Goal: Obtain resource: Download file/media

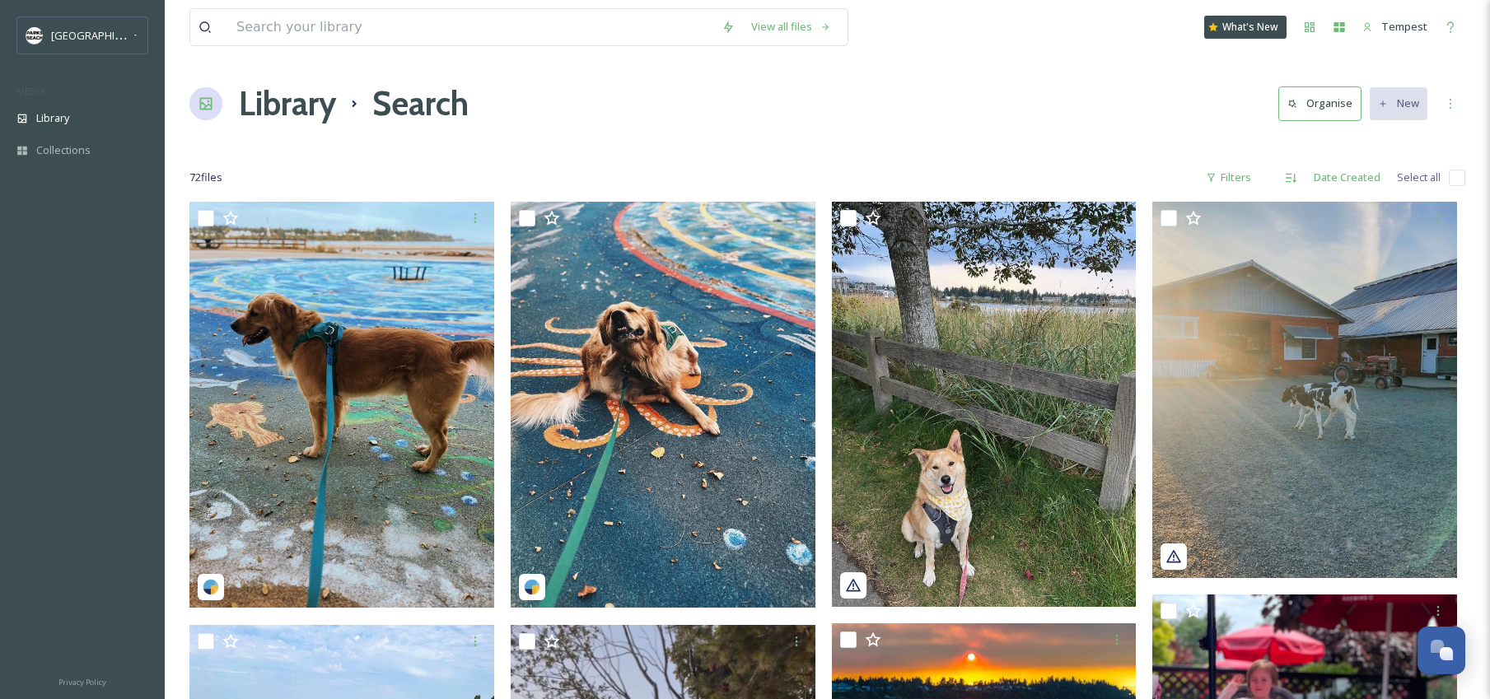
scroll to position [222, 0]
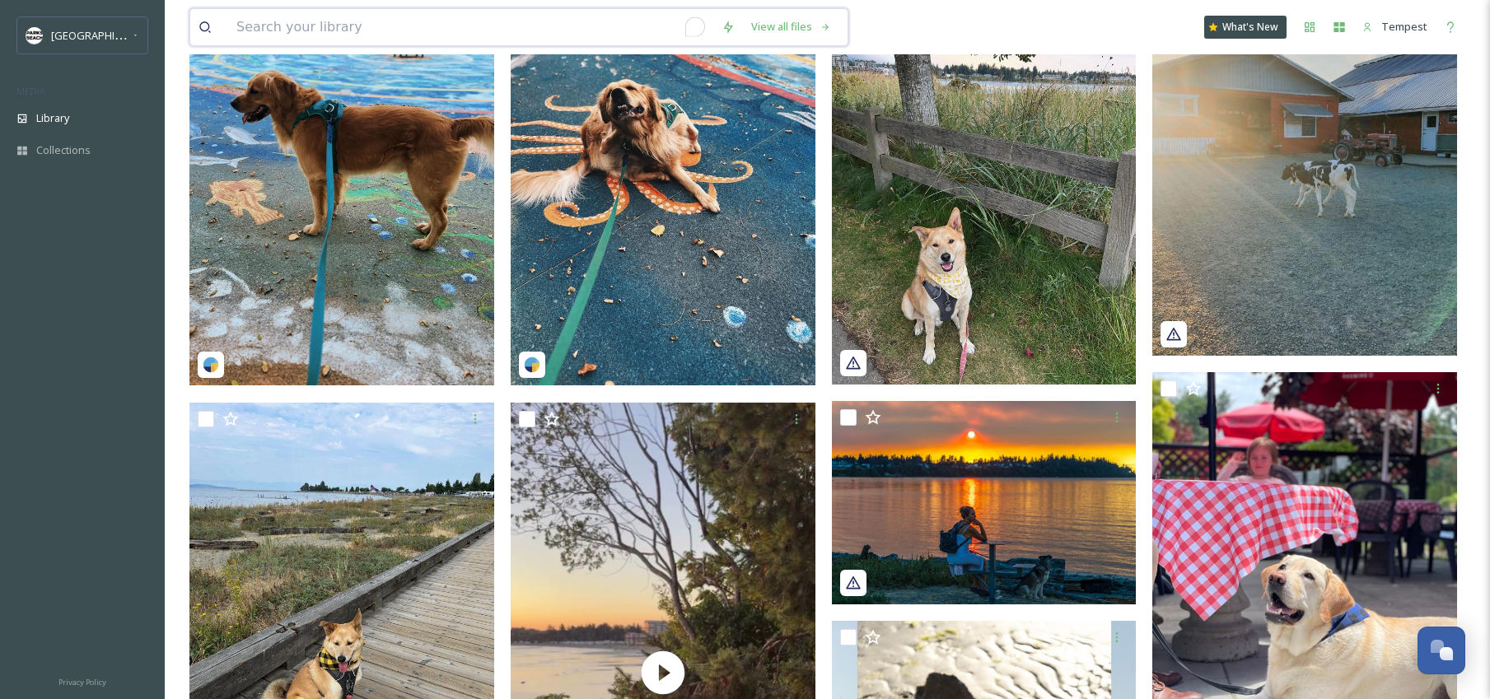
click at [406, 20] on input "To enrich screen reader interactions, please activate Accessibility in Grammarl…" at bounding box center [470, 27] width 485 height 36
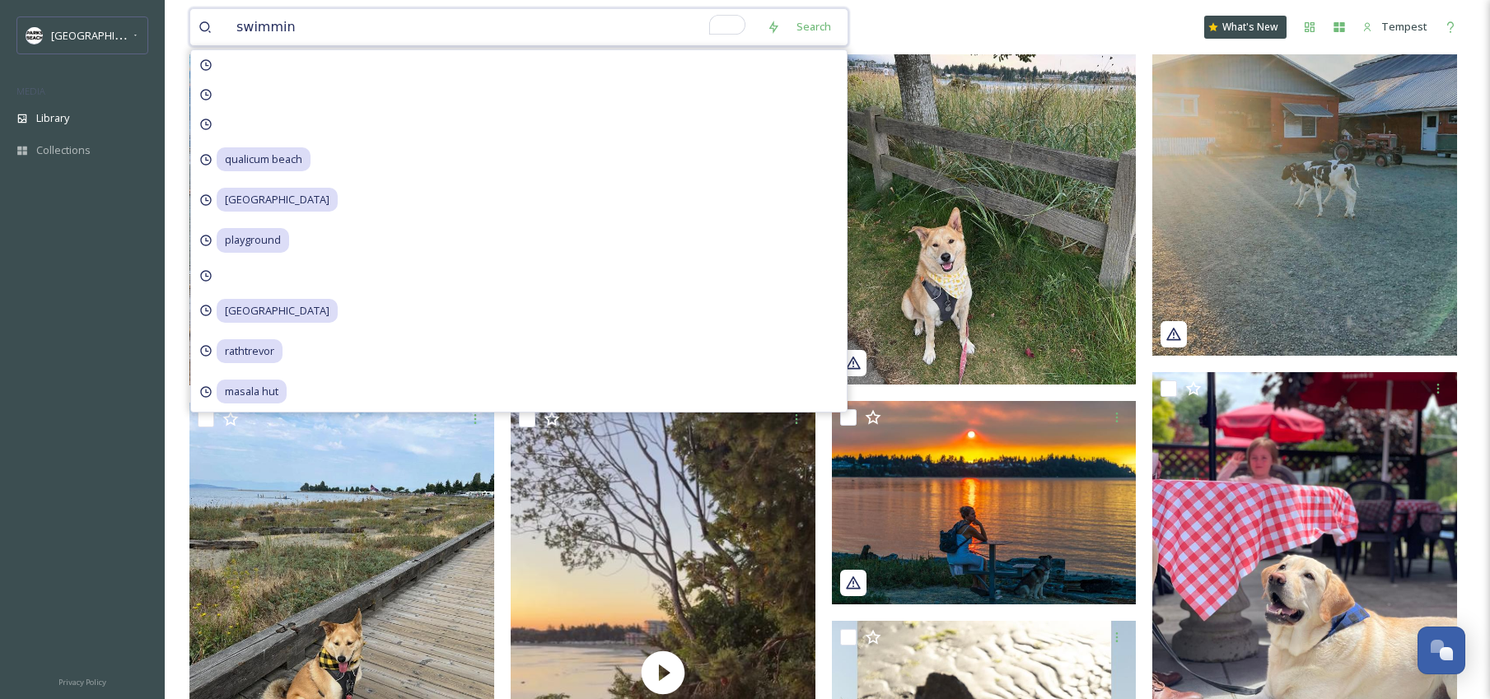
type input "swimming"
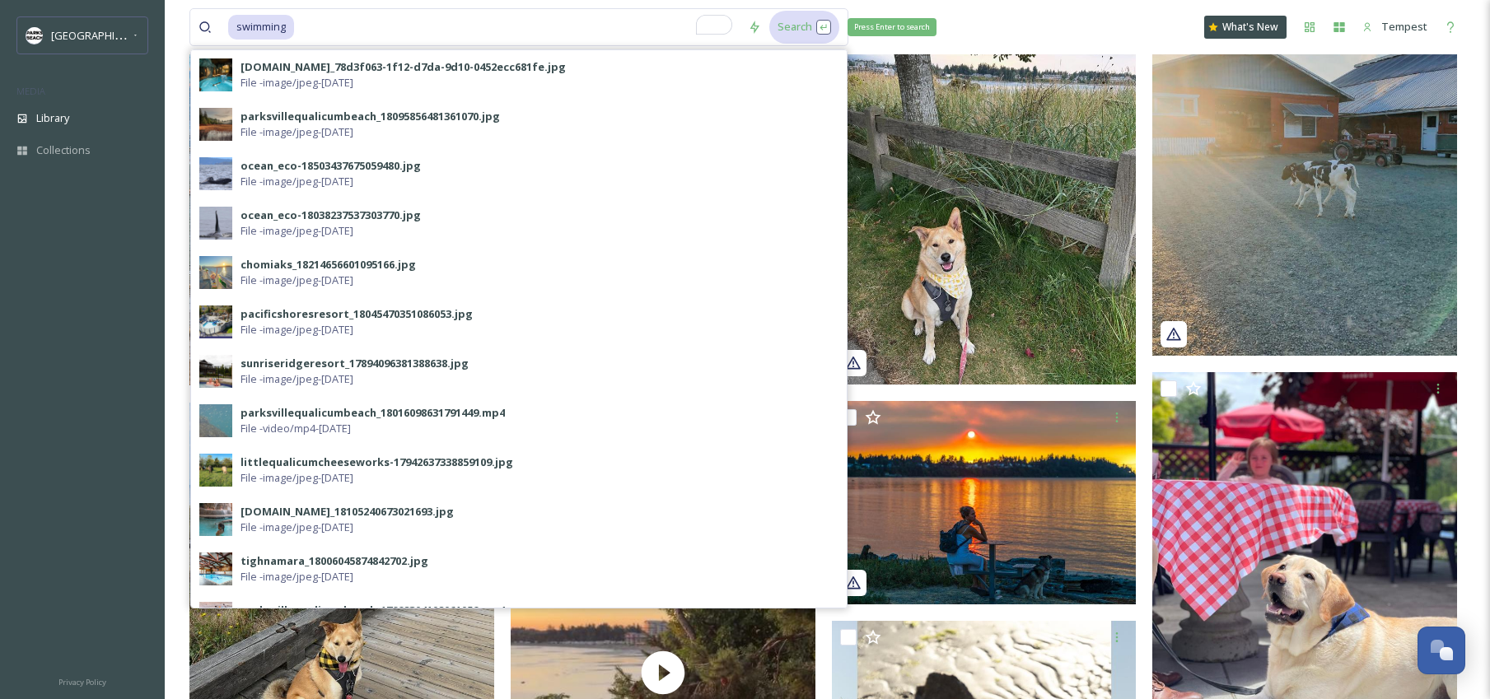
click at [794, 26] on div "Search Press Enter to search" at bounding box center [804, 27] width 70 height 32
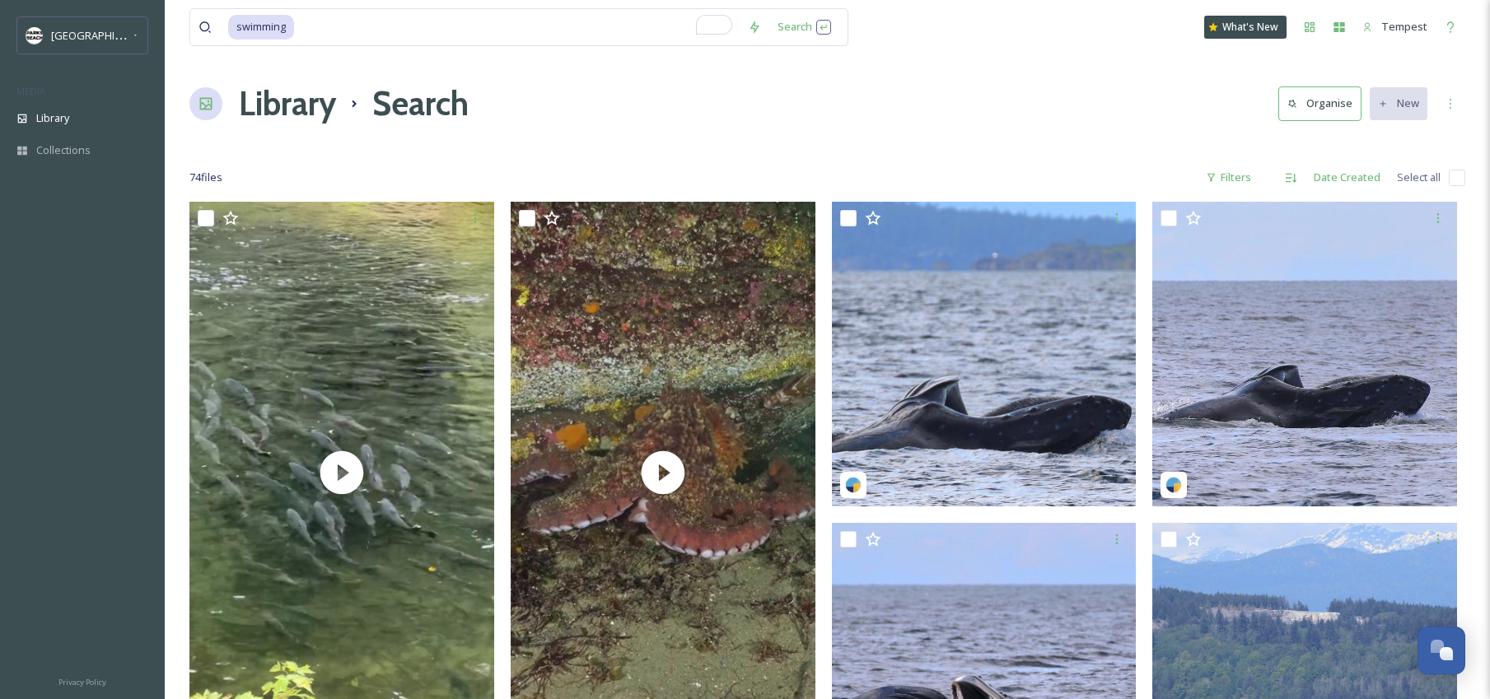
click at [989, 144] on div at bounding box center [827, 145] width 1276 height 16
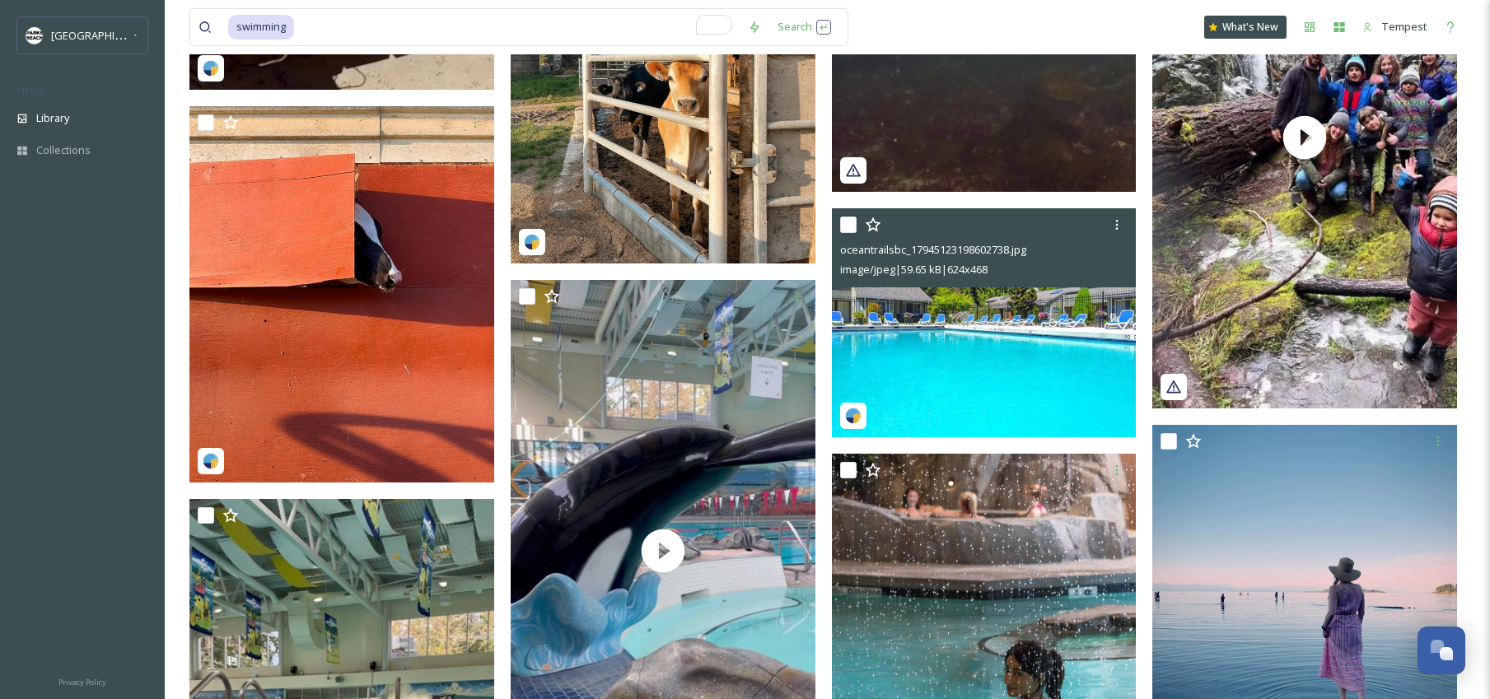
scroll to position [2383, 0]
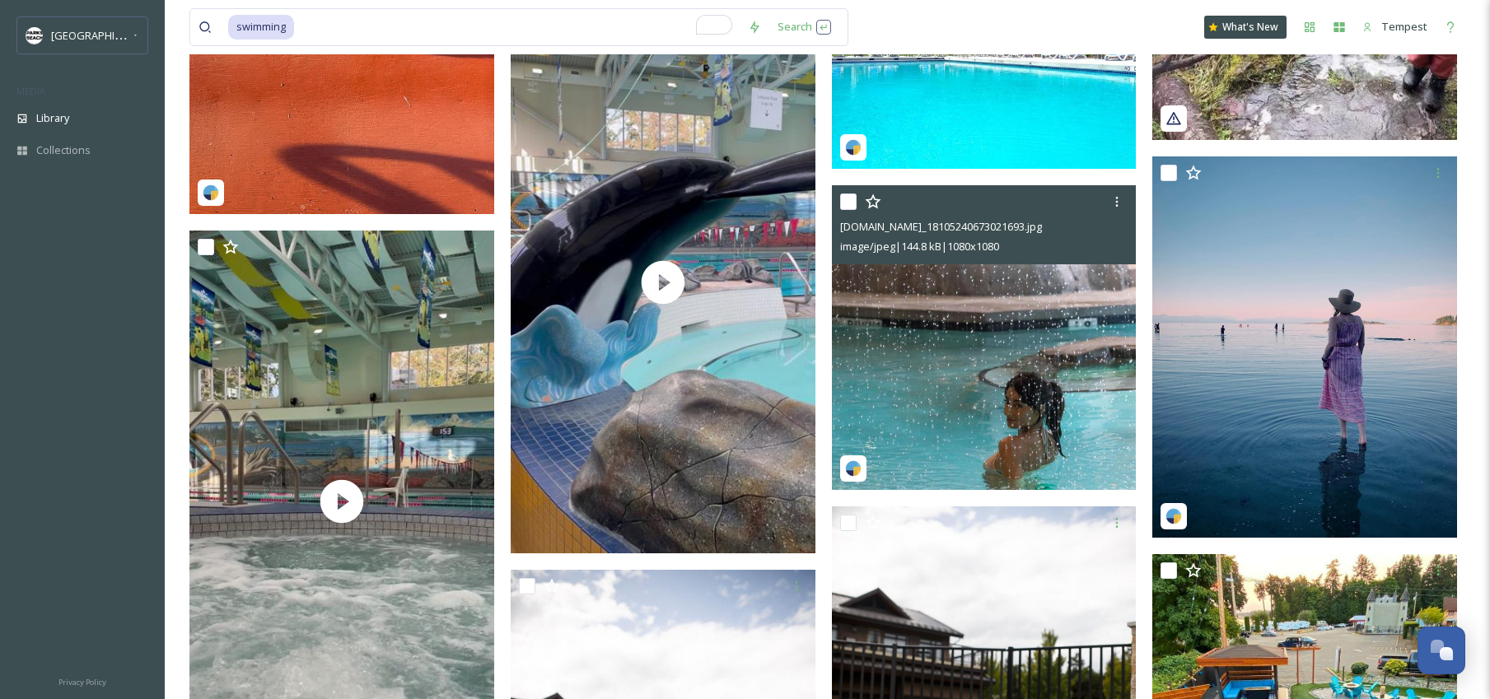
click at [1031, 386] on img at bounding box center [984, 337] width 305 height 305
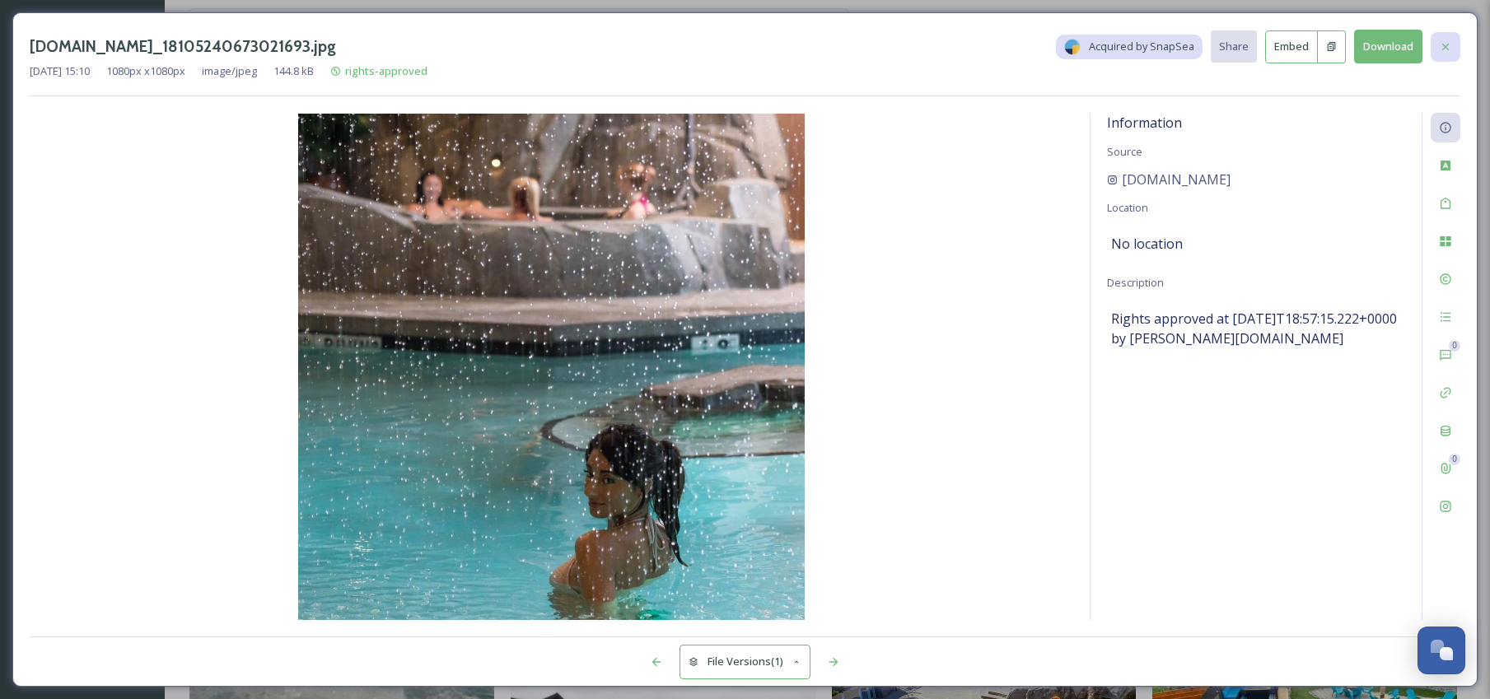
click at [1444, 53] on div at bounding box center [1445, 47] width 30 height 30
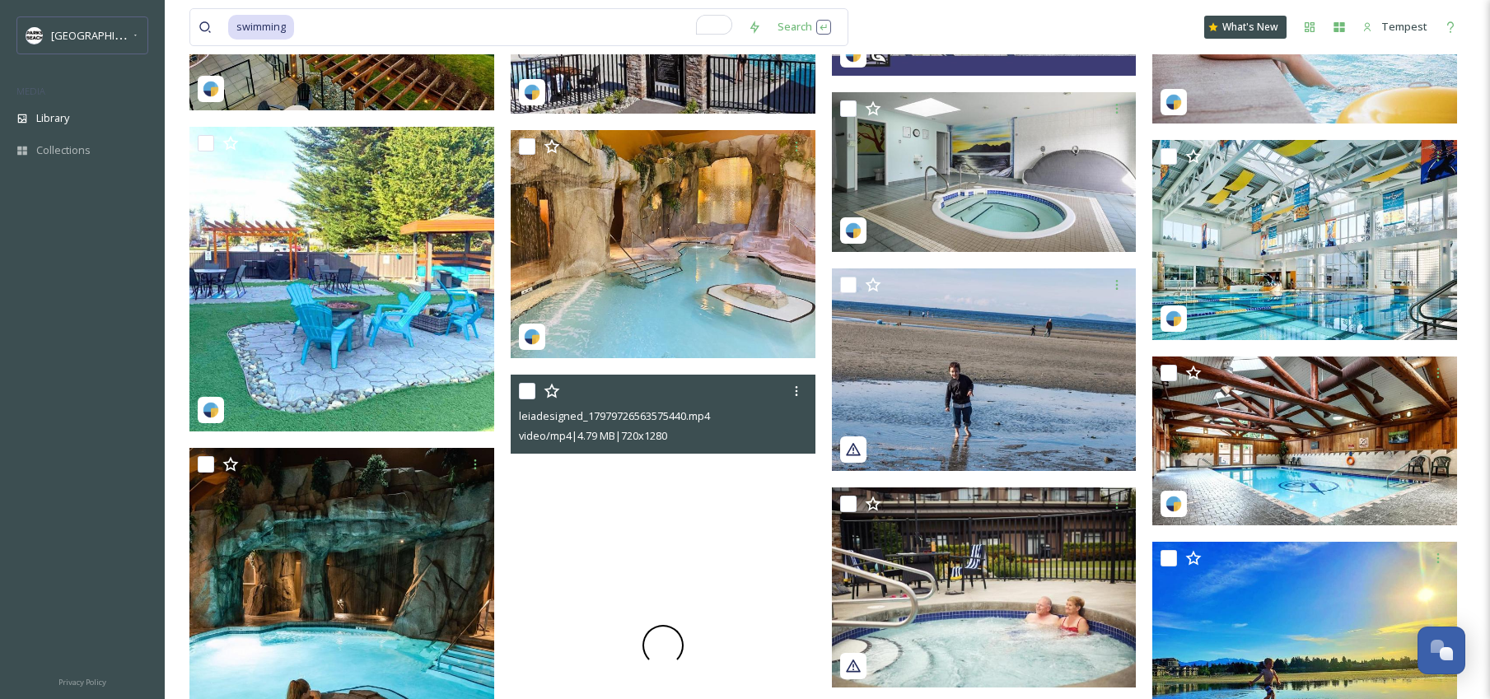
scroll to position [3671, 0]
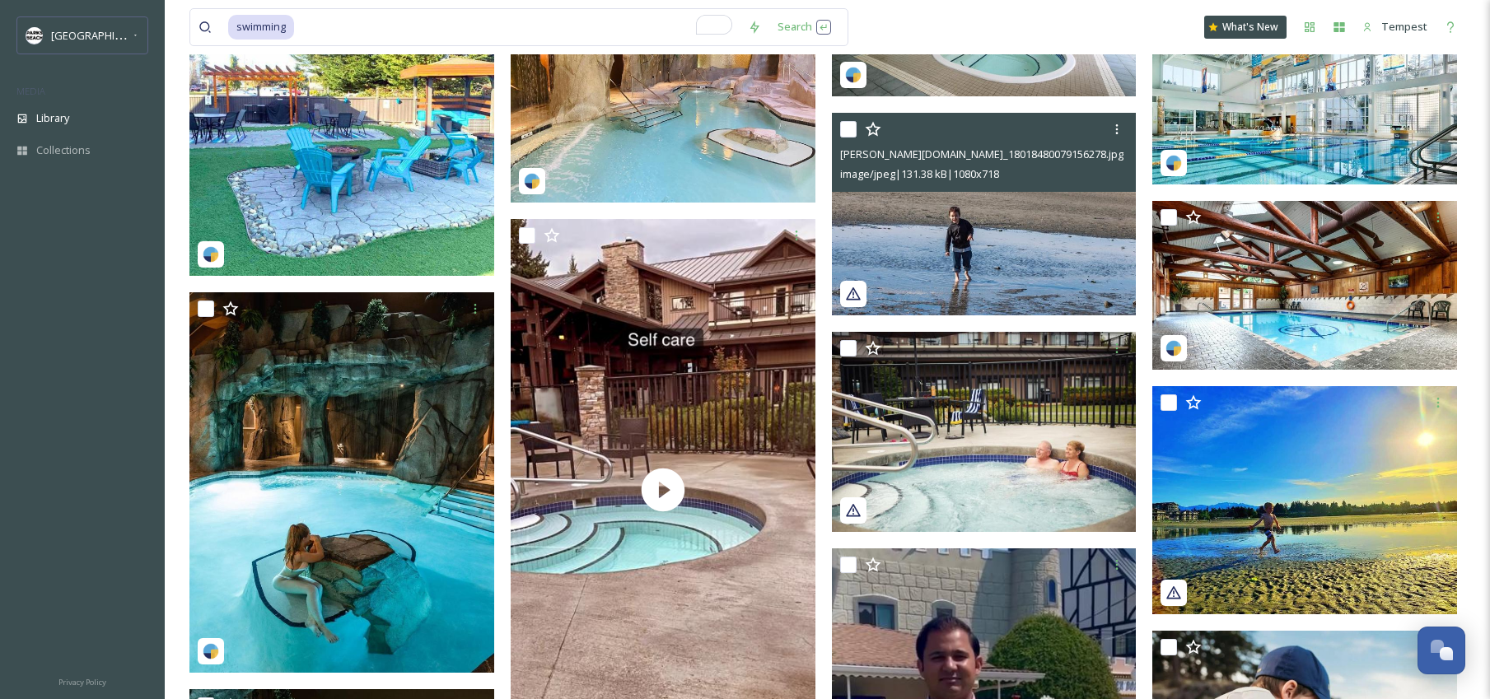
click at [982, 231] on img at bounding box center [984, 214] width 305 height 203
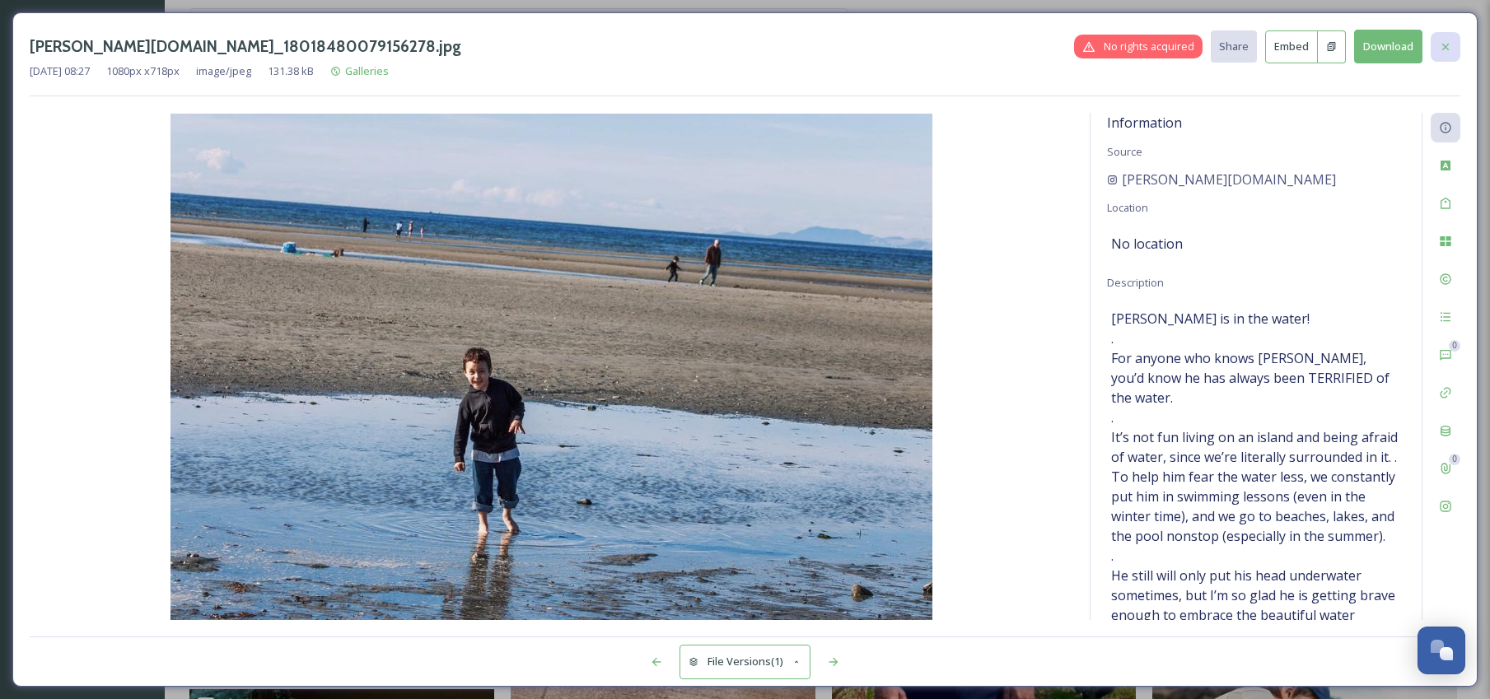
click at [1453, 42] on div at bounding box center [1445, 47] width 30 height 30
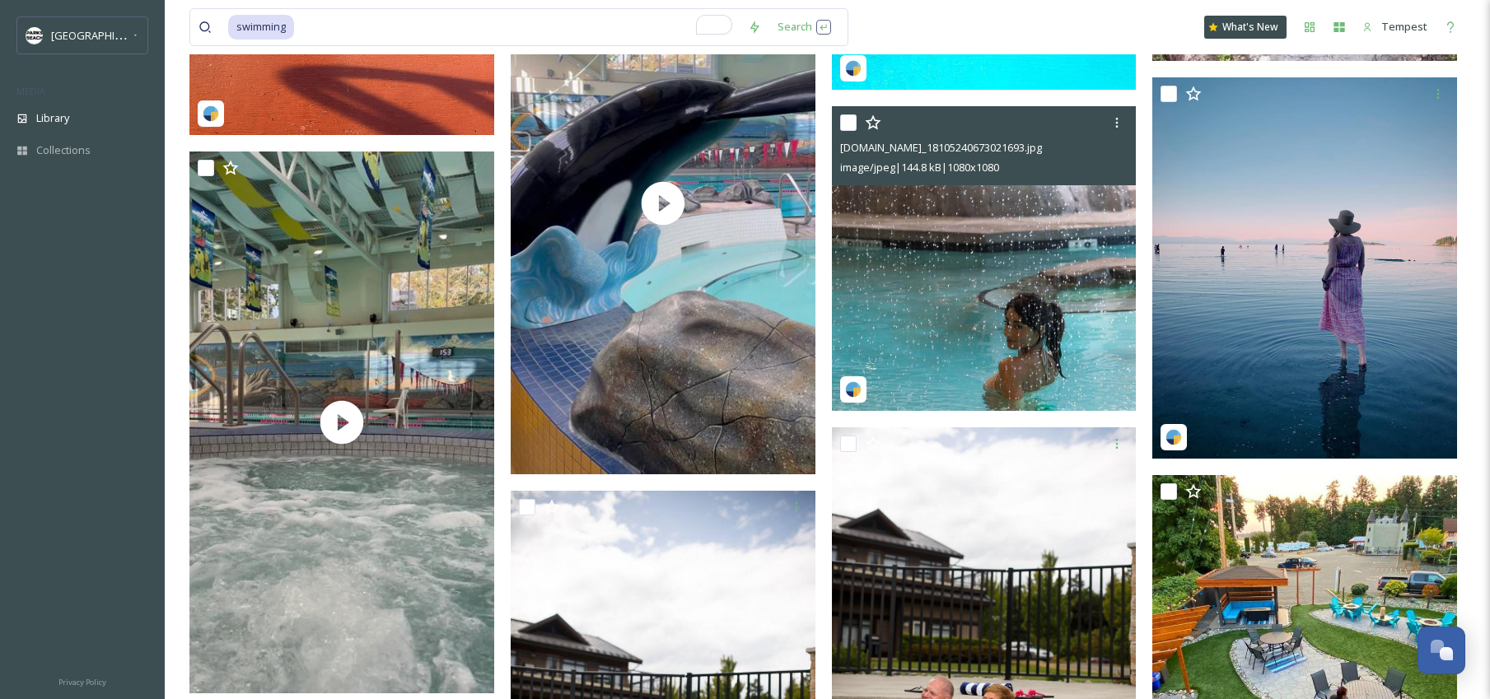
scroll to position [2448, 0]
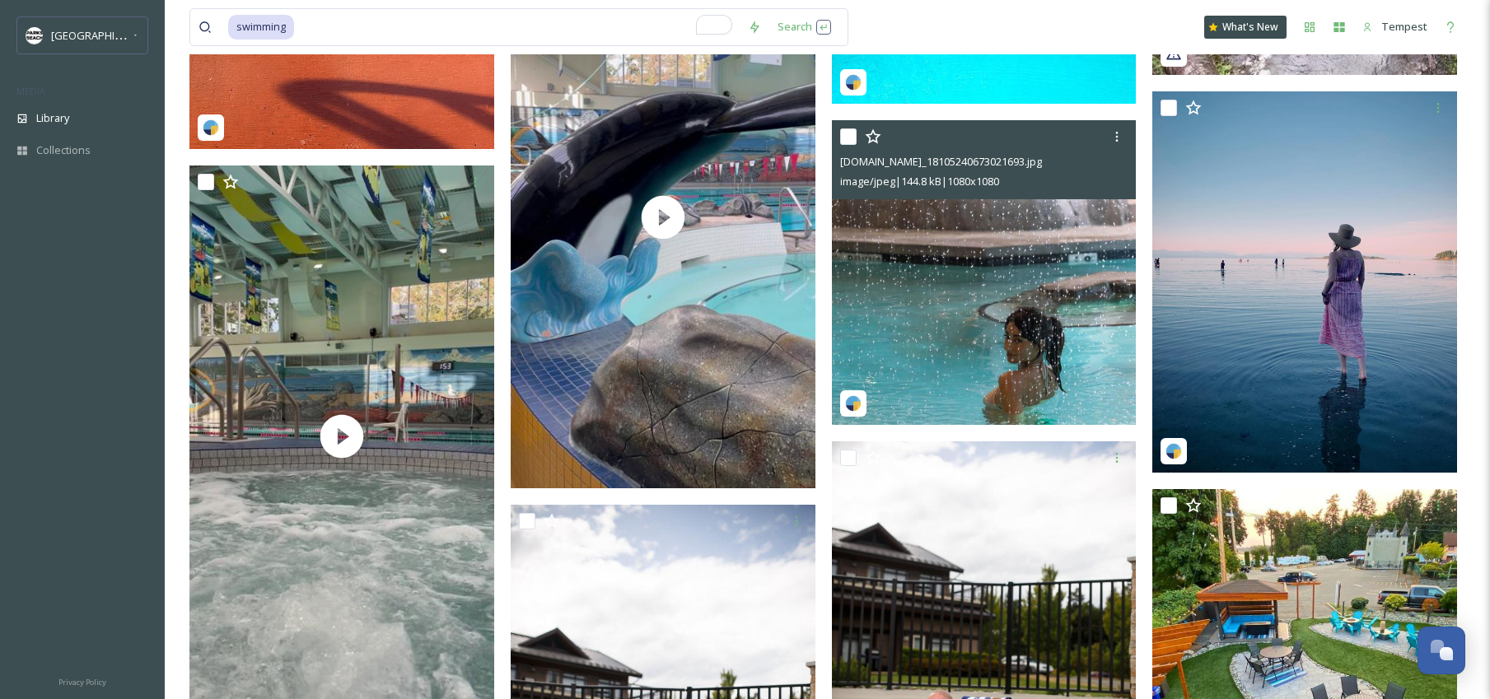
click at [1038, 254] on img at bounding box center [984, 272] width 305 height 305
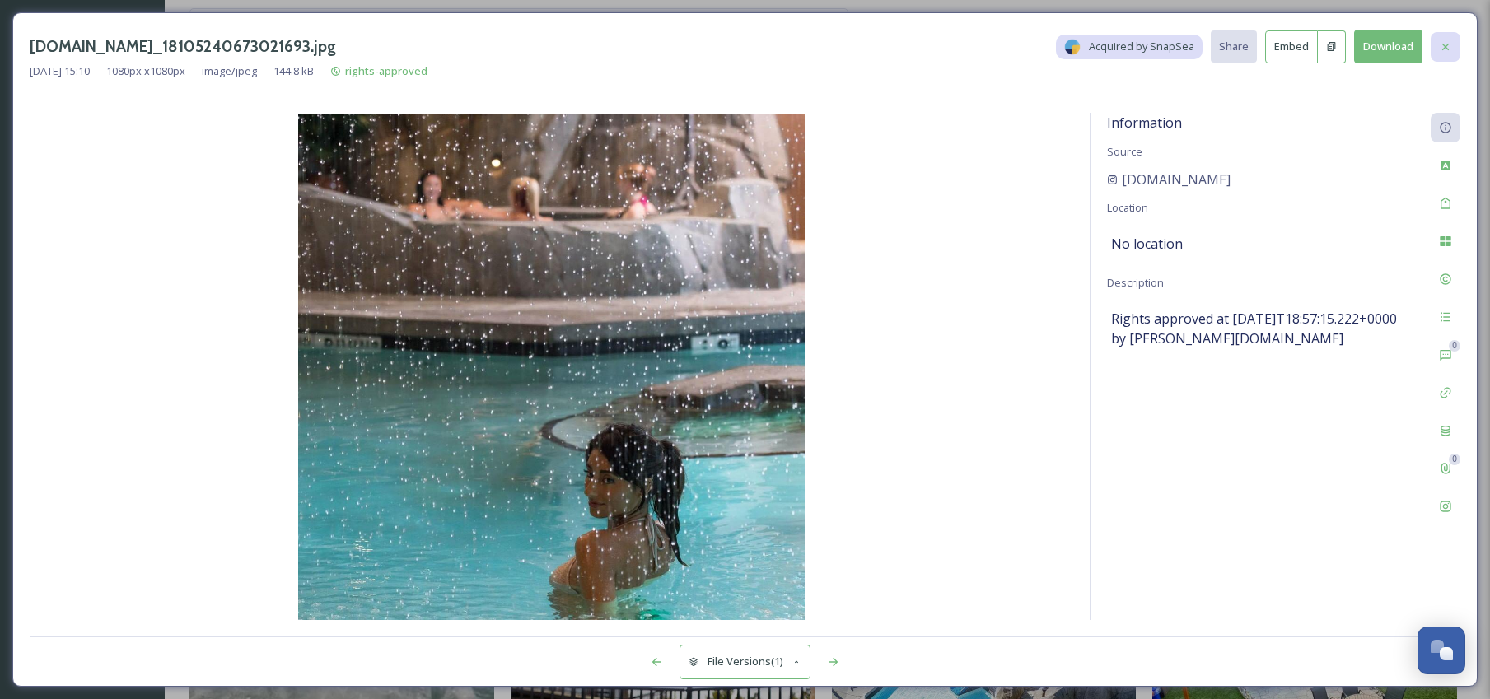
click at [1444, 46] on icon at bounding box center [1445, 46] width 13 height 13
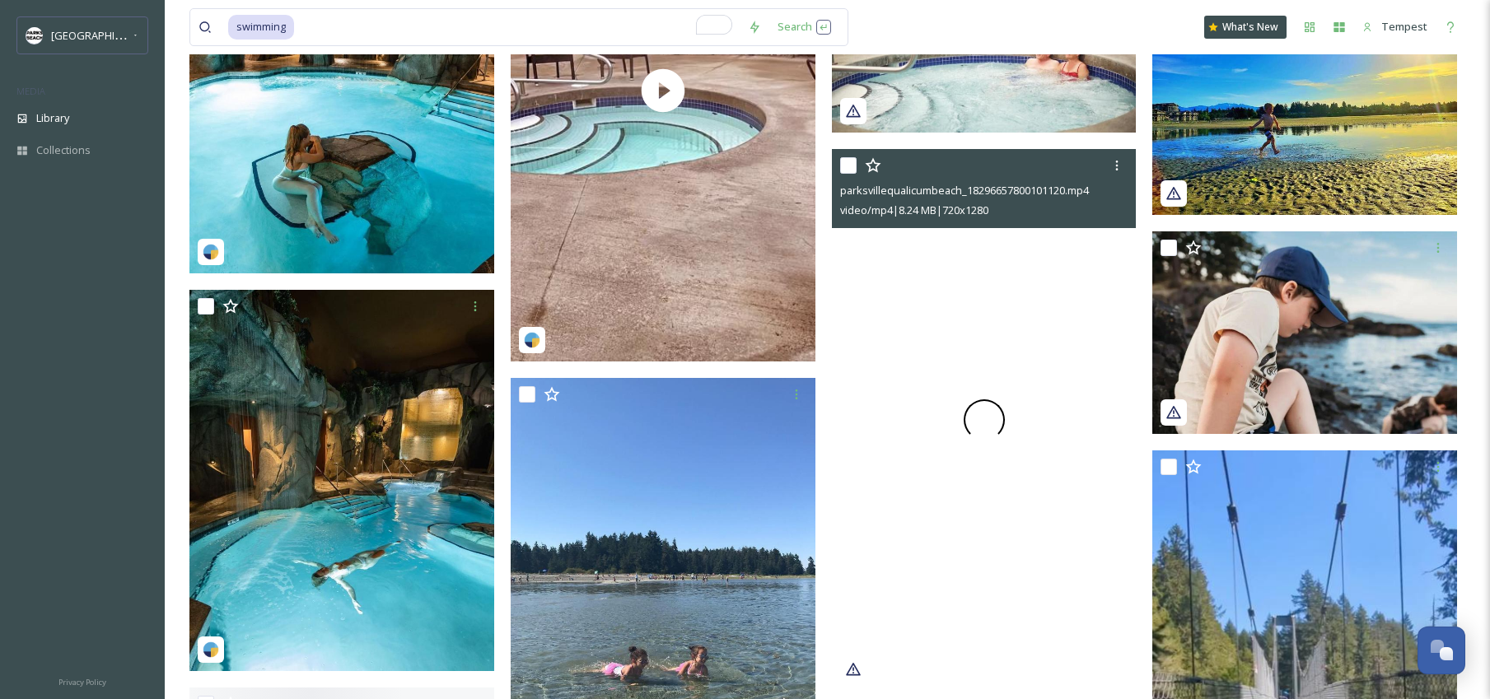
scroll to position [4080, 0]
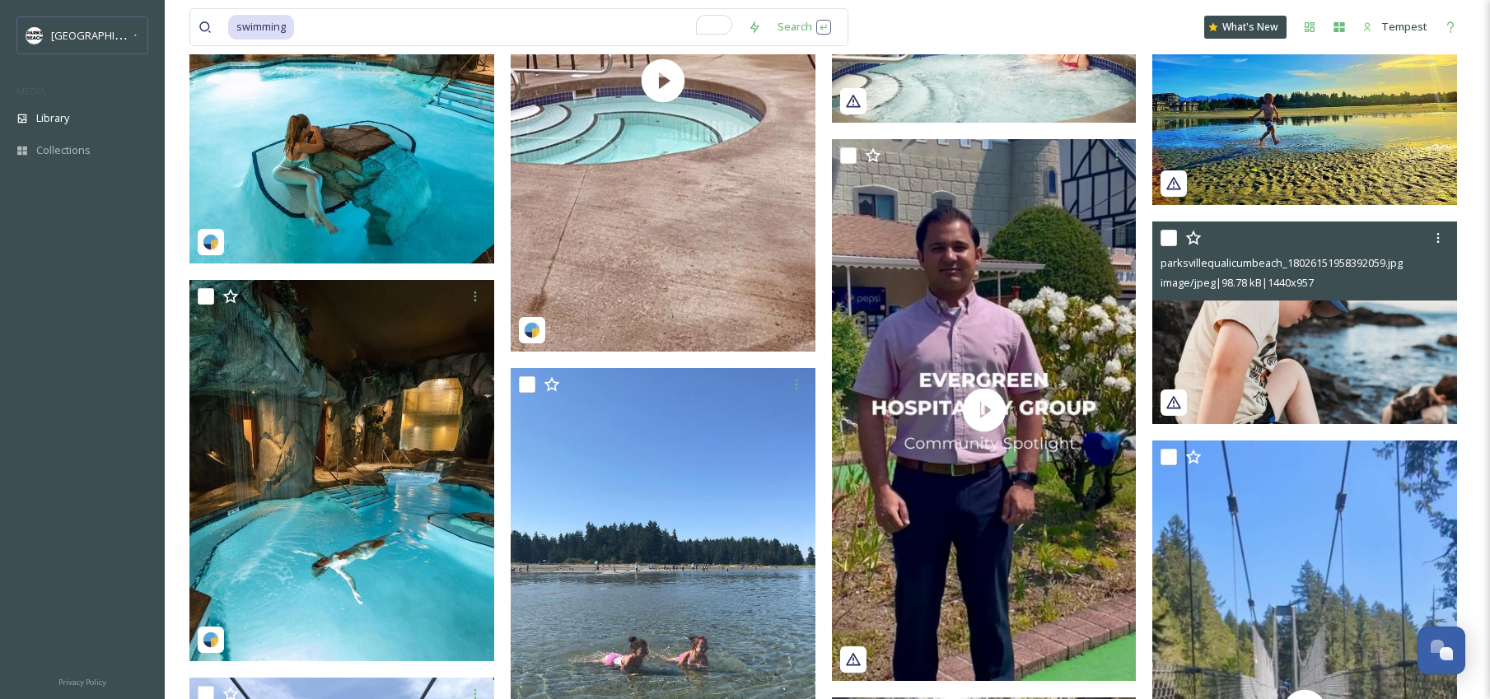
click at [1355, 364] on img at bounding box center [1304, 323] width 305 height 203
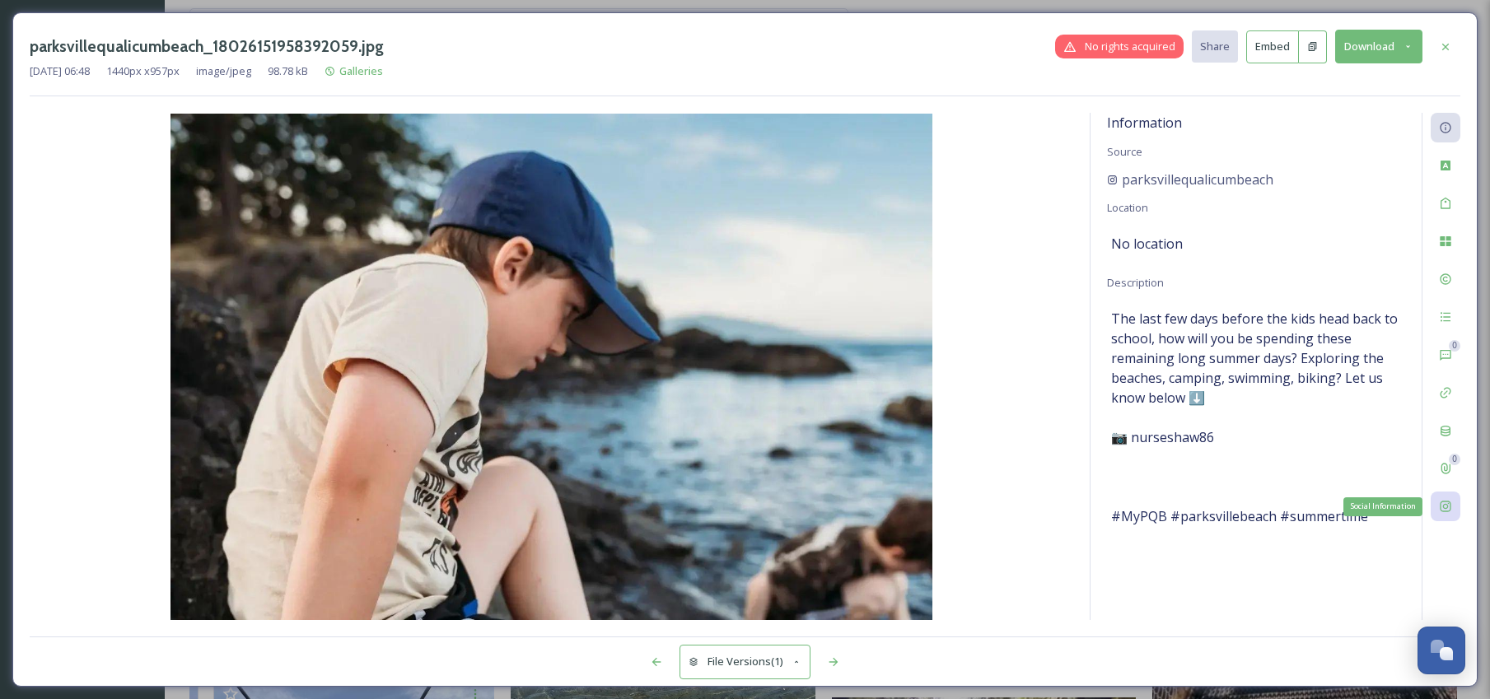
click at [1457, 507] on div "Social Information" at bounding box center [1445, 507] width 30 height 30
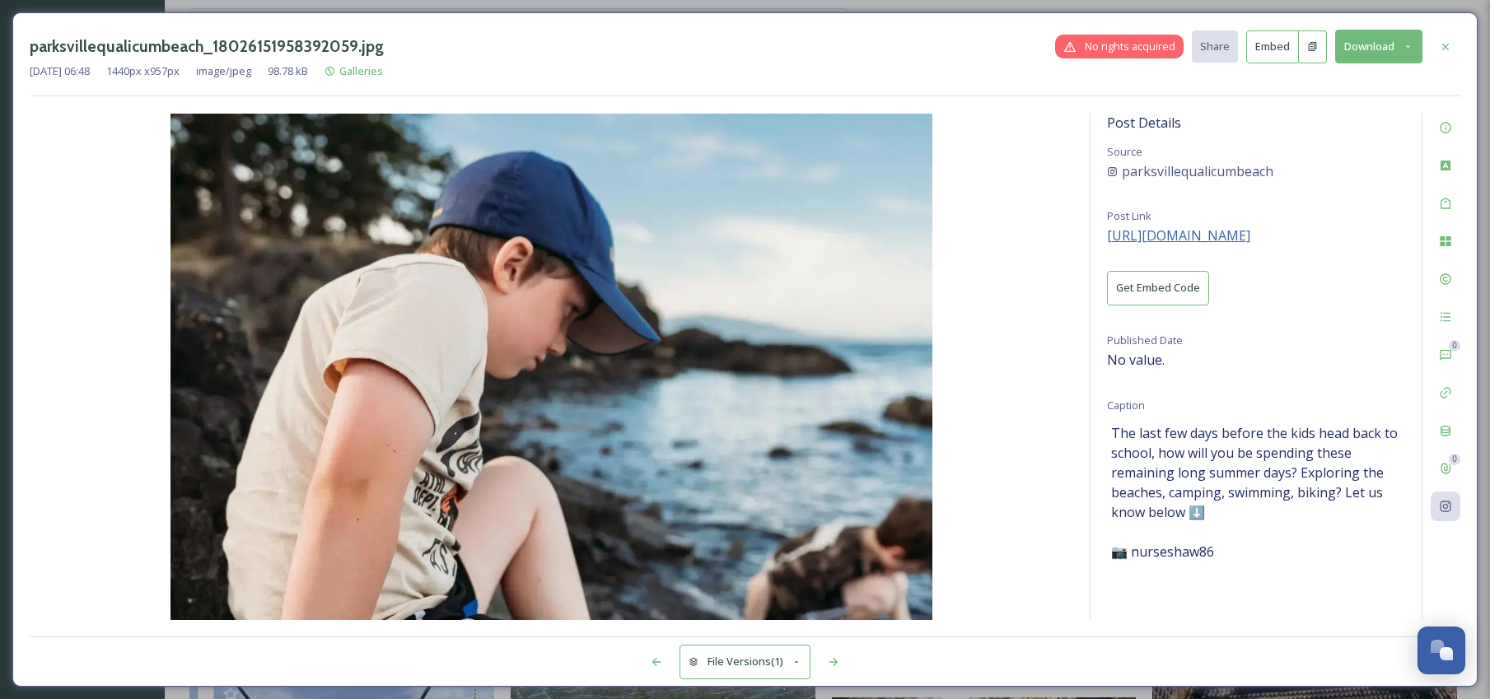
click at [1250, 236] on span "https://instagram.com/p/Ch7zUlypRTj" at bounding box center [1178, 235] width 143 height 18
click at [1441, 44] on icon at bounding box center [1445, 46] width 13 height 13
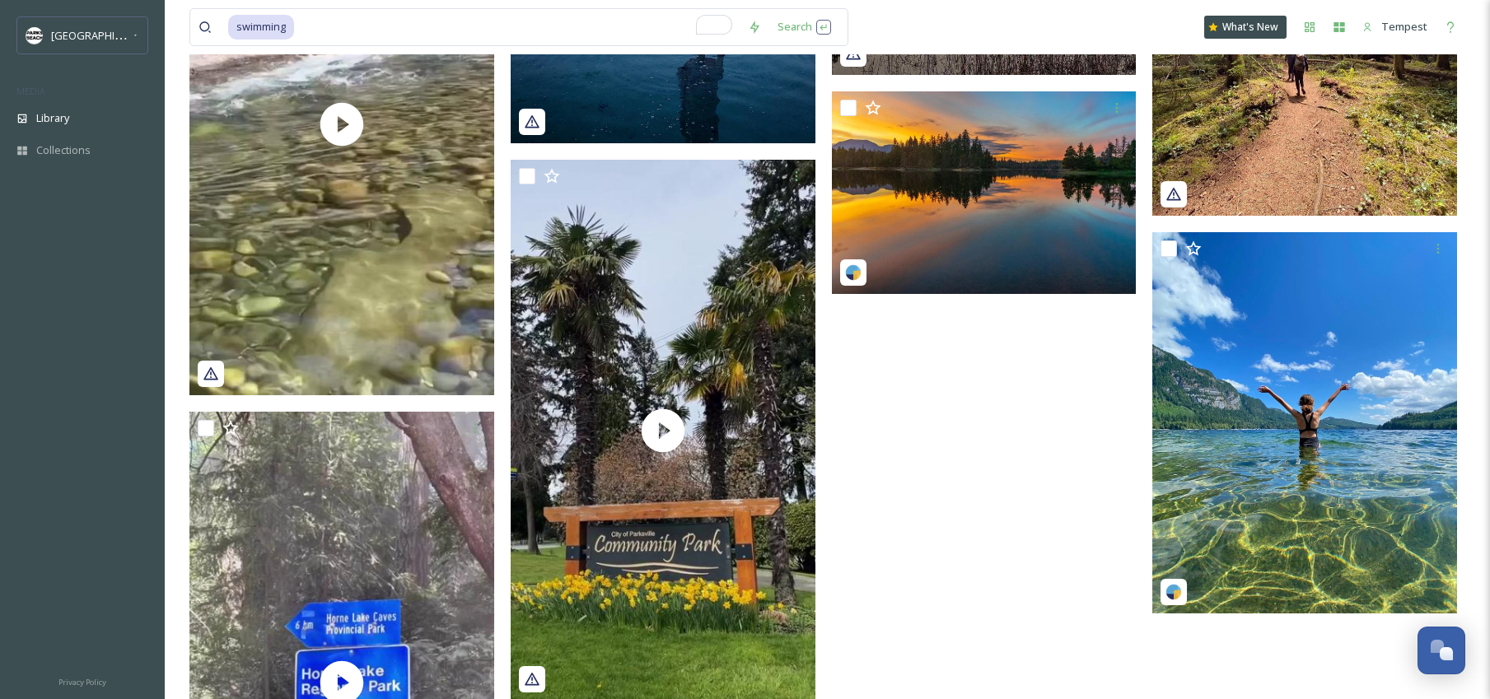
scroll to position [5664, 0]
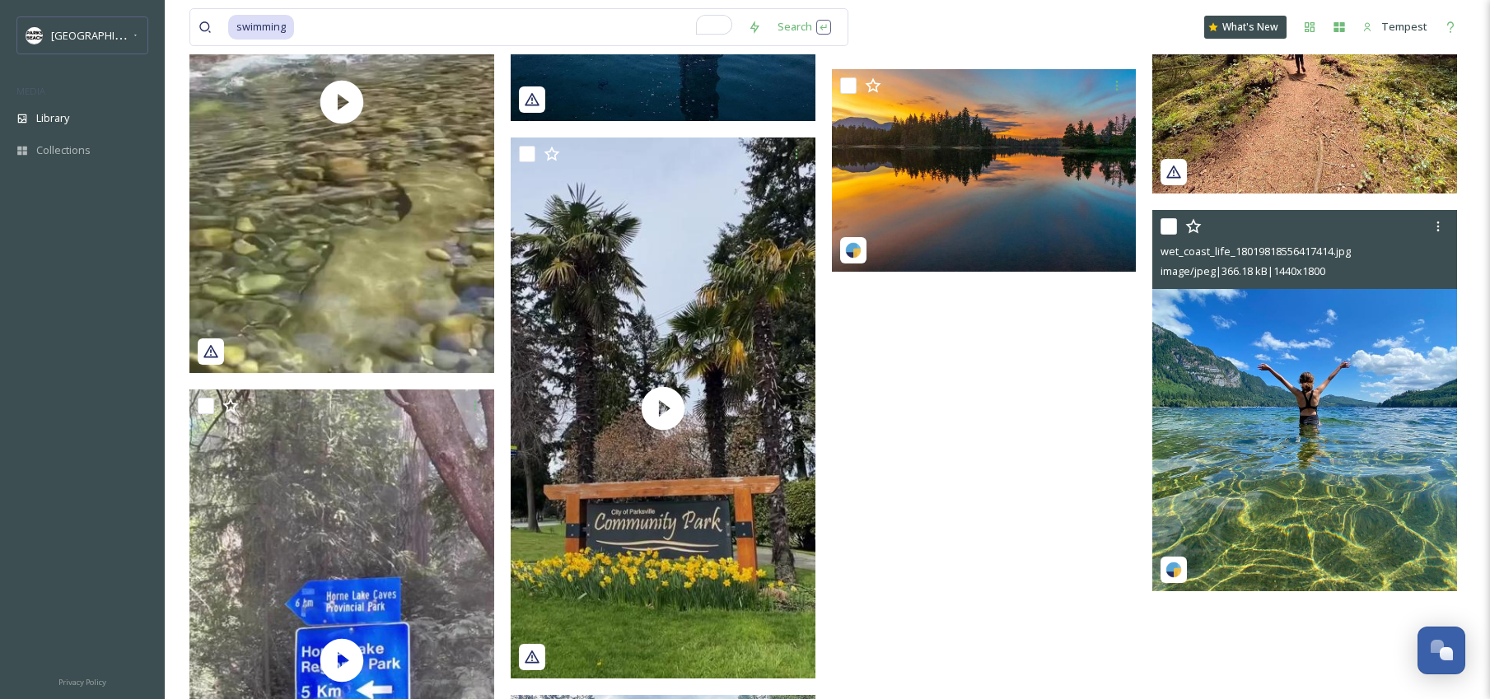
click at [1330, 429] on img at bounding box center [1304, 400] width 305 height 381
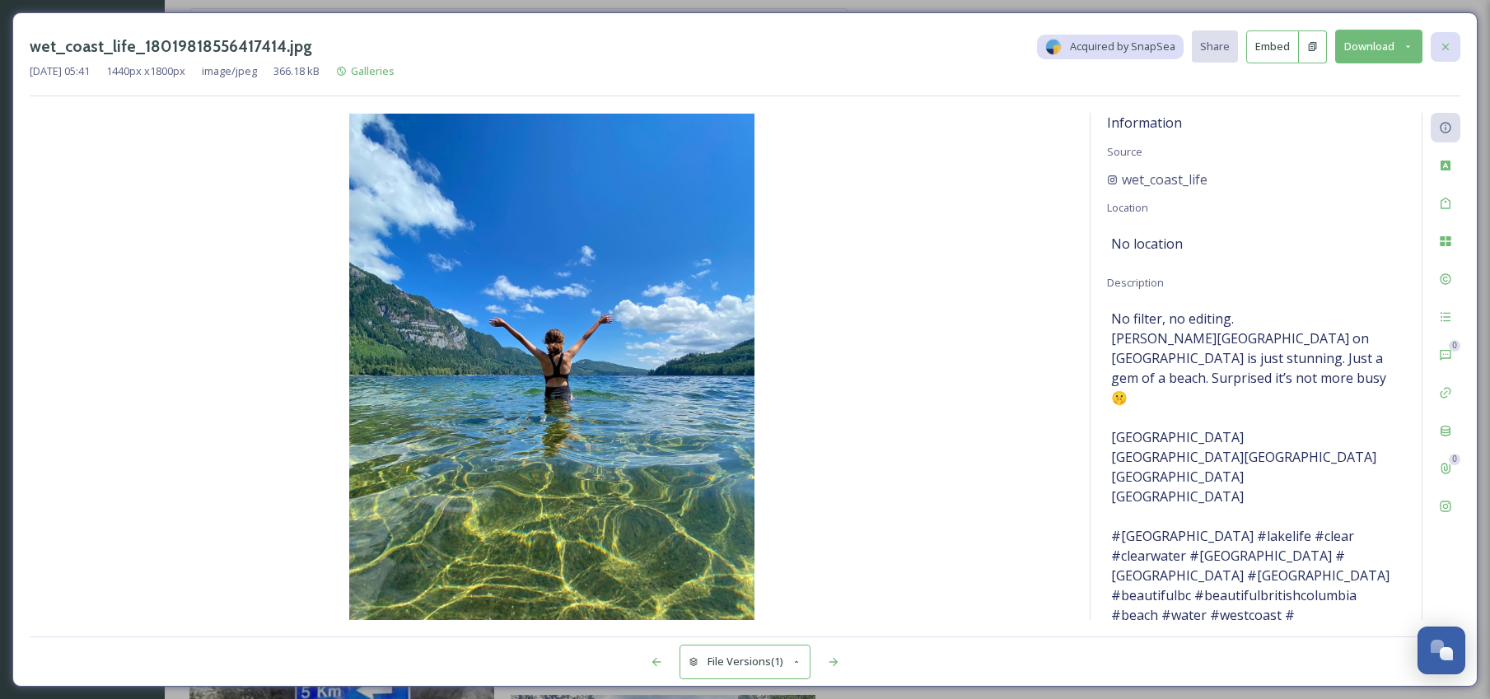
click at [1444, 49] on icon at bounding box center [1445, 46] width 13 height 13
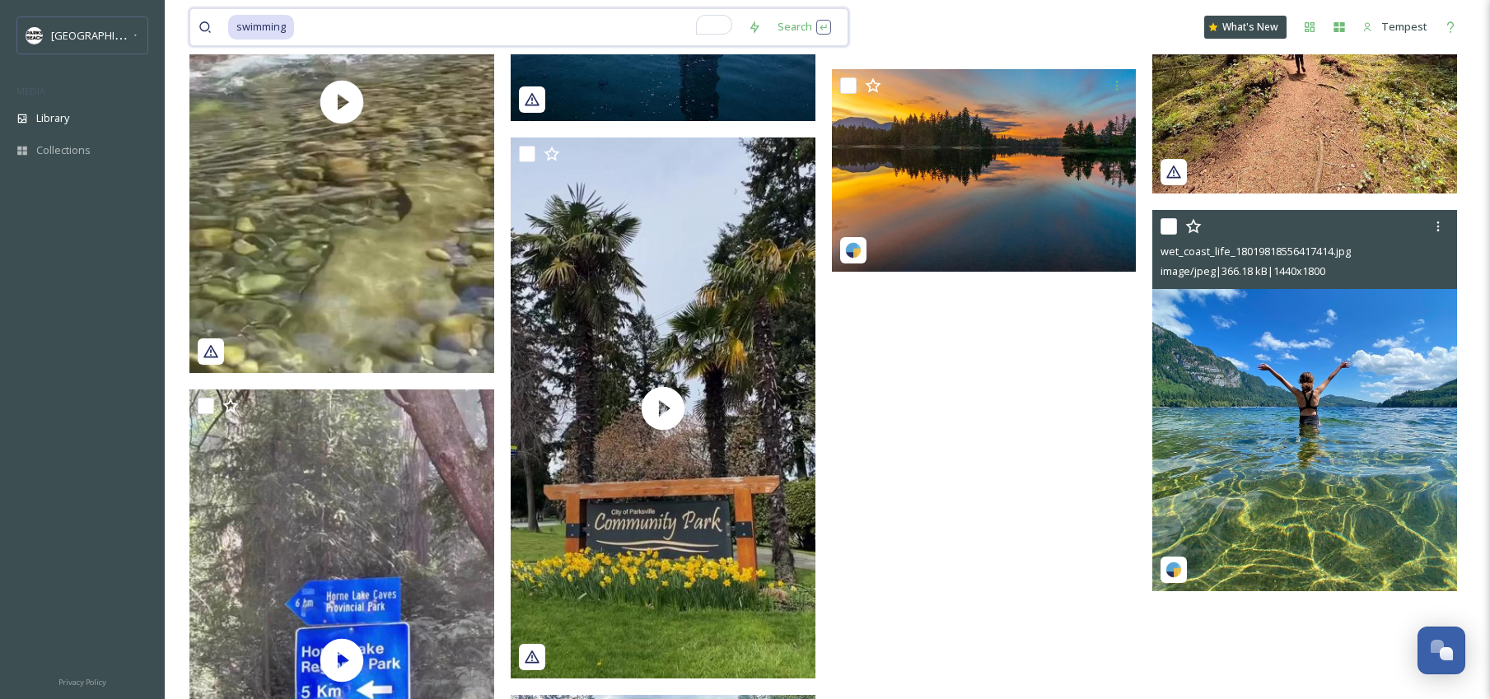
click at [290, 28] on span "swimming" at bounding box center [261, 27] width 66 height 24
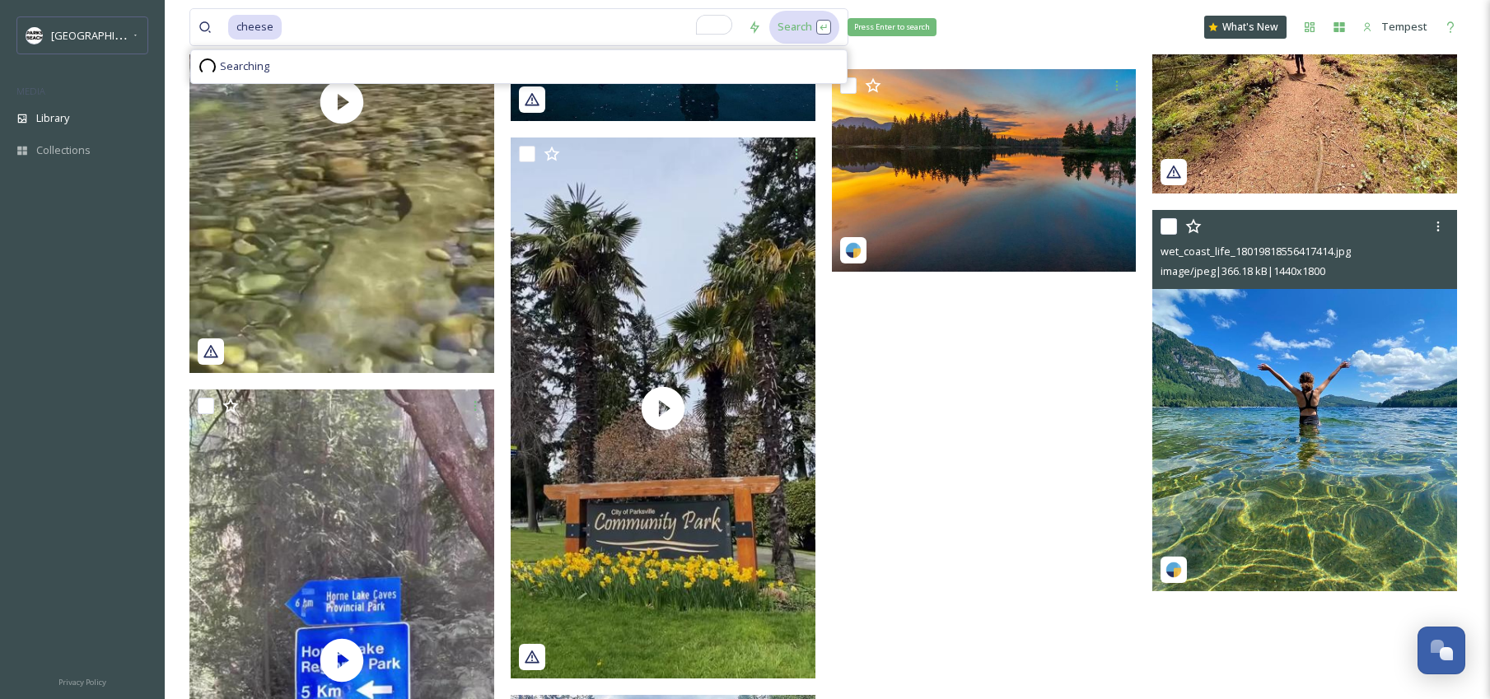
click at [785, 33] on div "Search Press Enter to search" at bounding box center [804, 27] width 70 height 32
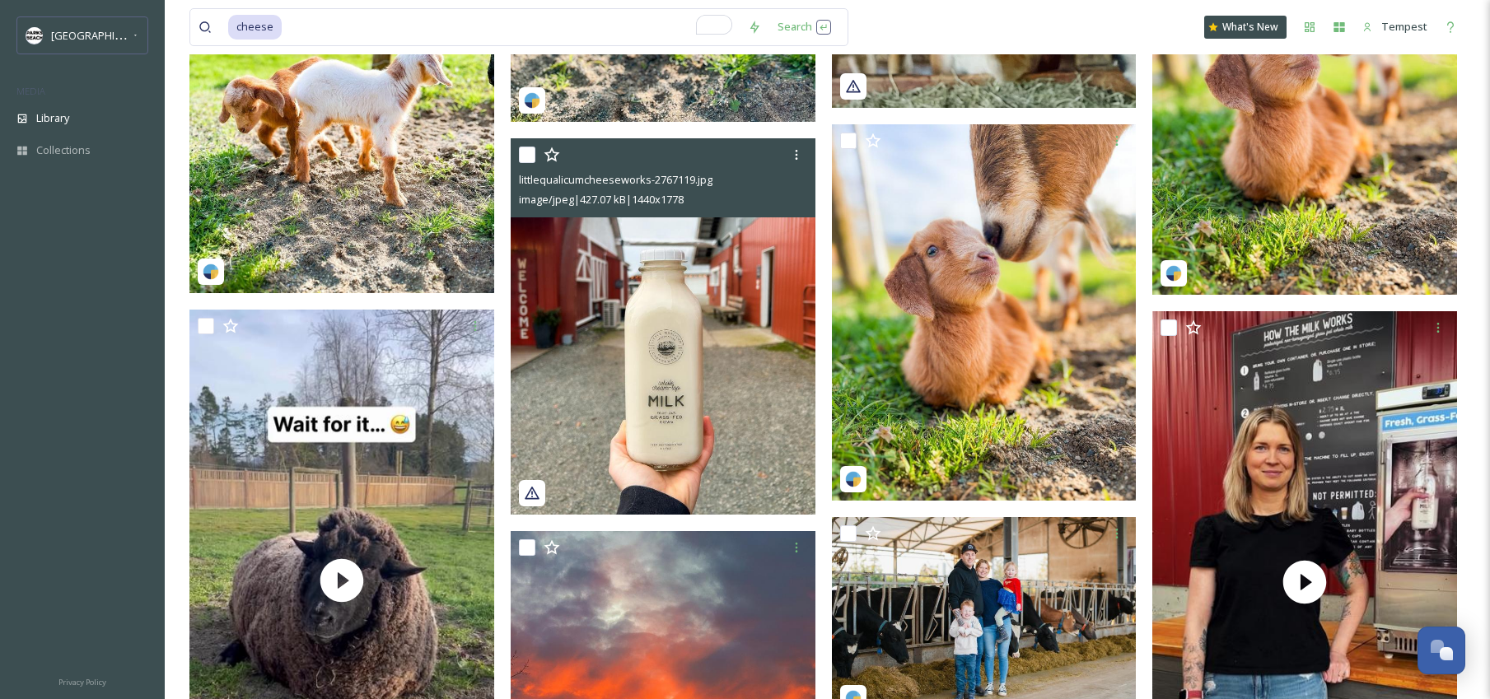
scroll to position [2116, 0]
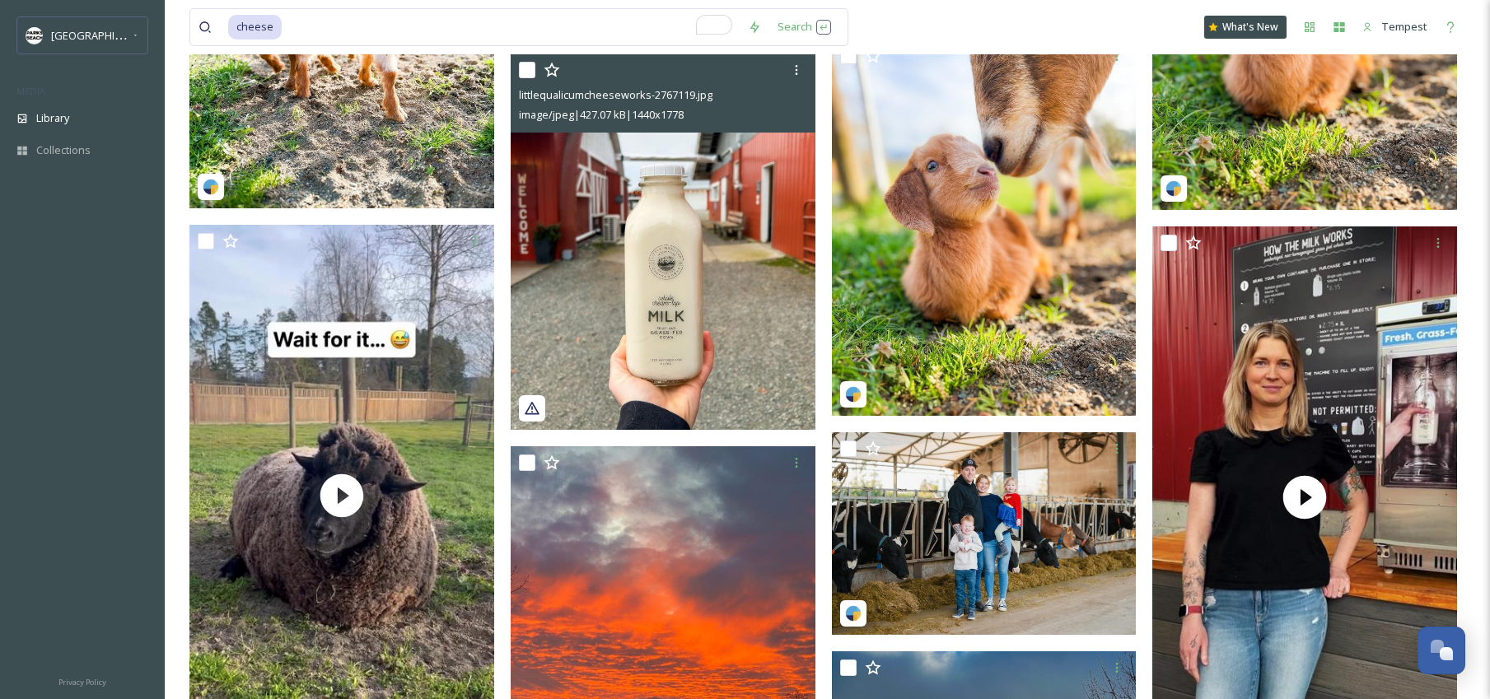
click at [681, 264] on img at bounding box center [663, 242] width 305 height 376
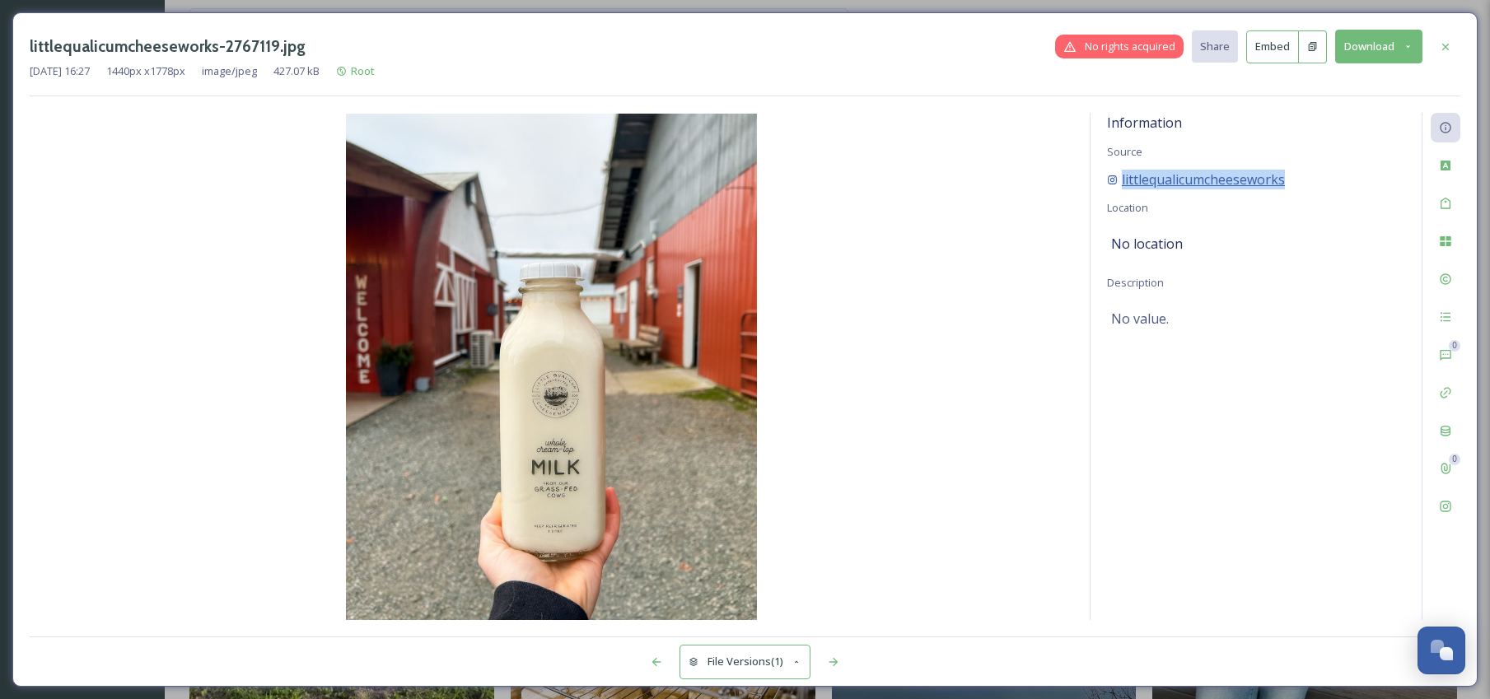
drag, startPoint x: 1299, startPoint y: 178, endPoint x: 1140, endPoint y: 182, distance: 159.8
click at [1121, 182] on div "littlequalicumcheeseworks" at bounding box center [1256, 180] width 298 height 20
copy span "littlequalicumcheeseworks"
click at [1369, 53] on button "Download" at bounding box center [1378, 47] width 87 height 34
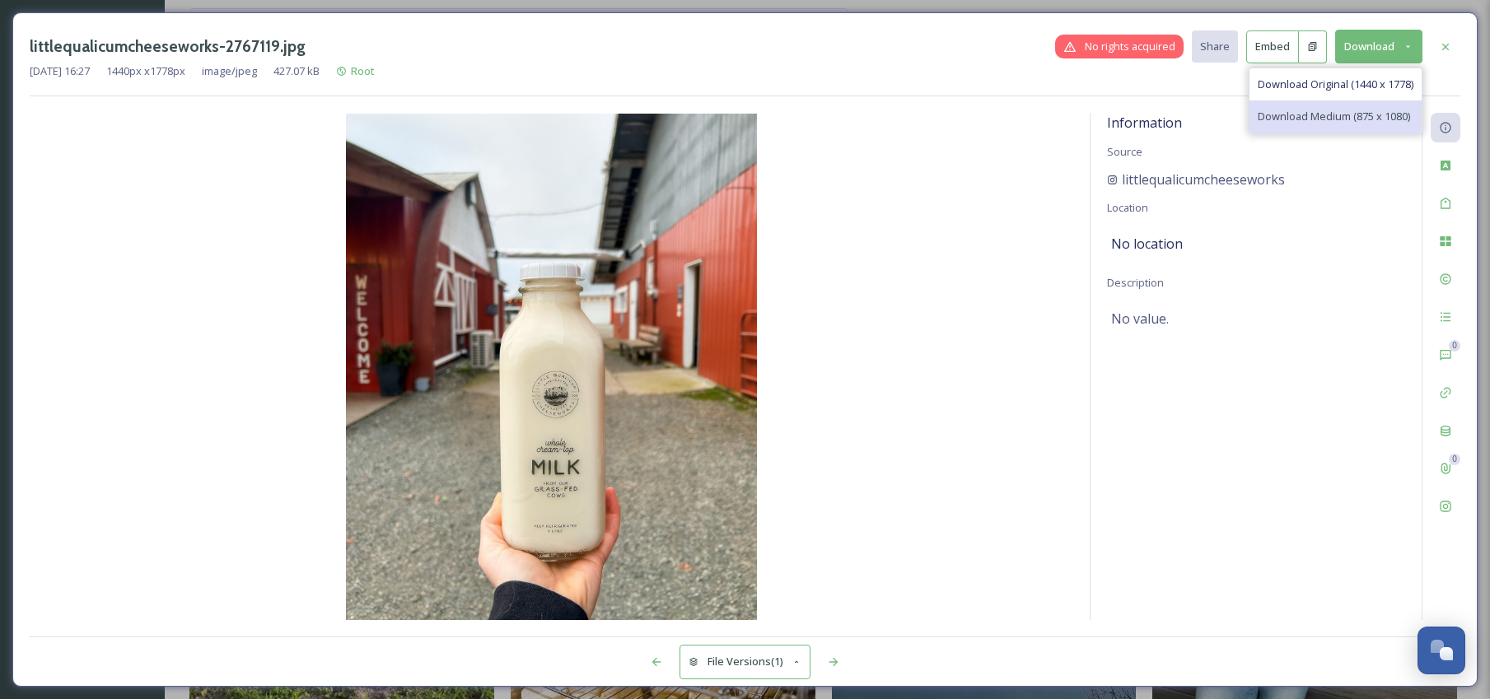
click at [1350, 122] on span "Download Medium (875 x 1080)" at bounding box center [1333, 117] width 152 height 16
click at [1437, 47] on div at bounding box center [1445, 47] width 30 height 30
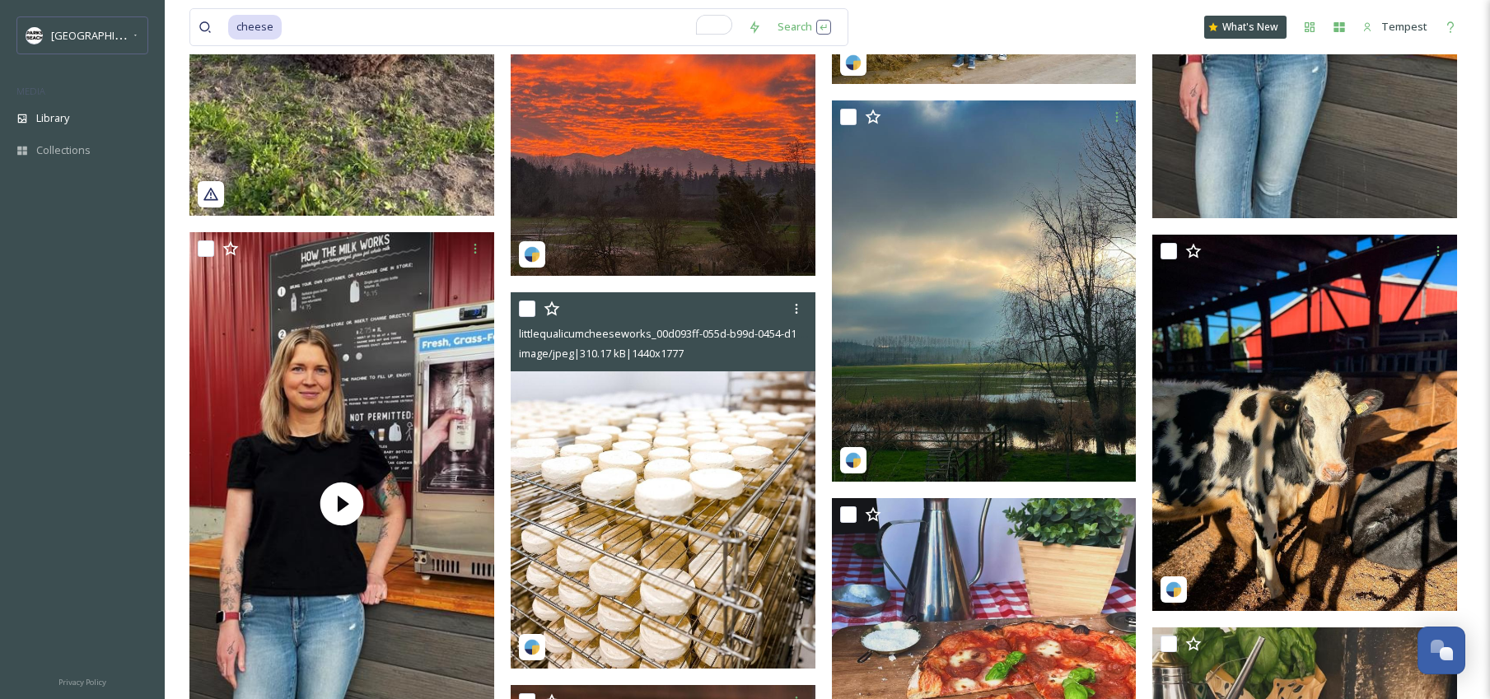
scroll to position [2711, 0]
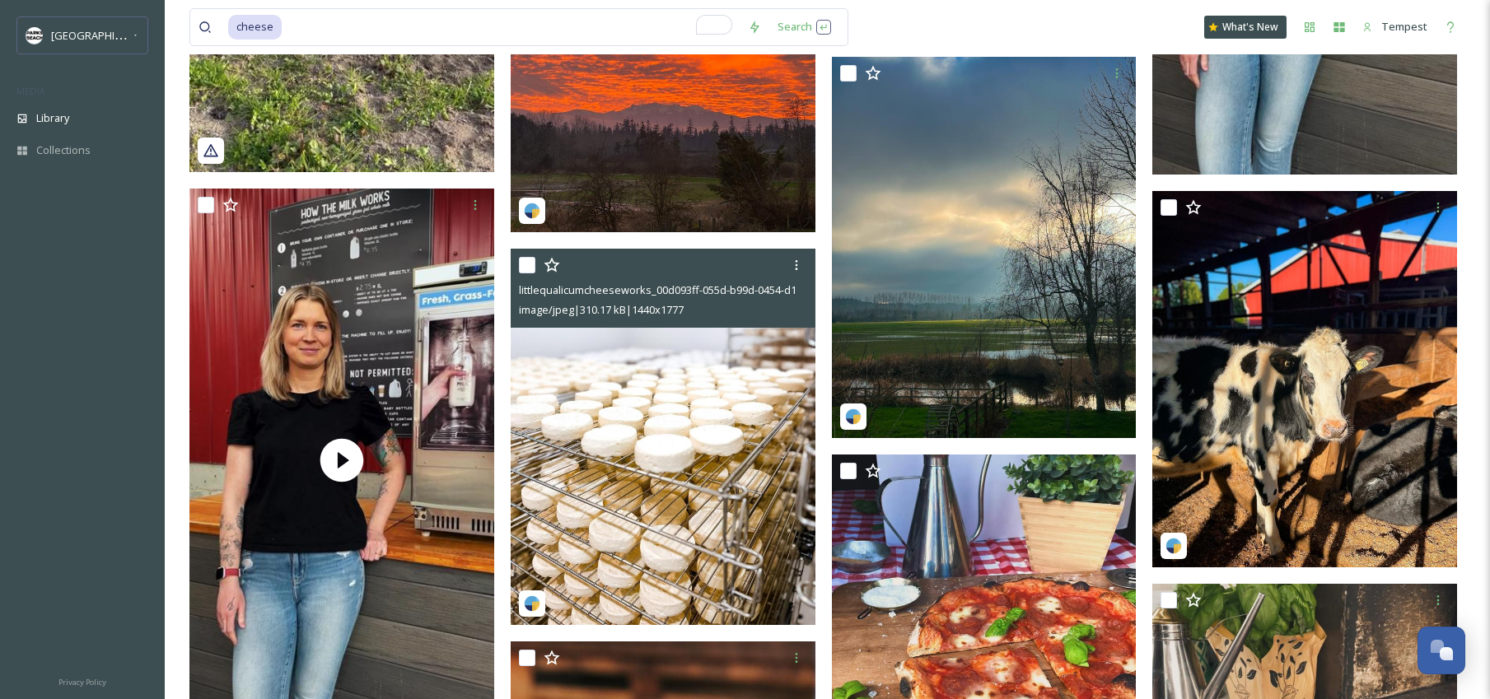
click at [642, 455] on img at bounding box center [663, 437] width 305 height 376
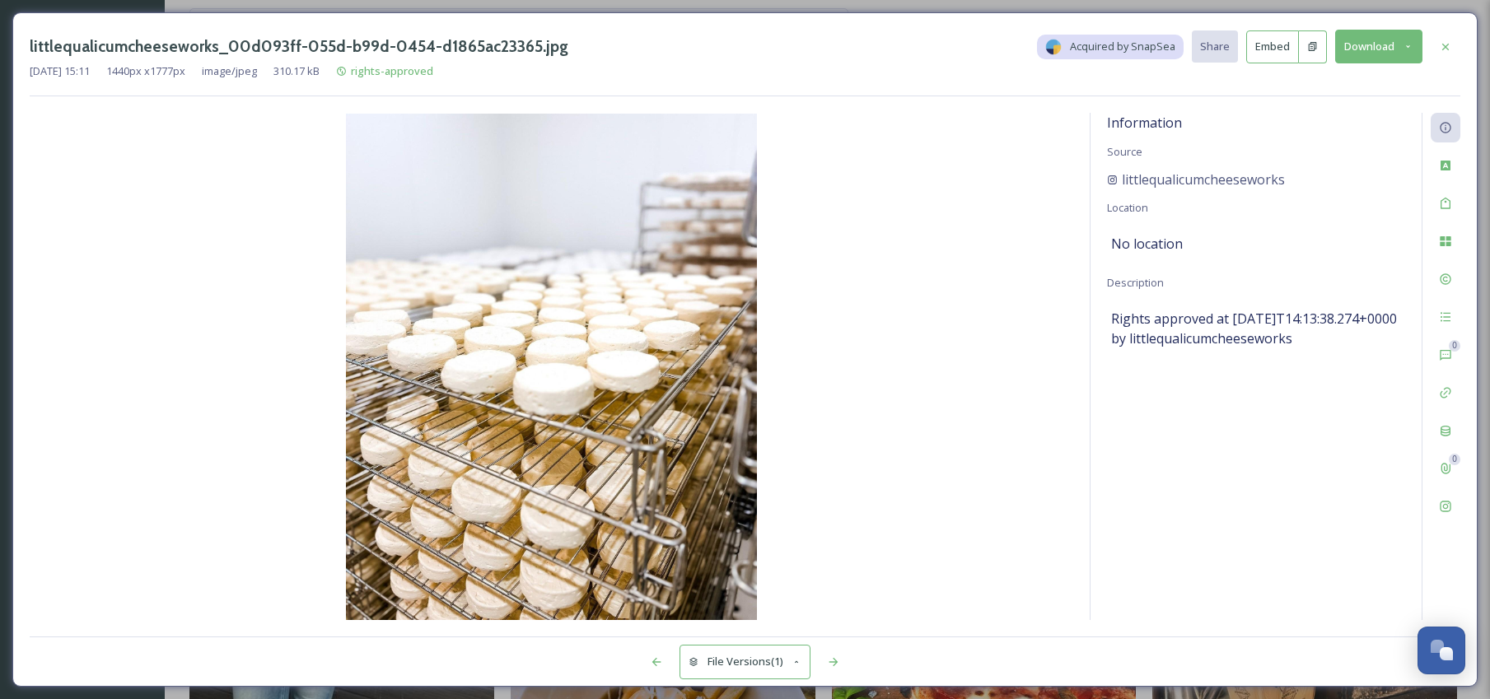
drag, startPoint x: 1452, startPoint y: 46, endPoint x: 1374, endPoint y: 198, distance: 170.5
click at [1452, 46] on div at bounding box center [1445, 47] width 30 height 30
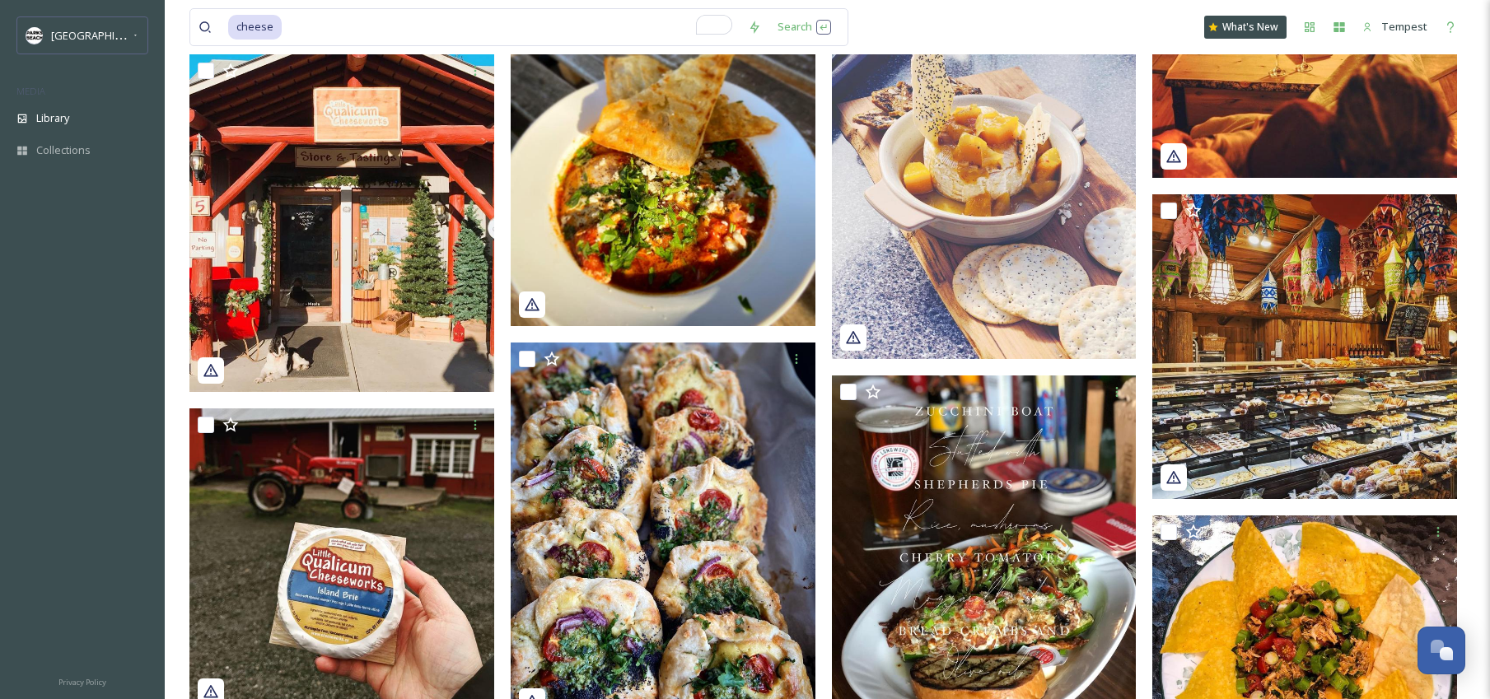
scroll to position [7154, 0]
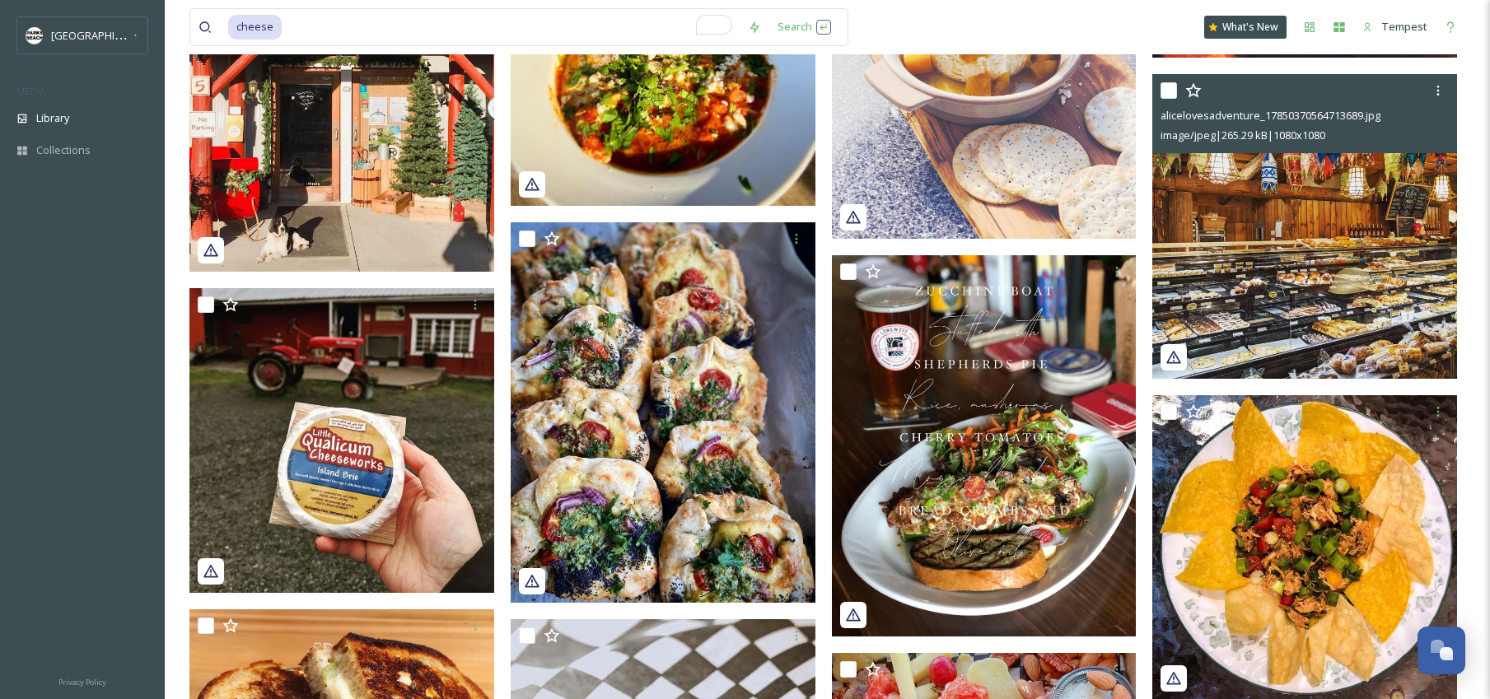
click at [1331, 292] on img at bounding box center [1304, 226] width 305 height 305
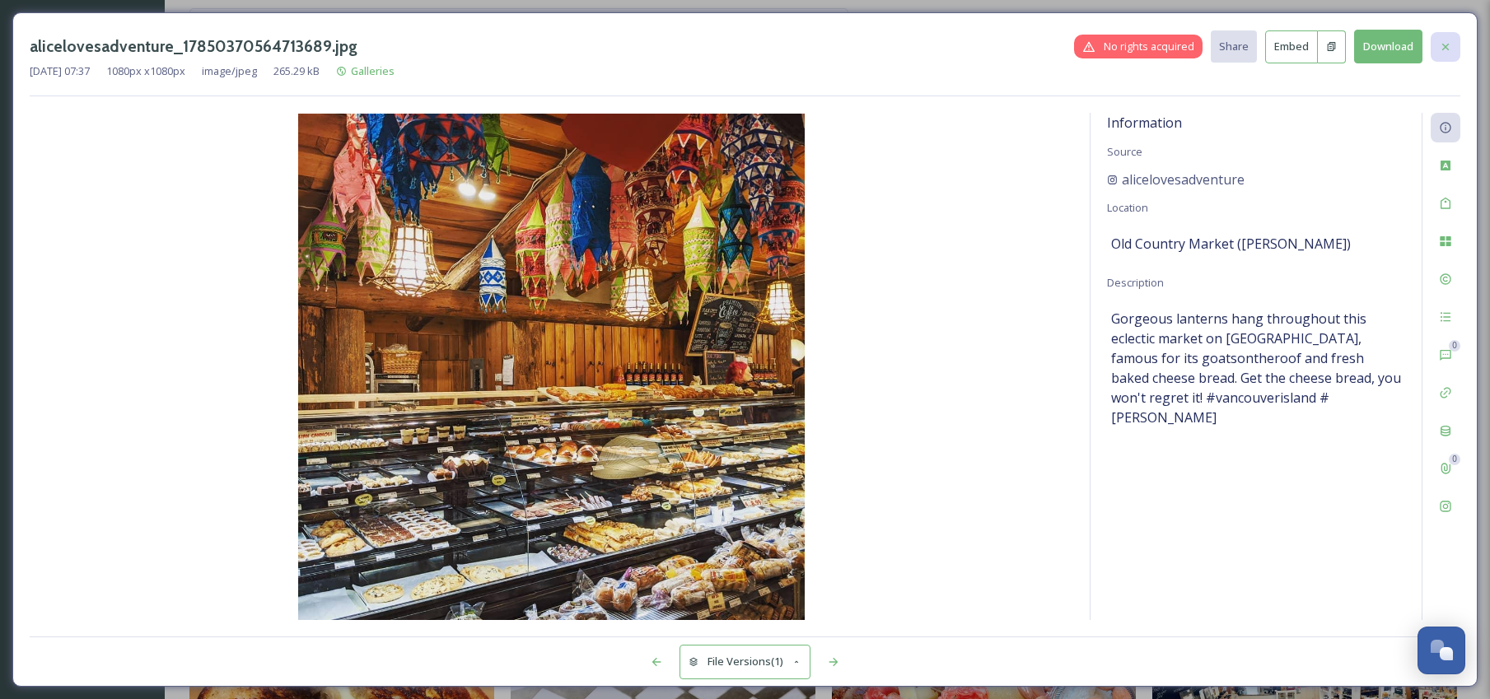
click at [1458, 47] on div at bounding box center [1445, 47] width 30 height 30
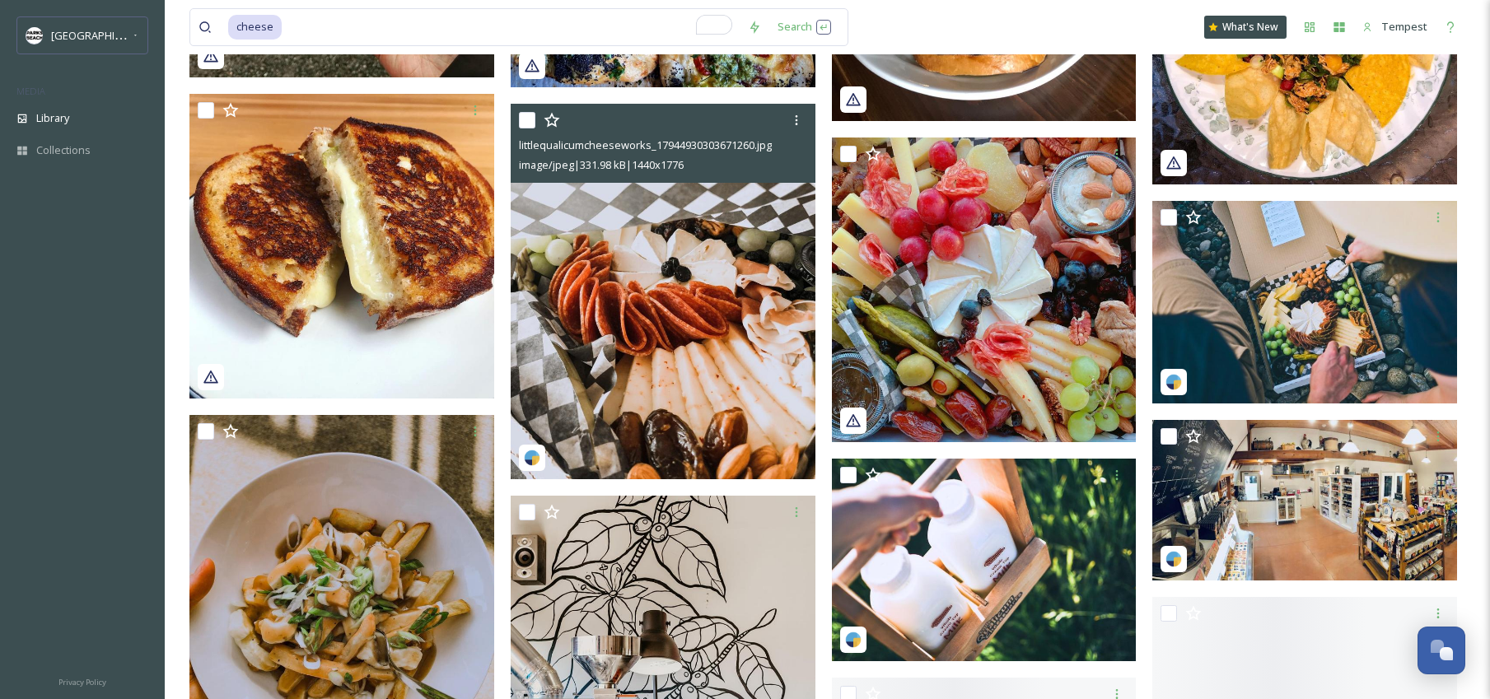
scroll to position [7736, 0]
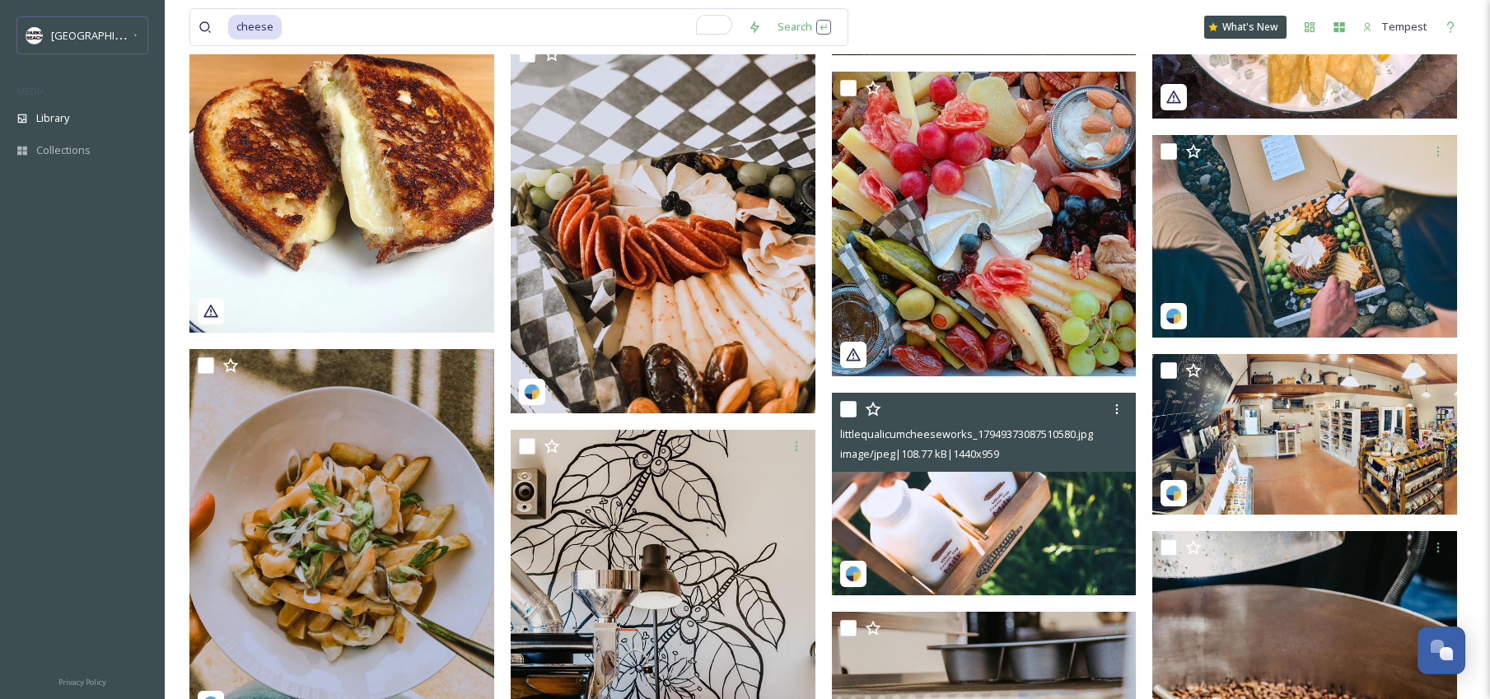
click at [1029, 489] on img at bounding box center [984, 494] width 305 height 203
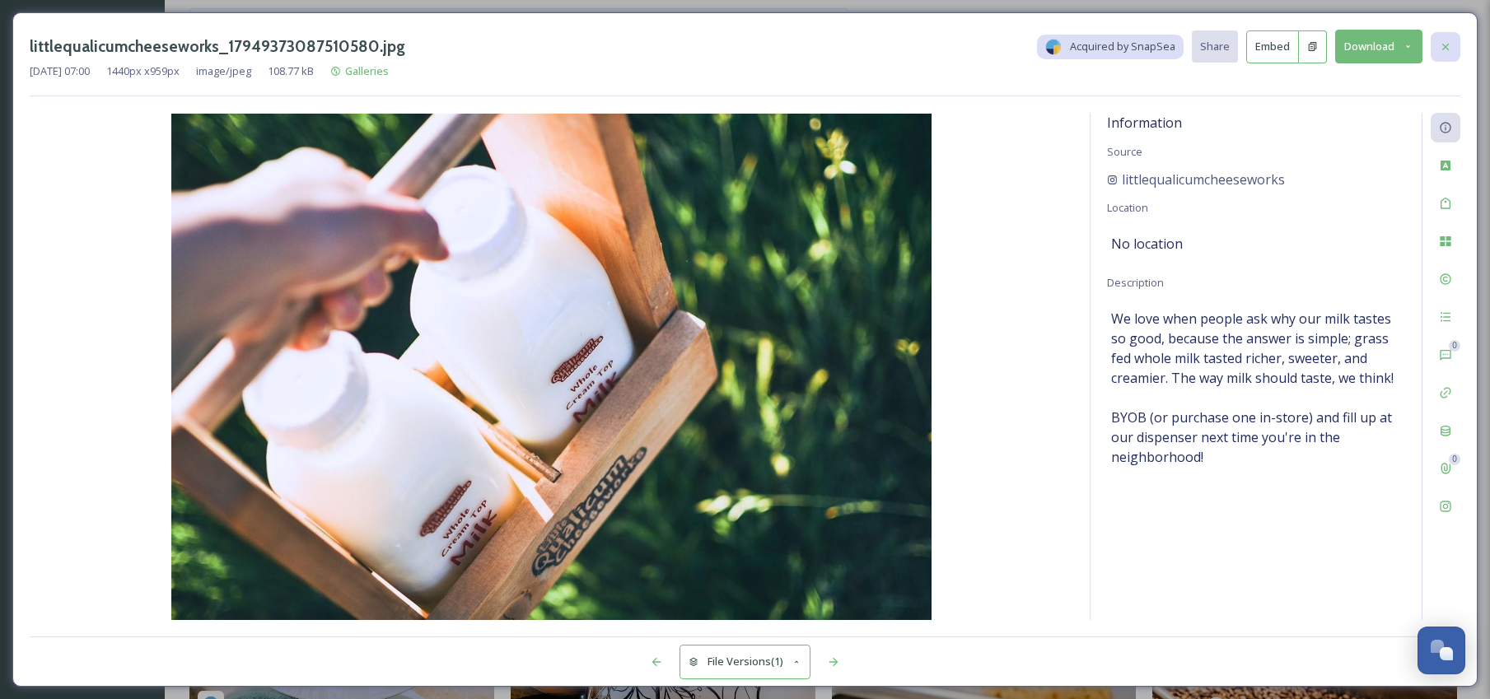
click at [1445, 49] on icon at bounding box center [1445, 46] width 13 height 13
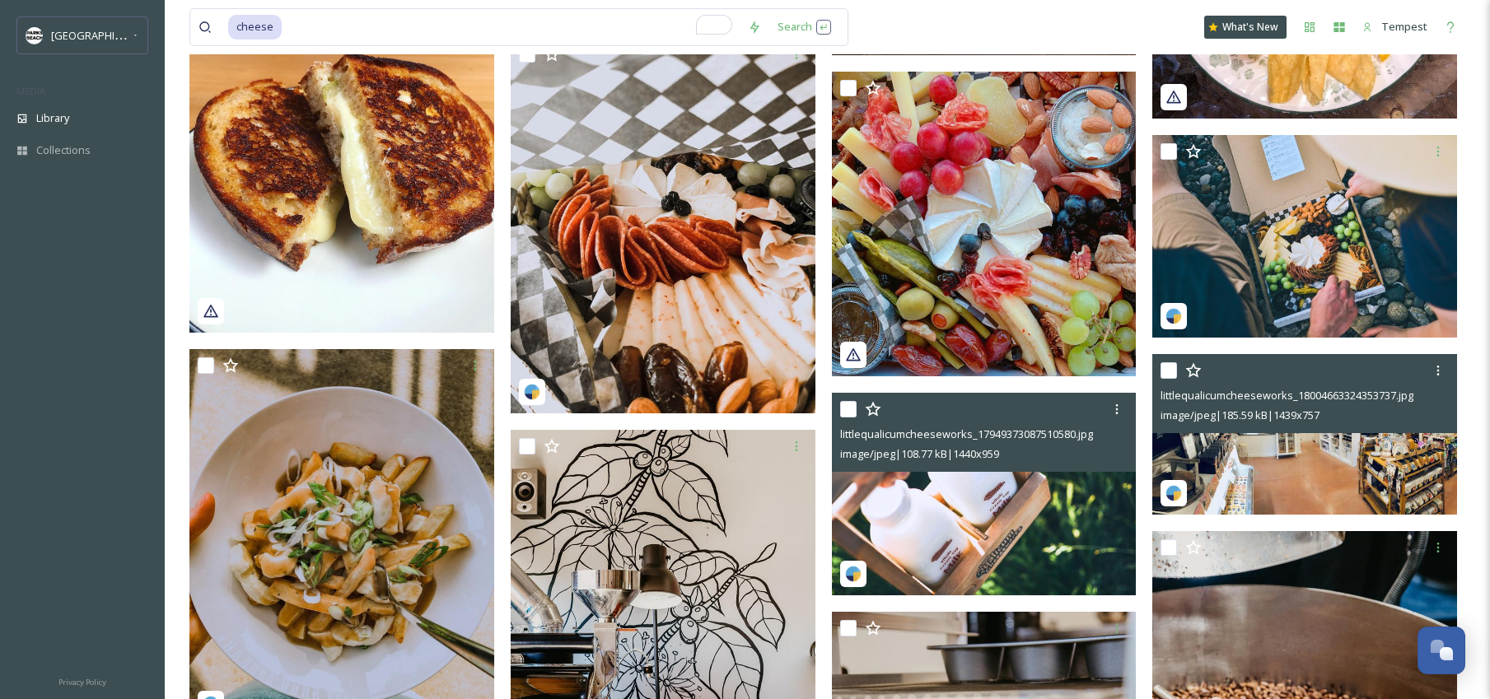
click at [1326, 486] on img at bounding box center [1304, 434] width 305 height 161
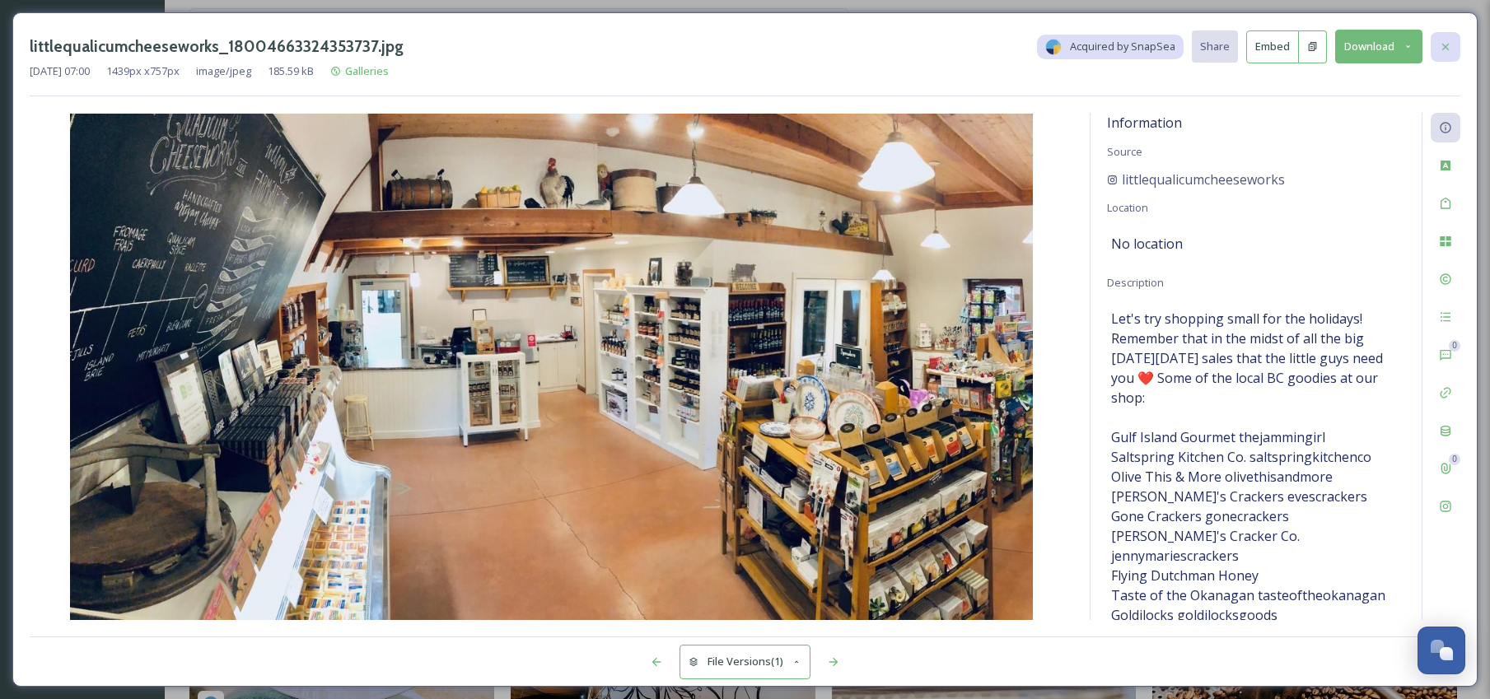
click at [1447, 49] on icon at bounding box center [1445, 46] width 13 height 13
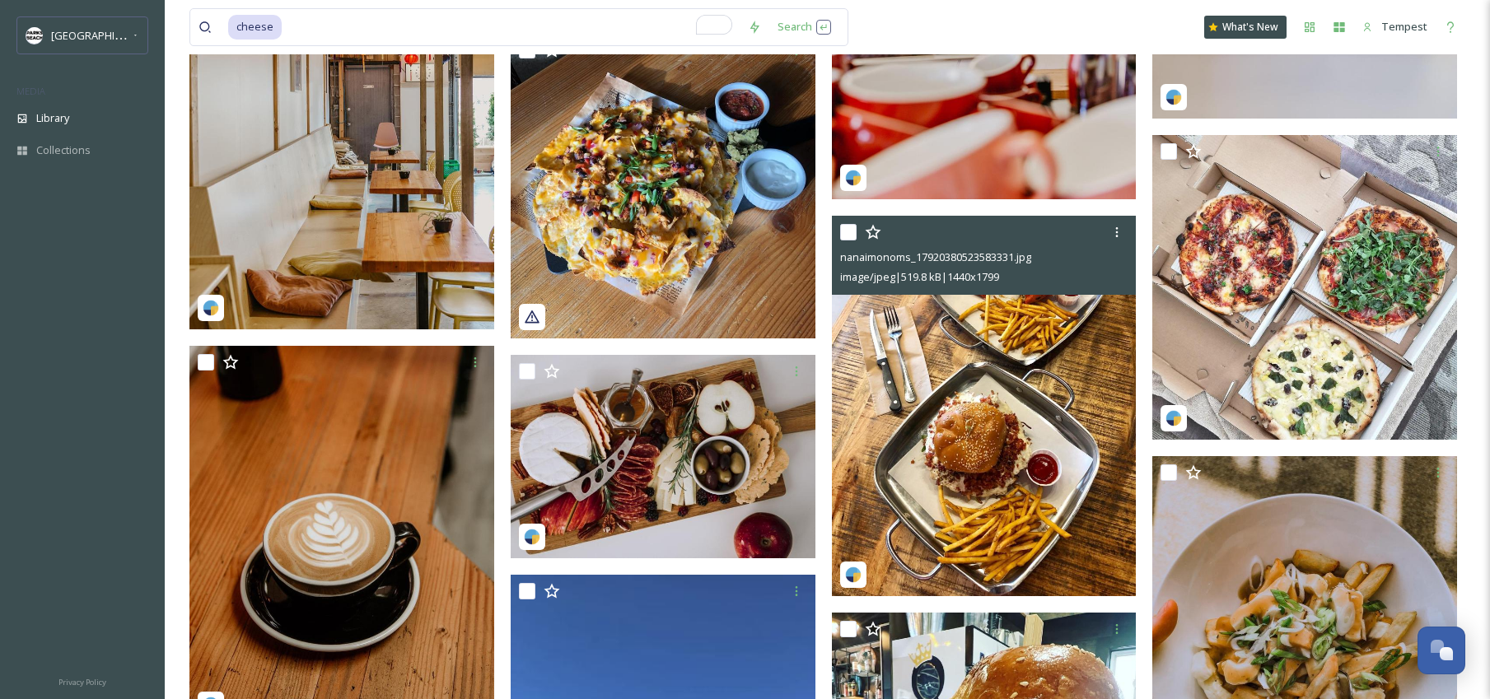
scroll to position [8902, 0]
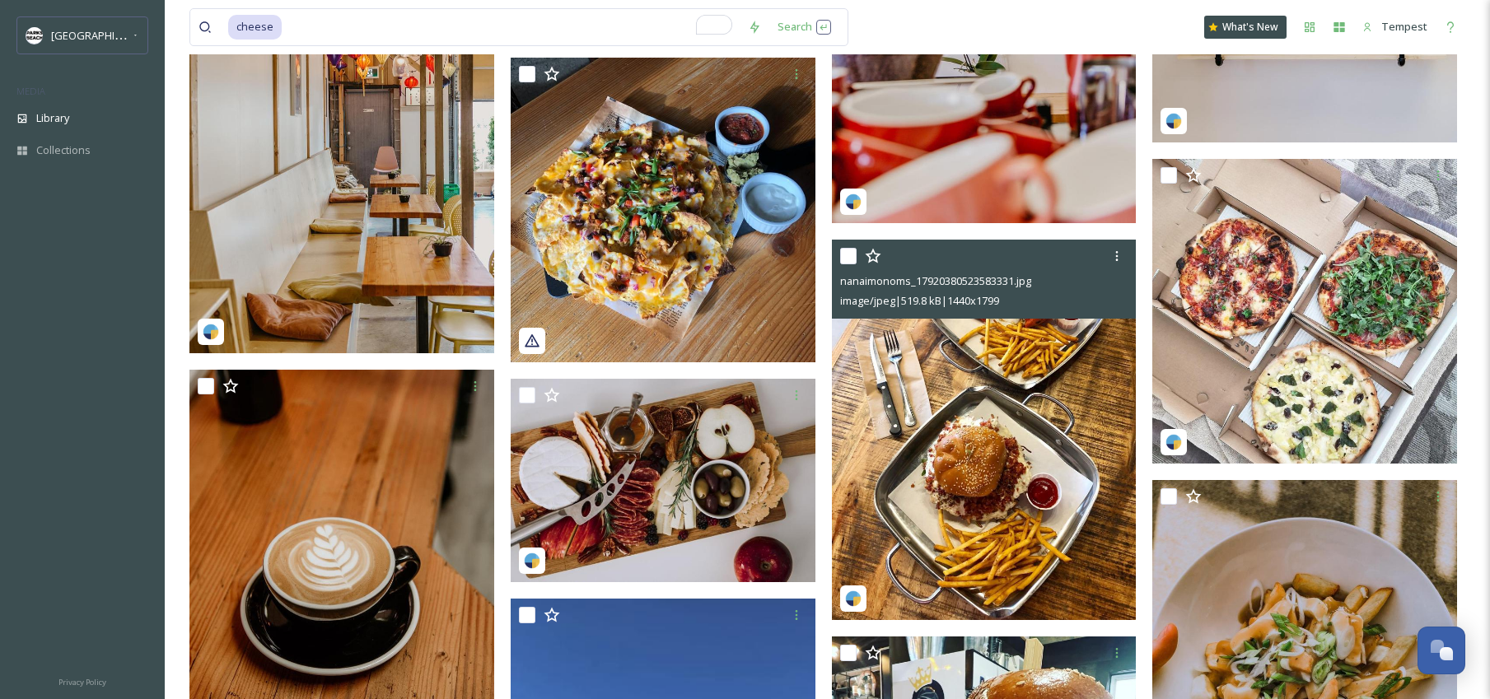
click at [1079, 385] on img at bounding box center [984, 430] width 305 height 380
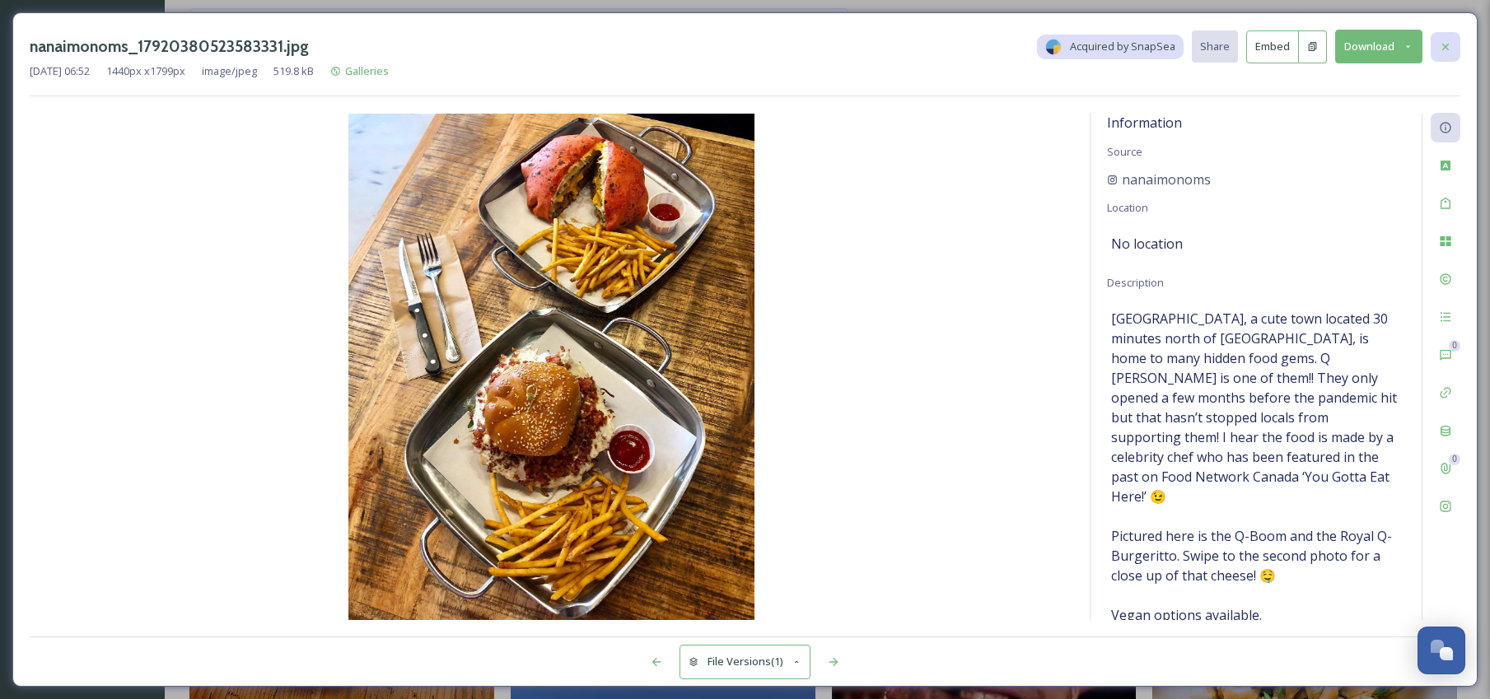
click at [1447, 49] on icon at bounding box center [1445, 46] width 7 height 7
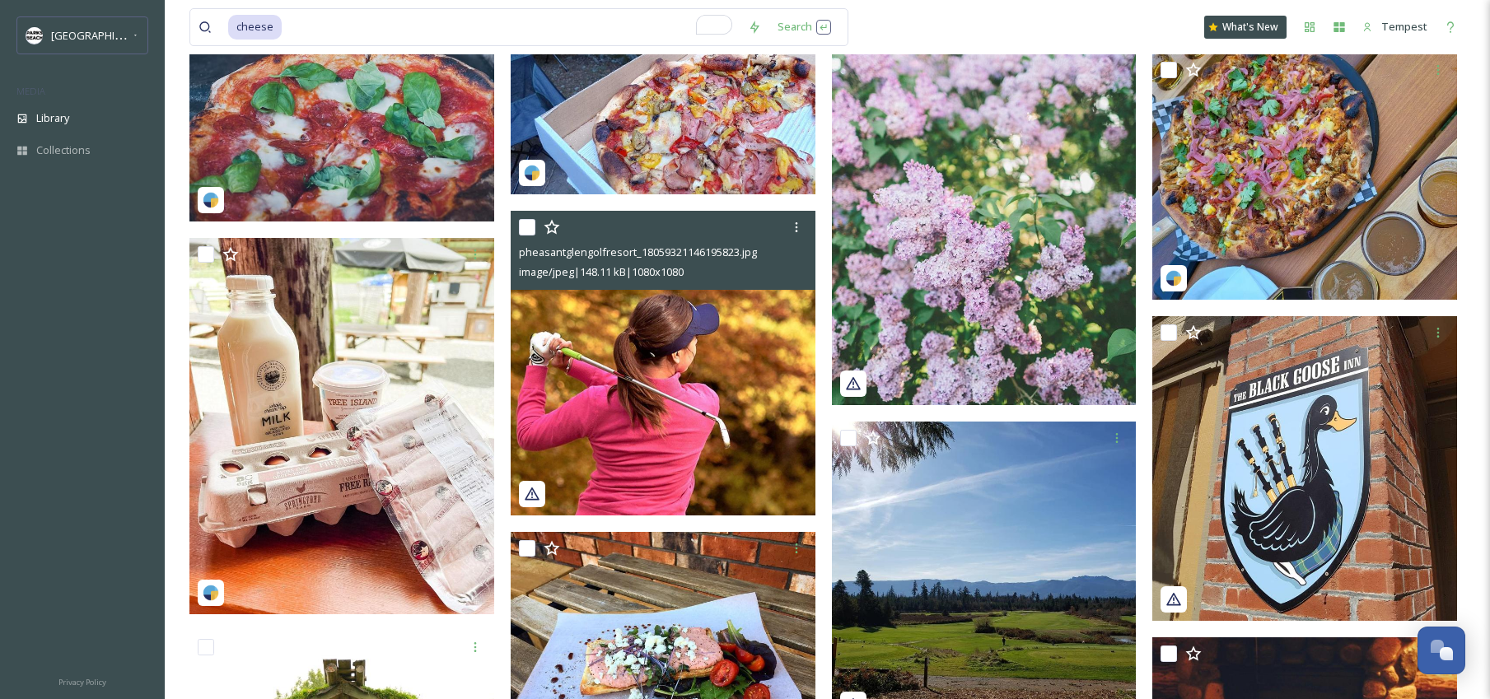
scroll to position [6209, 0]
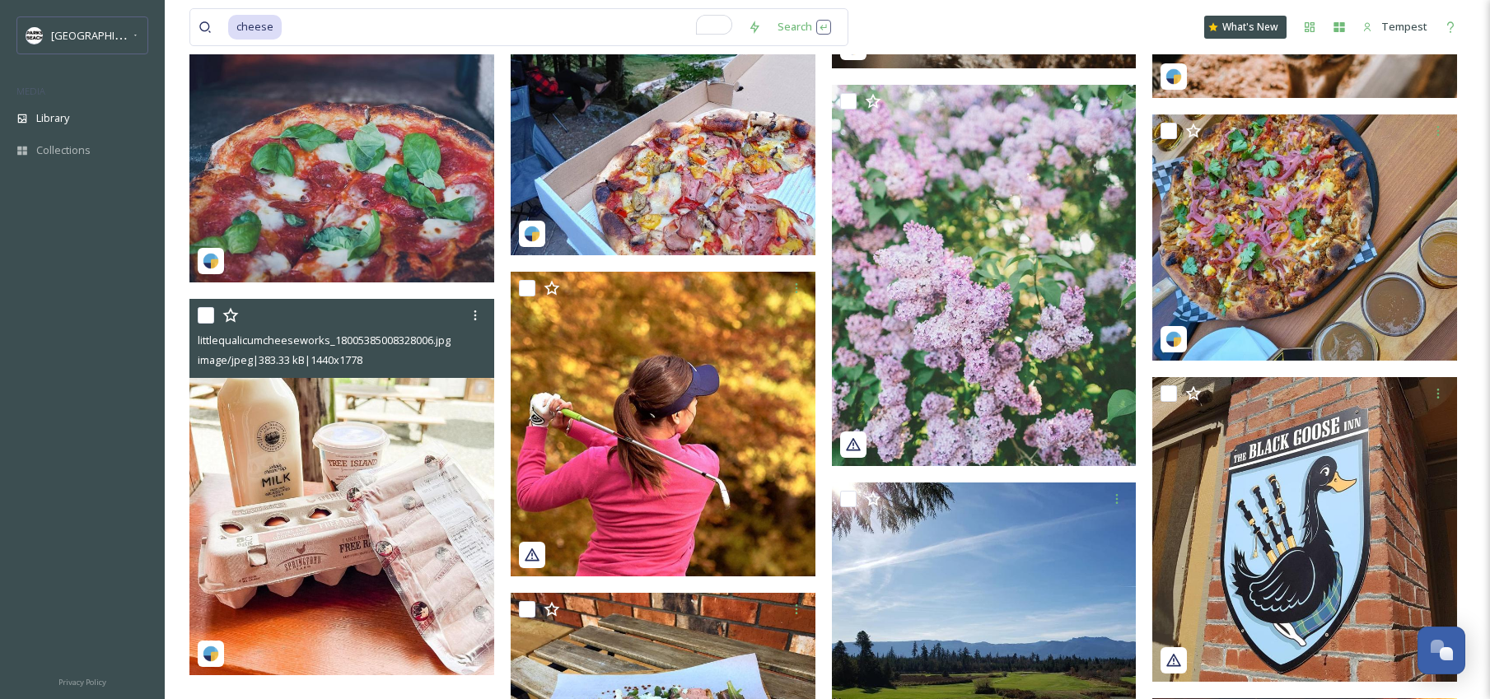
click at [338, 469] on img at bounding box center [341, 487] width 305 height 376
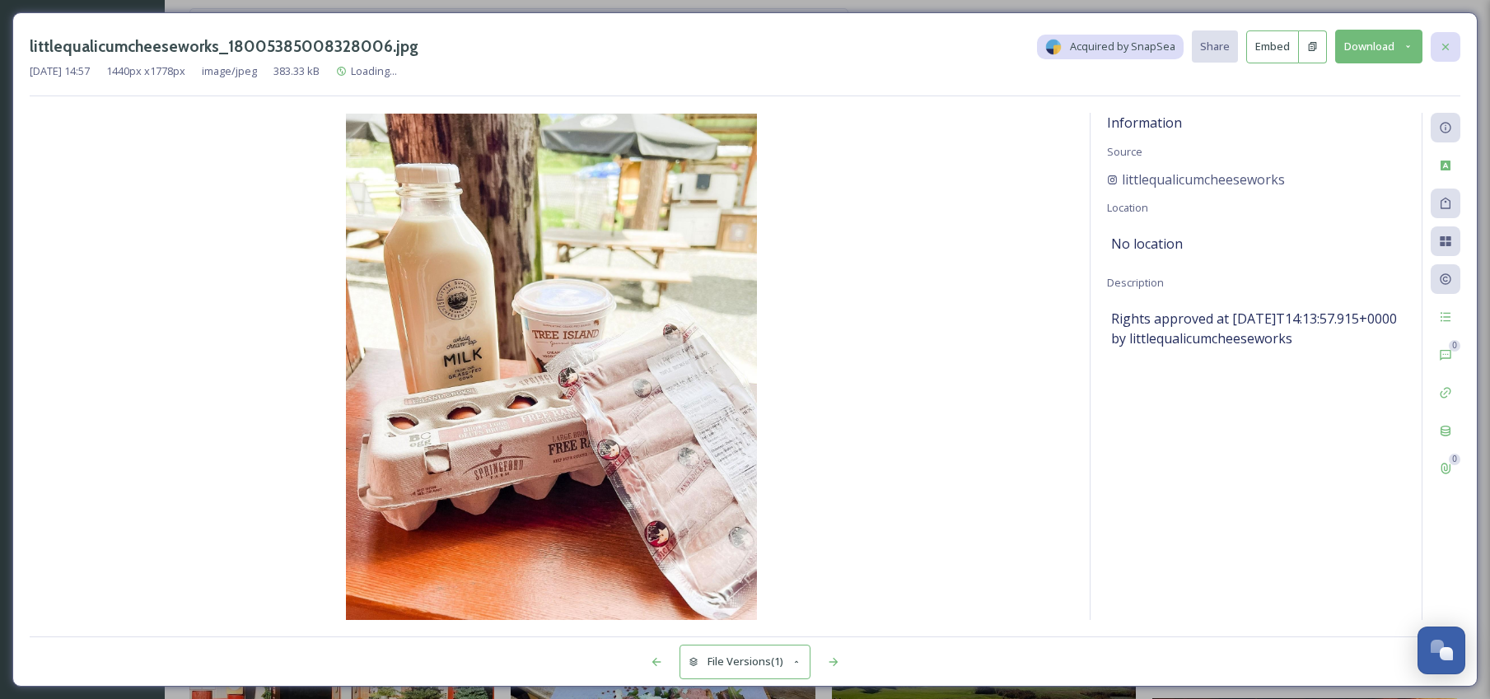
click at [1453, 49] on div at bounding box center [1445, 47] width 30 height 30
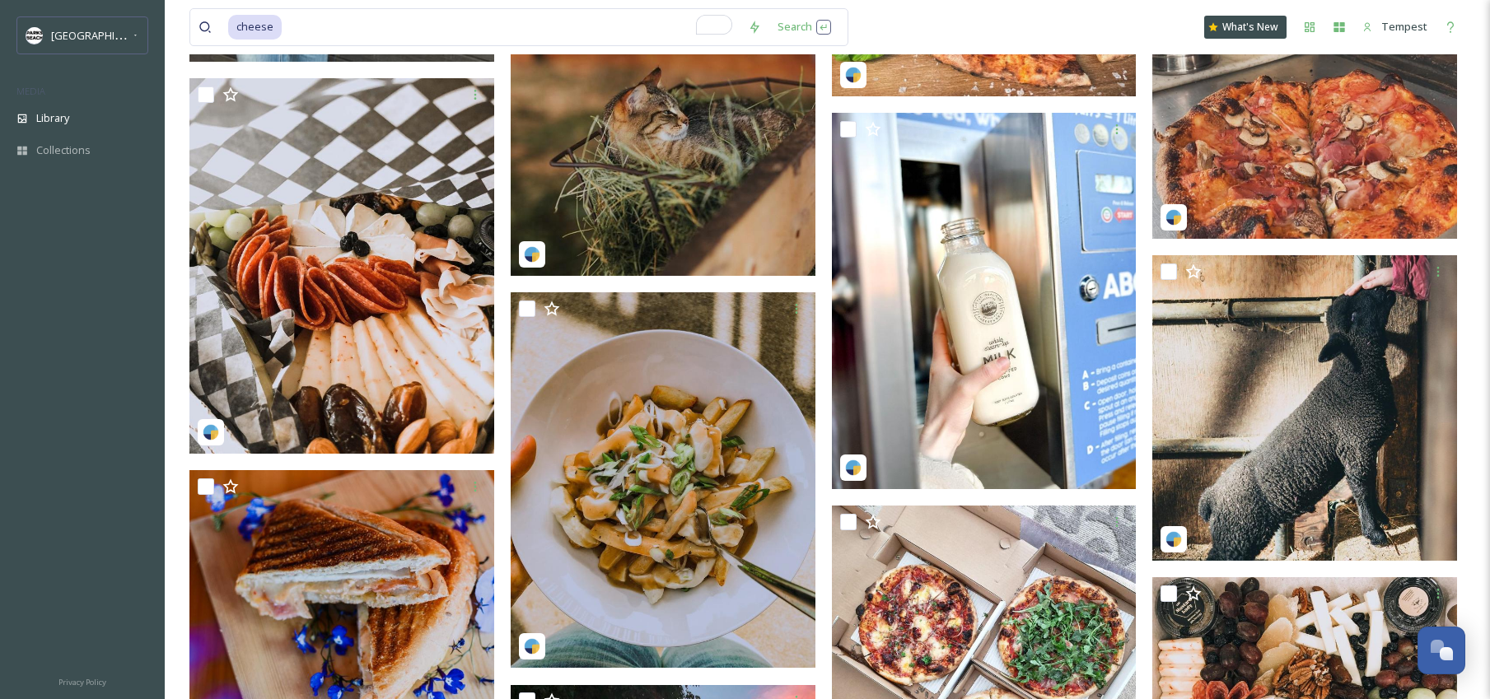
scroll to position [3522, 0]
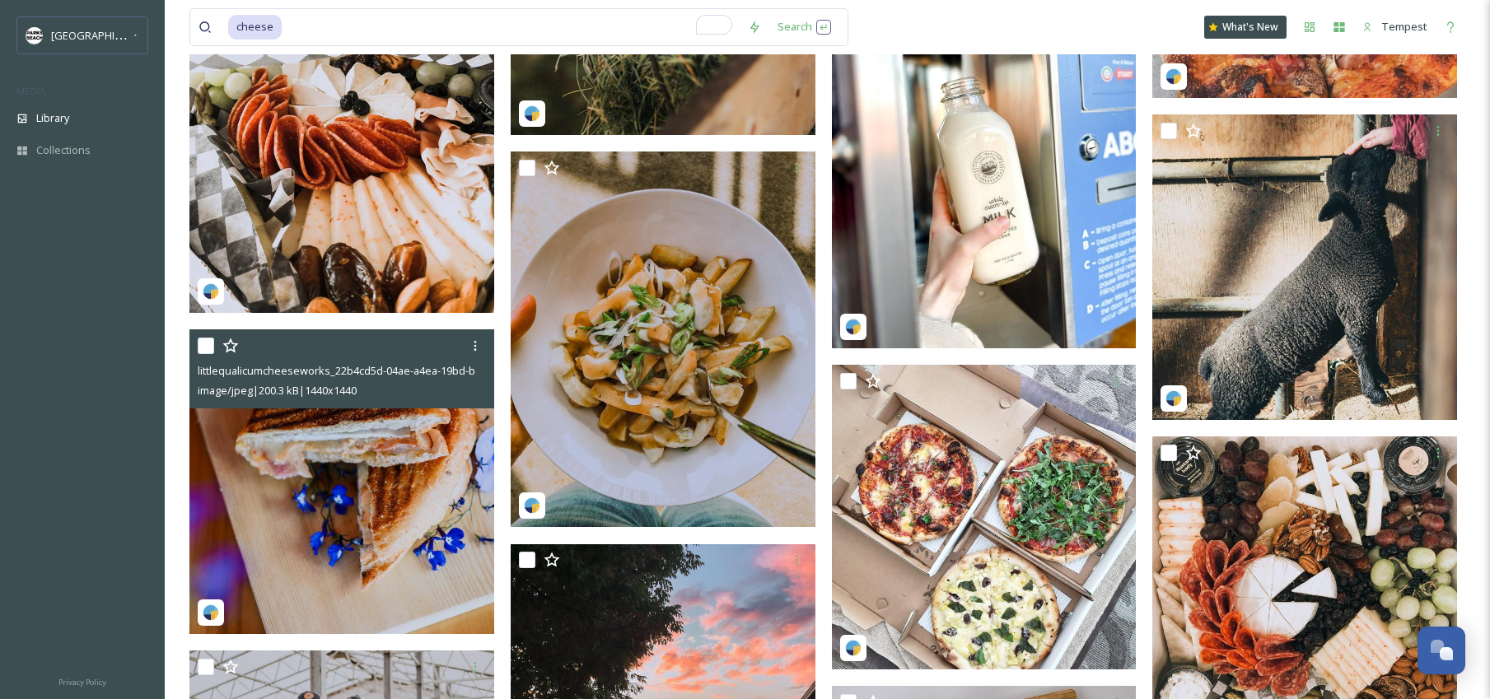
click at [434, 457] on img at bounding box center [341, 481] width 305 height 305
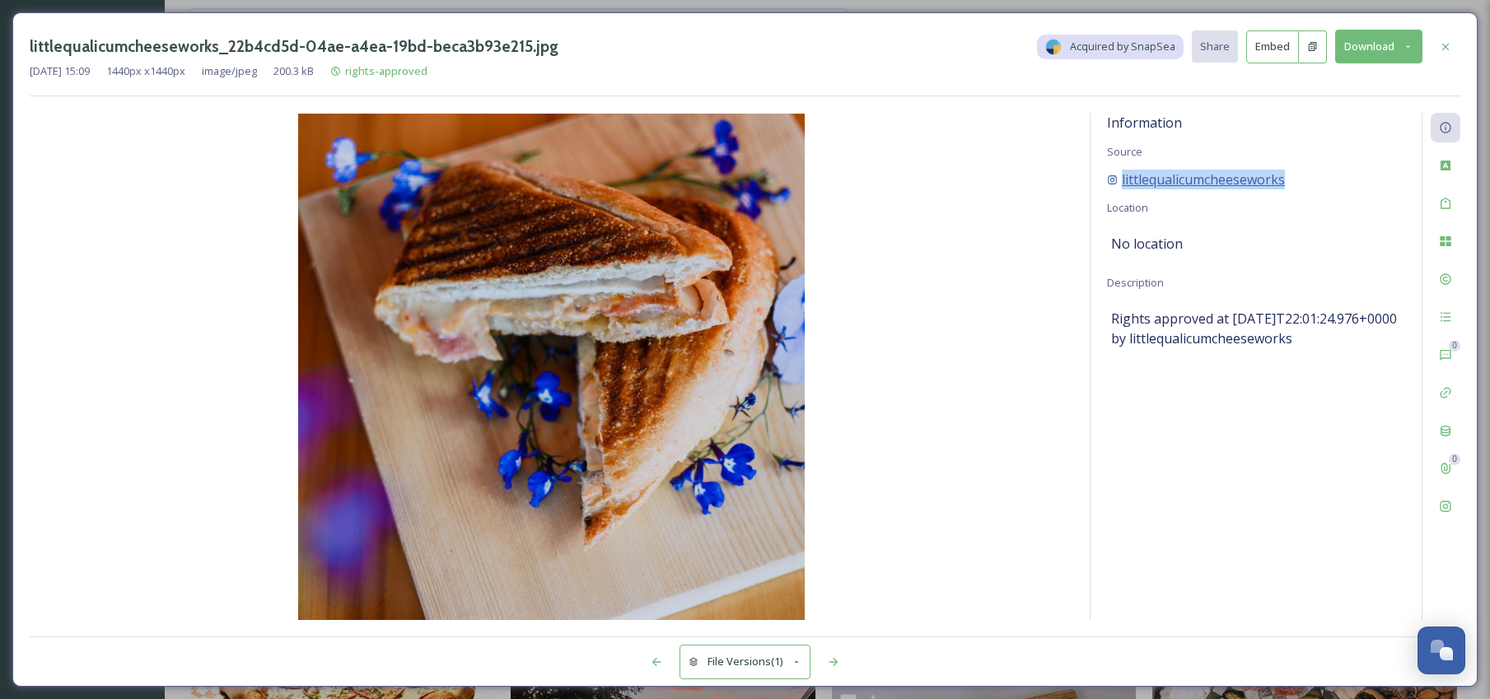
drag, startPoint x: 1296, startPoint y: 184, endPoint x: 1146, endPoint y: 180, distance: 149.9
click at [1122, 185] on div "littlequalicumcheeseworks" at bounding box center [1256, 180] width 298 height 20
click at [1371, 54] on button "Download" at bounding box center [1378, 47] width 87 height 34
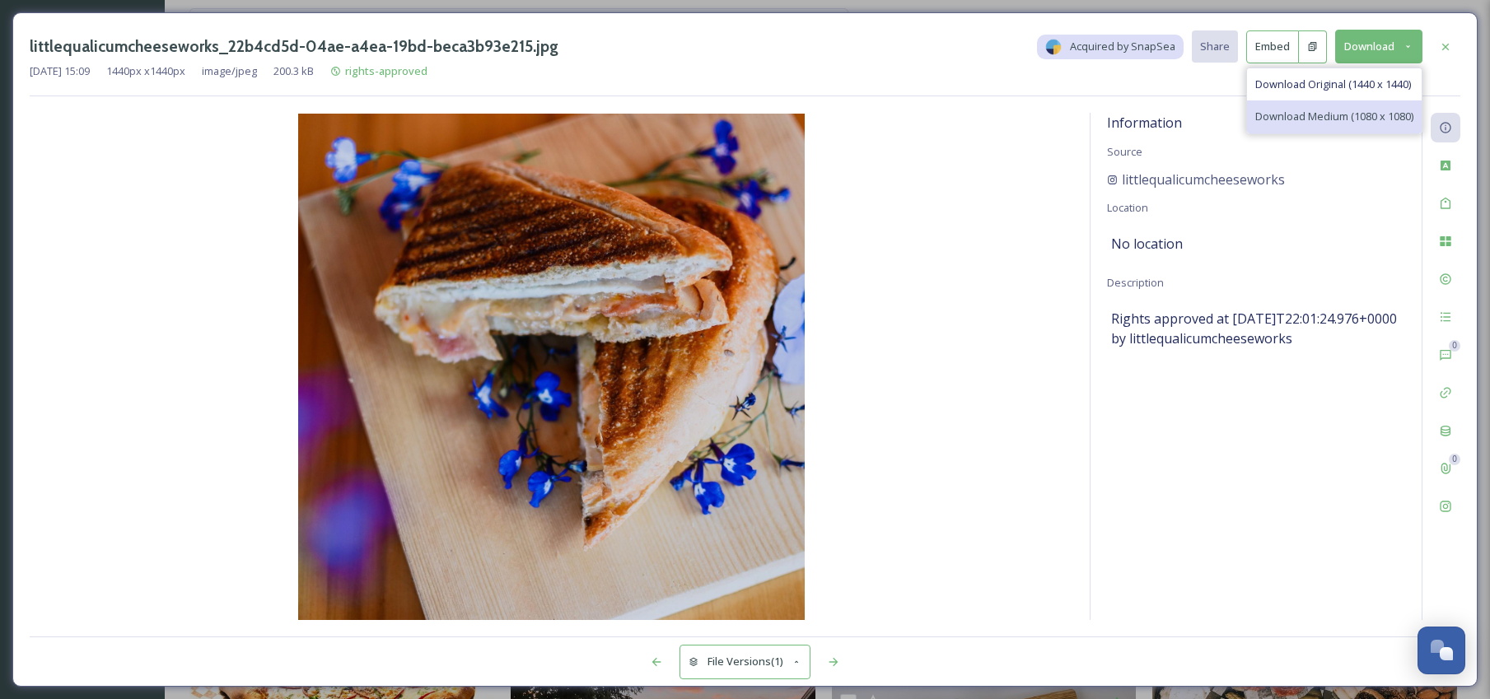
click at [1365, 110] on span "Download Medium (1080 x 1080)" at bounding box center [1334, 117] width 158 height 16
click at [1439, 58] on div at bounding box center [1445, 47] width 30 height 30
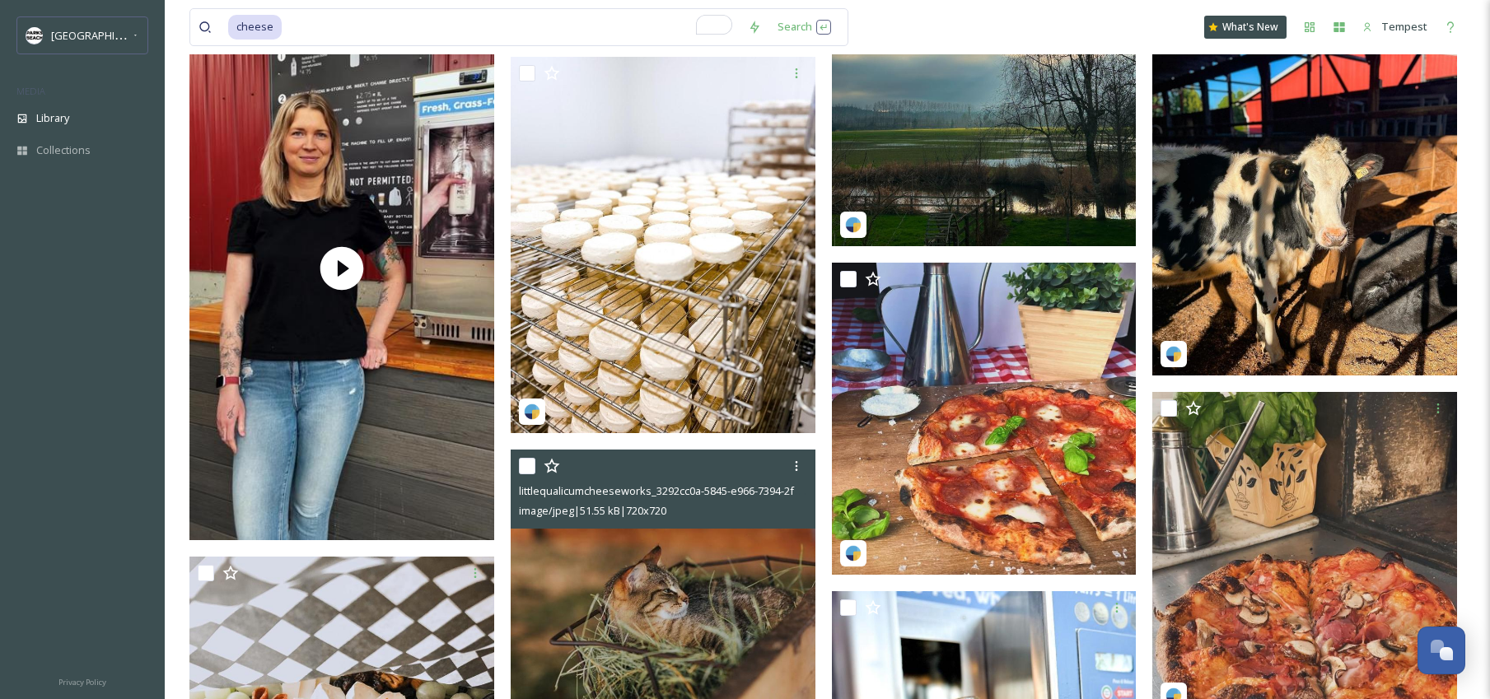
scroll to position [2898, 0]
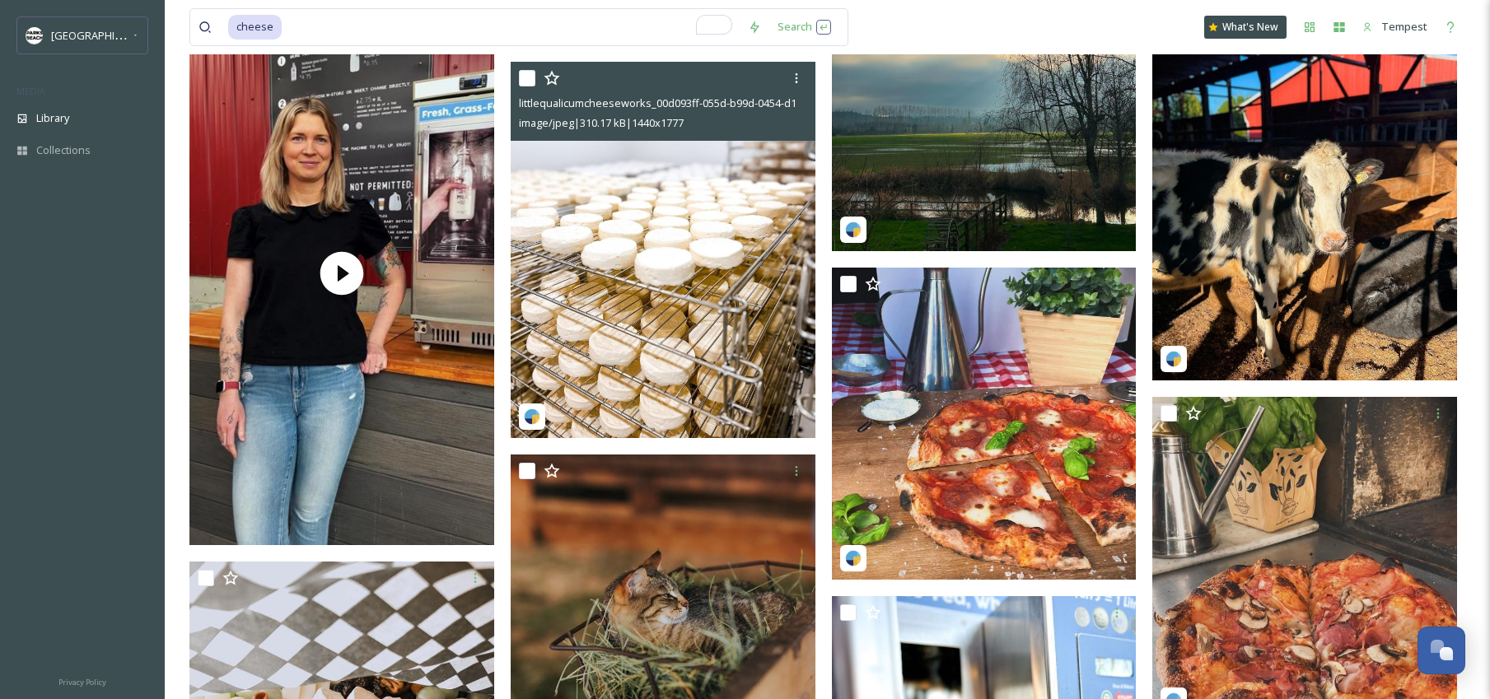
click at [723, 305] on img at bounding box center [663, 250] width 305 height 376
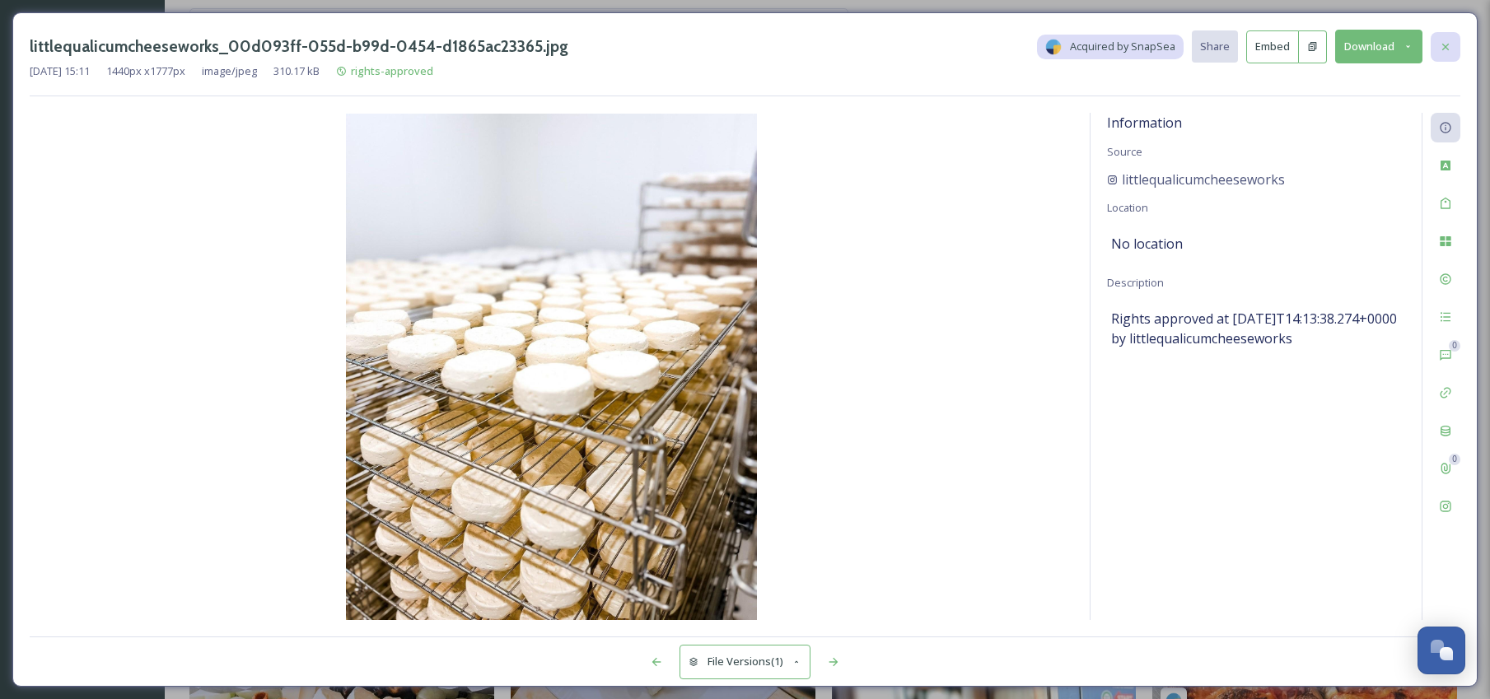
click at [1434, 54] on div at bounding box center [1445, 47] width 30 height 30
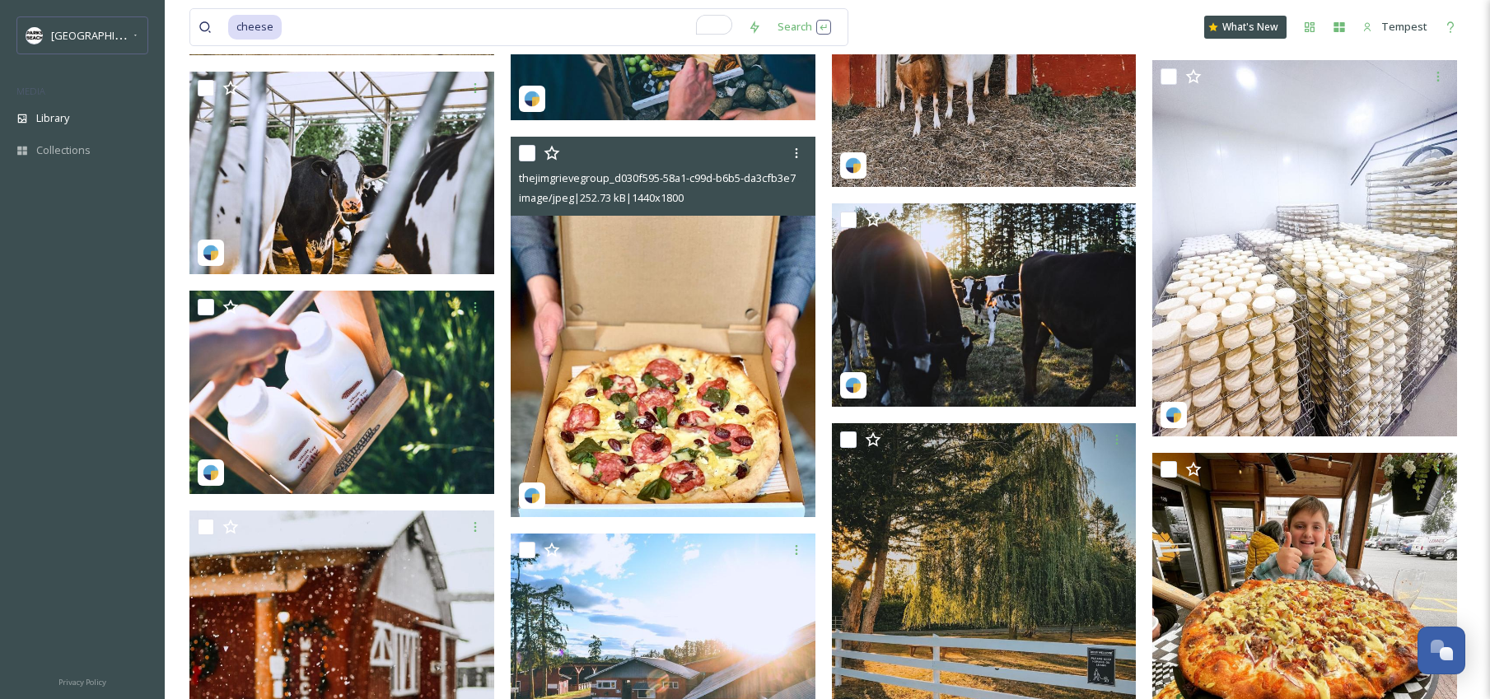
scroll to position [4973, 0]
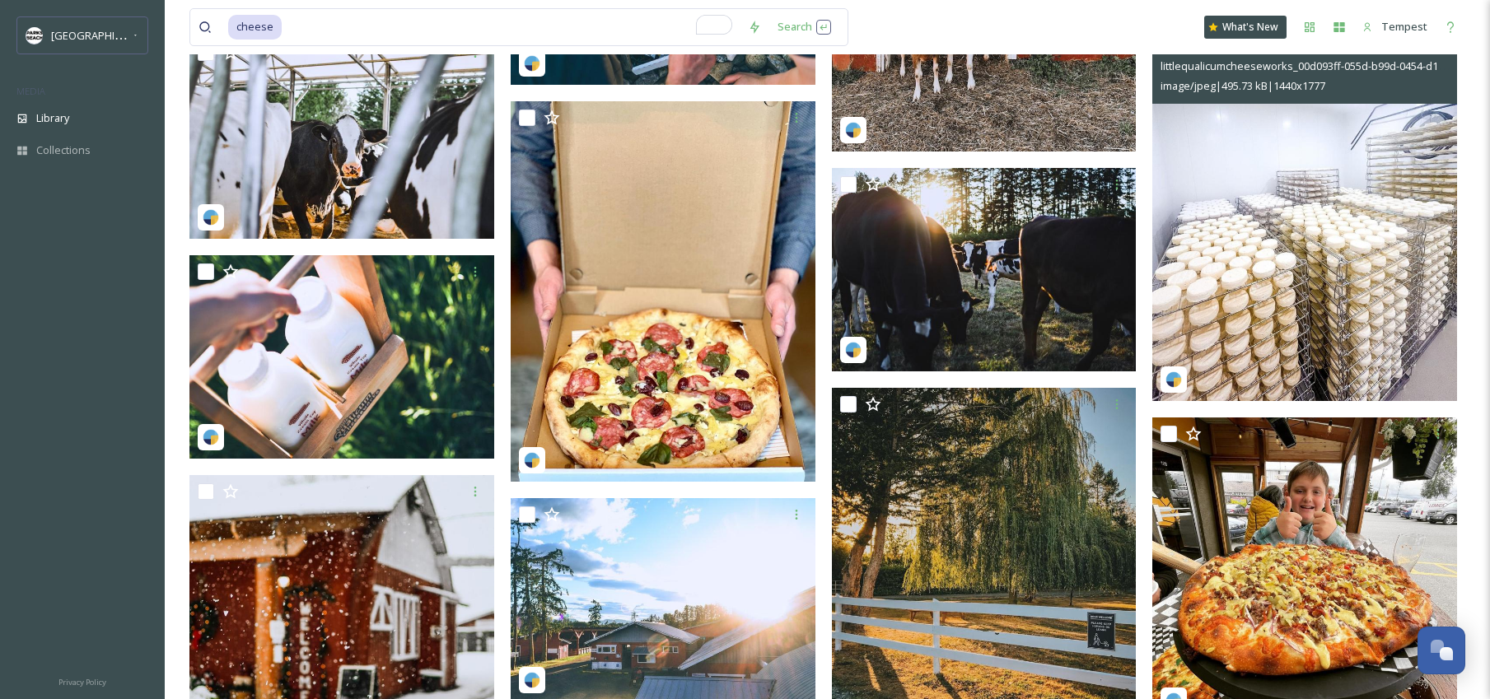
click at [1328, 257] on img at bounding box center [1304, 213] width 305 height 376
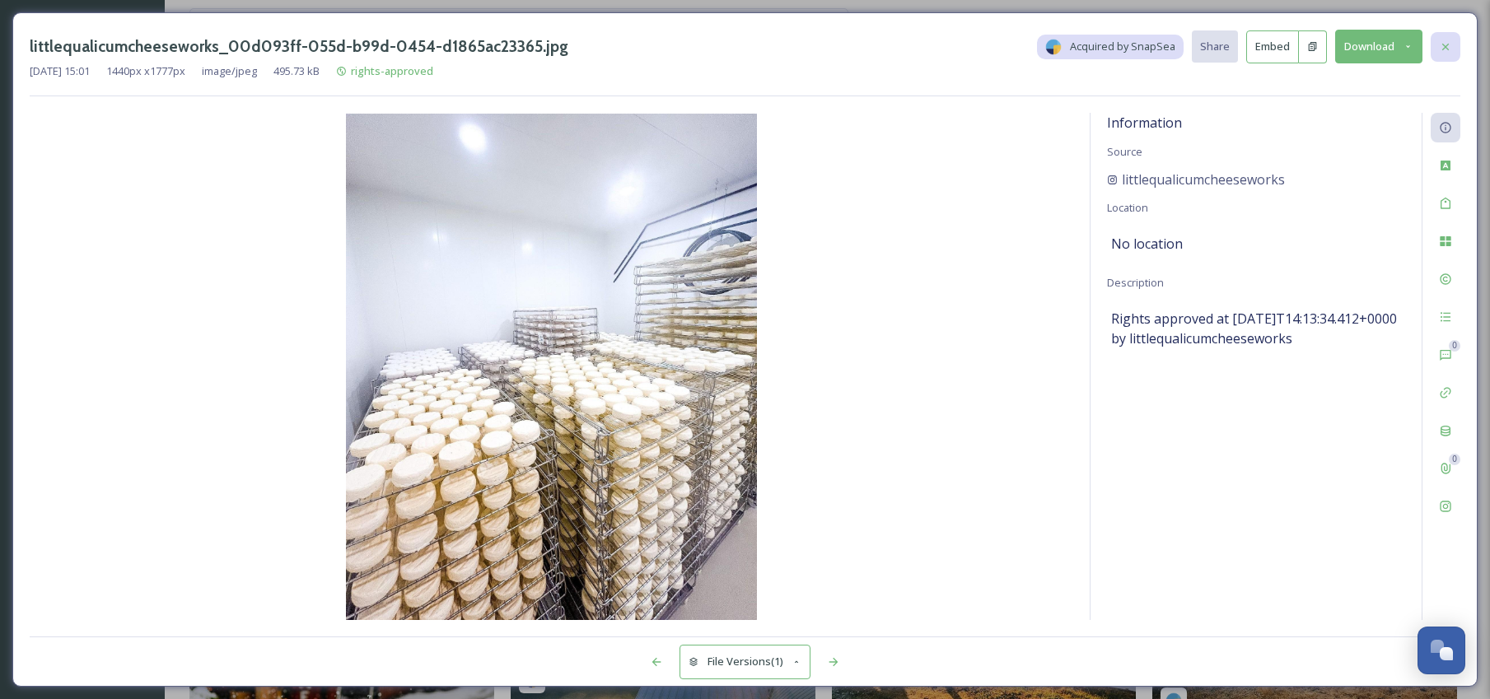
click at [1447, 45] on icon at bounding box center [1445, 46] width 13 height 13
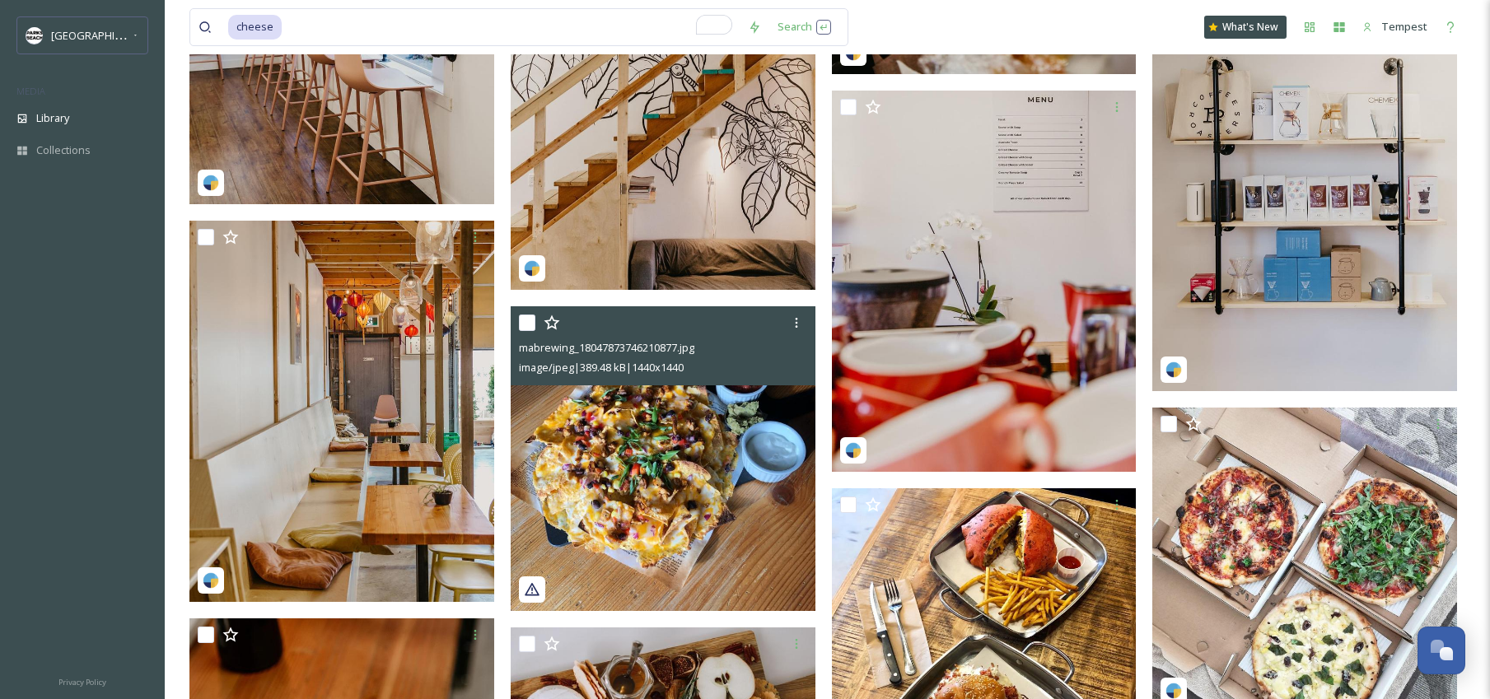
scroll to position [8758, 0]
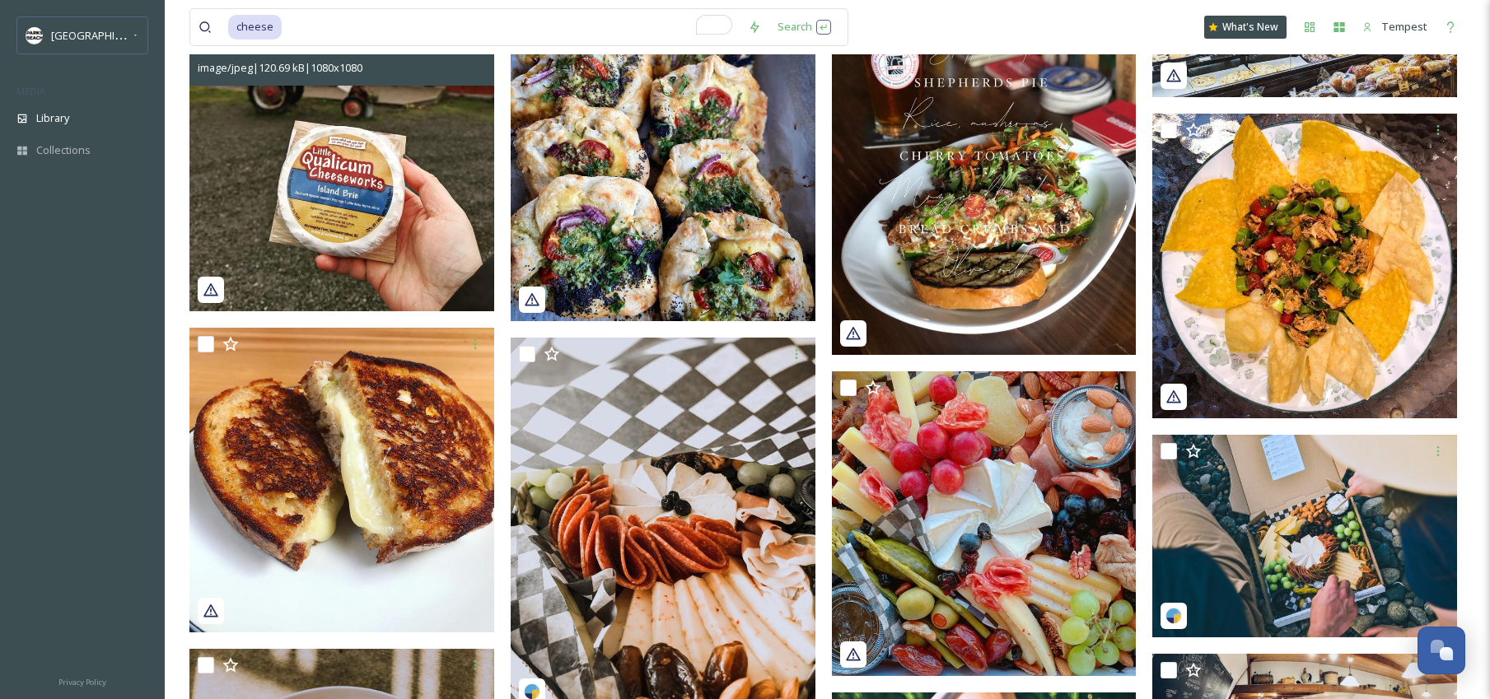
click at [419, 255] on img at bounding box center [341, 159] width 305 height 305
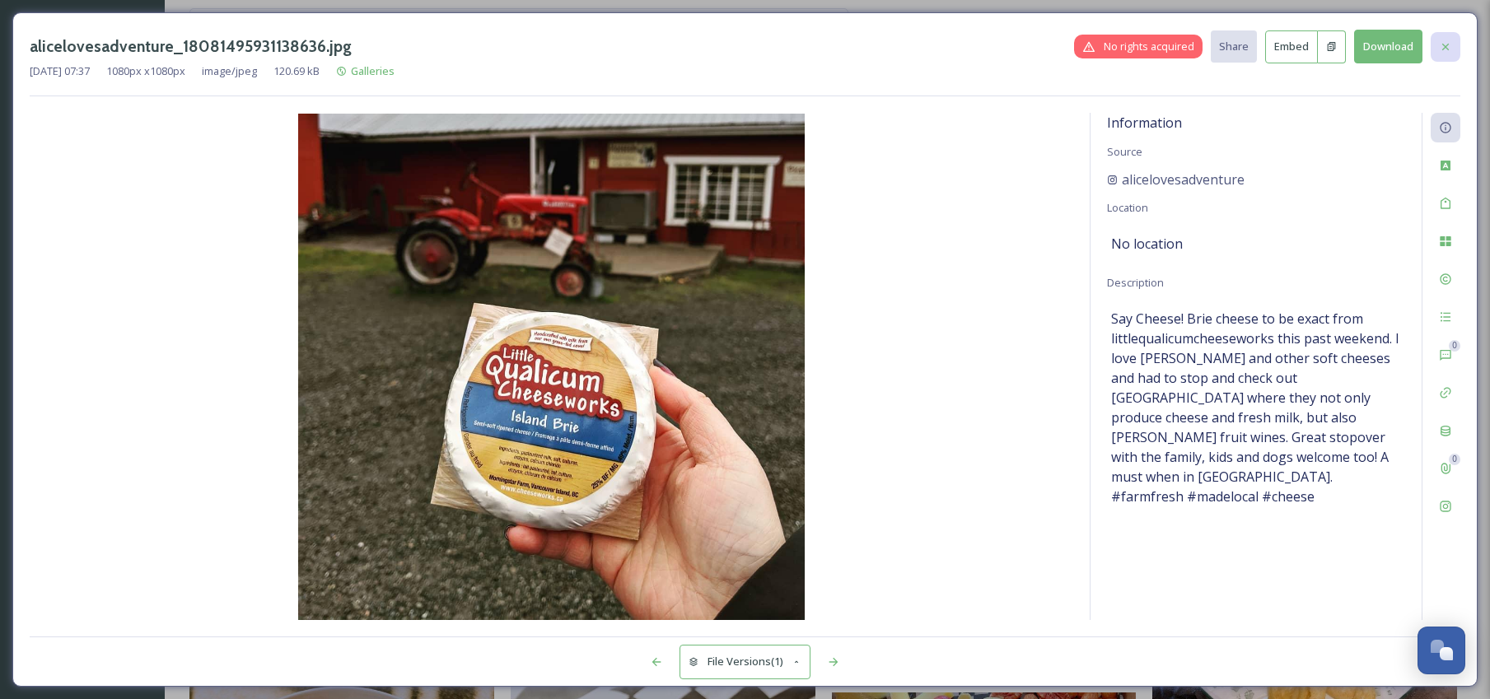
click at [1445, 51] on icon at bounding box center [1445, 46] width 13 height 13
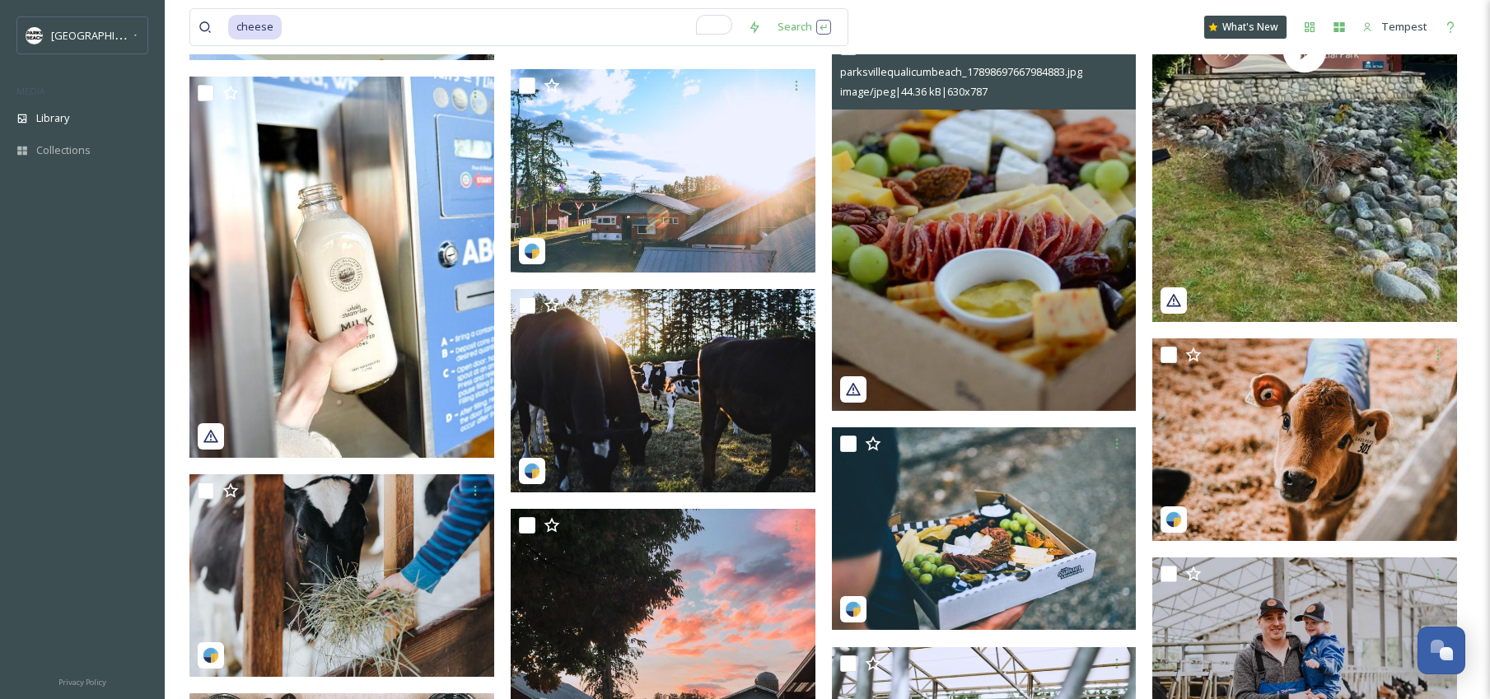
scroll to position [11193, 0]
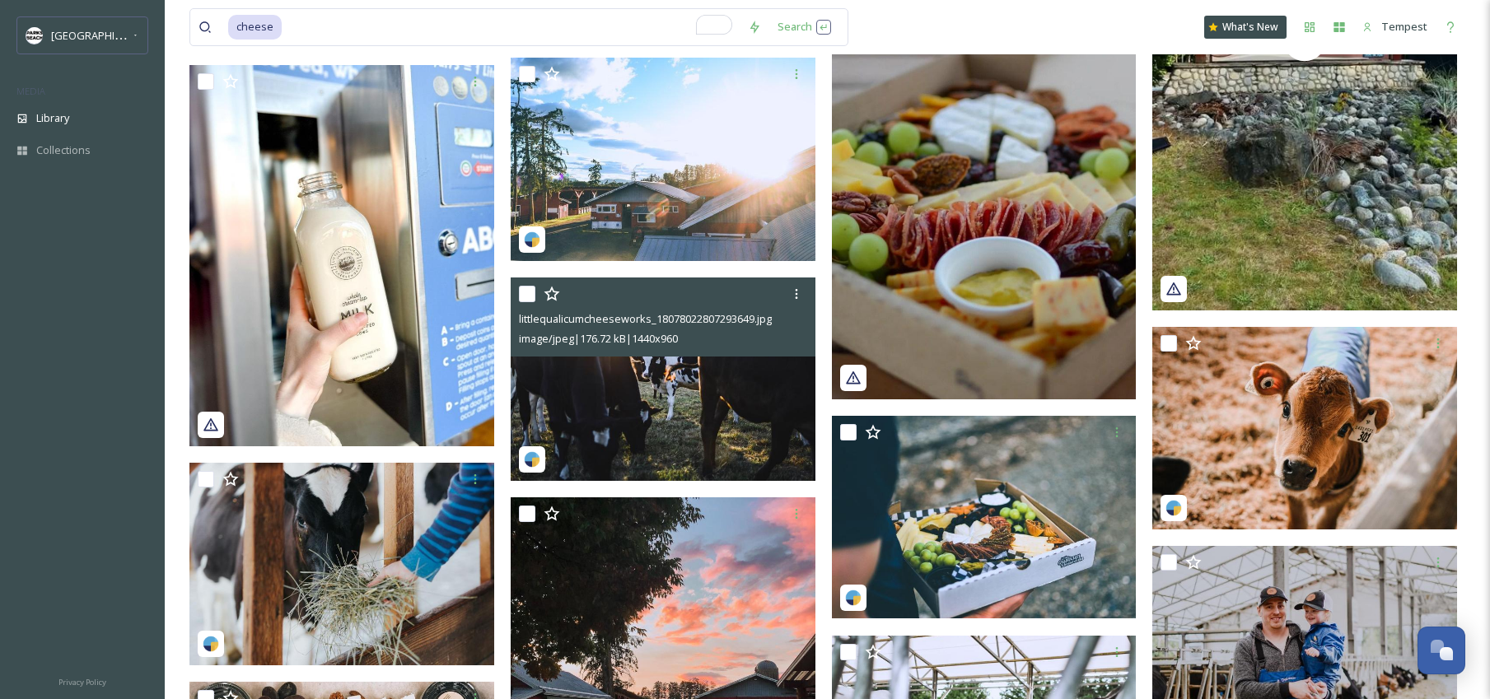
click at [759, 423] on img at bounding box center [663, 379] width 305 height 203
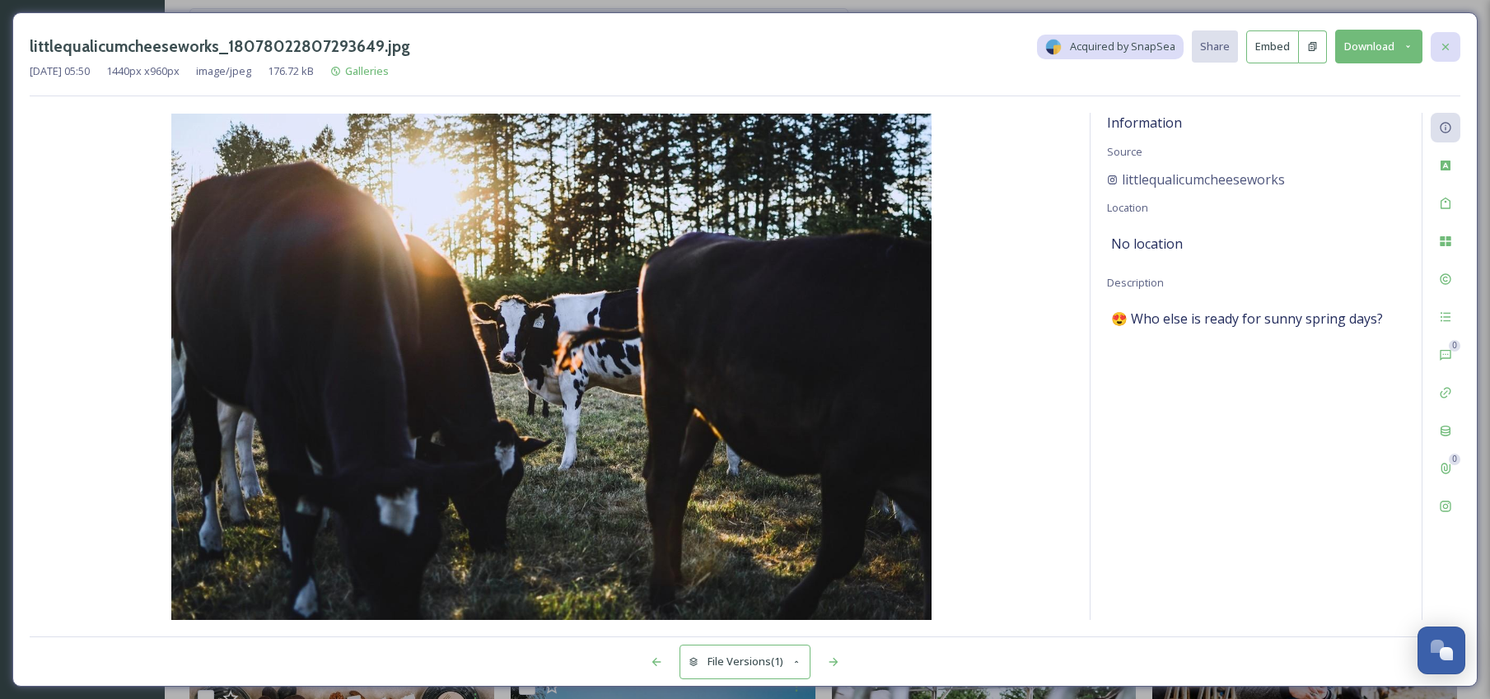
click at [1449, 50] on icon at bounding box center [1445, 46] width 13 height 13
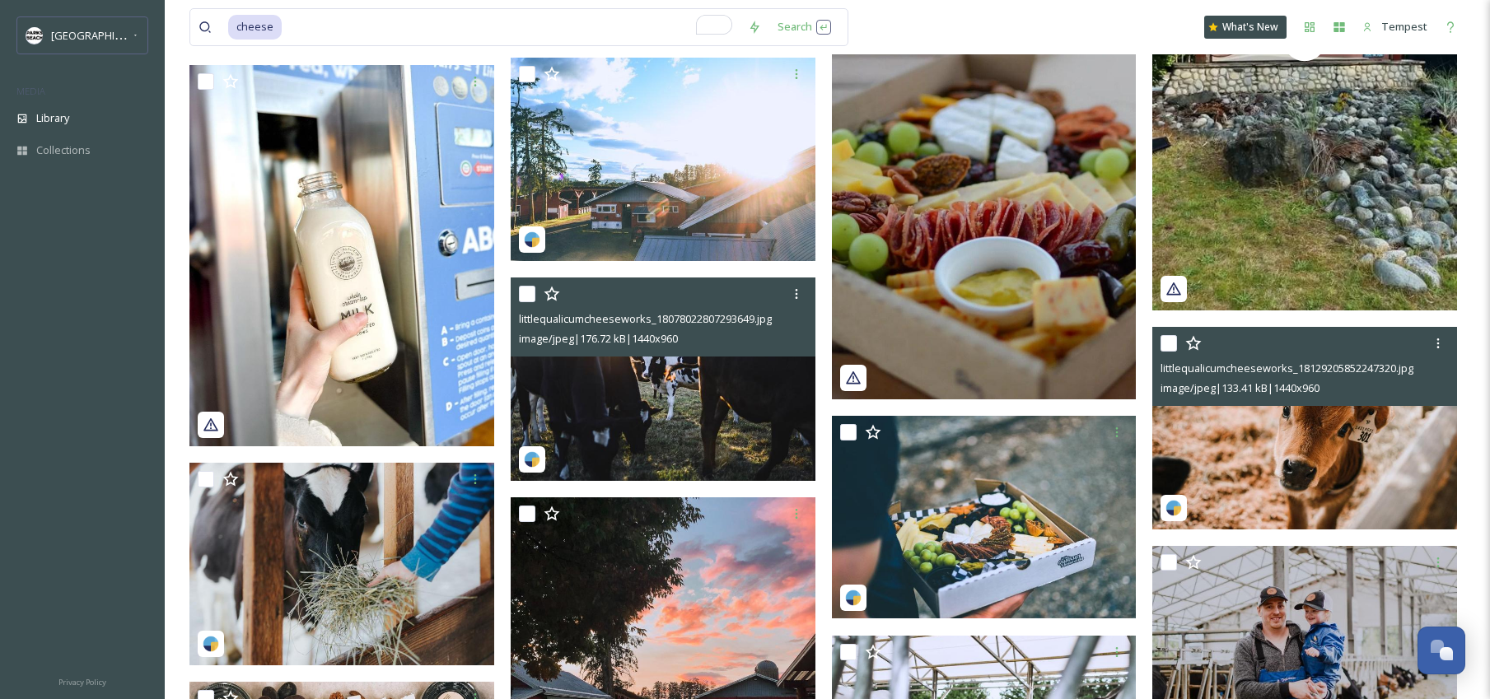
click at [1385, 473] on img at bounding box center [1304, 428] width 305 height 203
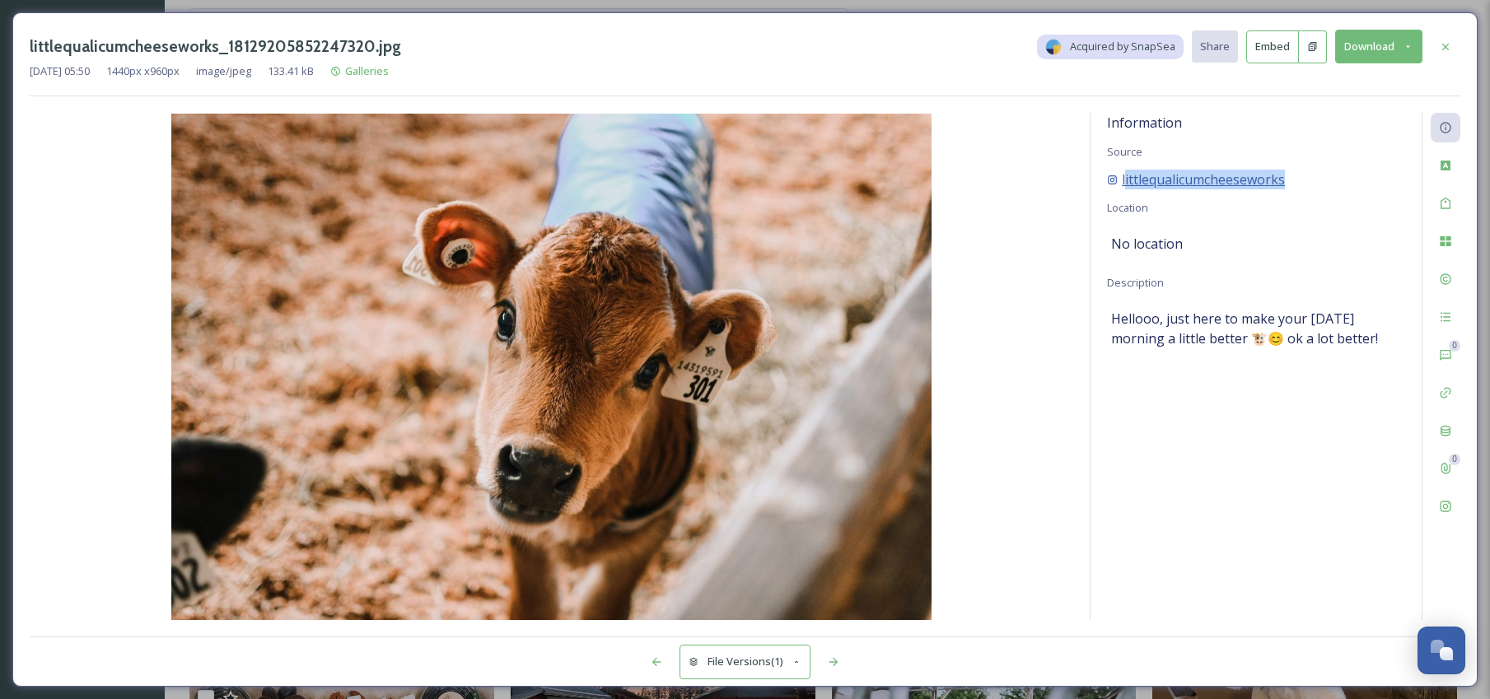
drag, startPoint x: 1290, startPoint y: 180, endPoint x: 1123, endPoint y: 180, distance: 166.3
click at [1123, 180] on div "littlequalicumcheeseworks" at bounding box center [1256, 180] width 298 height 20
click at [1311, 180] on div "littlequalicumcheeseworks" at bounding box center [1256, 180] width 298 height 20
drag, startPoint x: 1260, startPoint y: 180, endPoint x: 1120, endPoint y: 184, distance: 140.0
click at [1120, 184] on div "littlequalicumcheeseworks" at bounding box center [1256, 180] width 298 height 20
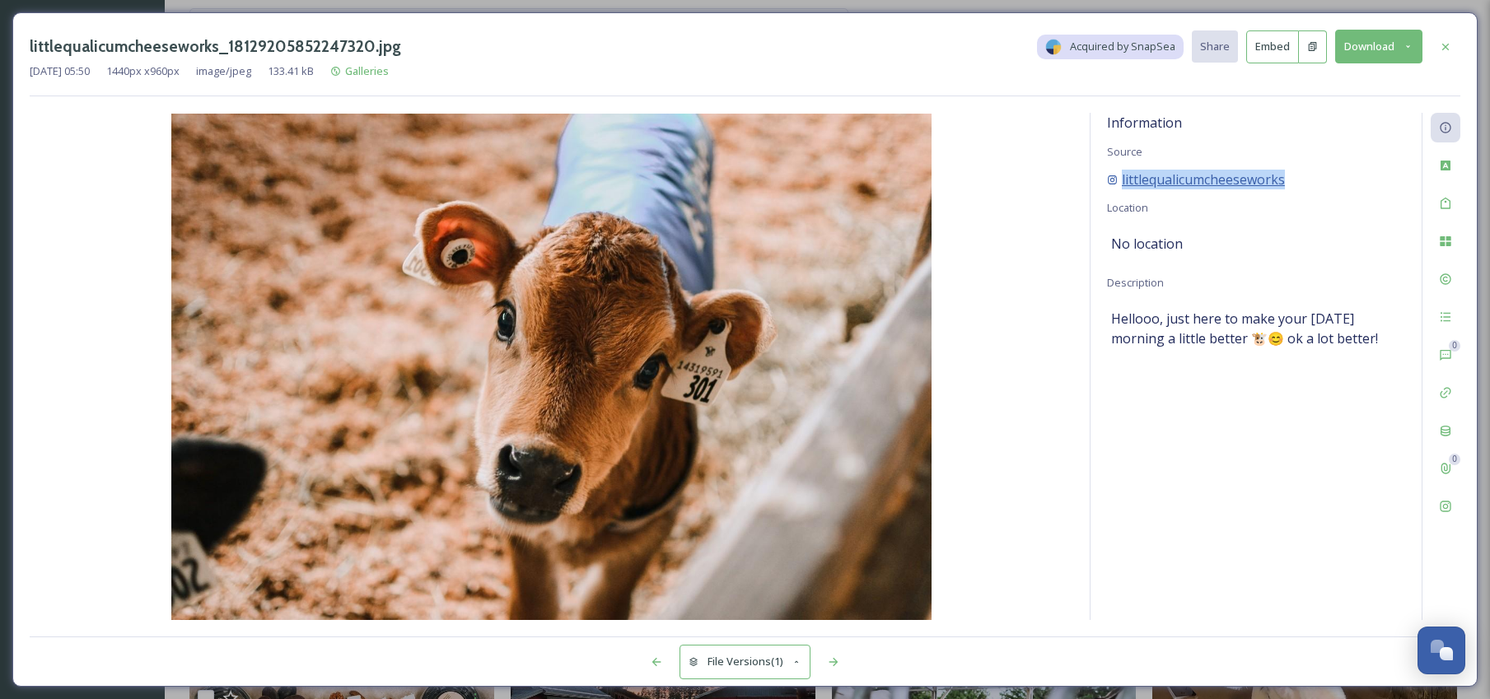
copy span "littlequalicumcheeseworks"
click at [1395, 61] on button "Download" at bounding box center [1378, 47] width 87 height 34
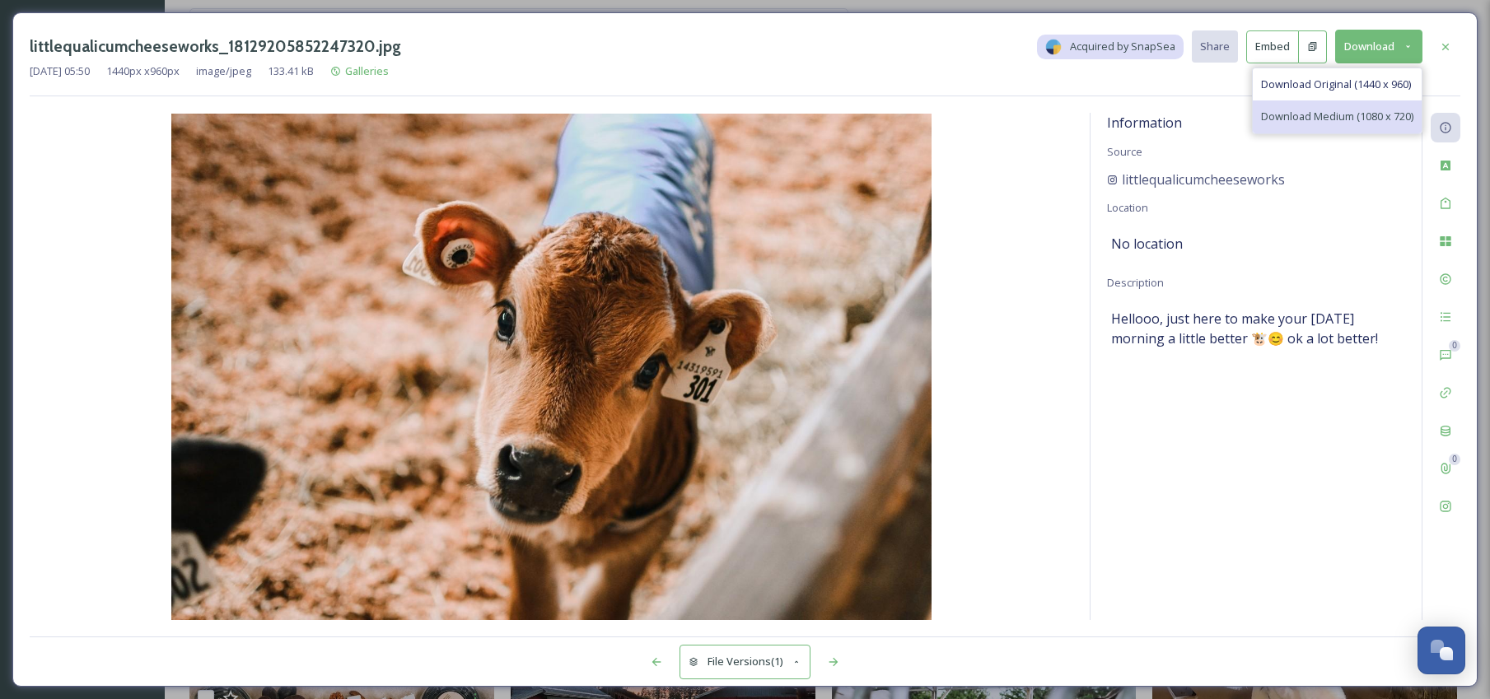
click at [1377, 111] on span "Download Medium (1080 x 720)" at bounding box center [1337, 117] width 152 height 16
drag, startPoint x: 1452, startPoint y: 48, endPoint x: 1374, endPoint y: 93, distance: 89.7
click at [1451, 47] on div at bounding box center [1445, 47] width 30 height 30
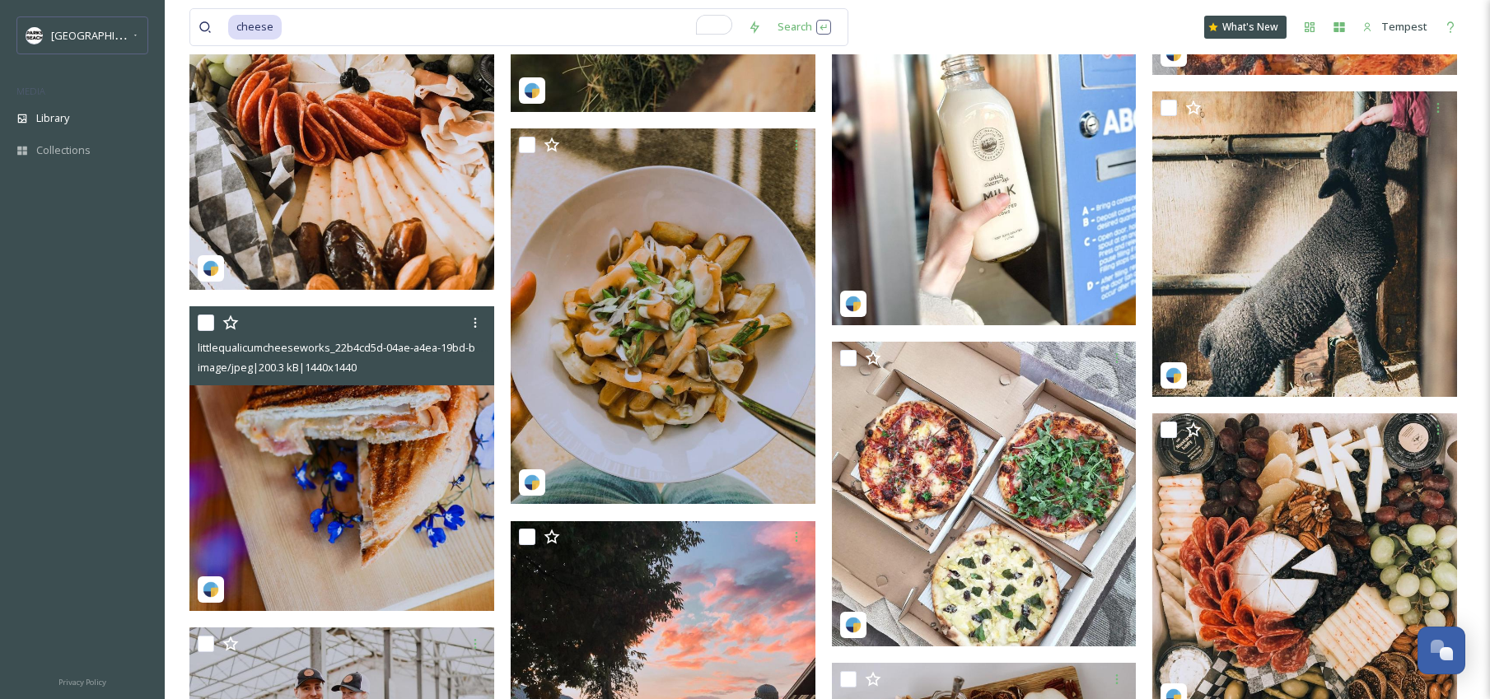
scroll to position [3569, 0]
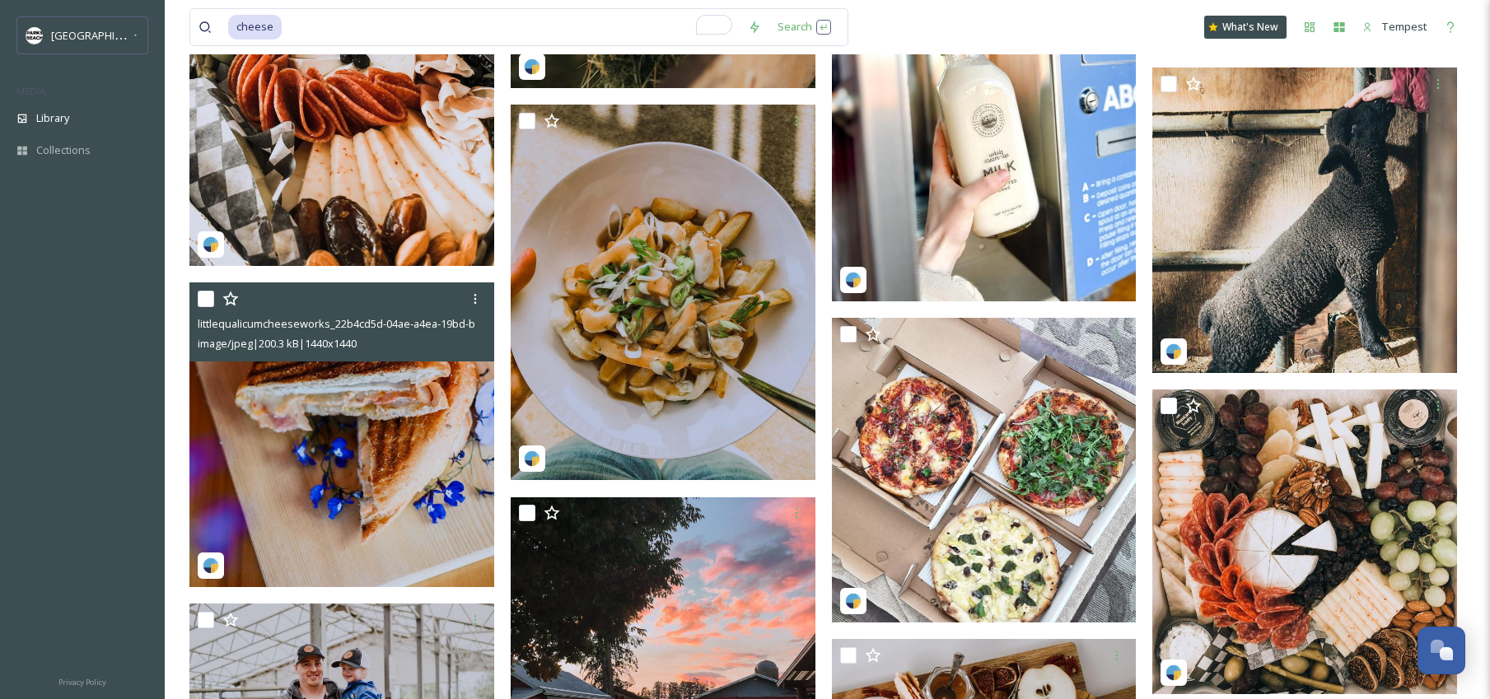
click at [424, 404] on img at bounding box center [341, 434] width 305 height 305
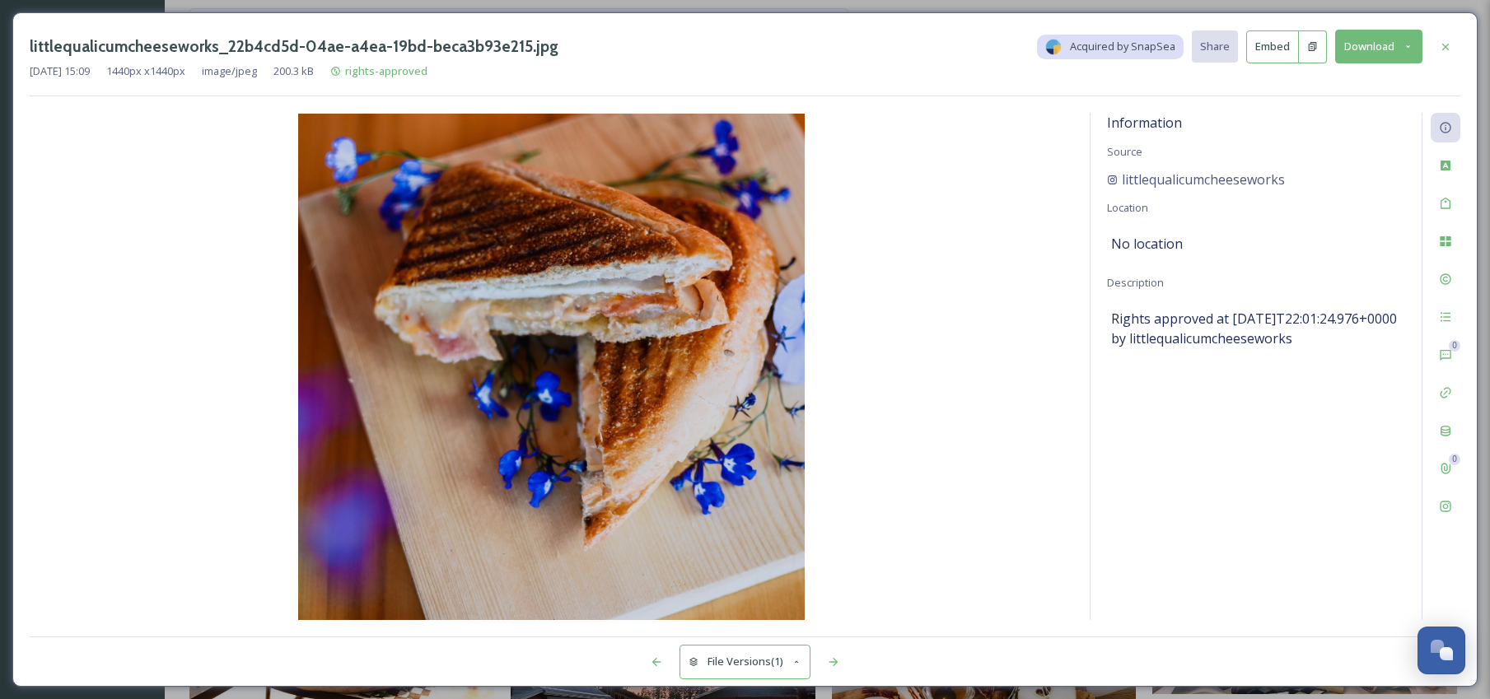
click at [1402, 58] on button "Download" at bounding box center [1378, 47] width 87 height 34
click at [1364, 114] on span "Download Medium (1080 x 1080)" at bounding box center [1334, 117] width 158 height 16
drag, startPoint x: 1303, startPoint y: 180, endPoint x: 1121, endPoint y: 185, distance: 182.1
click at [1121, 185] on div "littlequalicumcheeseworks" at bounding box center [1256, 180] width 298 height 20
copy span "littlequalicumcheeseworks"
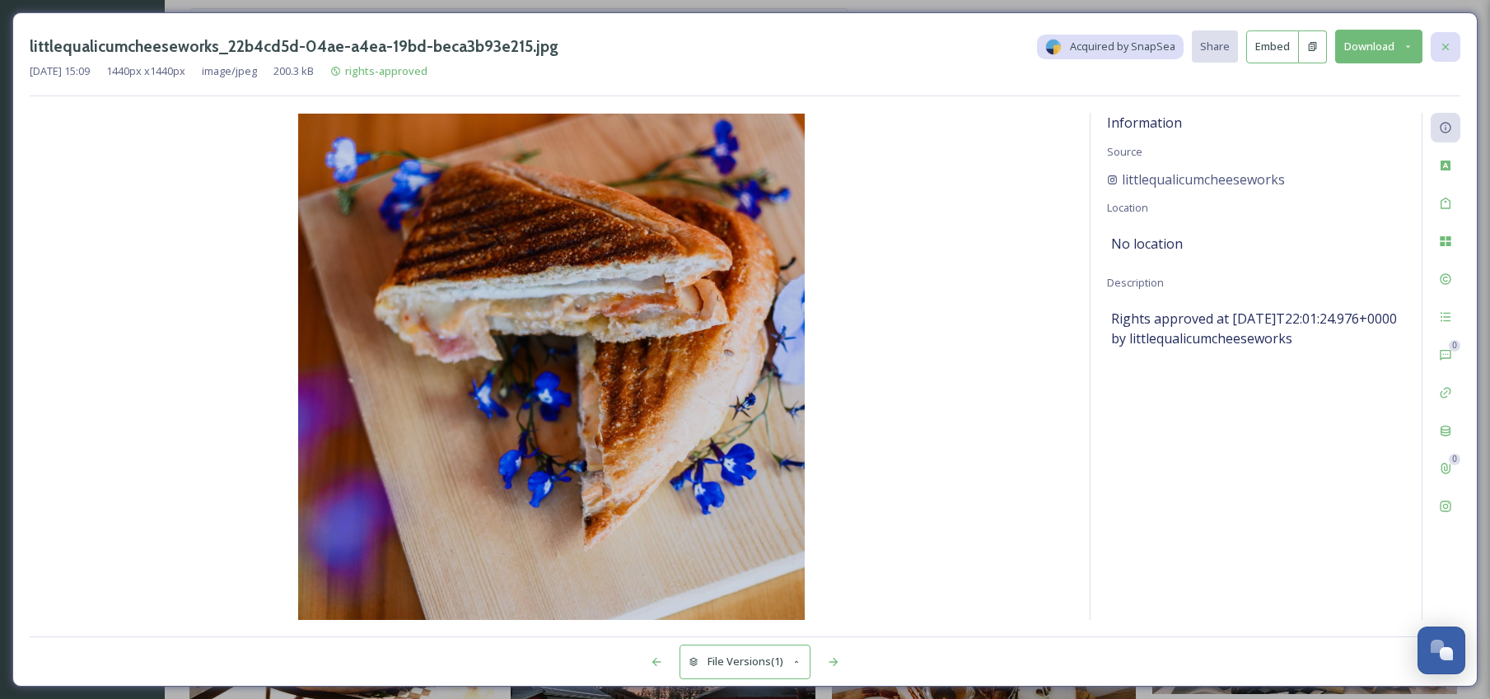
click at [1451, 45] on icon at bounding box center [1445, 46] width 13 height 13
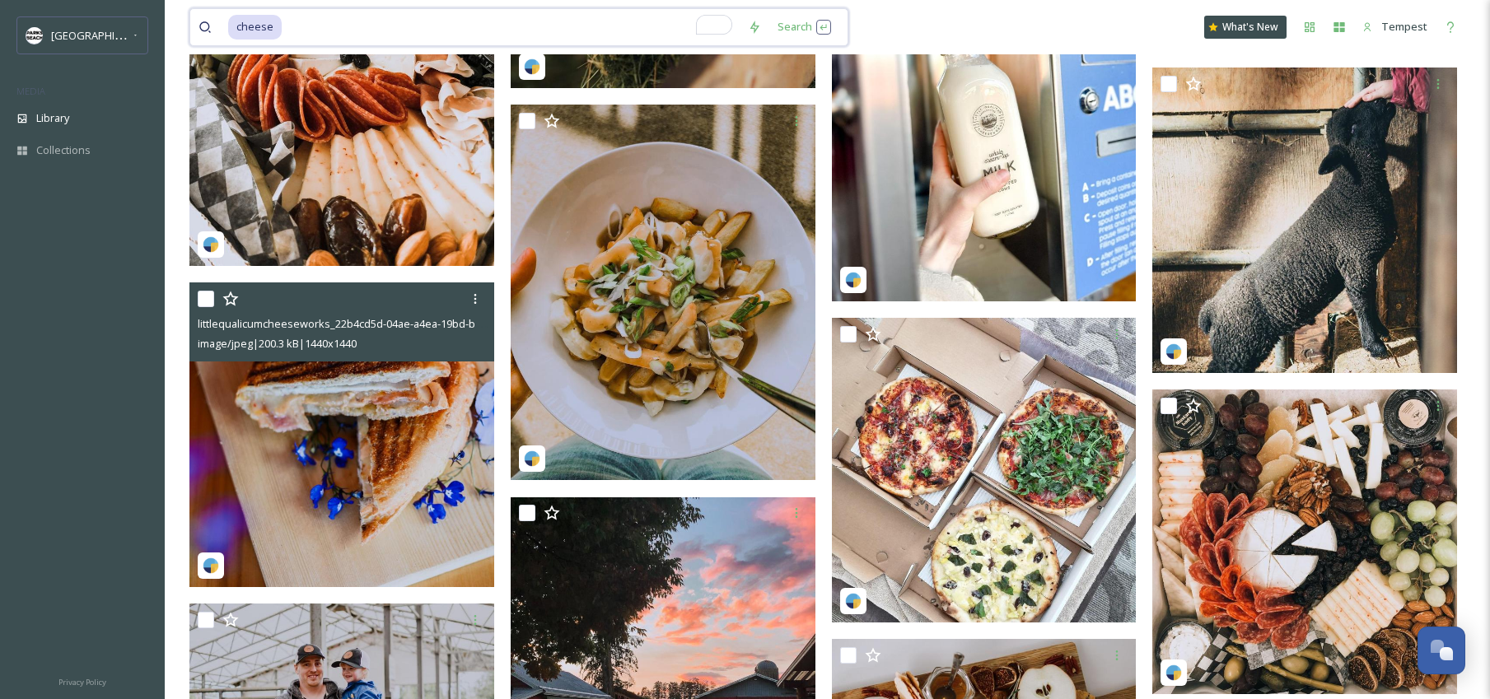
click at [426, 26] on input "To enrich screen reader interactions, please activate Accessibility in Grammarl…" at bounding box center [511, 27] width 456 height 36
type input "c"
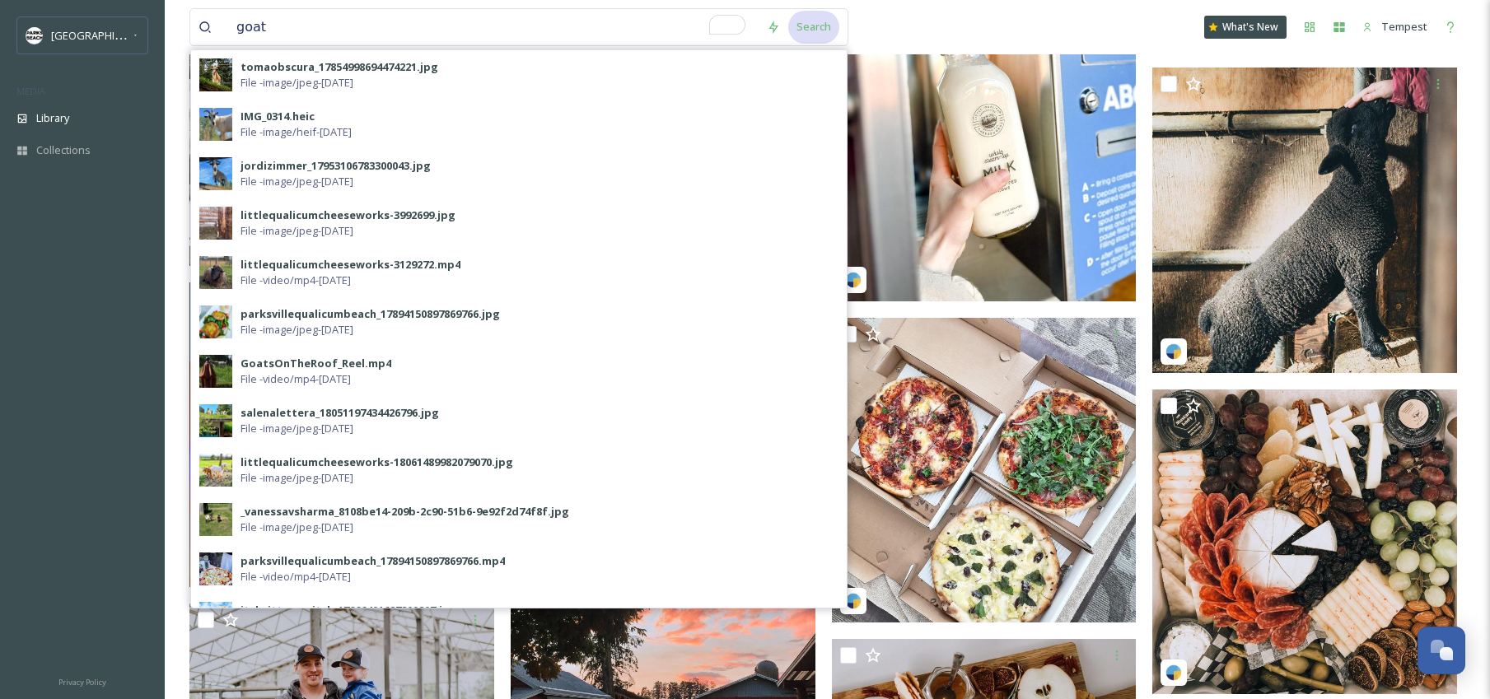
click at [800, 28] on div "Search" at bounding box center [813, 27] width 51 height 32
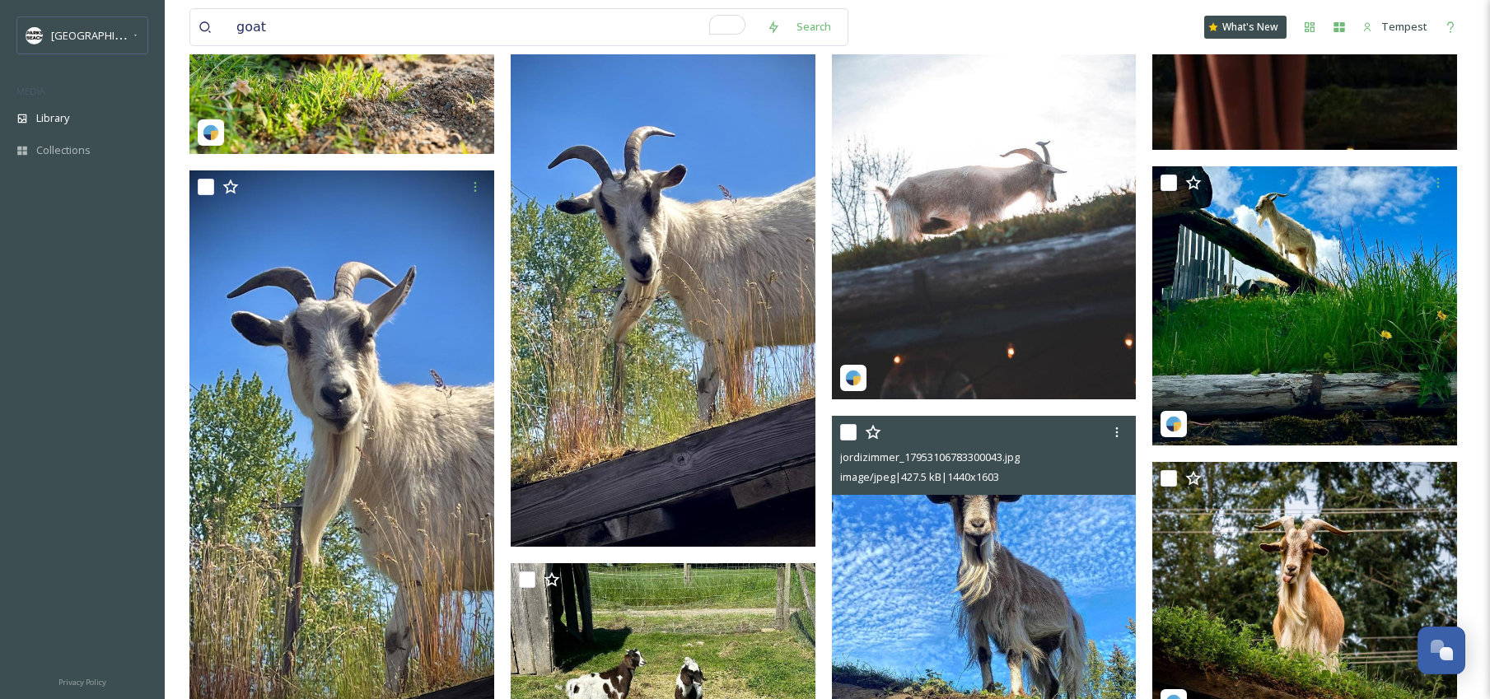
scroll to position [1586, 0]
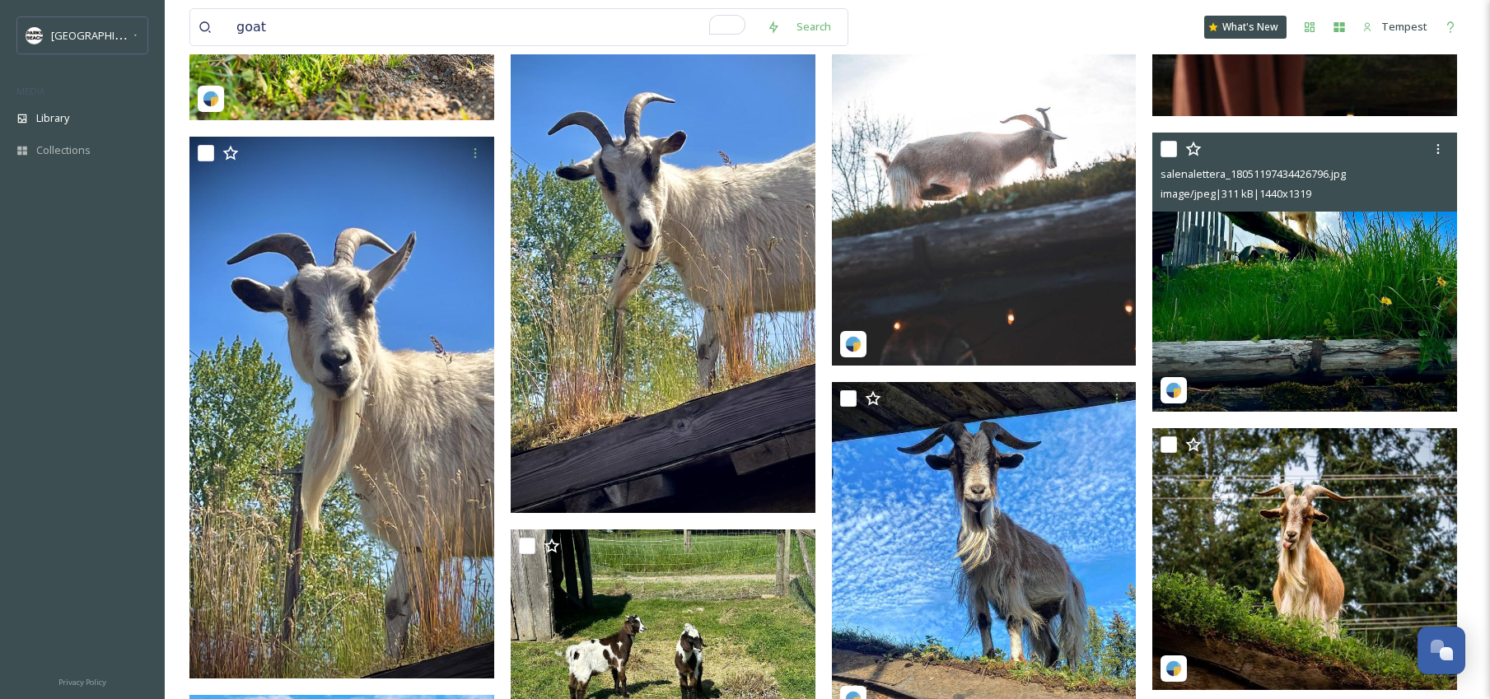
click at [1298, 315] on img at bounding box center [1304, 272] width 305 height 279
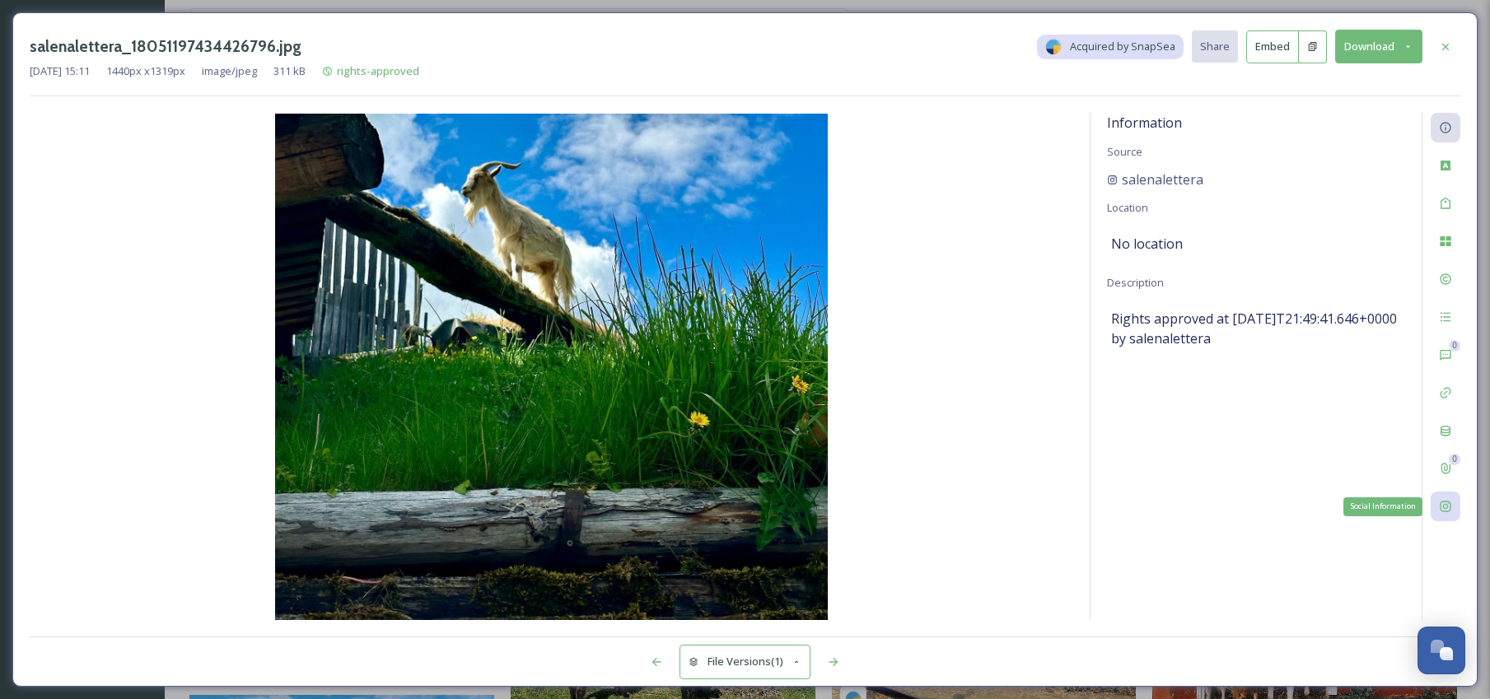
click at [1453, 498] on div "Social Information" at bounding box center [1445, 507] width 30 height 30
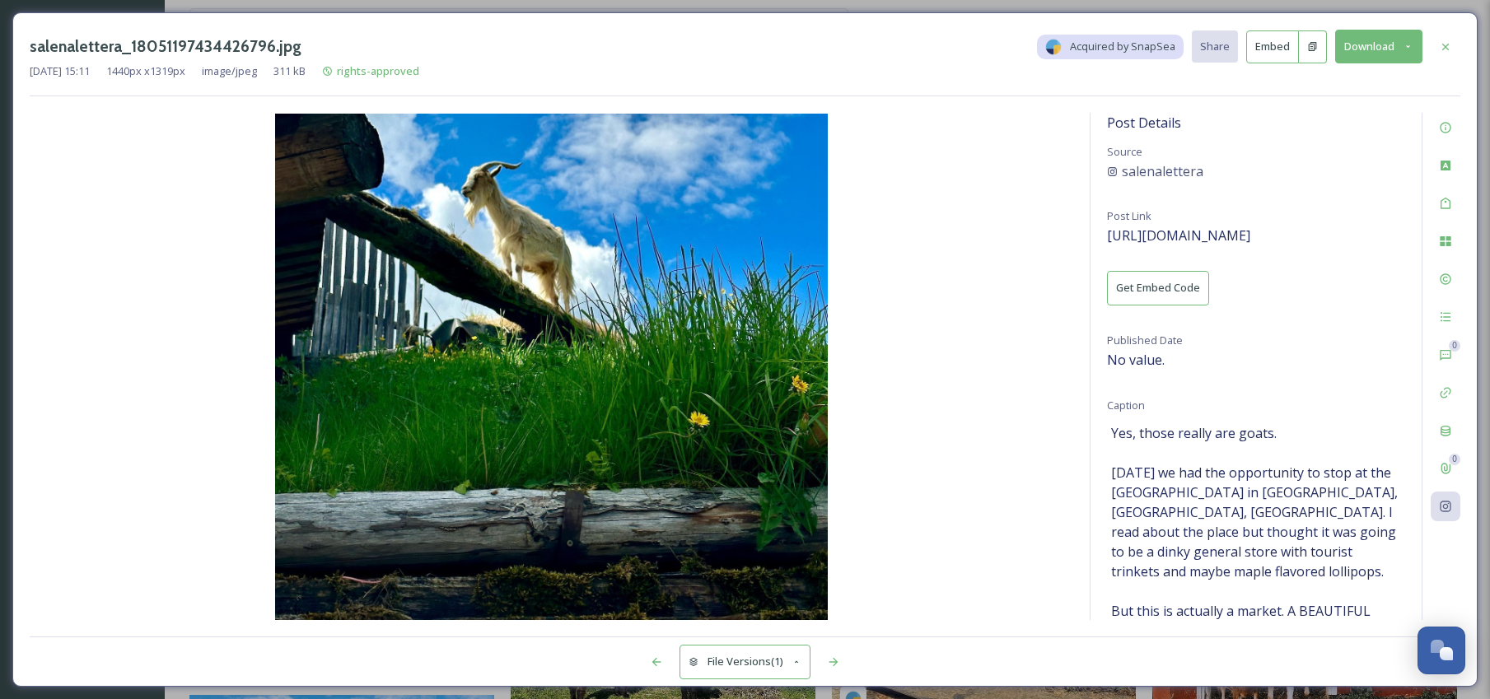
drag, startPoint x: 1446, startPoint y: 49, endPoint x: 1436, endPoint y: 58, distance: 12.9
click at [1446, 49] on icon at bounding box center [1445, 46] width 13 height 13
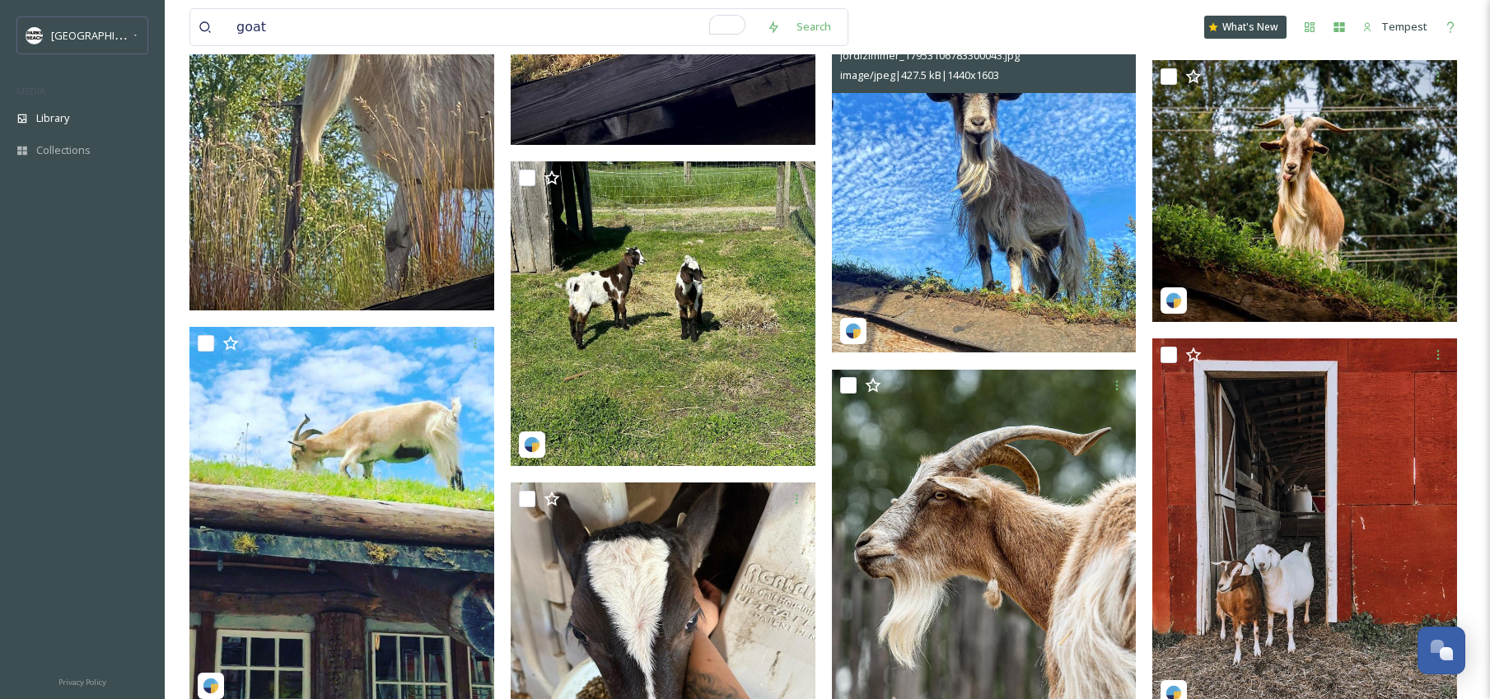
scroll to position [2002, 0]
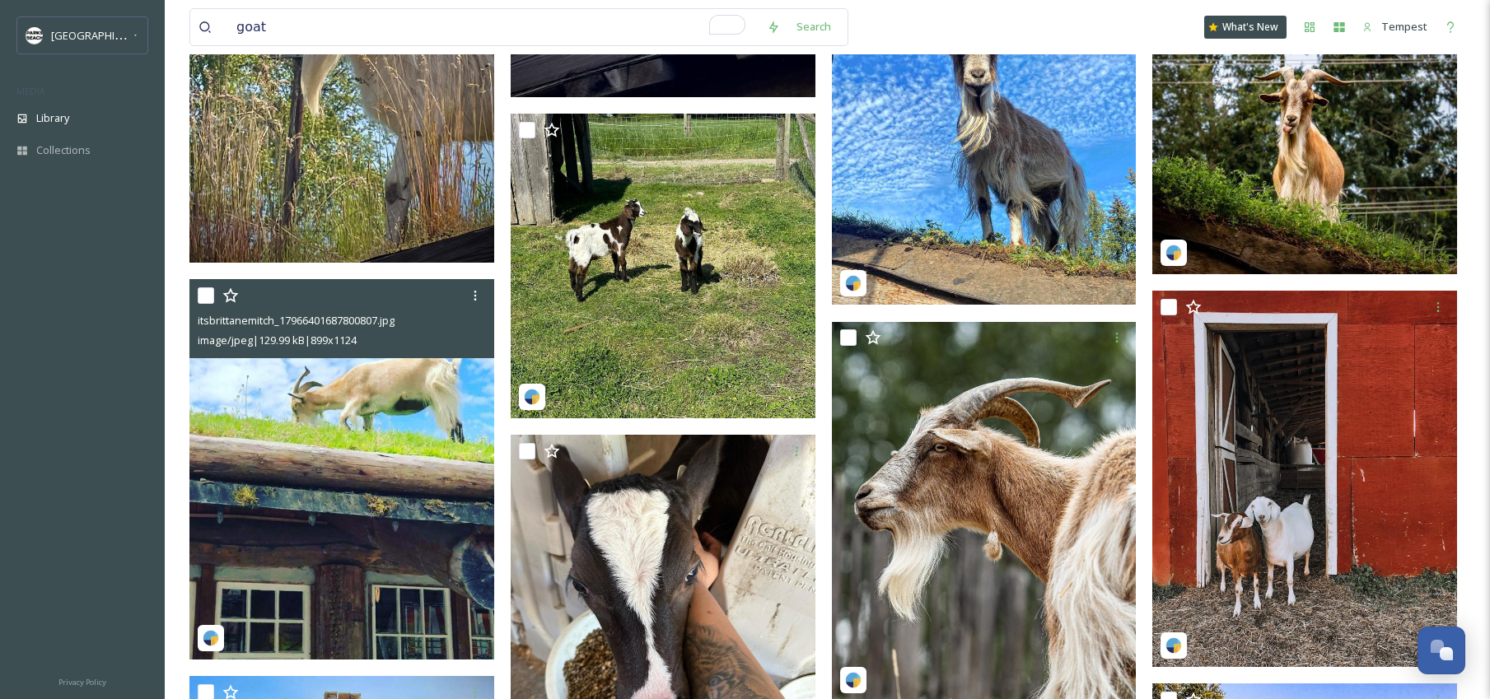
click at [327, 511] on img at bounding box center [341, 469] width 305 height 381
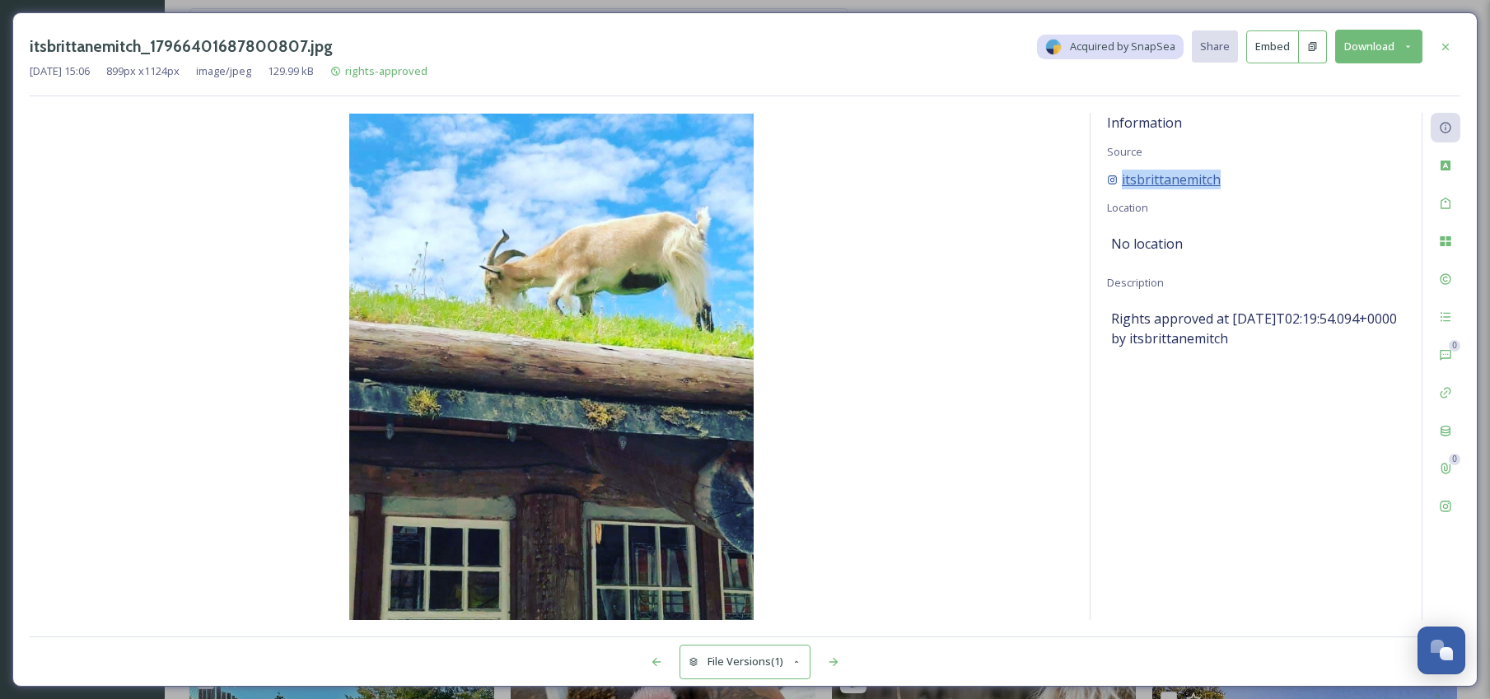
drag, startPoint x: 1247, startPoint y: 176, endPoint x: 1161, endPoint y: 180, distance: 85.7
click at [1120, 179] on div "itsbrittanemitch" at bounding box center [1256, 180] width 298 height 20
copy span "itsbrittanemitch"
click at [1394, 39] on button "Download" at bounding box center [1378, 47] width 87 height 34
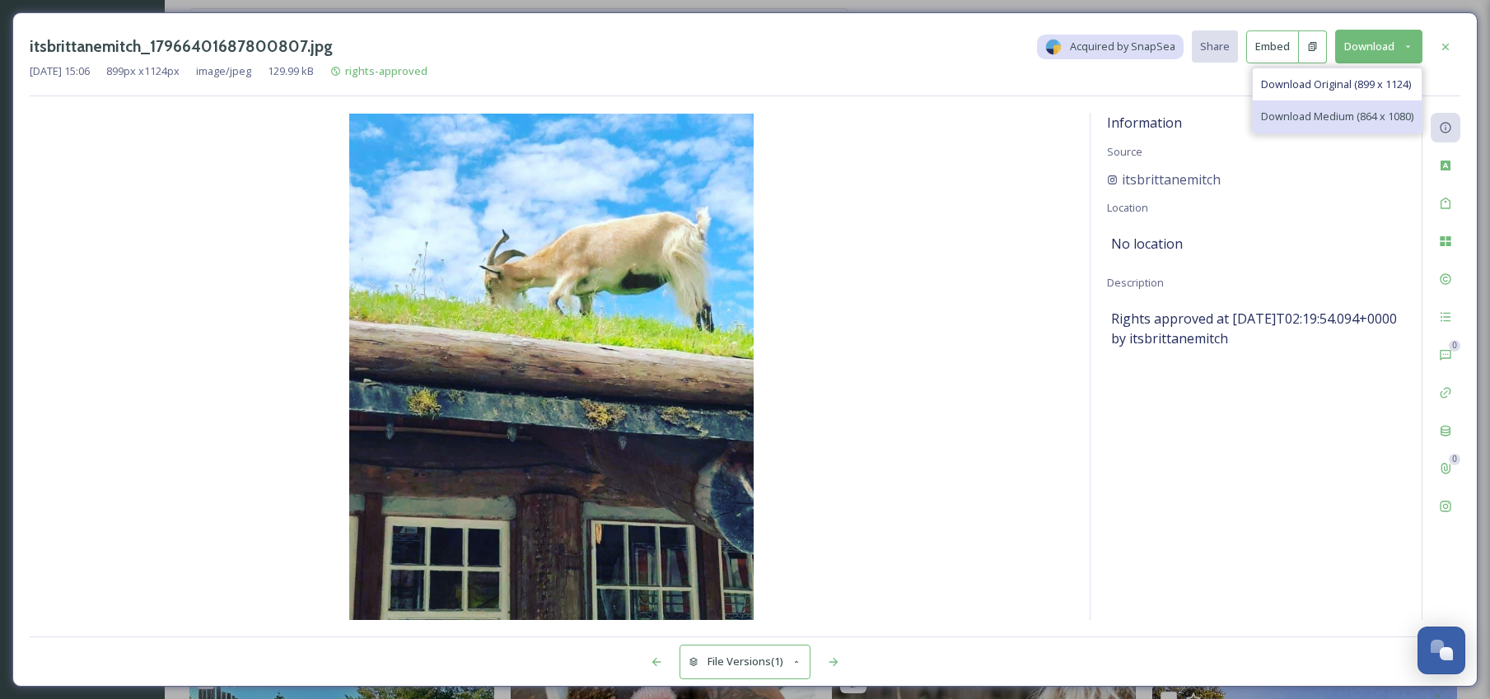
click at [1378, 120] on span "Download Medium (864 x 1080)" at bounding box center [1337, 117] width 152 height 16
click at [1446, 51] on icon at bounding box center [1445, 46] width 13 height 13
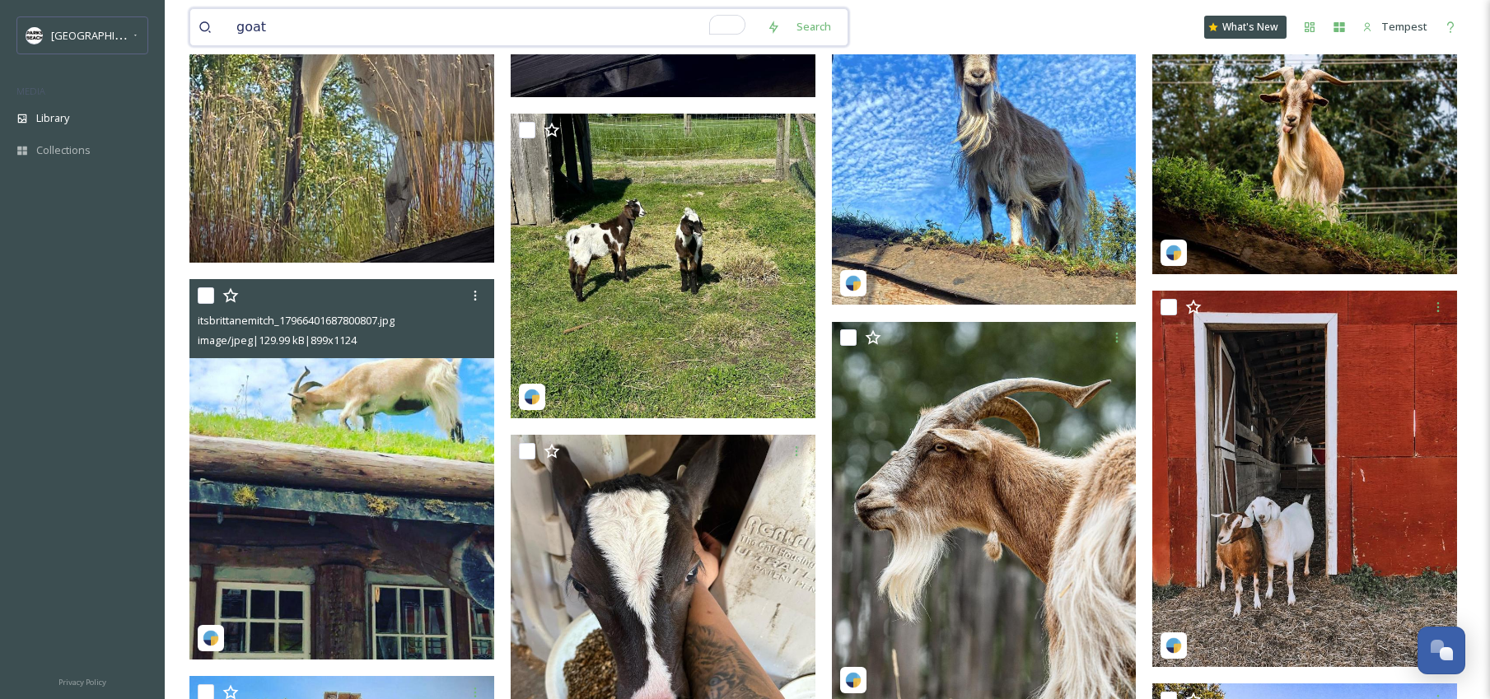
click at [379, 33] on input "goat" at bounding box center [493, 27] width 530 height 36
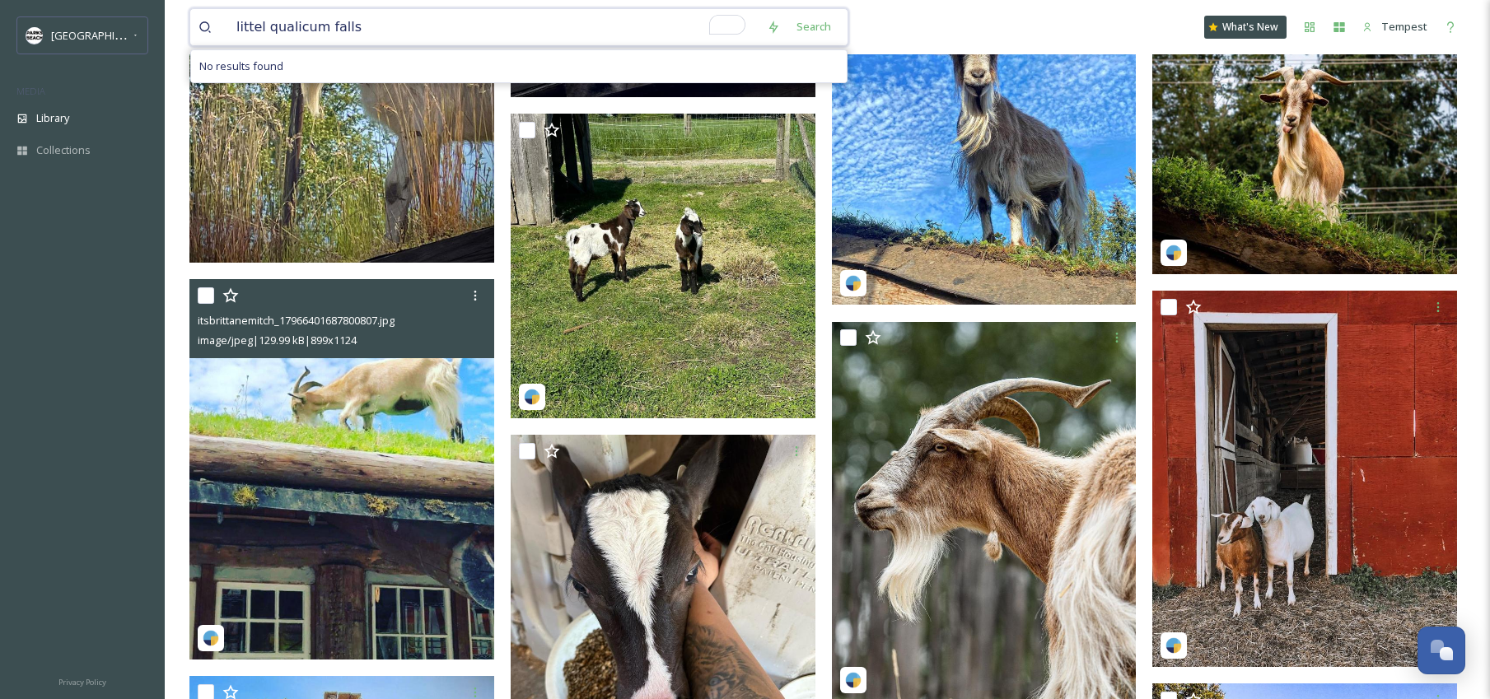
click at [263, 33] on input "littel qualicum falls" at bounding box center [493, 27] width 530 height 36
type input "little qualicum falls"
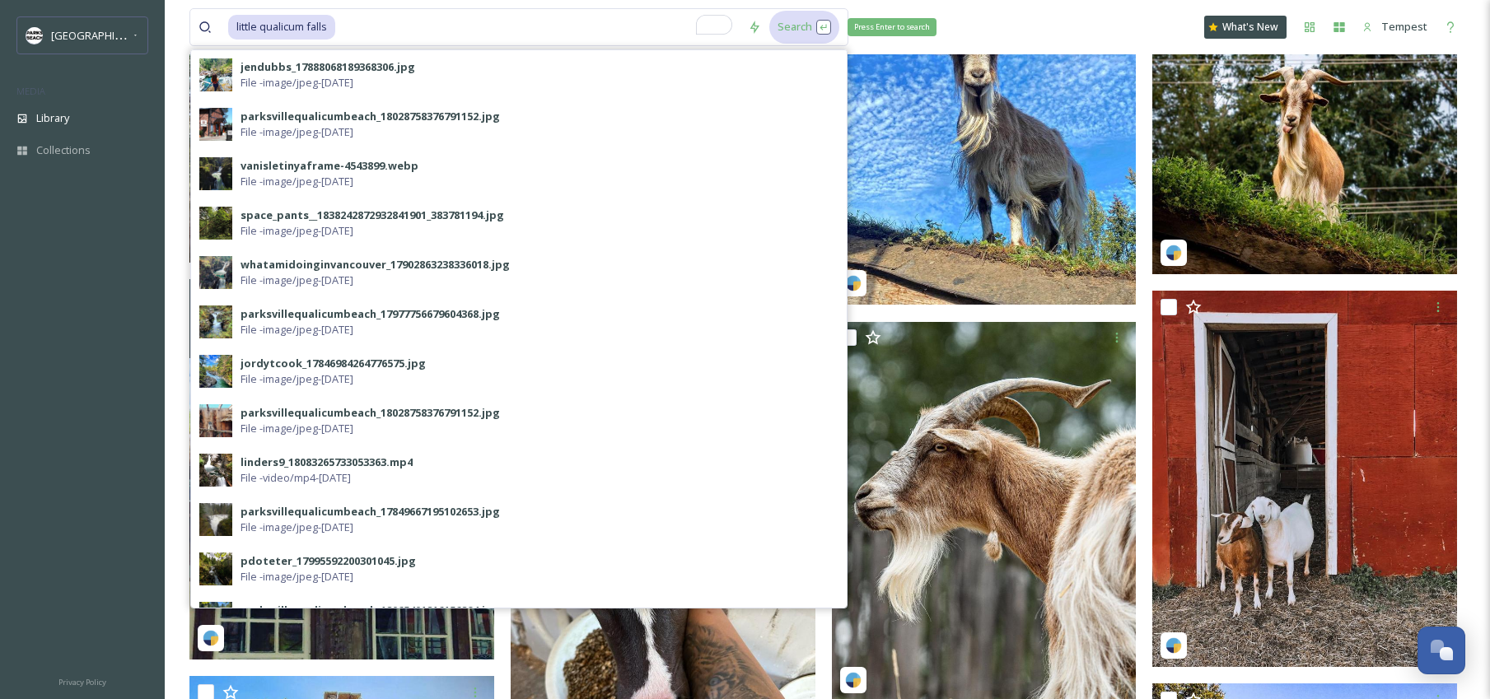
click at [795, 31] on div "Search Press Enter to search" at bounding box center [804, 27] width 70 height 32
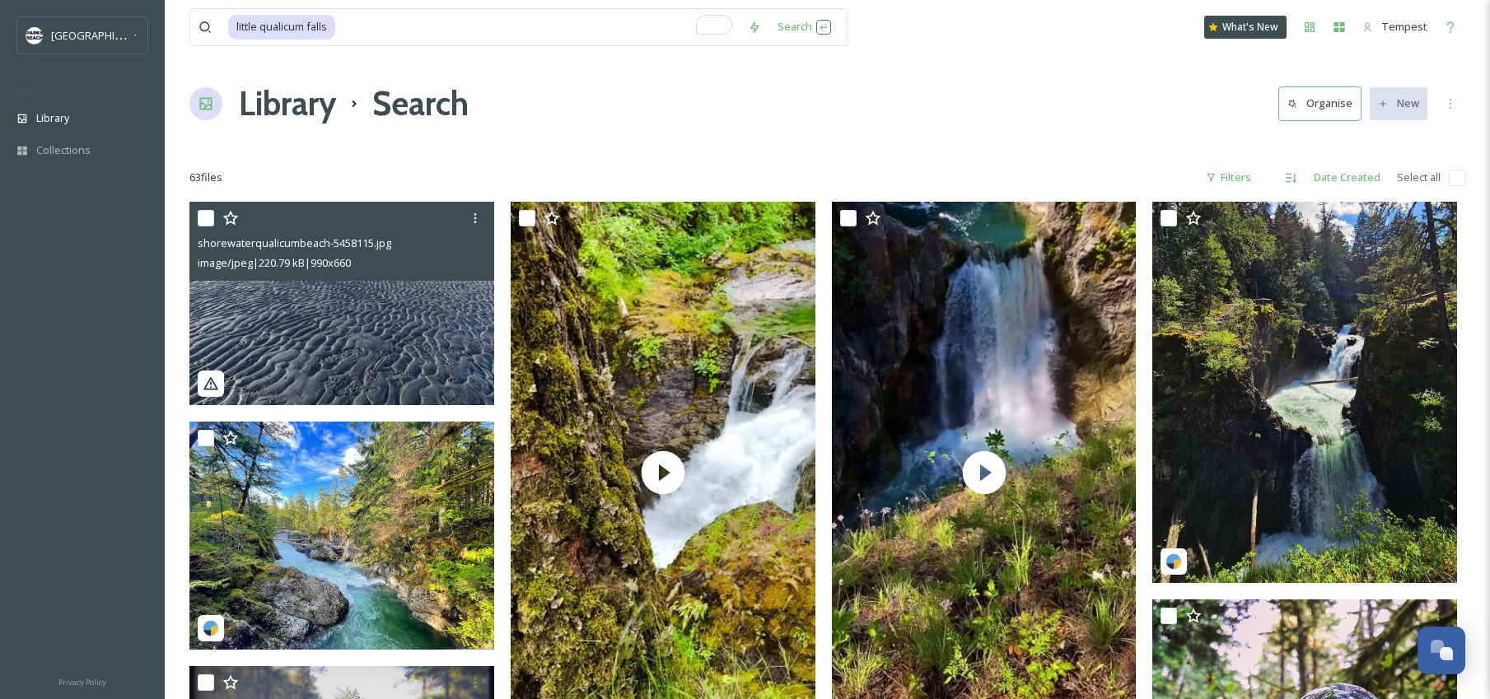
scroll to position [175, 0]
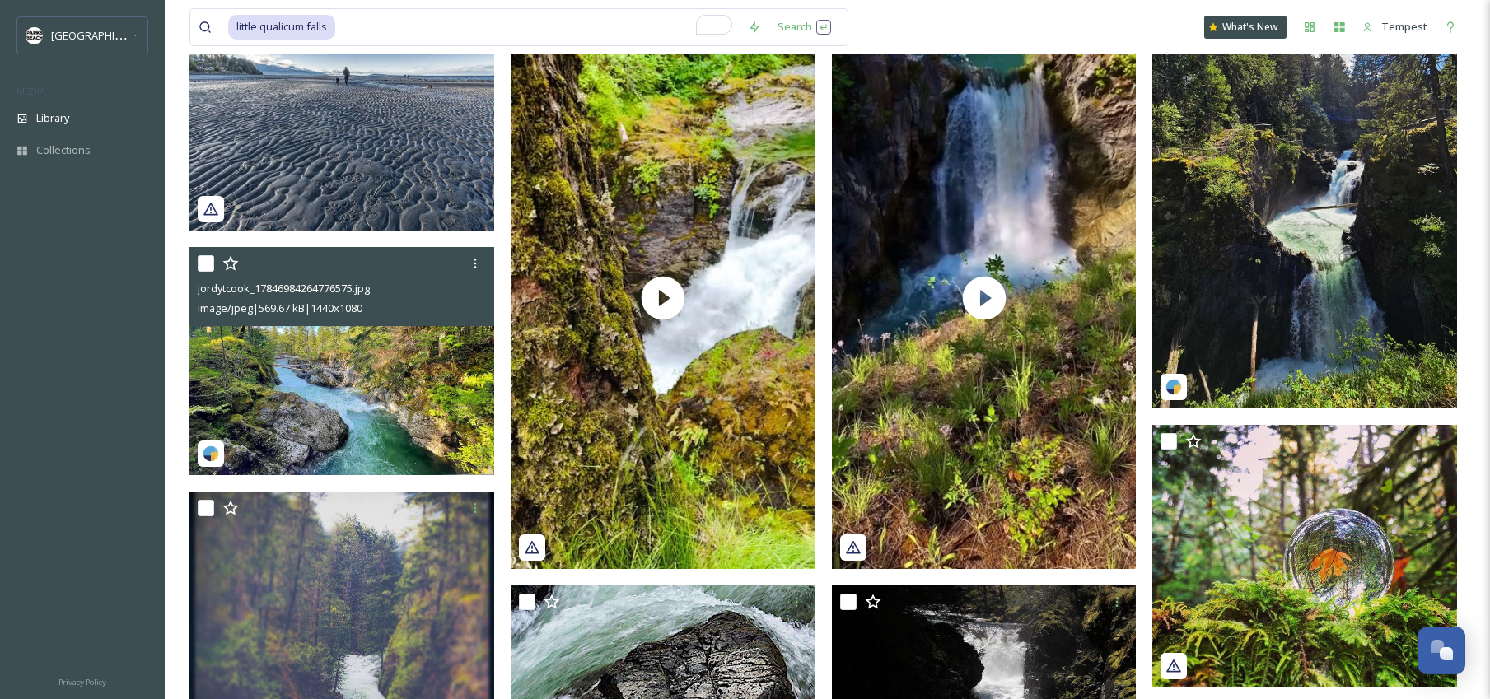
click at [449, 371] on img at bounding box center [341, 361] width 305 height 229
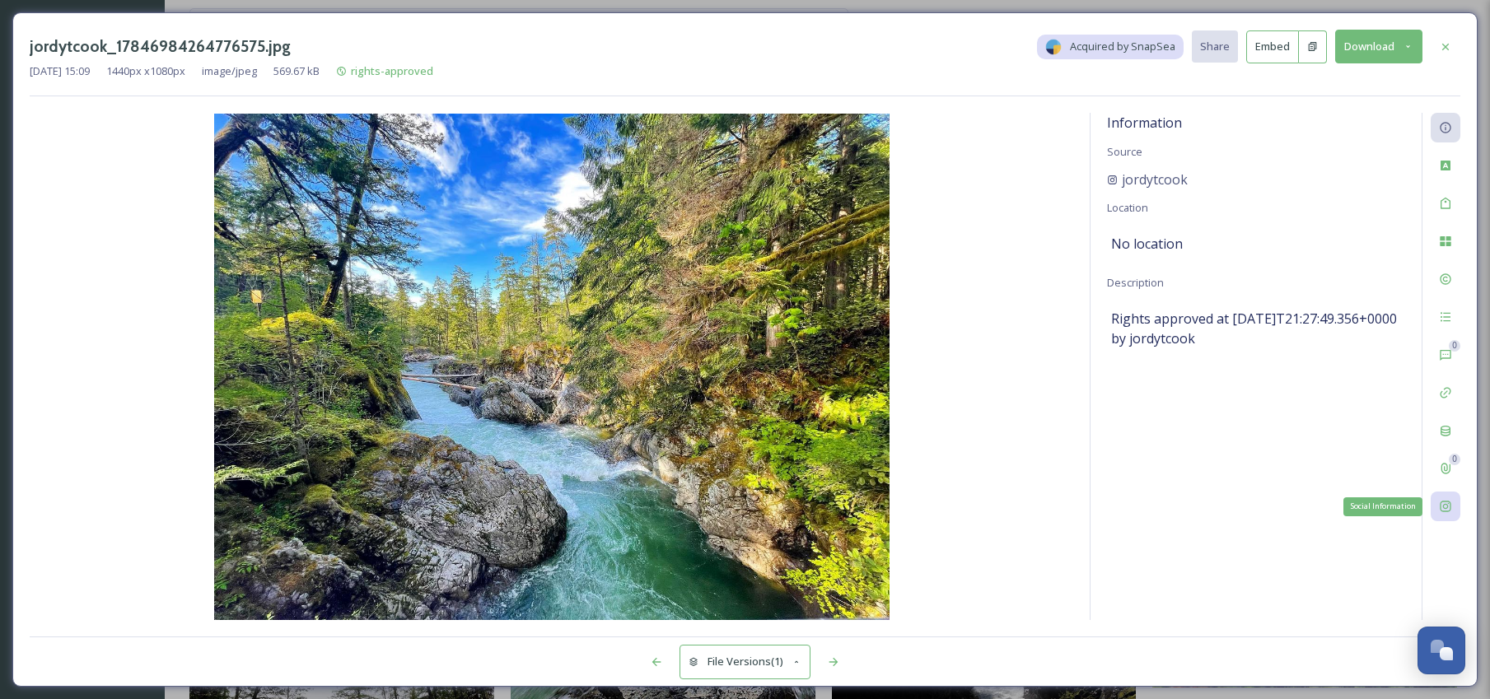
click at [1443, 509] on icon at bounding box center [1445, 506] width 13 height 13
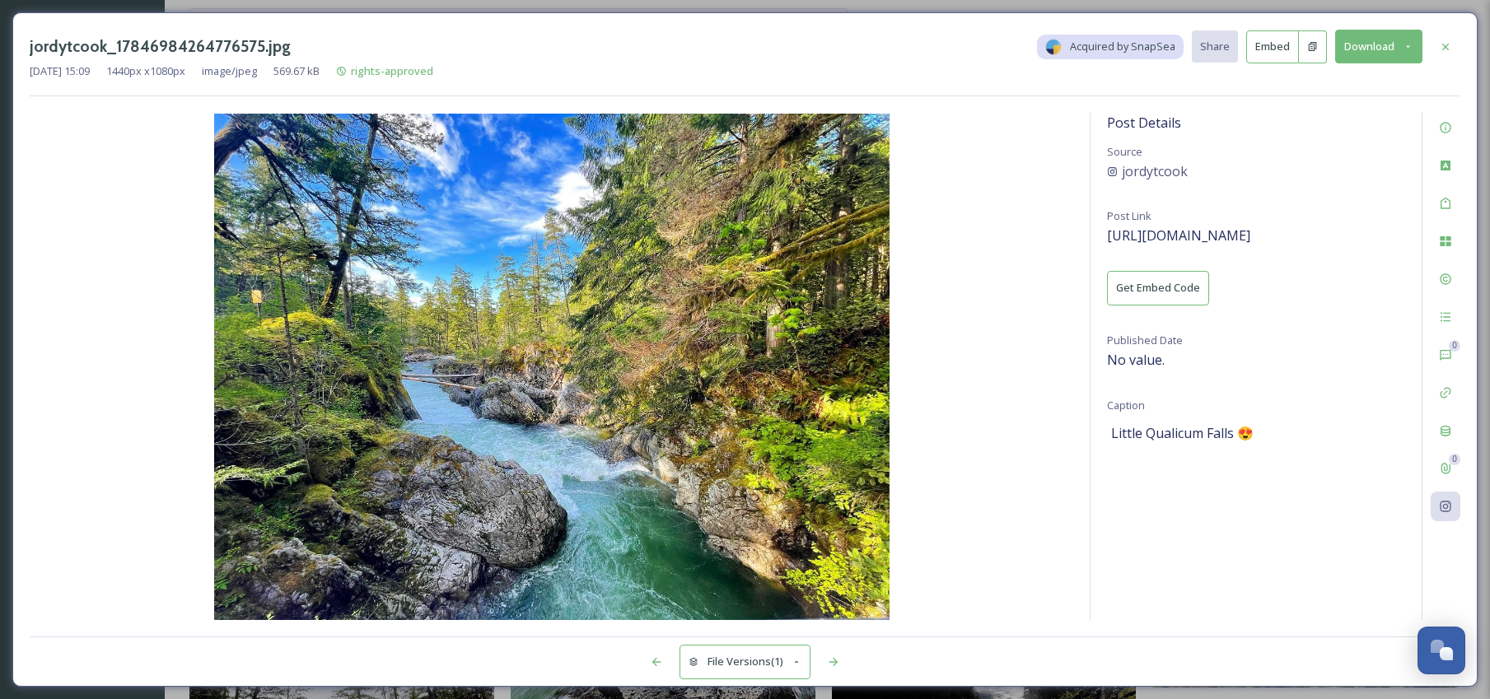
click at [1383, 56] on button "Download" at bounding box center [1378, 47] width 87 height 34
click at [1378, 101] on div "Download Medium (1080 x 810)" at bounding box center [1335, 116] width 172 height 32
click at [1343, 157] on div "Post Details Source jordytcook Post Link https://instagram.com/p/CeeBpzuDrmS Ge…" at bounding box center [1255, 366] width 331 height 507
click at [1171, 84] on div "jordytcook_17846984264776575.jpg Acquired by SnapSea Share Embed Download Dec 1…" at bounding box center [745, 63] width 1430 height 67
click at [1452, 117] on div "Information" at bounding box center [1445, 128] width 30 height 30
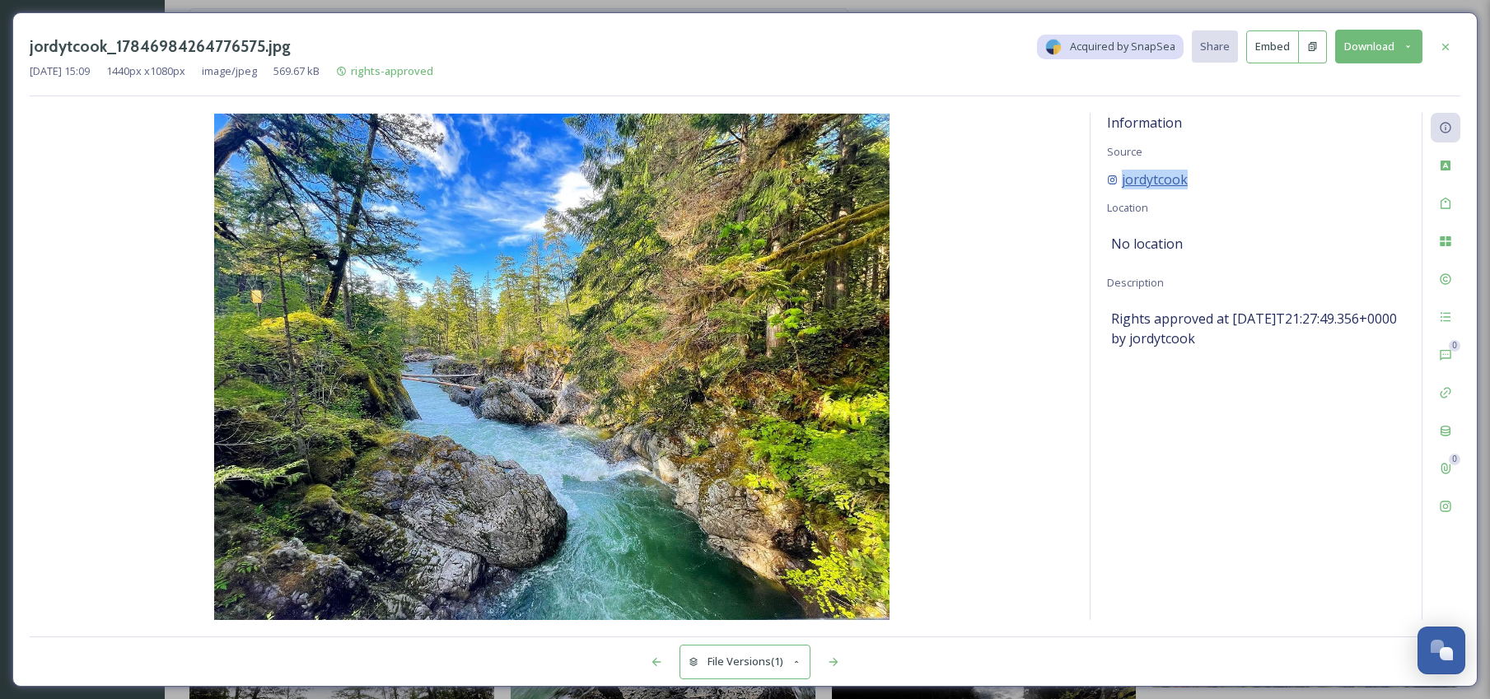
drag, startPoint x: 1198, startPoint y: 181, endPoint x: 1118, endPoint y: 184, distance: 79.9
click at [1118, 184] on div "jordytcook" at bounding box center [1256, 180] width 298 height 20
copy span "jordytcook"
click at [1442, 49] on icon at bounding box center [1445, 46] width 13 height 13
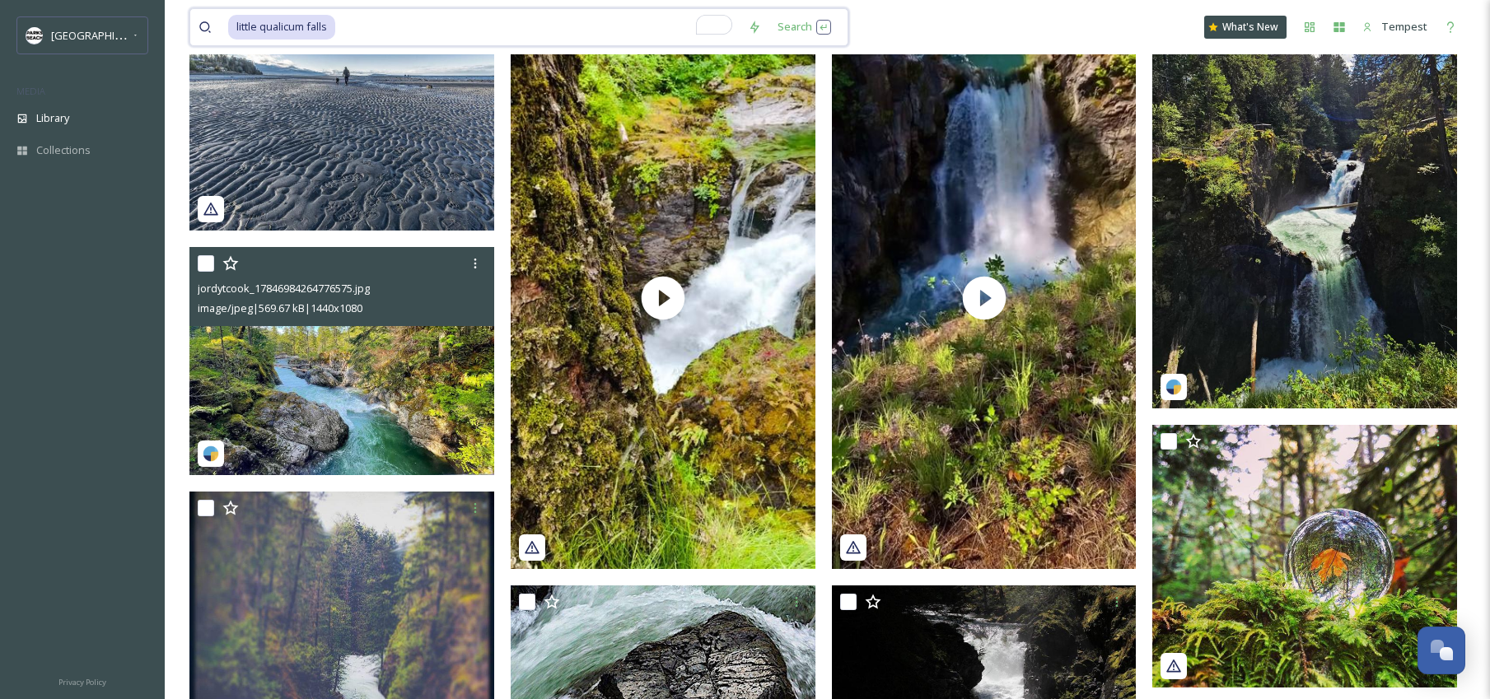
click at [505, 26] on input "To enrich screen reader interactions, please activate Accessibility in Grammarl…" at bounding box center [538, 27] width 403 height 36
click at [506, 26] on input "To enrich screen reader interactions, please activate Accessibility in Grammarl…" at bounding box center [538, 27] width 403 height 36
drag, startPoint x: 485, startPoint y: 27, endPoint x: 236, endPoint y: 26, distance: 249.5
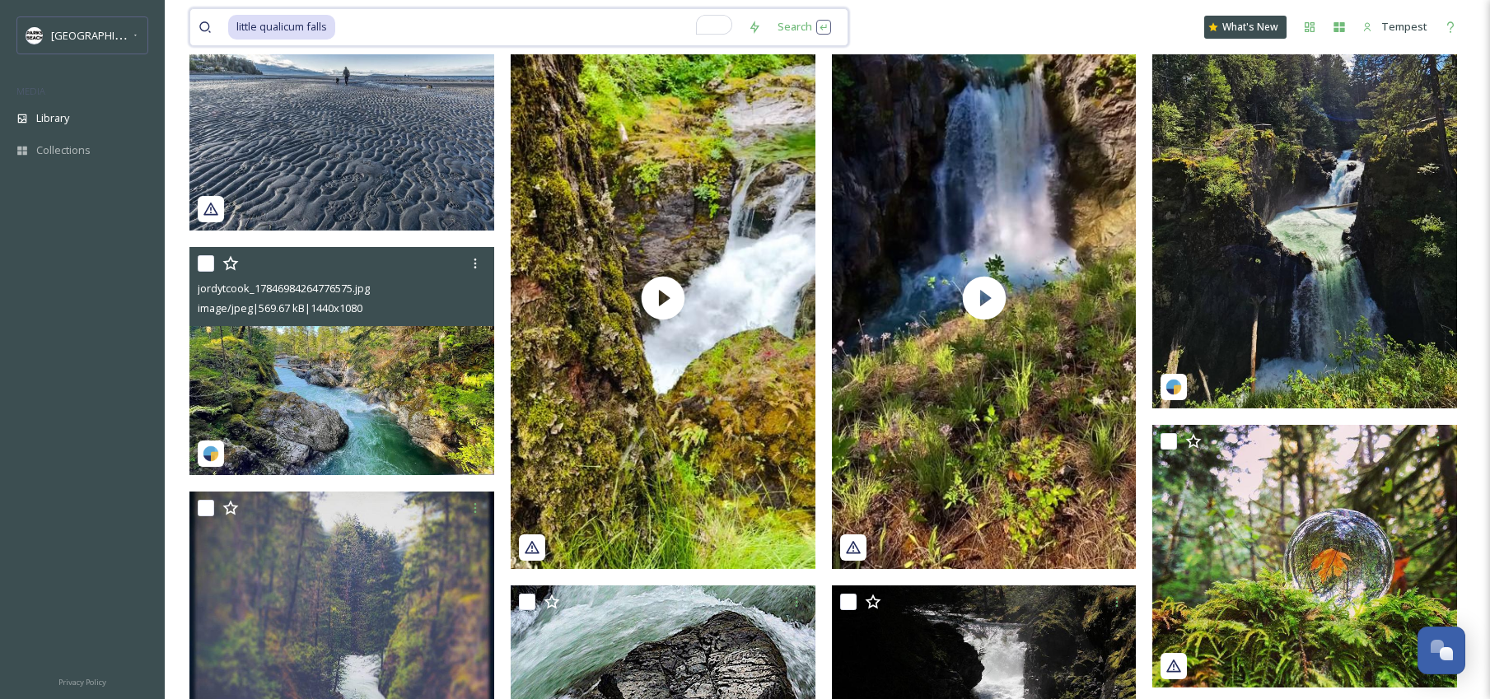
click at [236, 26] on div "little qualicum falls" at bounding box center [483, 27] width 511 height 36
type input "l"
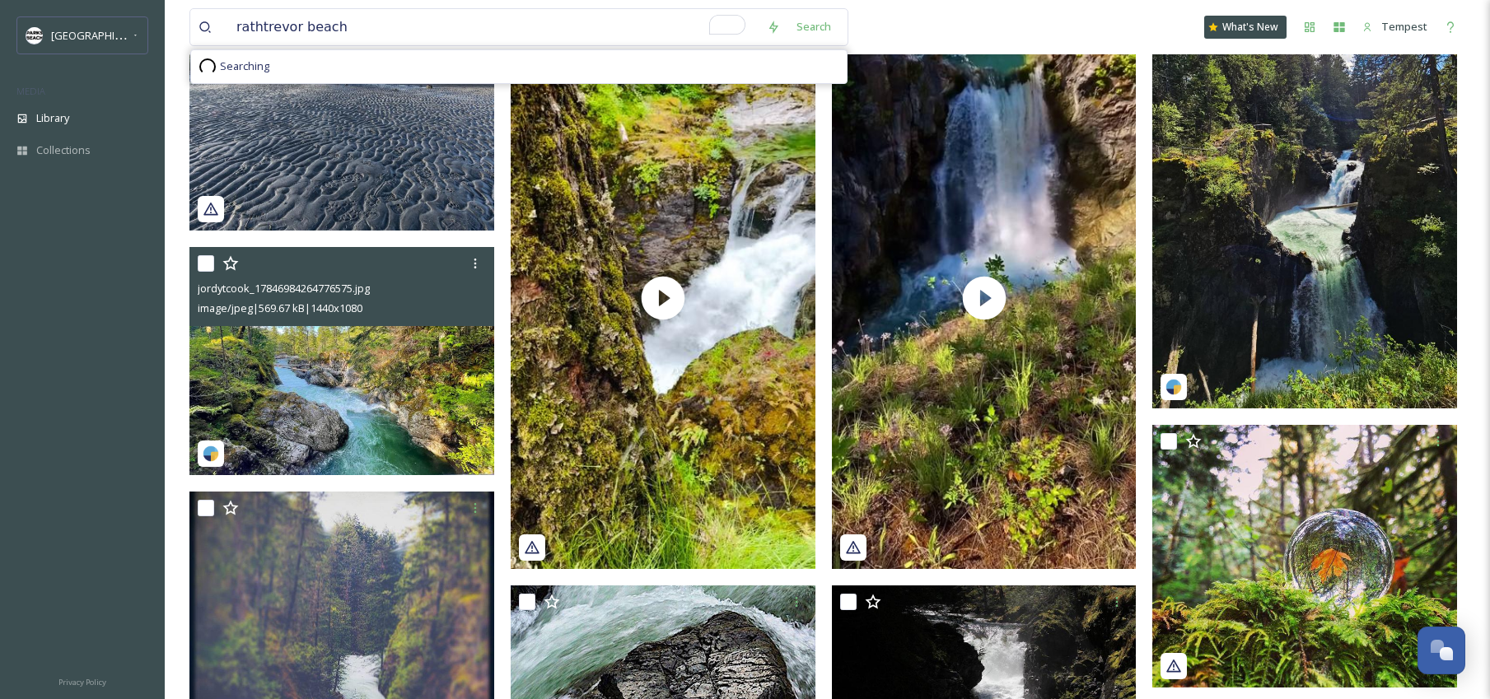
drag, startPoint x: 801, startPoint y: 32, endPoint x: 755, endPoint y: 74, distance: 62.4
click at [801, 31] on div "Search" at bounding box center [813, 27] width 51 height 32
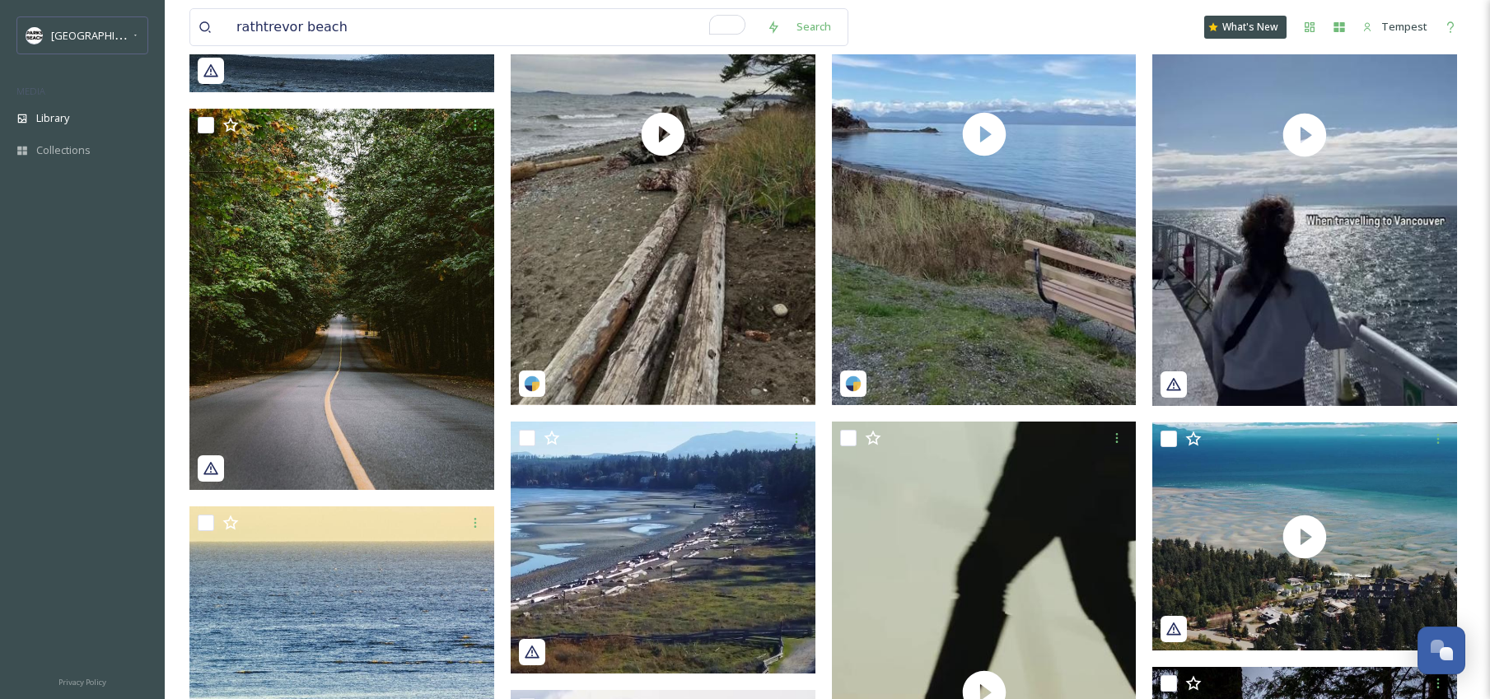
scroll to position [840, 0]
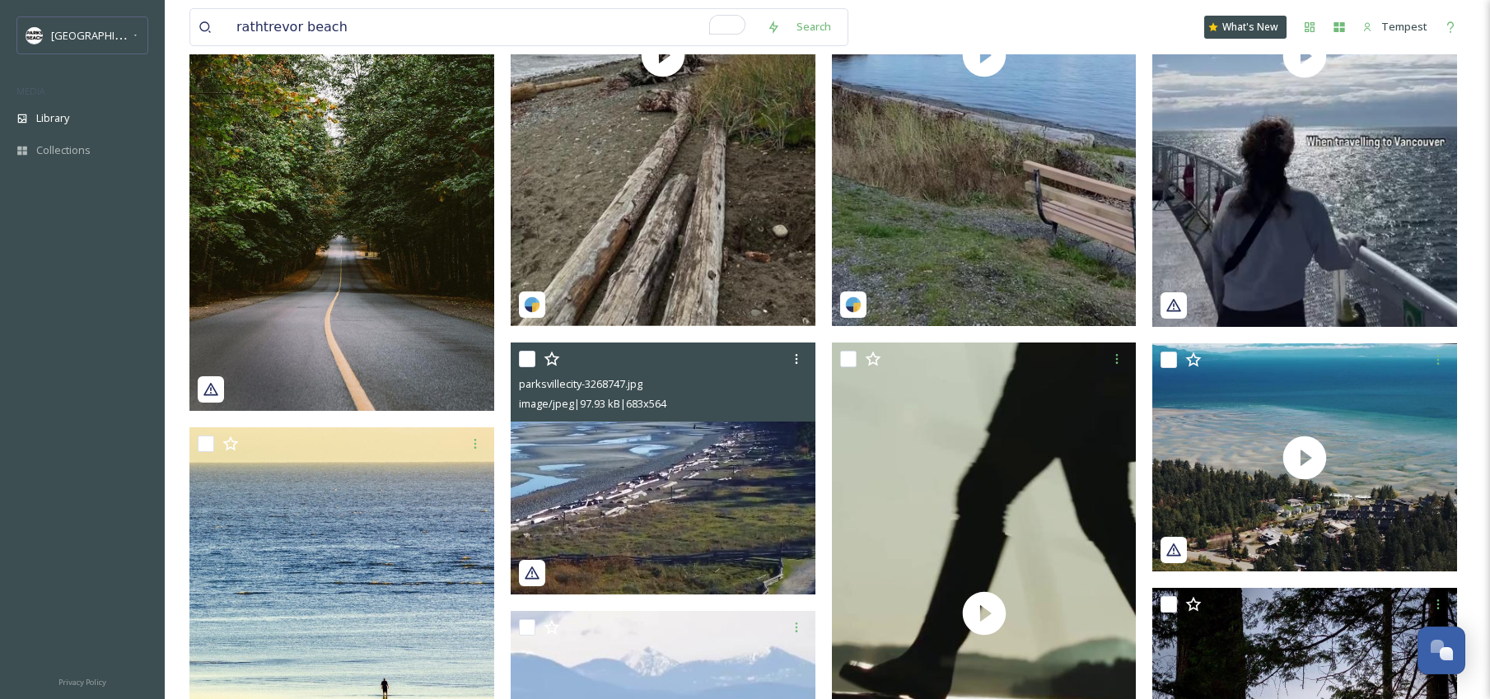
click at [659, 448] on img at bounding box center [663, 469] width 305 height 252
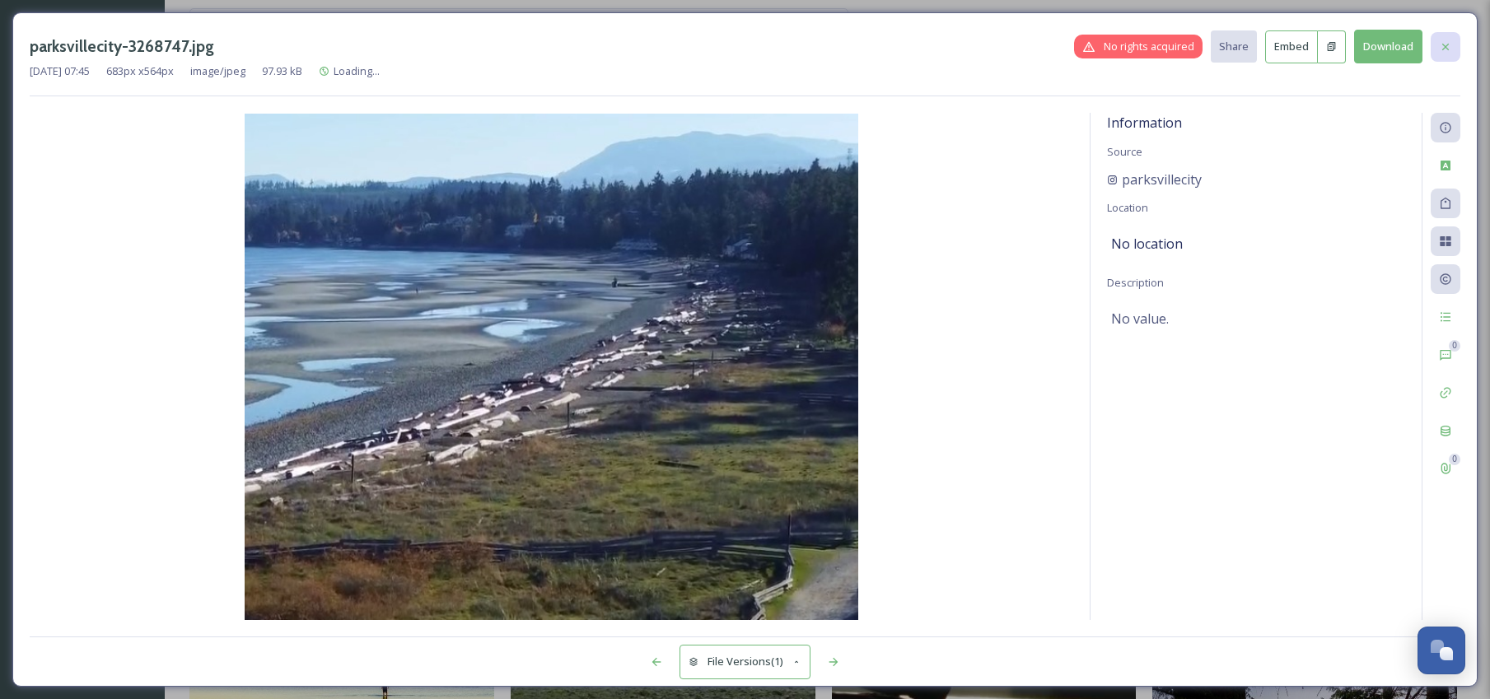
click at [1447, 45] on icon at bounding box center [1445, 46] width 13 height 13
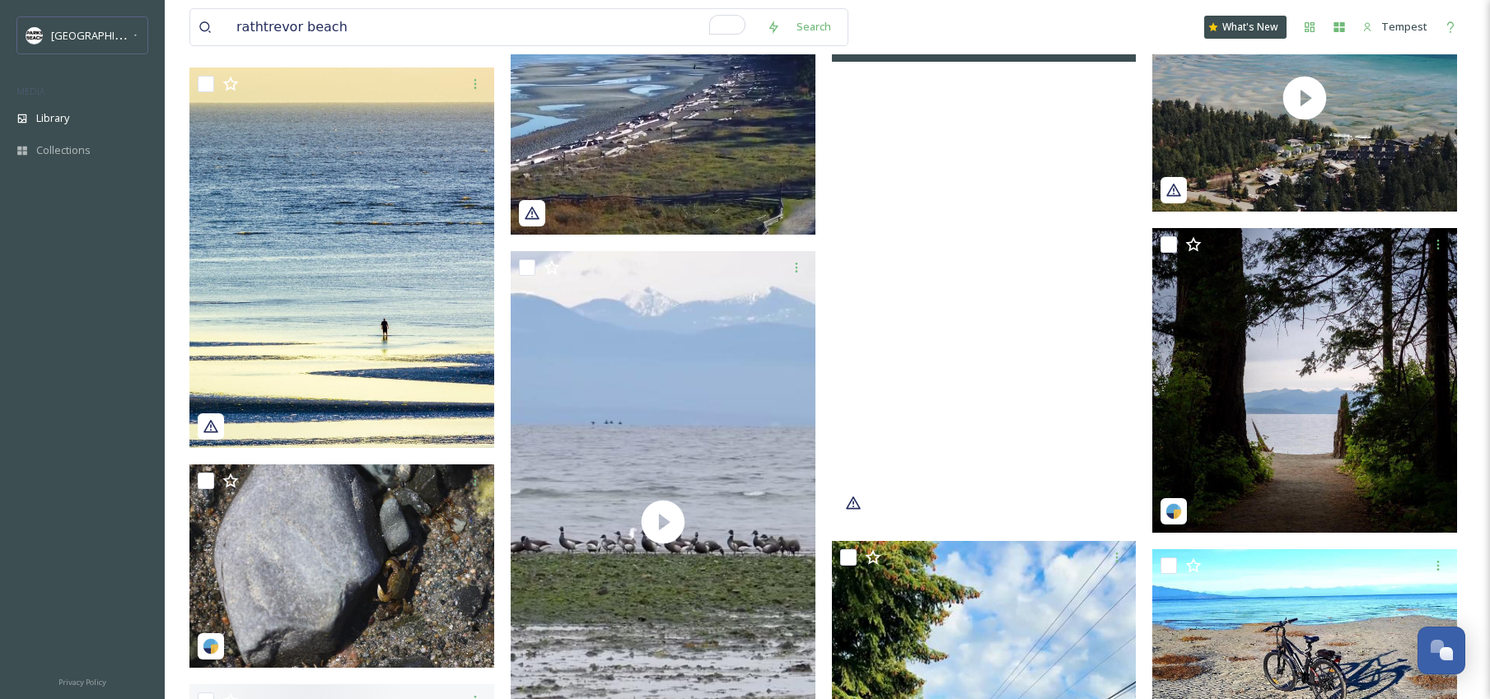
scroll to position [1231, 0]
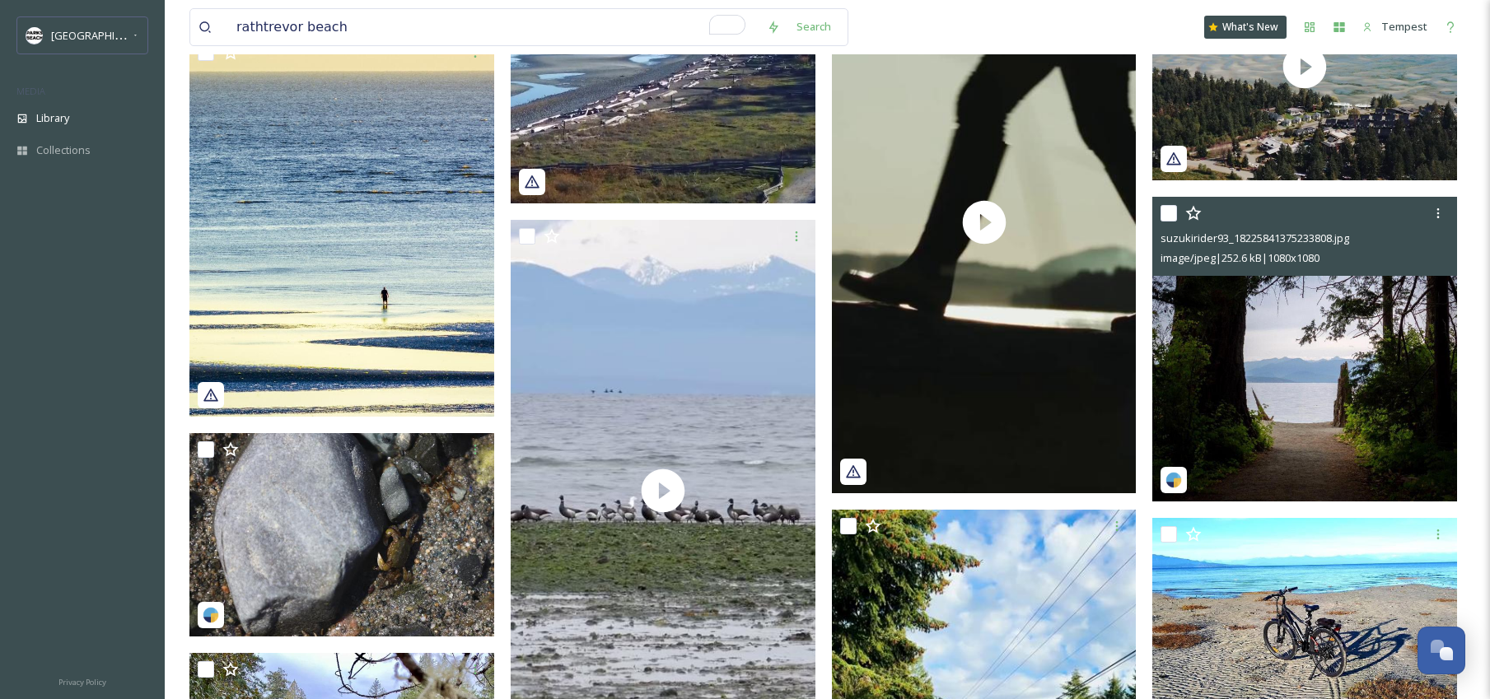
click at [1249, 363] on img at bounding box center [1304, 349] width 305 height 305
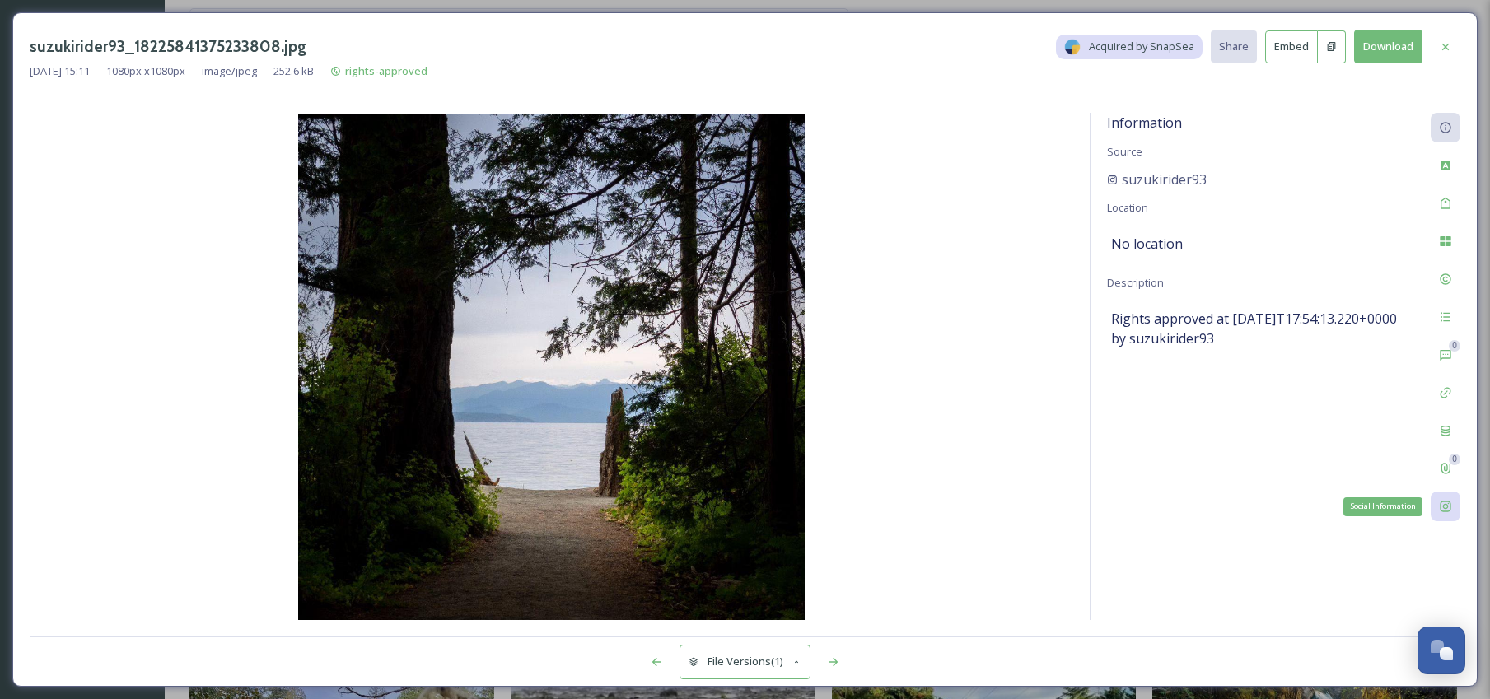
click at [1453, 511] on div "Social Information" at bounding box center [1445, 507] width 30 height 30
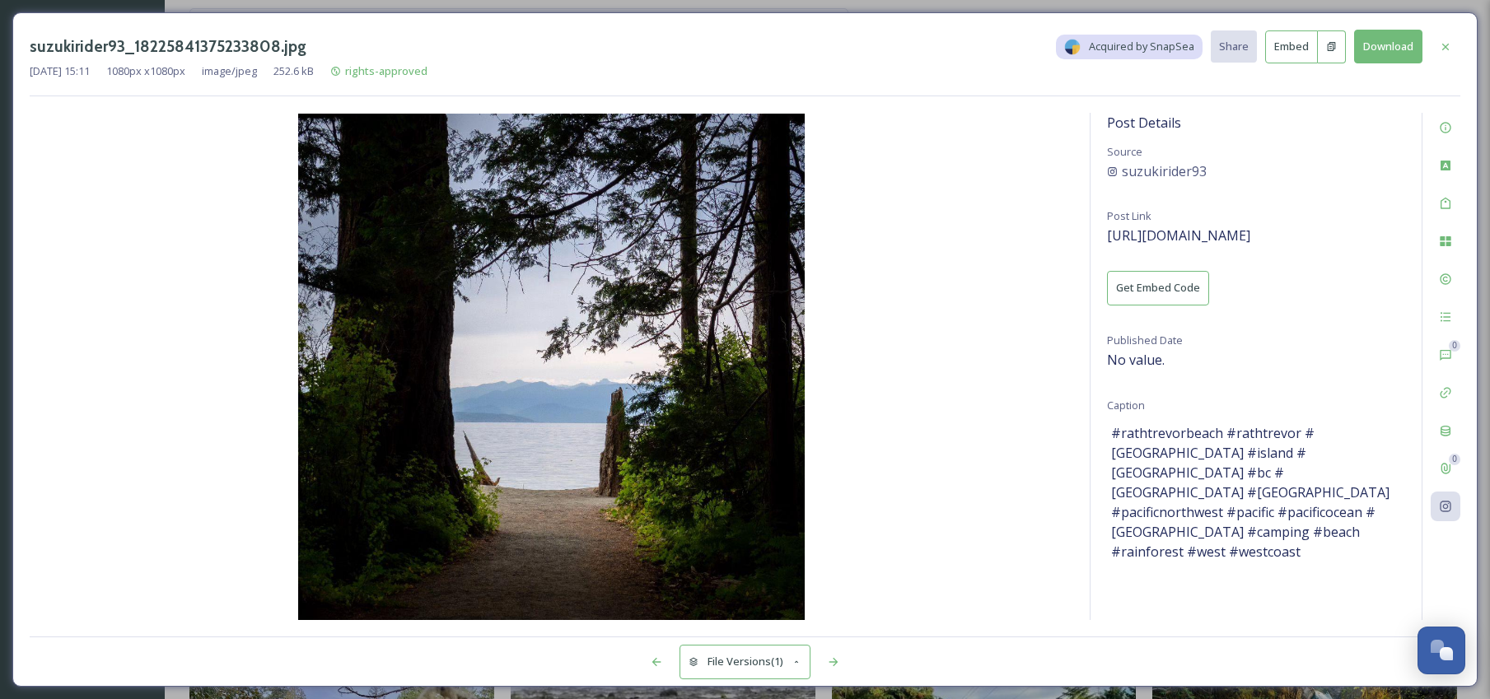
click at [1418, 46] on button "Download" at bounding box center [1388, 47] width 68 height 34
click at [1439, 131] on icon at bounding box center [1445, 127] width 13 height 13
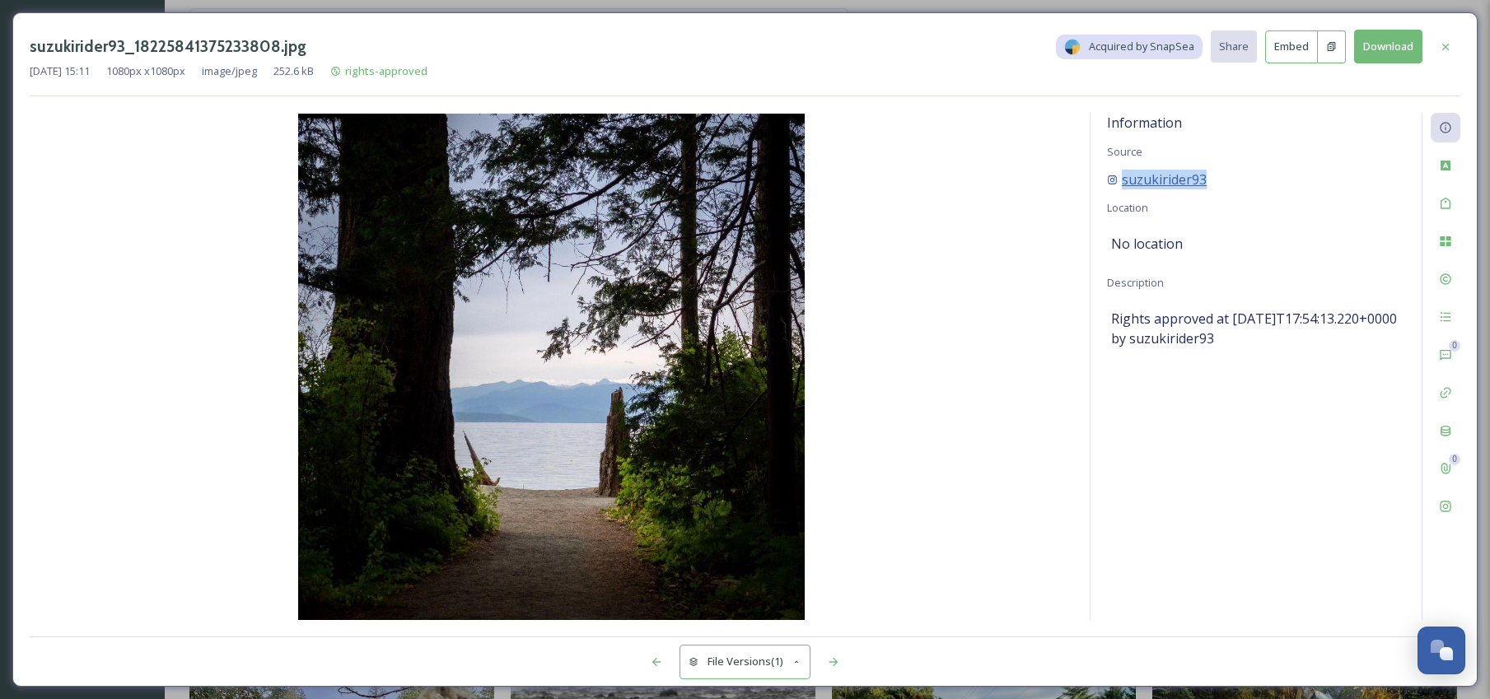
drag, startPoint x: 1217, startPoint y: 178, endPoint x: 1130, endPoint y: 180, distance: 87.3
click at [1122, 180] on div "suzukirider93" at bounding box center [1256, 180] width 298 height 20
copy span "suzukirider93"
click at [1330, 54] on button at bounding box center [1332, 46] width 28 height 33
click at [1452, 46] on div at bounding box center [1445, 47] width 30 height 30
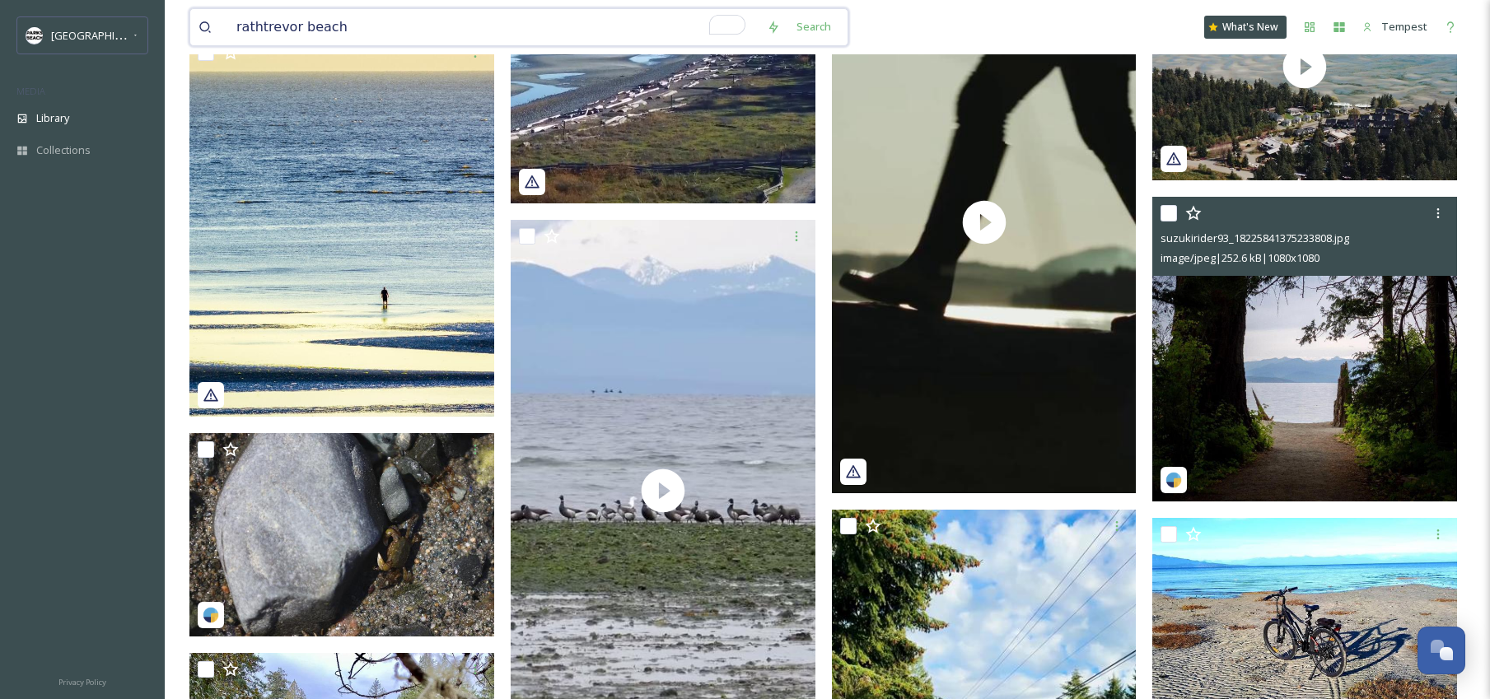
click at [422, 27] on input "rathtrevor beach" at bounding box center [493, 27] width 530 height 36
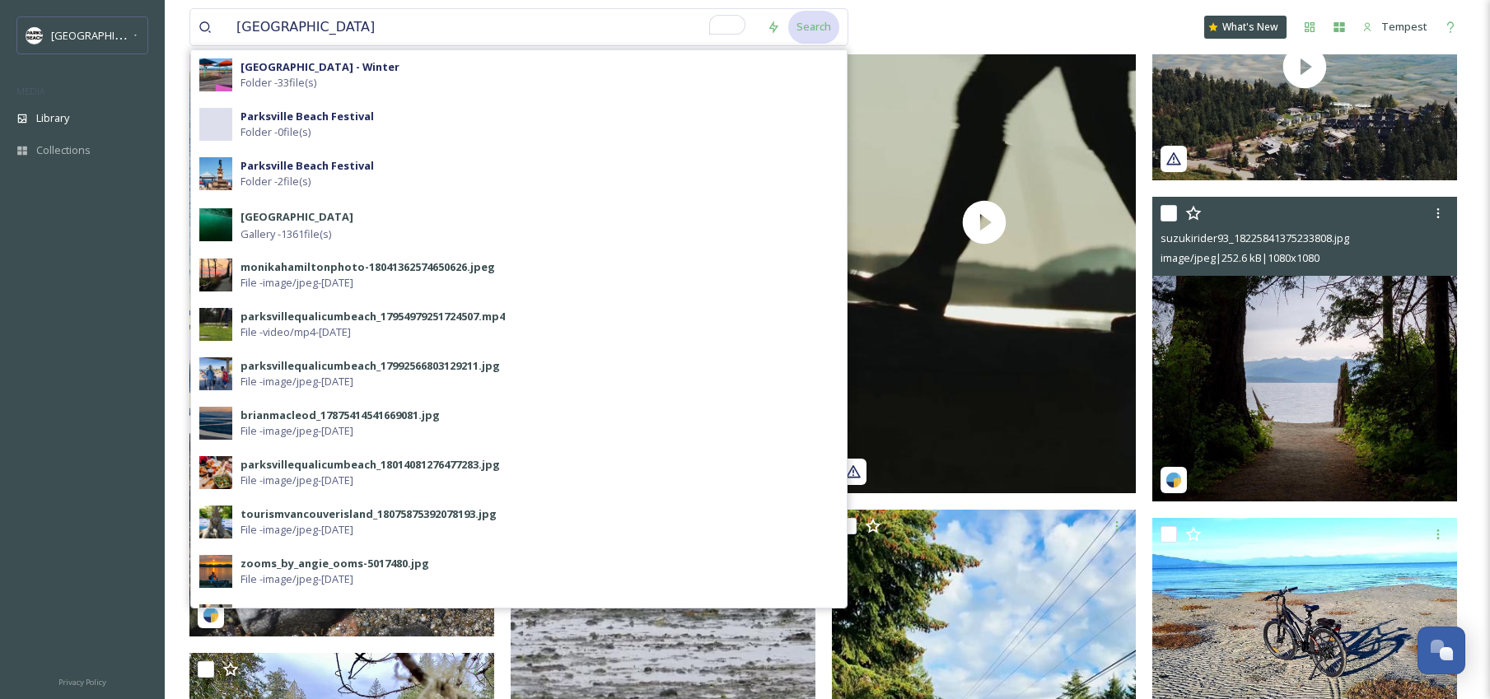
click at [814, 26] on div "Search" at bounding box center [813, 27] width 51 height 32
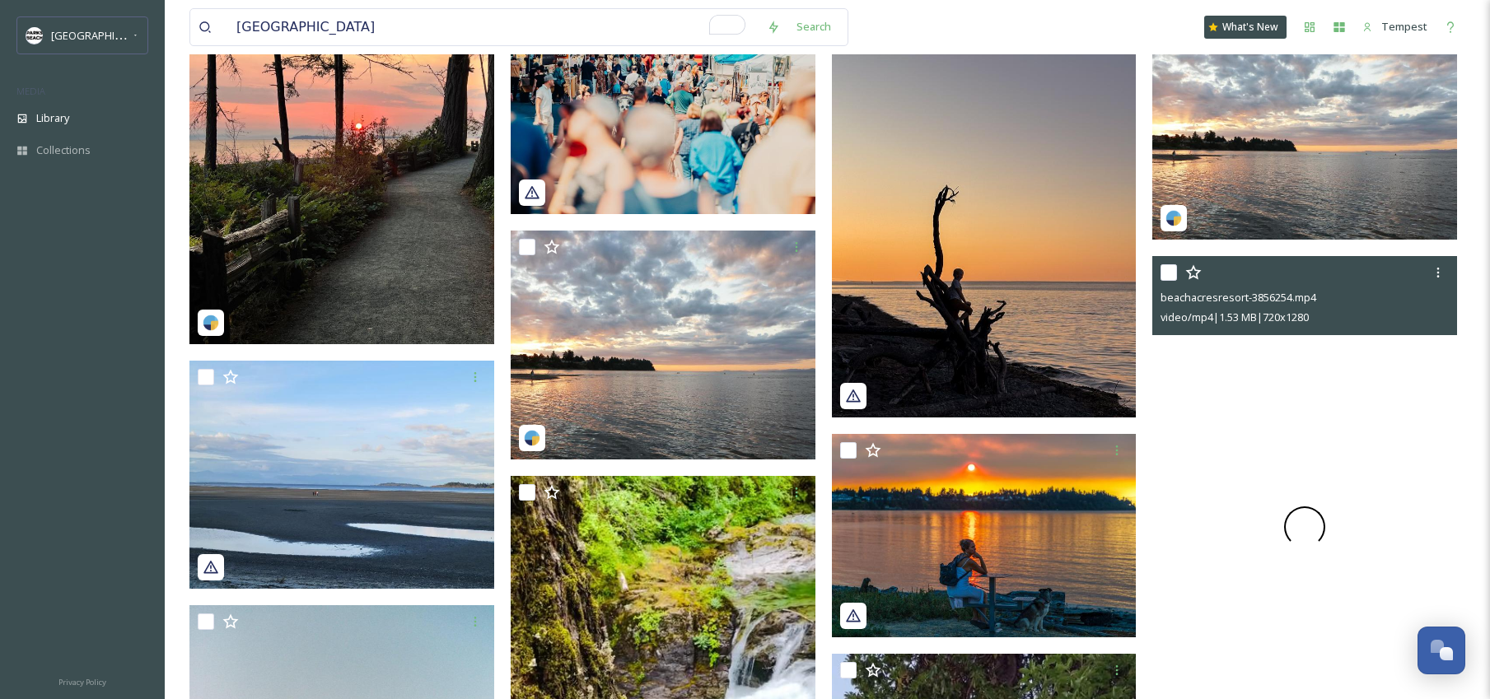
scroll to position [931, 0]
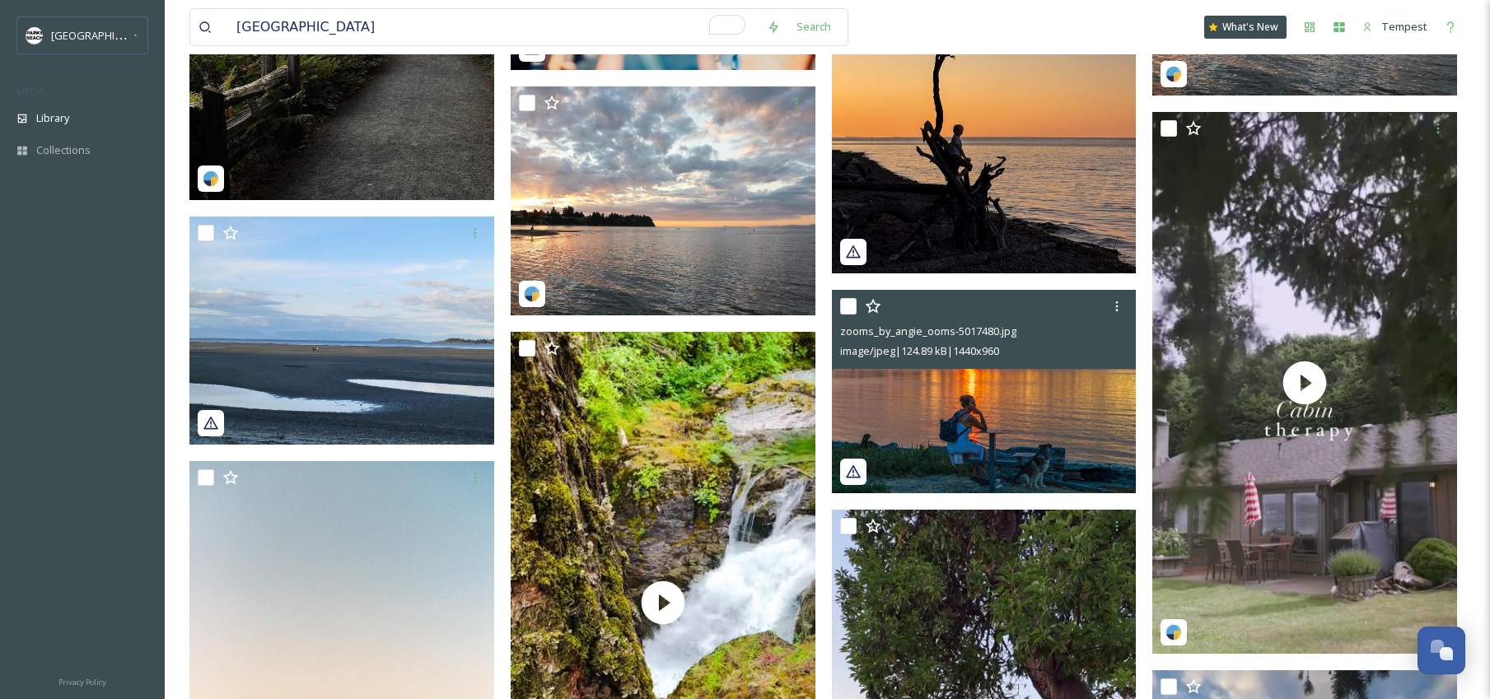
click at [1046, 411] on img at bounding box center [984, 391] width 305 height 203
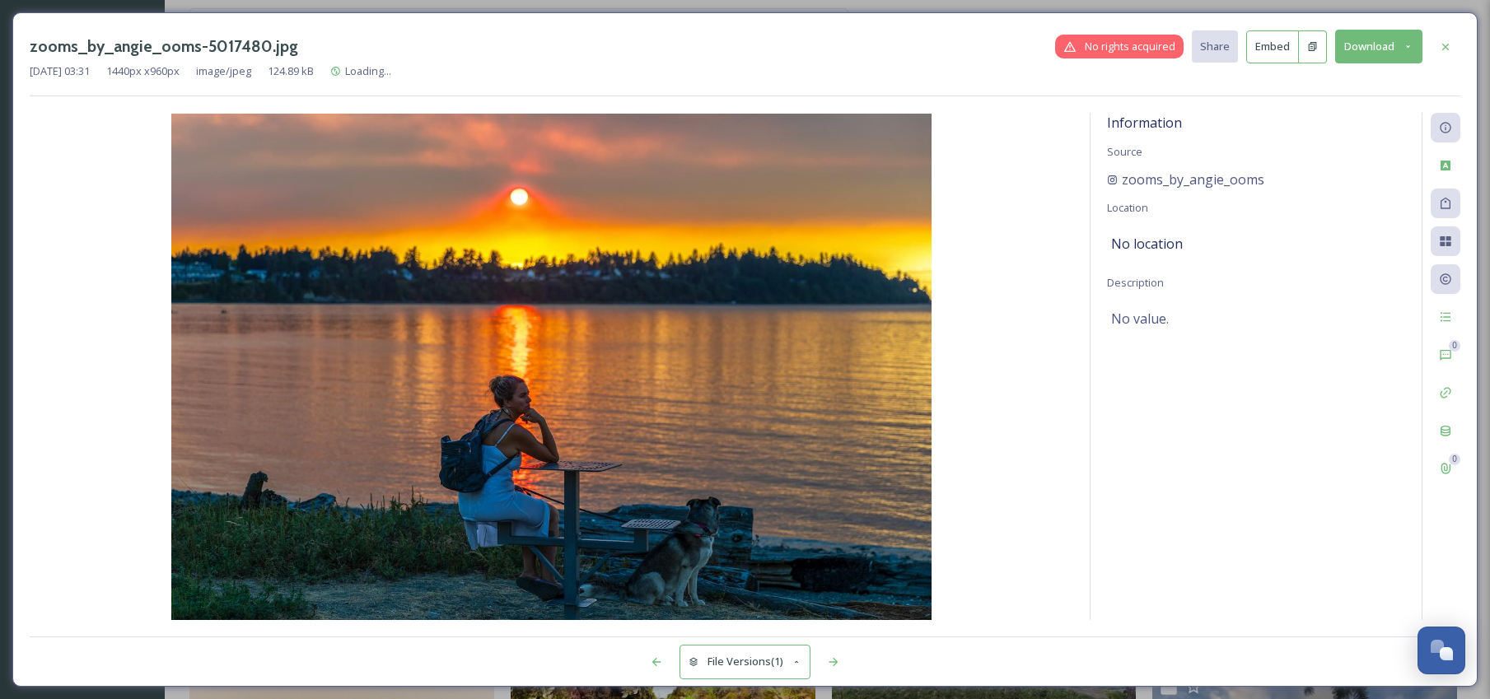
drag, startPoint x: 1439, startPoint y: 51, endPoint x: 1430, endPoint y: 60, distance: 12.2
click at [1439, 51] on icon at bounding box center [1445, 46] width 13 height 13
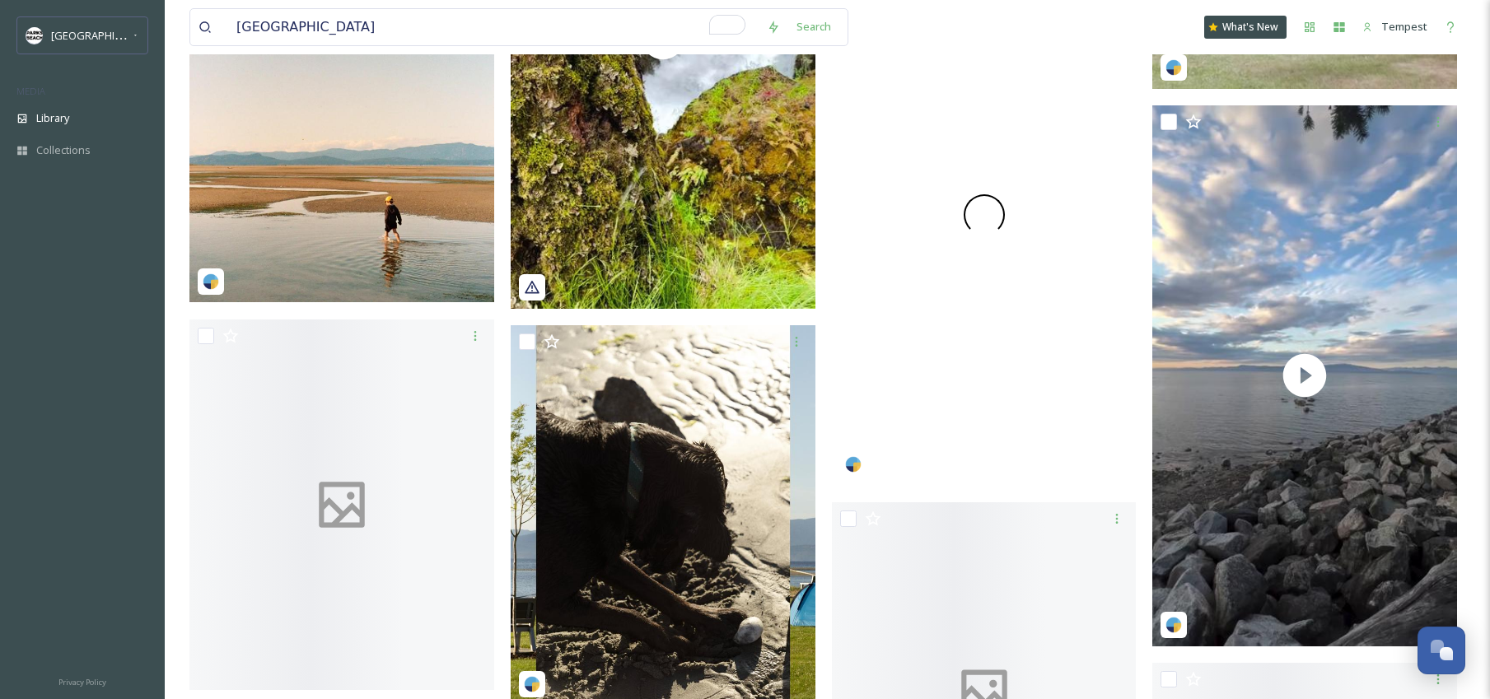
scroll to position [1566, 0]
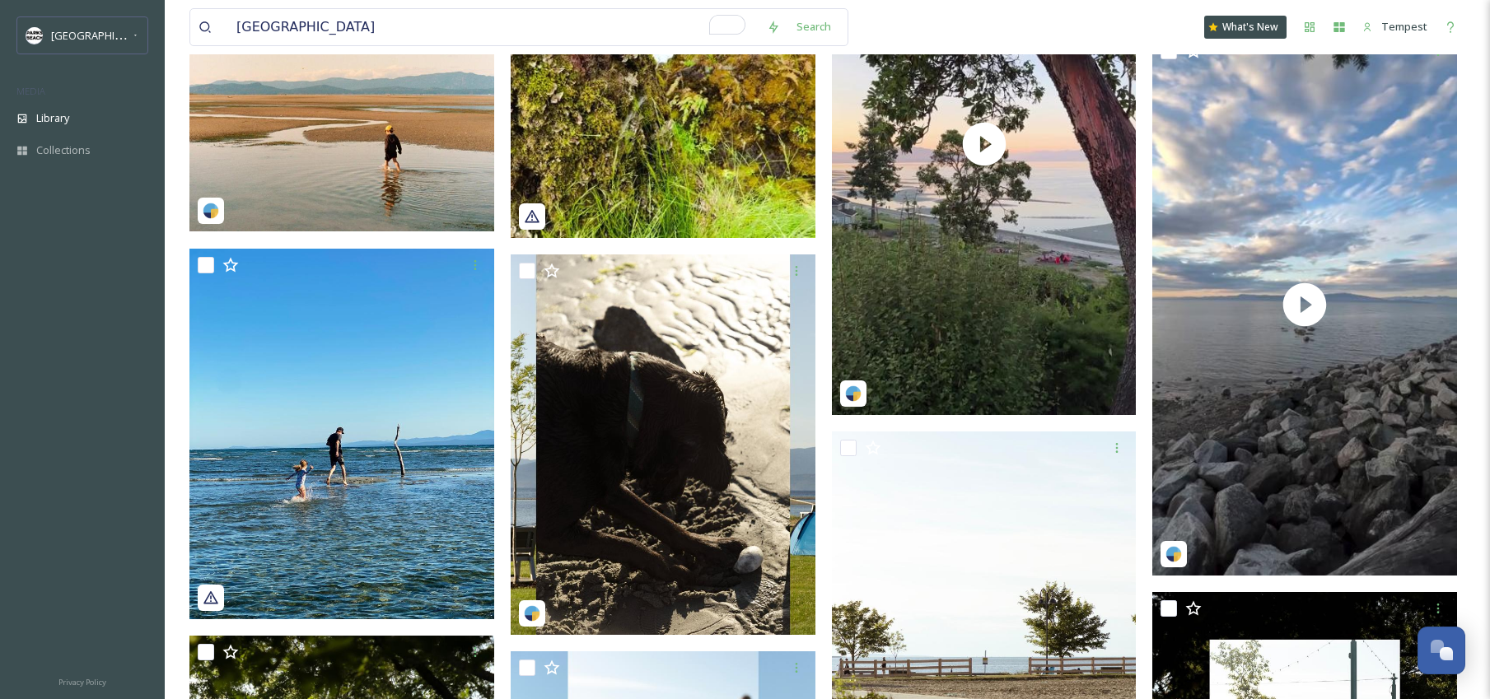
click at [372, 167] on img at bounding box center [341, 28] width 305 height 406
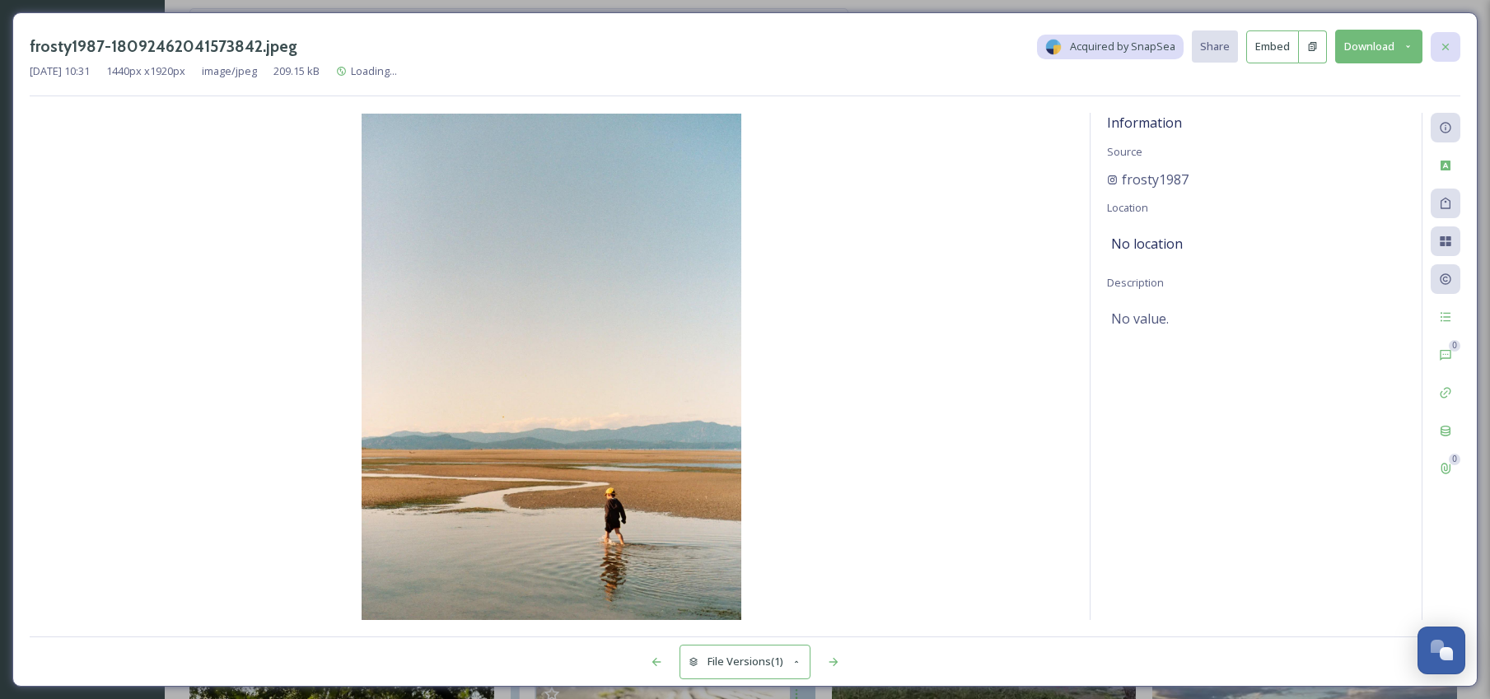
click at [1452, 53] on div at bounding box center [1445, 47] width 30 height 30
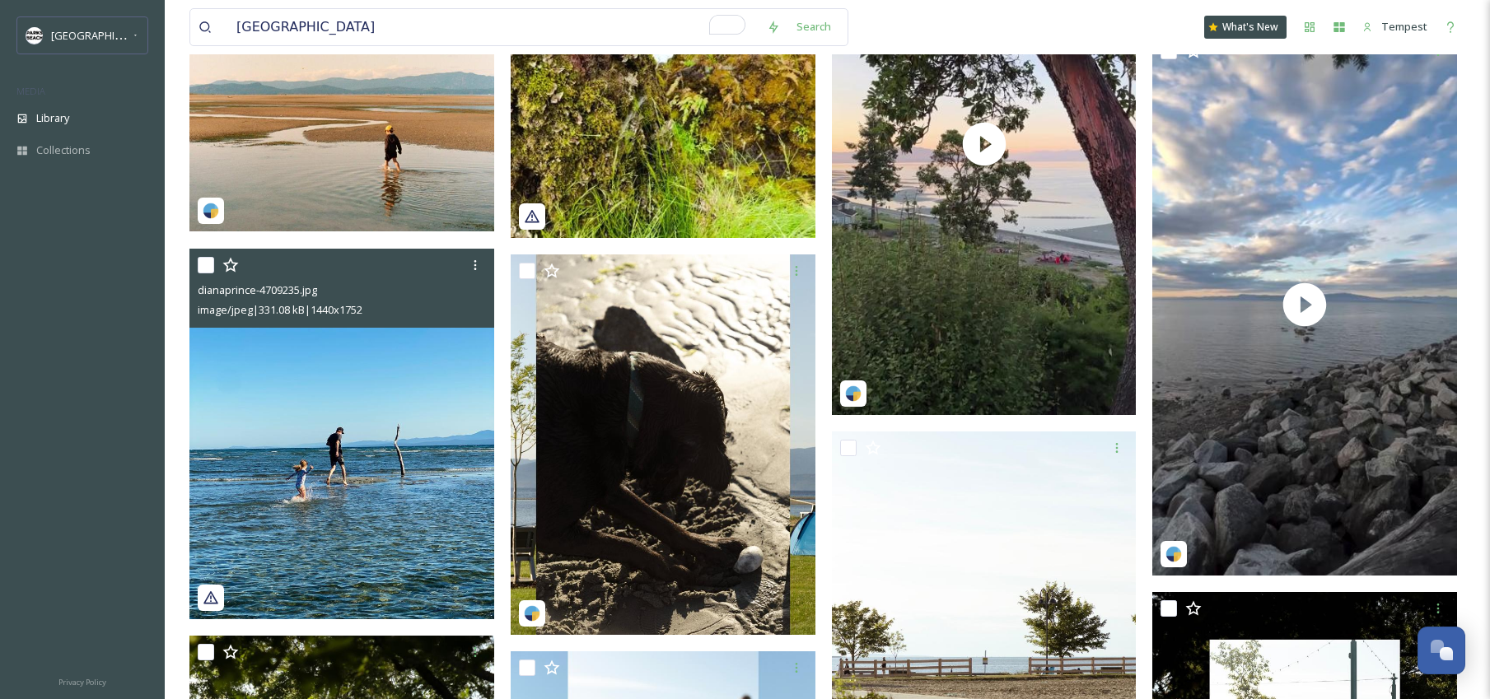
click at [320, 470] on img at bounding box center [341, 433] width 305 height 371
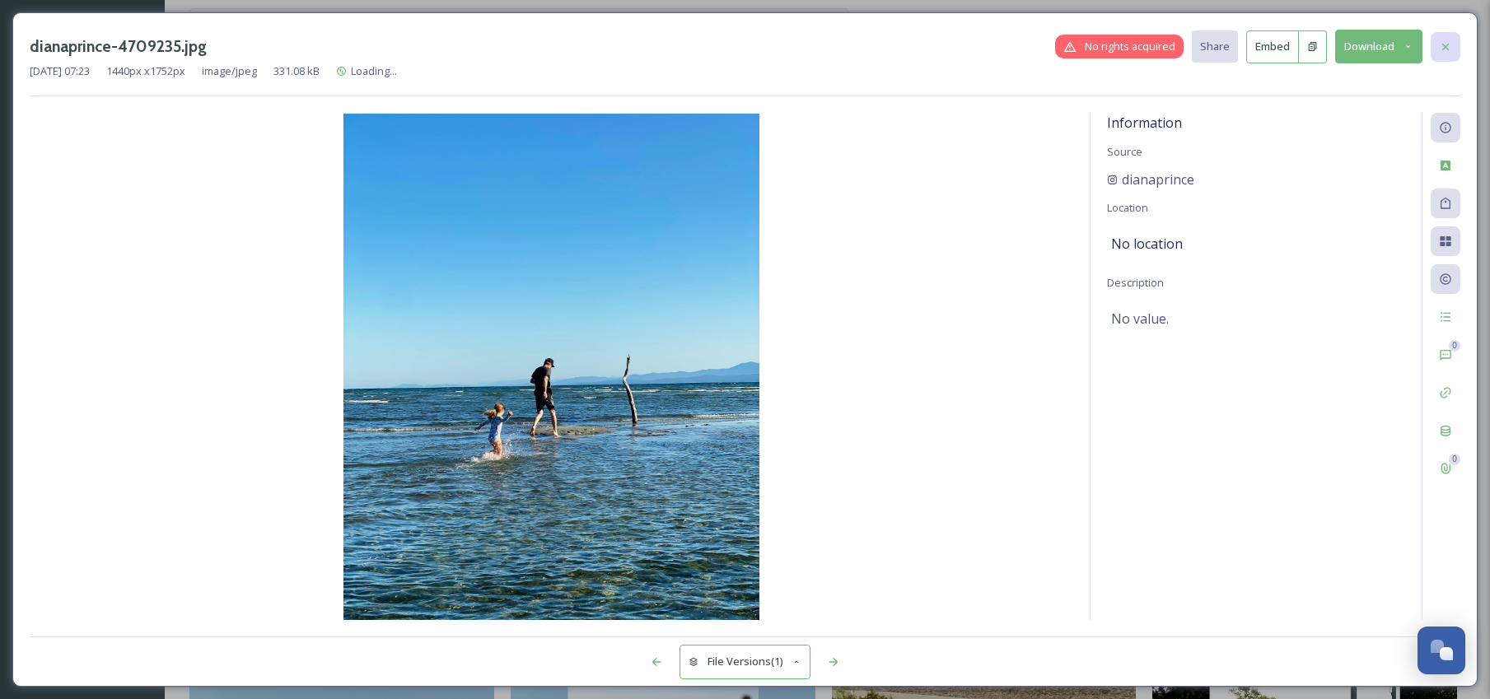
click at [1439, 43] on icon at bounding box center [1445, 46] width 13 height 13
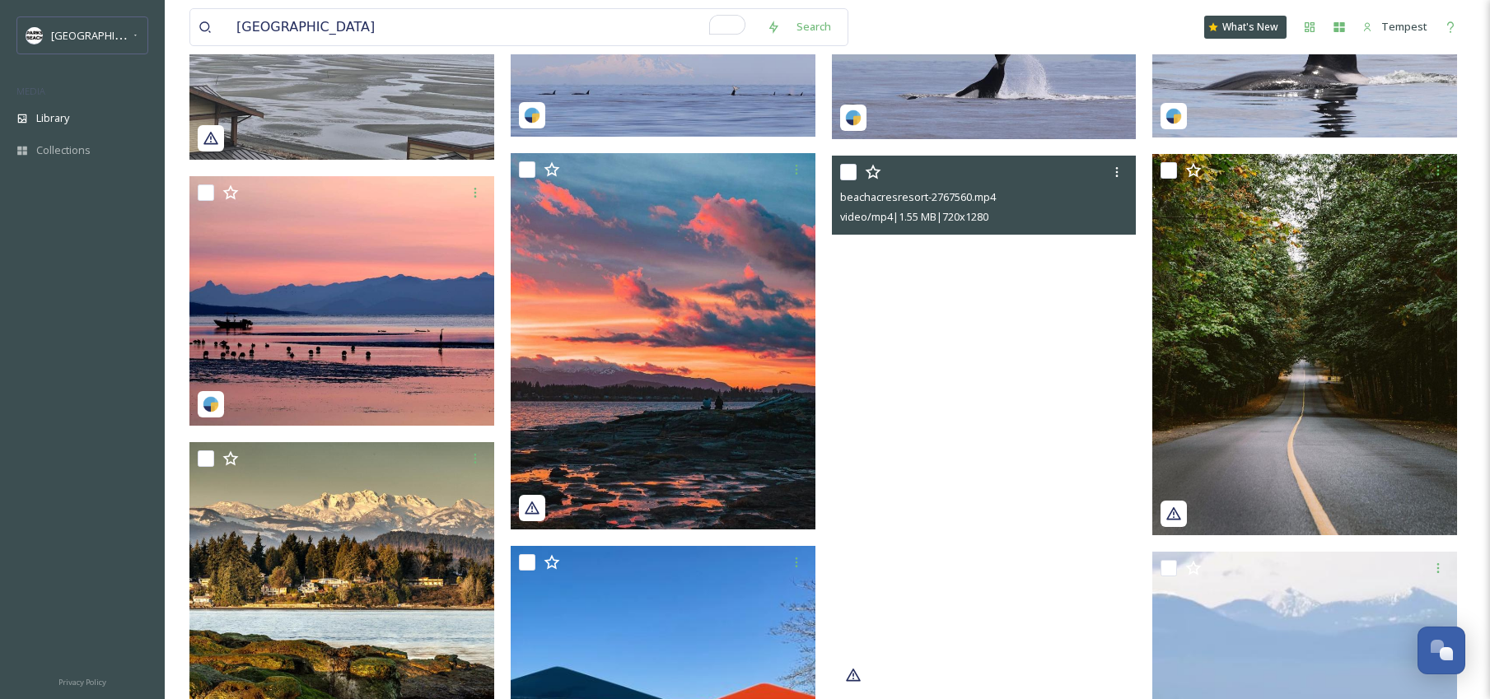
scroll to position [4541, 0]
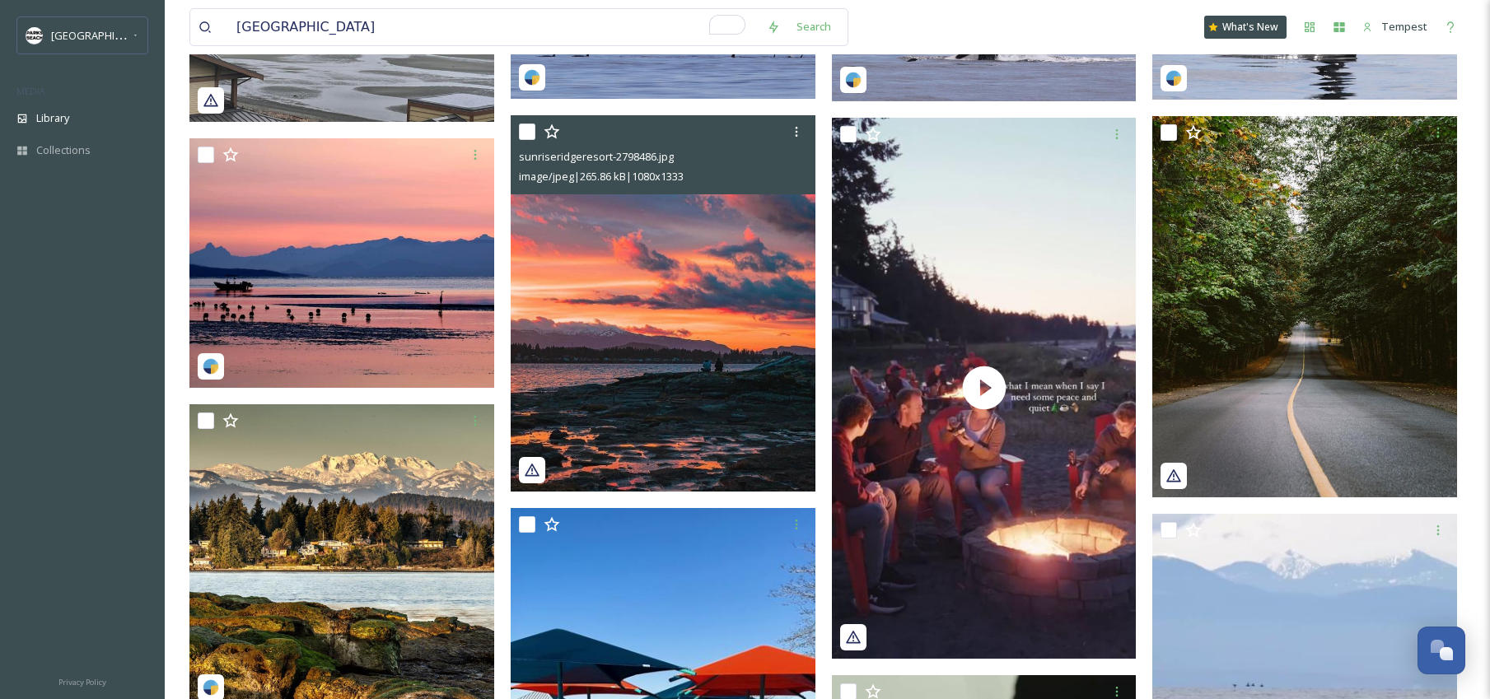
click at [703, 341] on img at bounding box center [663, 303] width 305 height 376
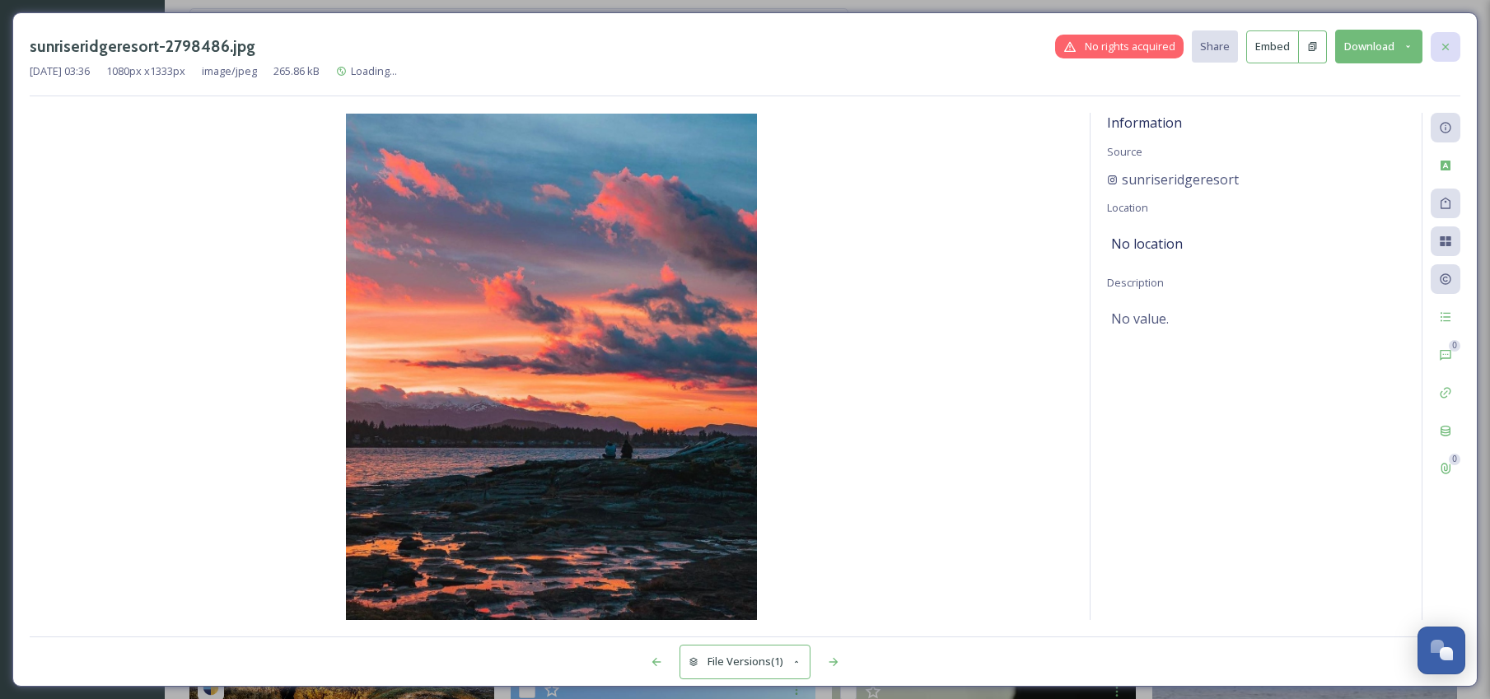
click at [1454, 50] on div at bounding box center [1445, 47] width 30 height 30
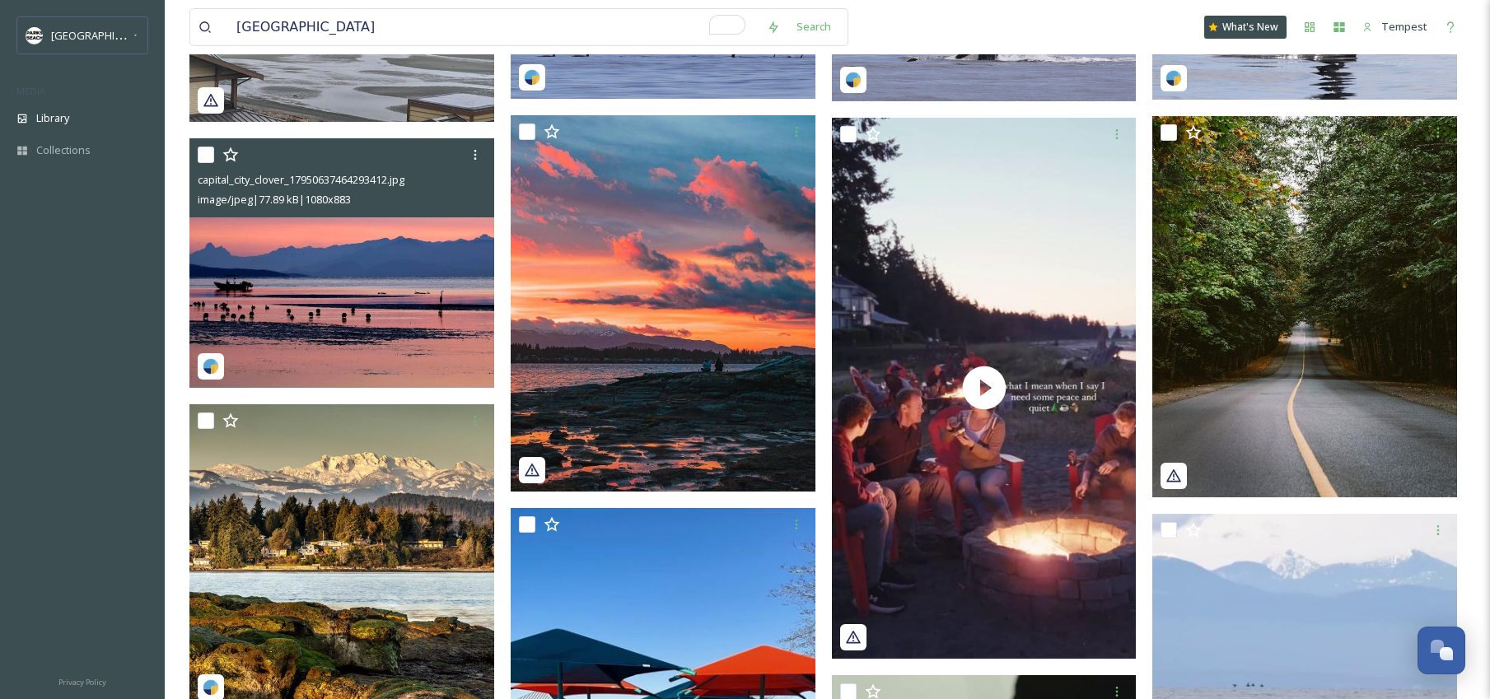
click at [355, 284] on img at bounding box center [341, 262] width 305 height 249
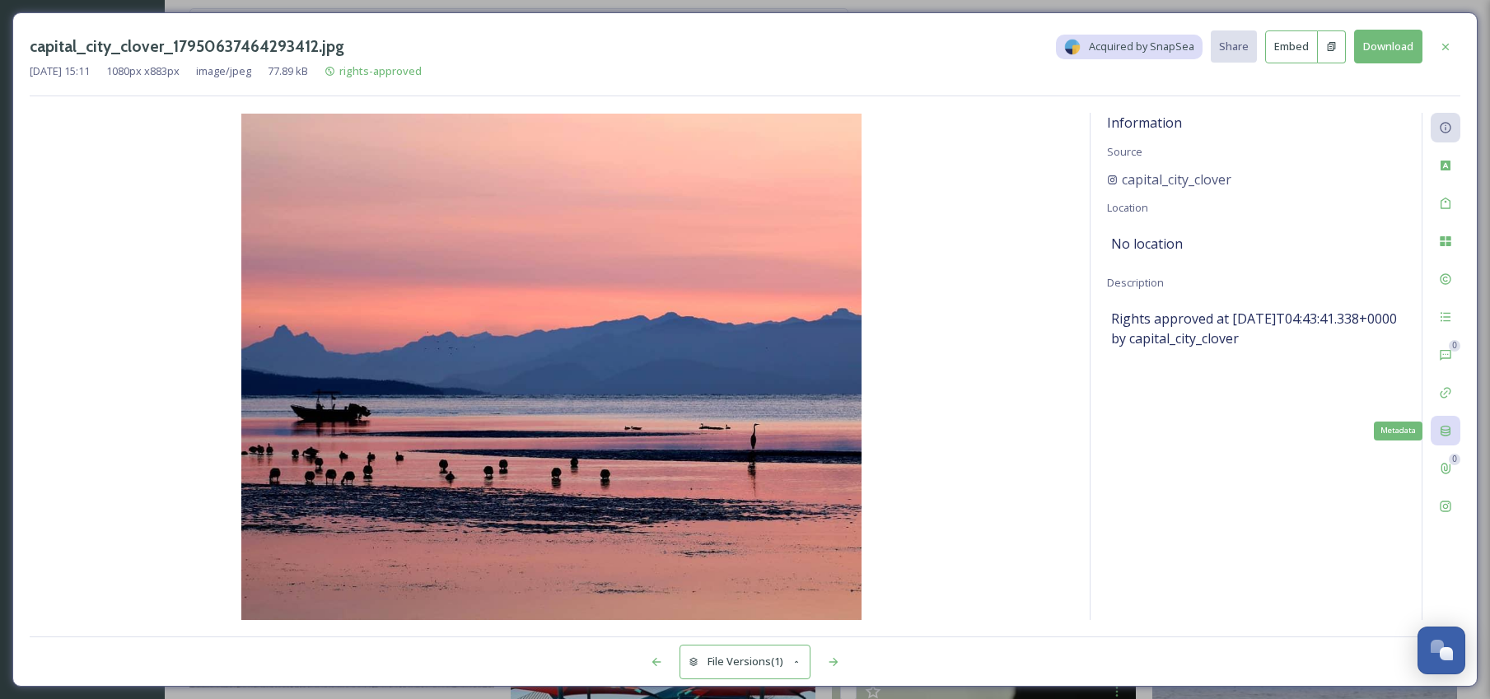
click at [1444, 438] on div "Metadata" at bounding box center [1445, 431] width 30 height 30
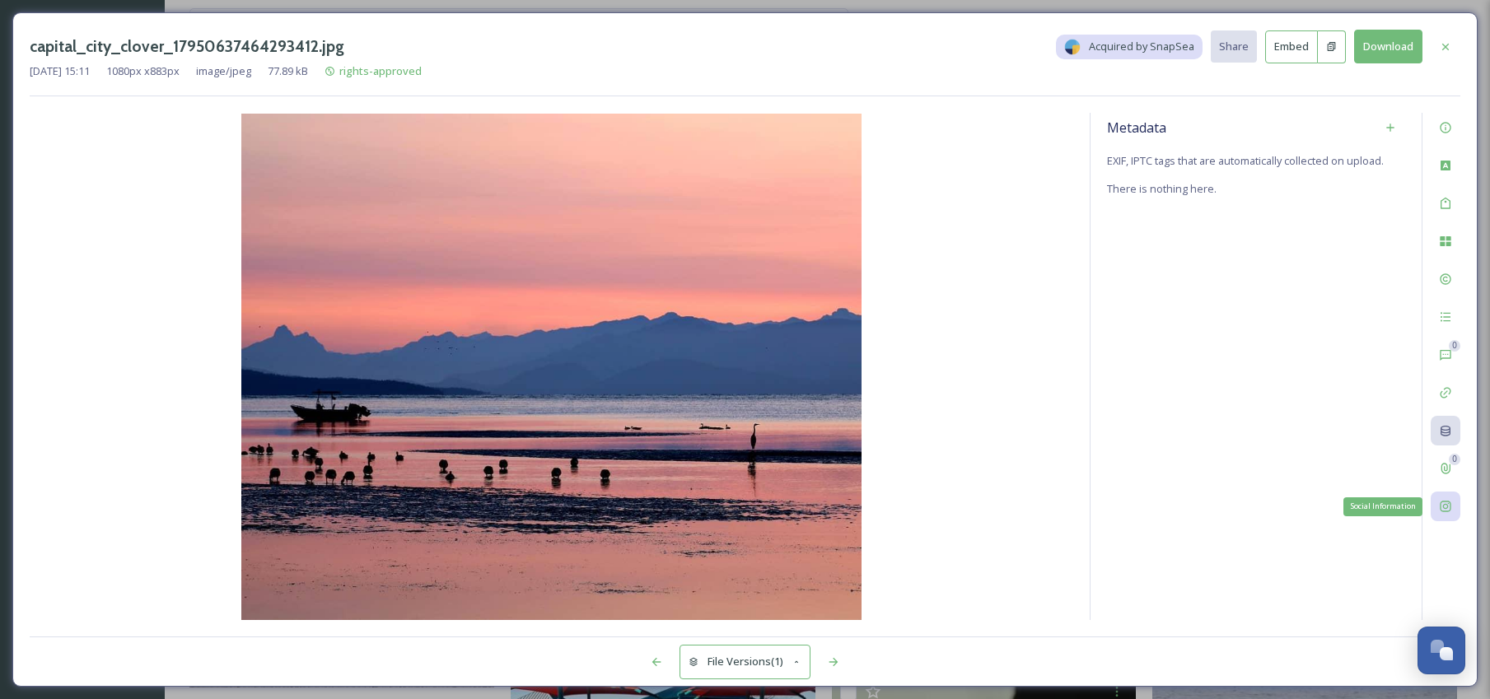
click at [1451, 511] on icon at bounding box center [1445, 506] width 13 height 13
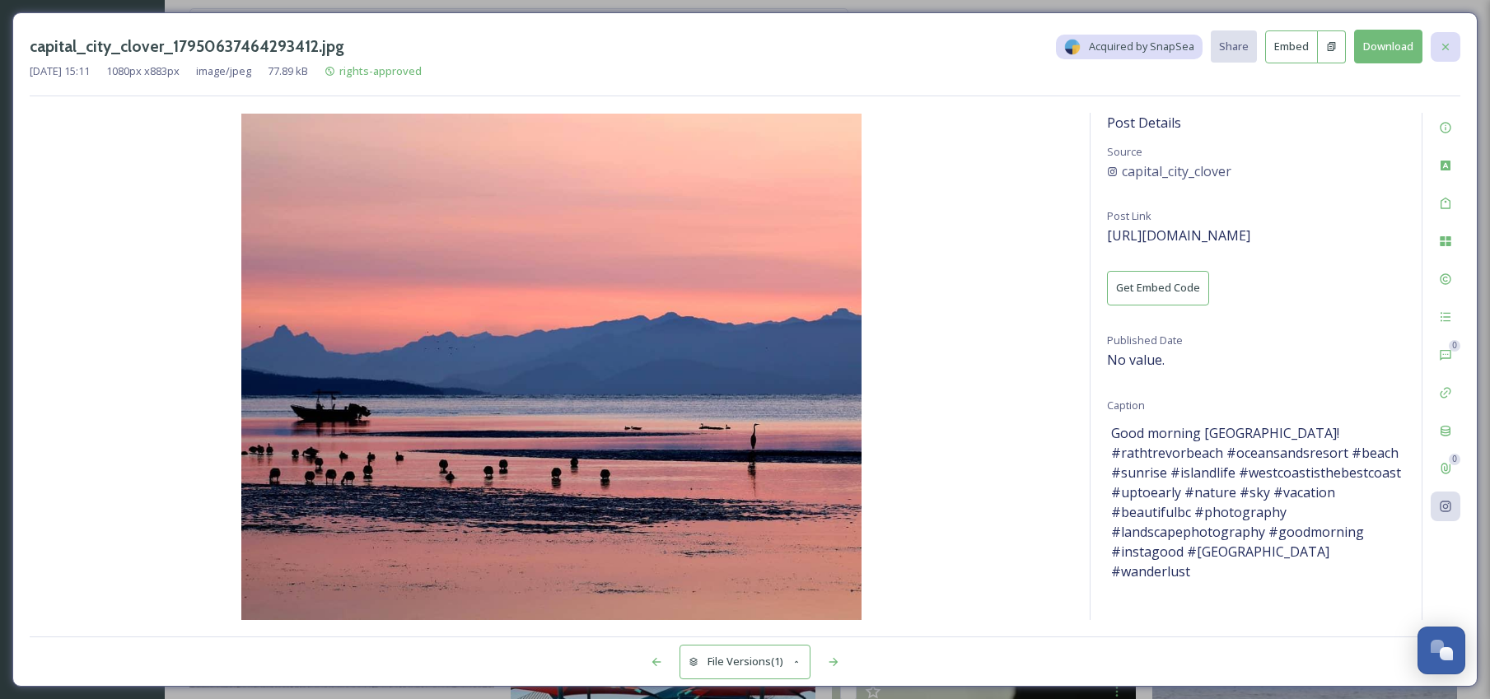
click at [1439, 49] on icon at bounding box center [1445, 46] width 13 height 13
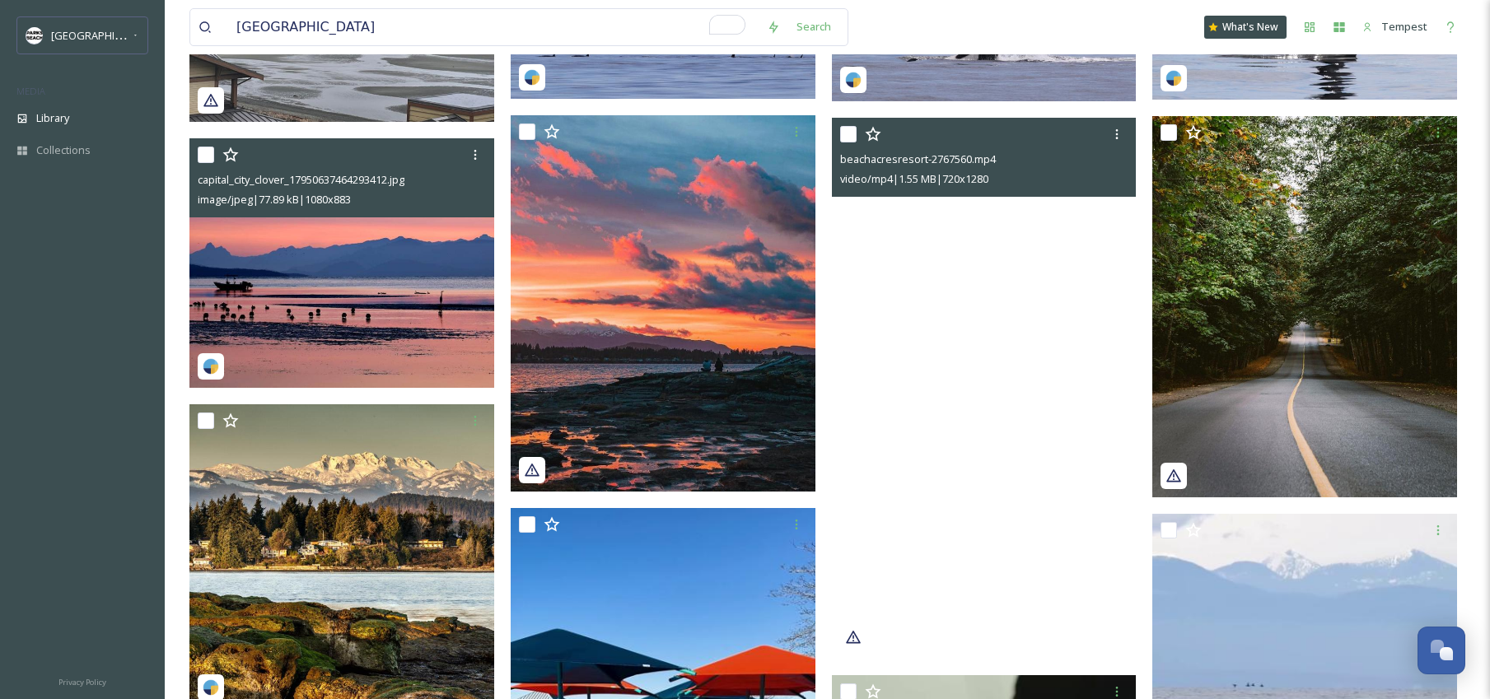
scroll to position [4543, 0]
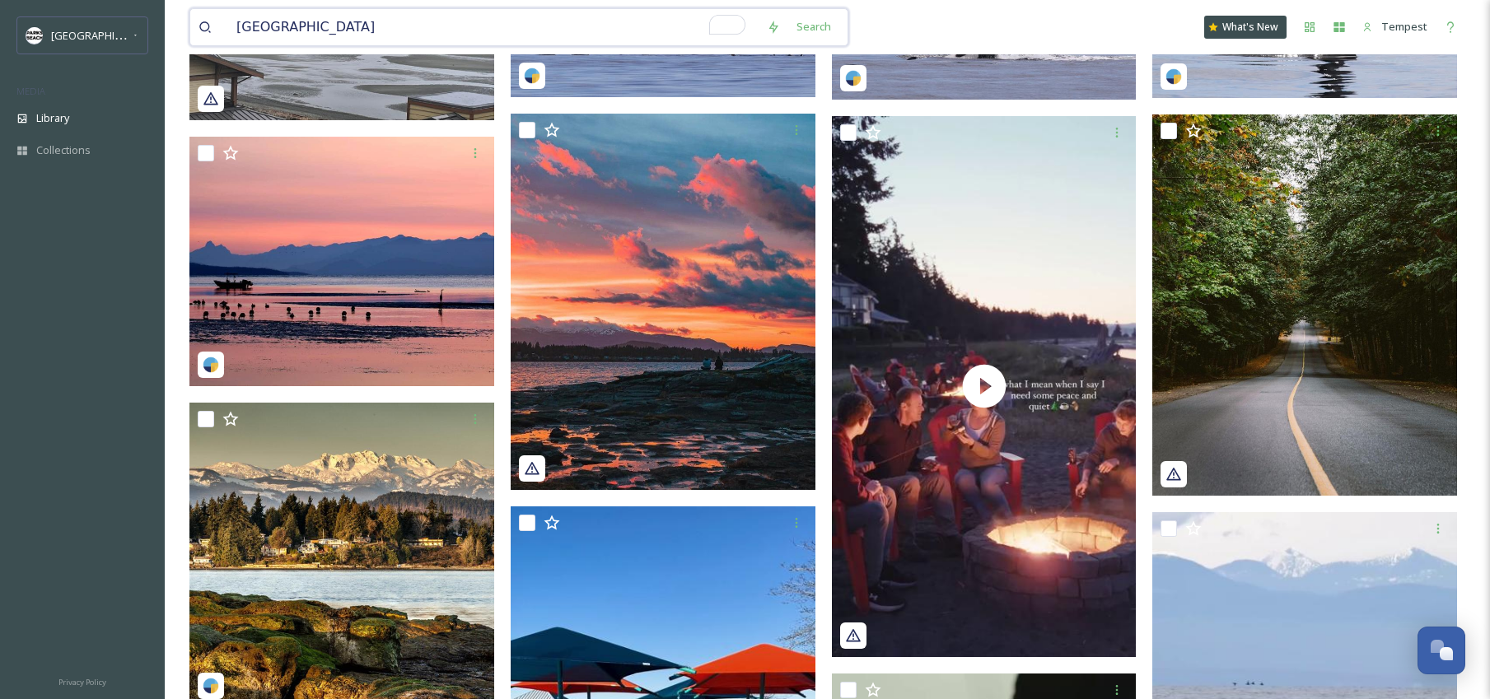
click at [347, 26] on input "[GEOGRAPHIC_DATA]" at bounding box center [493, 27] width 530 height 36
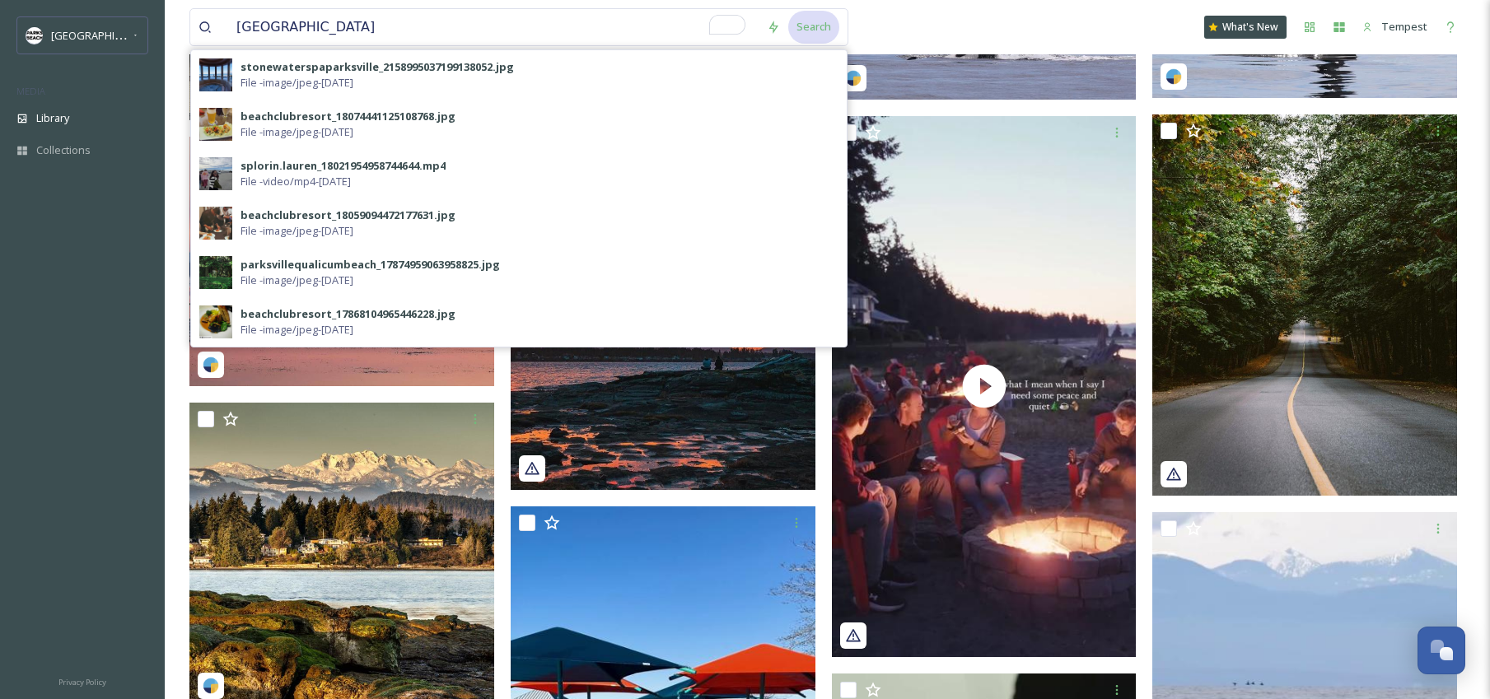
click at [819, 24] on div "Search" at bounding box center [813, 27] width 51 height 32
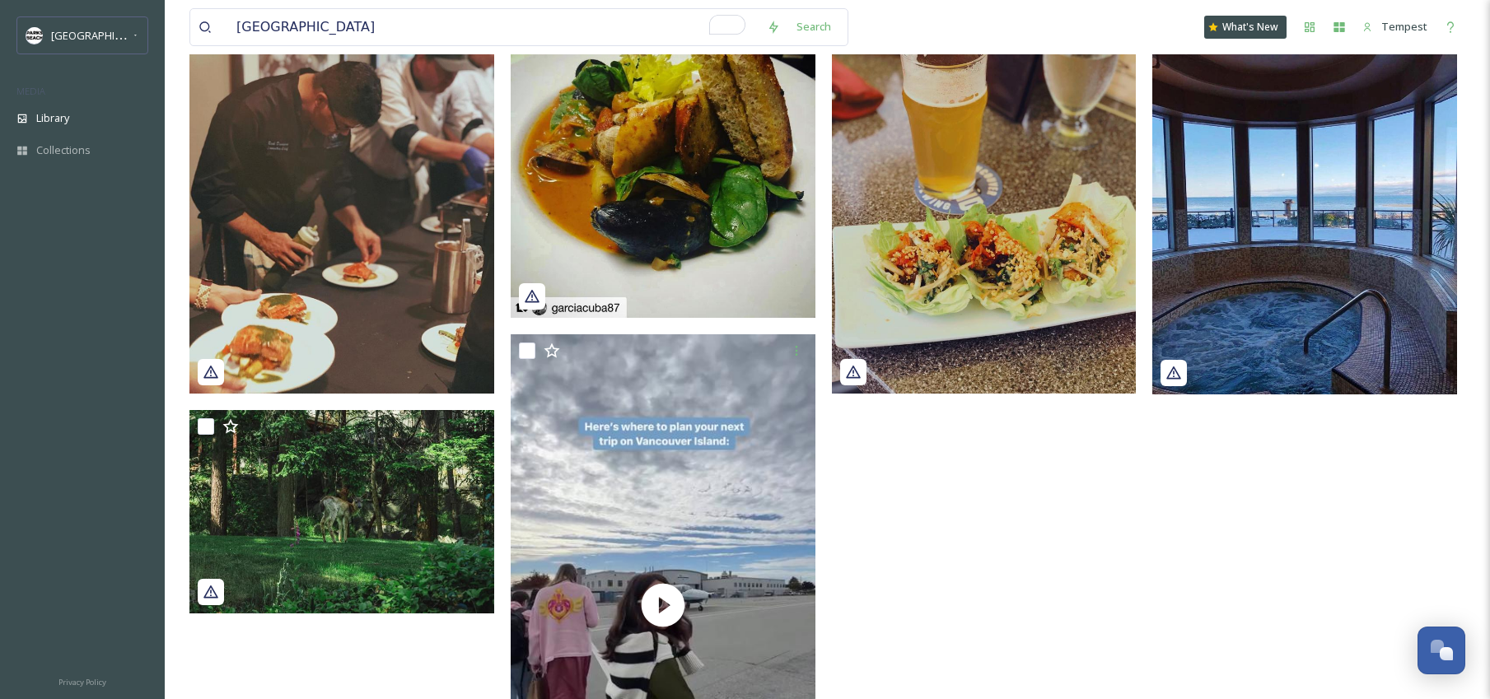
scroll to position [157, 0]
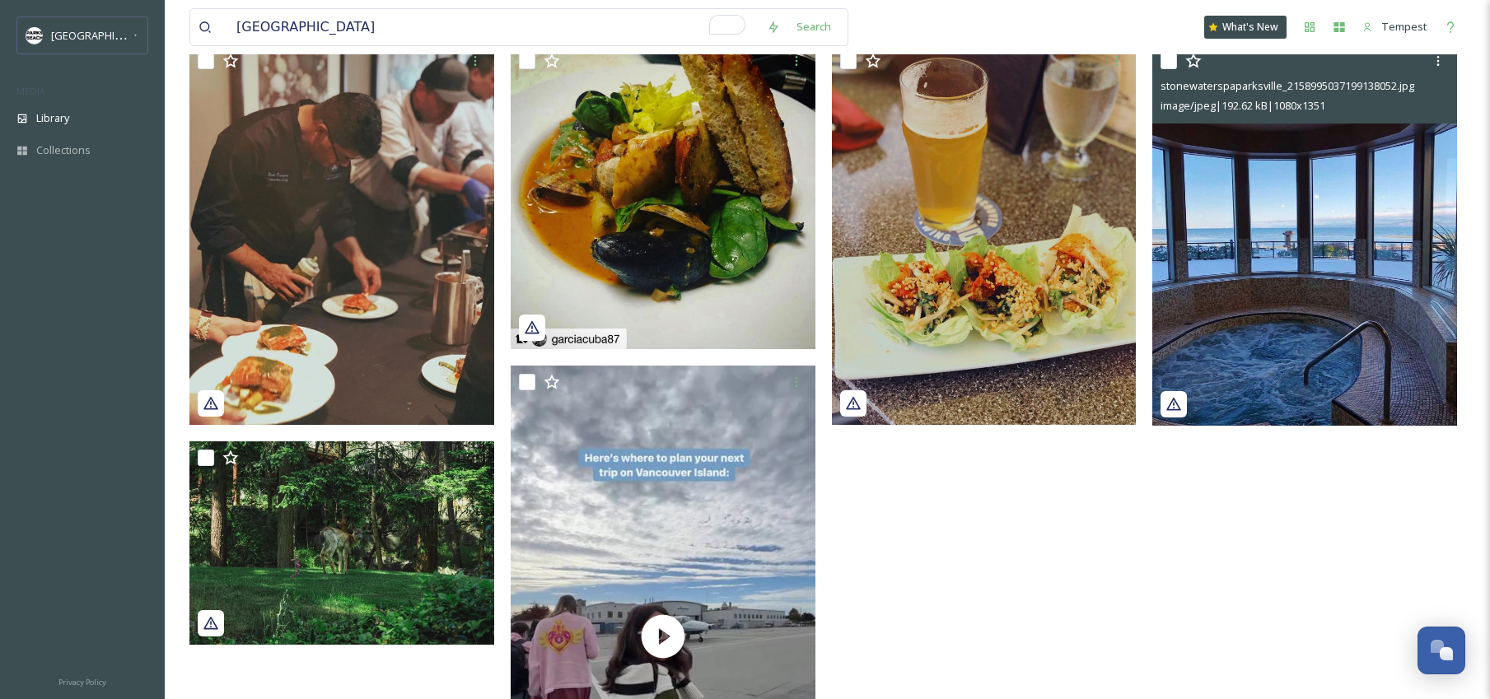
click at [1354, 237] on img at bounding box center [1304, 234] width 305 height 381
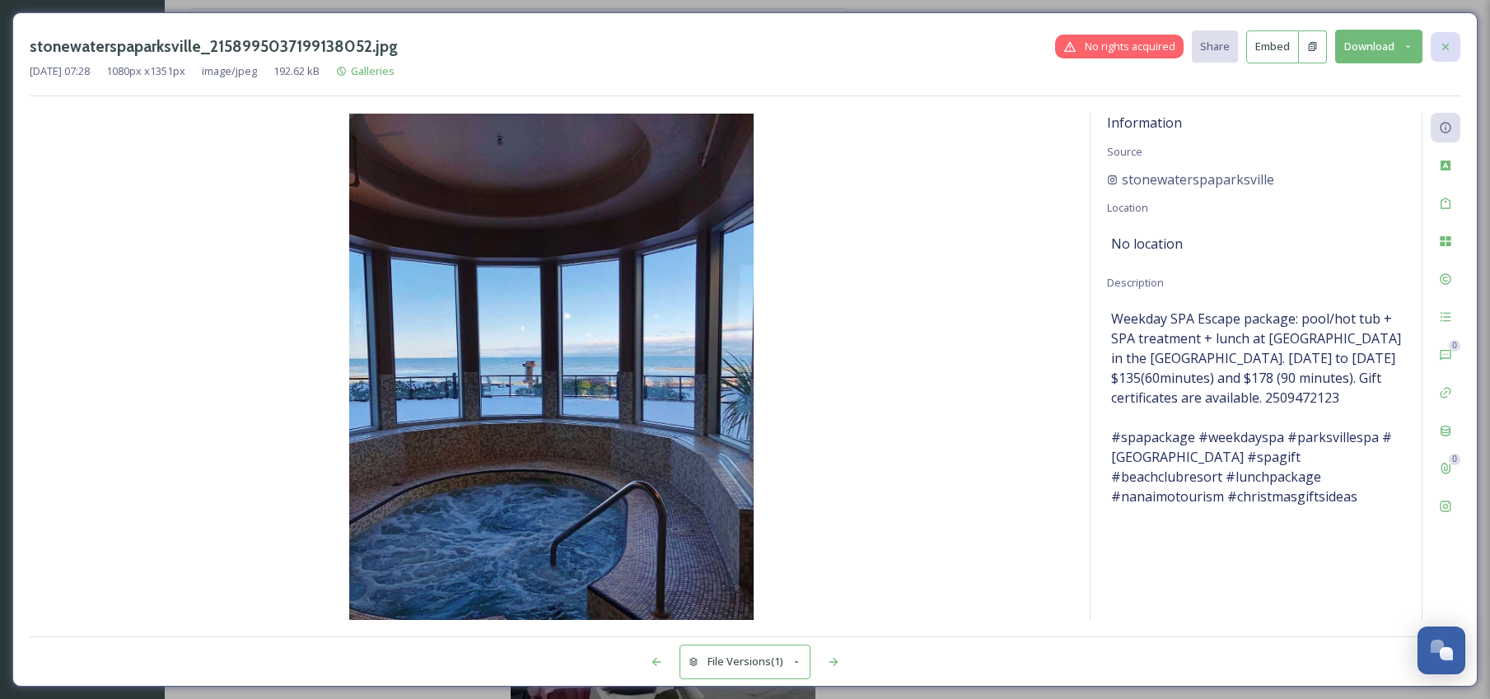
click at [1448, 44] on icon at bounding box center [1445, 46] width 13 height 13
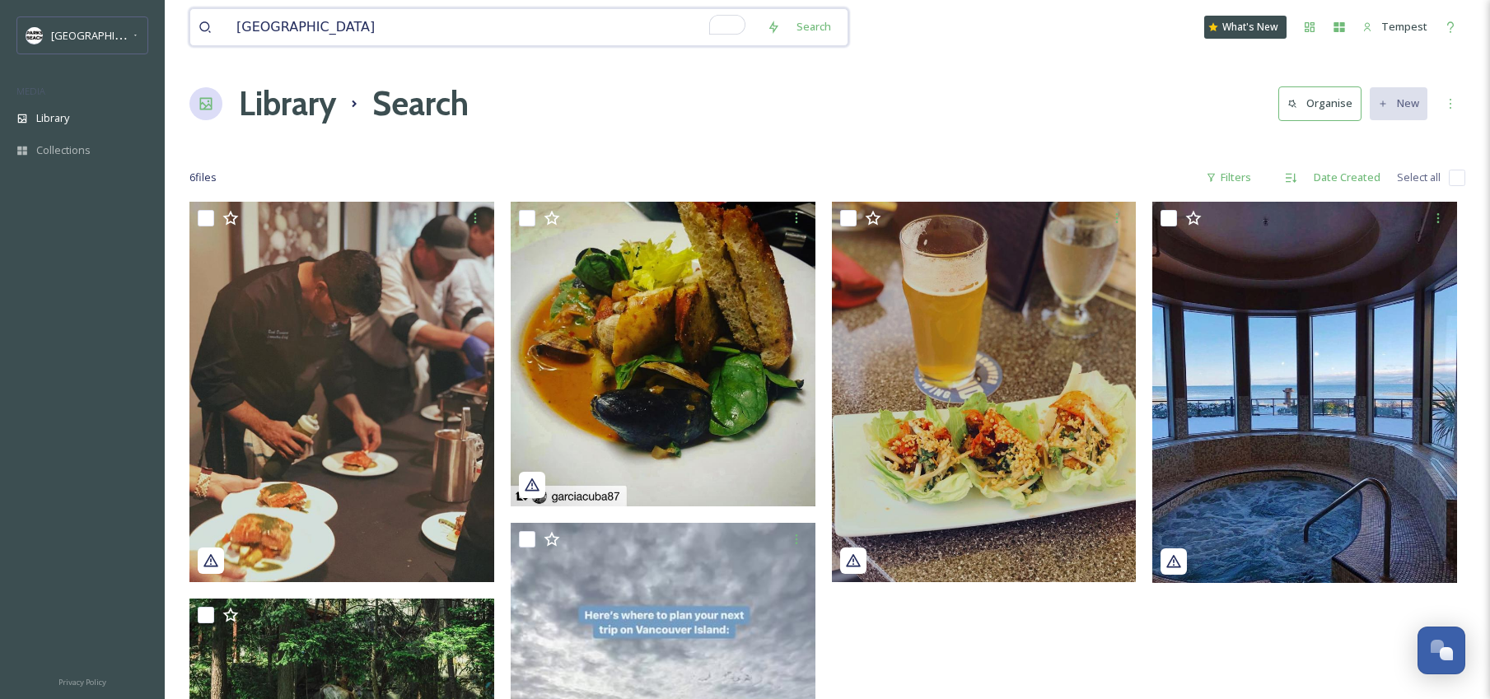
click at [431, 16] on input "beach club resort" at bounding box center [493, 27] width 530 height 36
type input "bayside oceanfront"
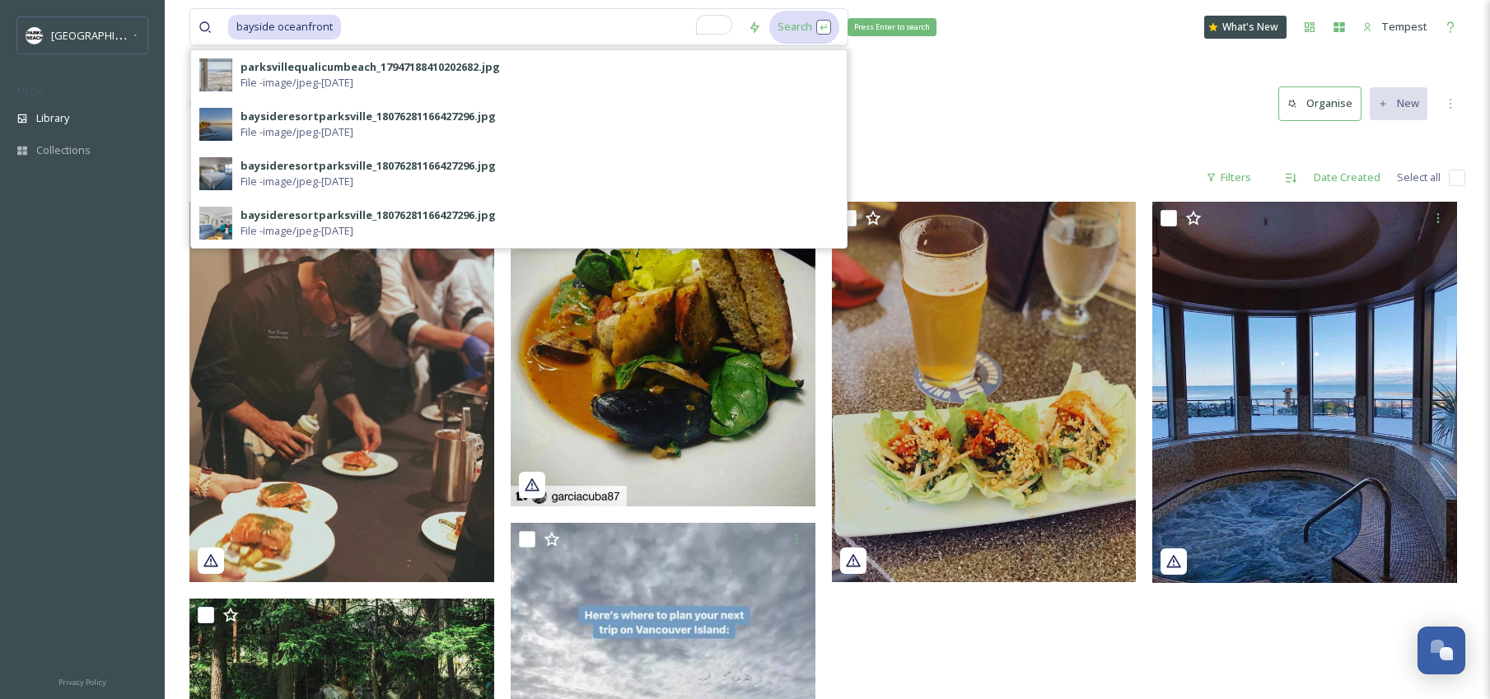
click at [781, 31] on div "Search Press Enter to search" at bounding box center [804, 27] width 70 height 32
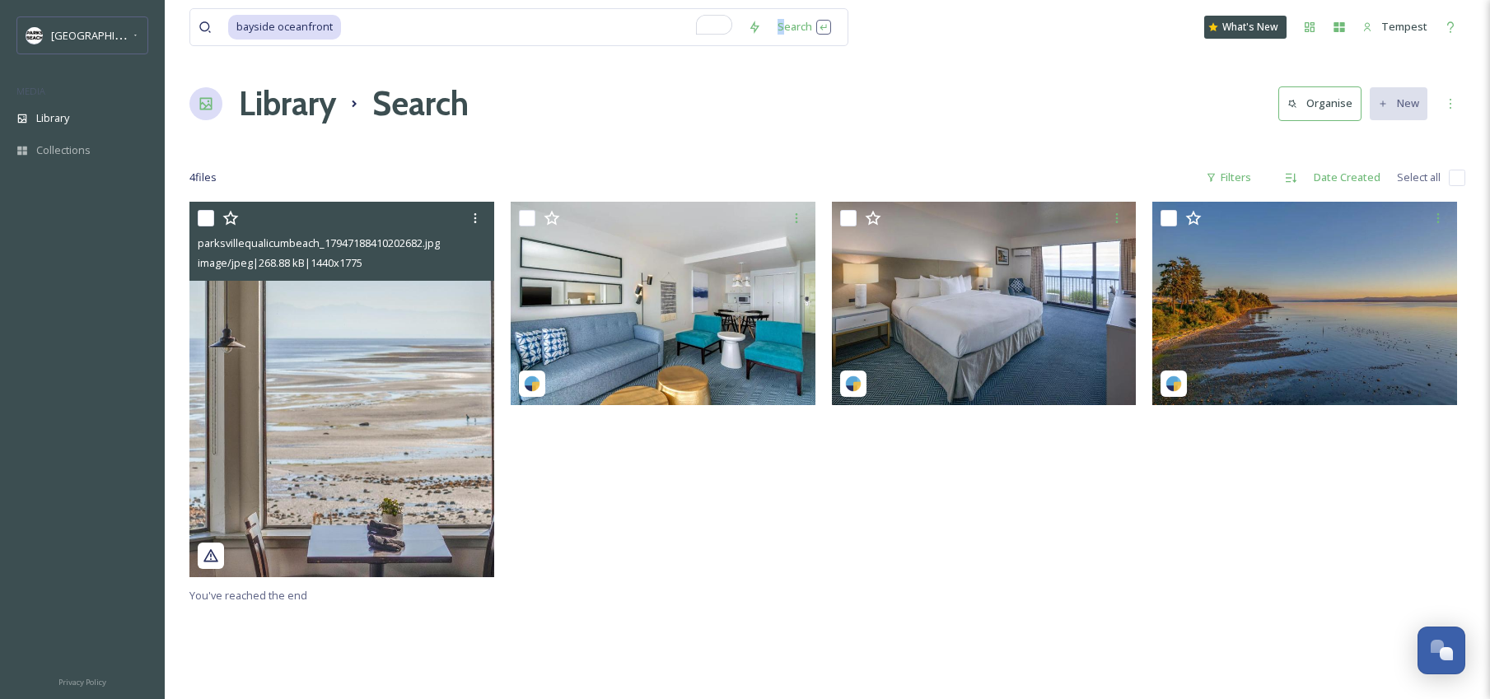
click at [370, 396] on img at bounding box center [341, 389] width 305 height 375
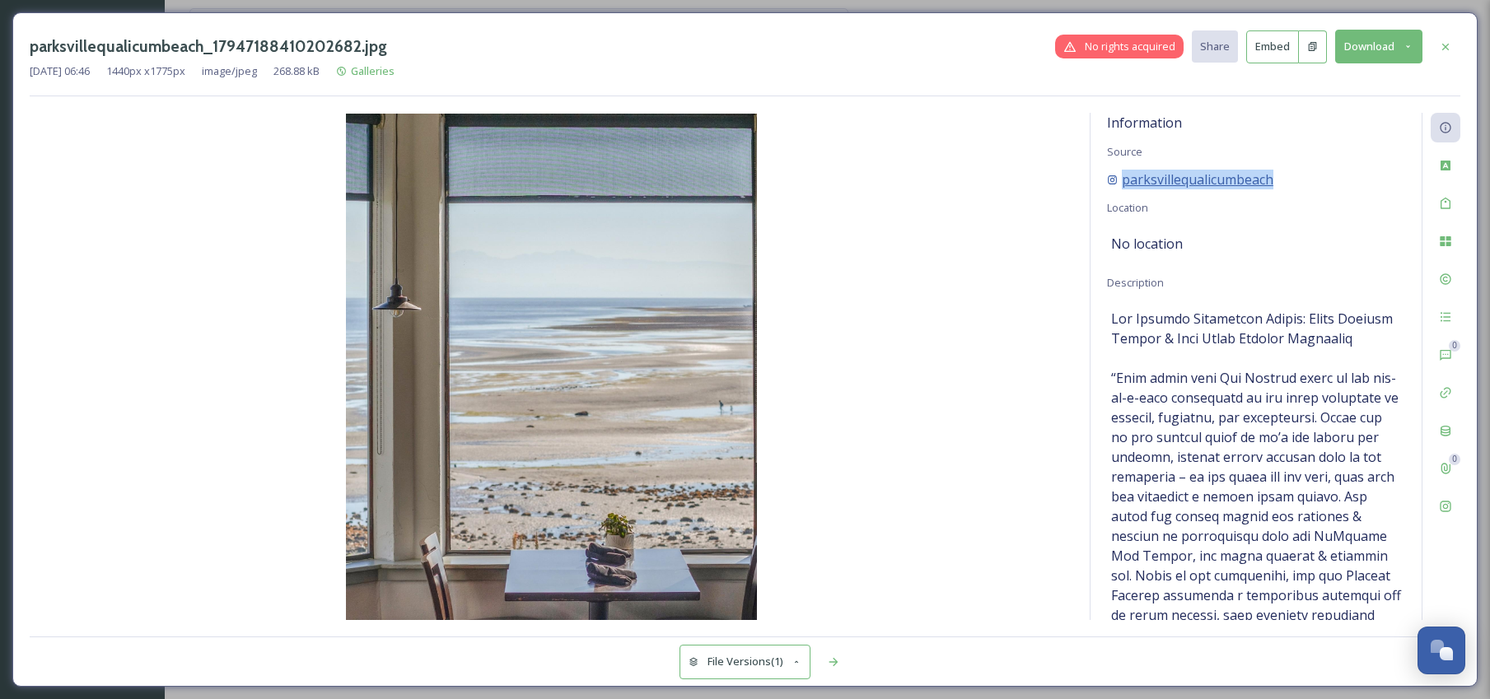
drag, startPoint x: 1251, startPoint y: 180, endPoint x: 1123, endPoint y: 184, distance: 127.7
click at [1123, 184] on div "parksvillequalicumbeach" at bounding box center [1256, 180] width 298 height 20
copy span "parksvillequalicumbeach"
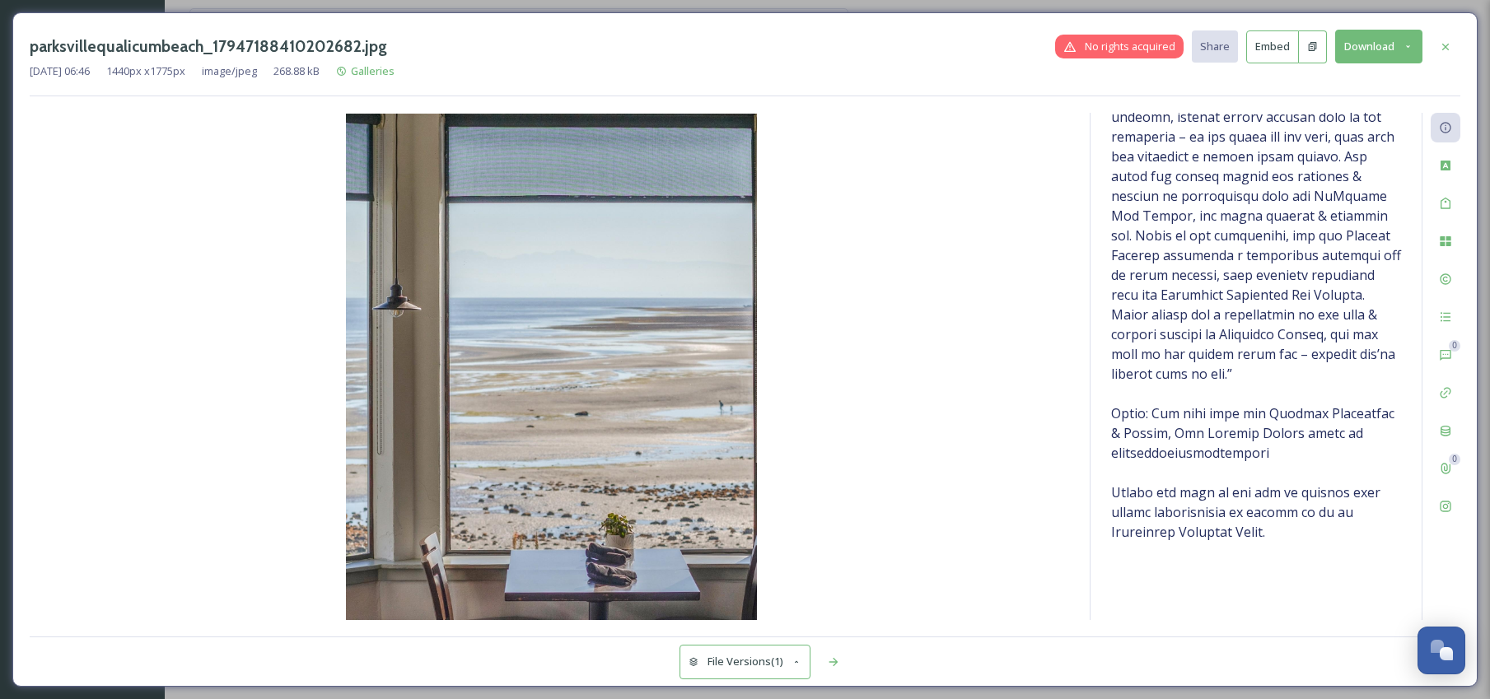
scroll to position [388, 0]
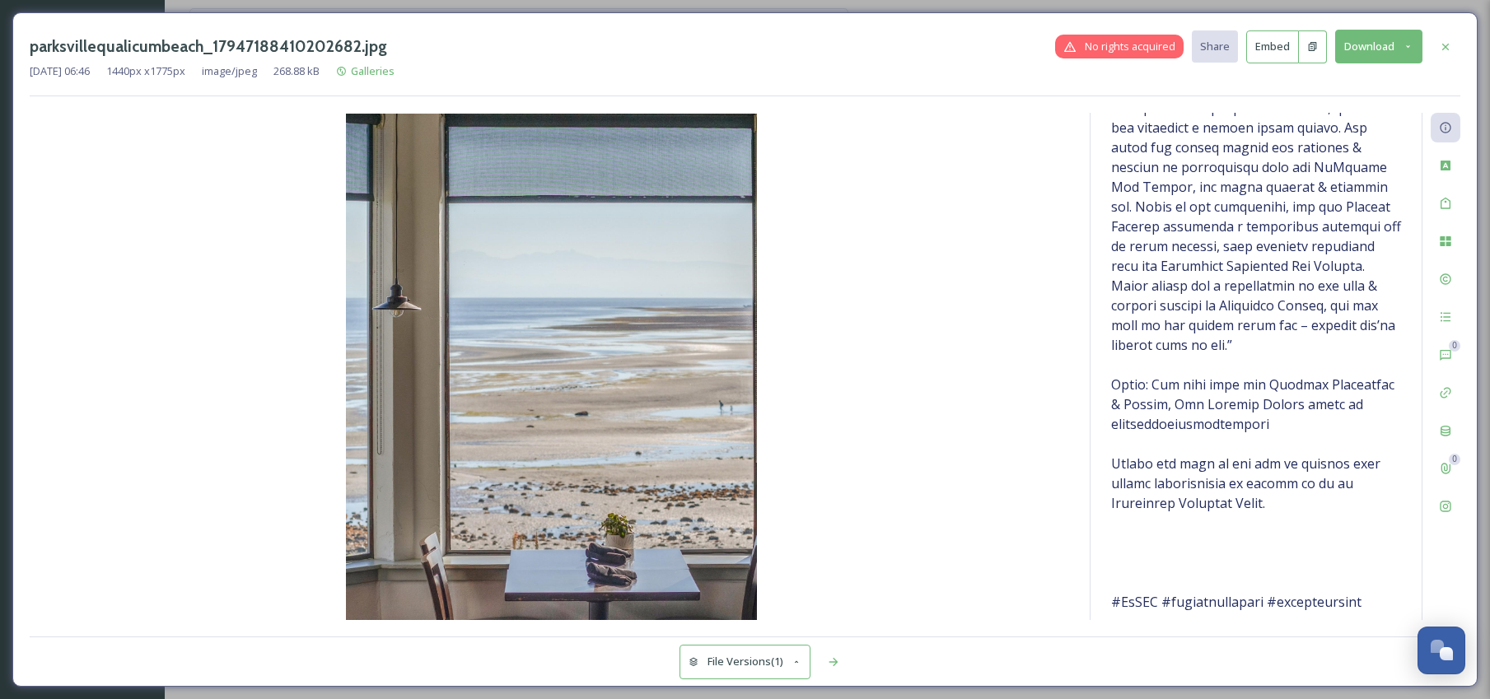
click at [1397, 45] on button "Download" at bounding box center [1378, 47] width 87 height 34
click at [1369, 124] on span "Download Medium (876 x 1080)" at bounding box center [1333, 117] width 152 height 16
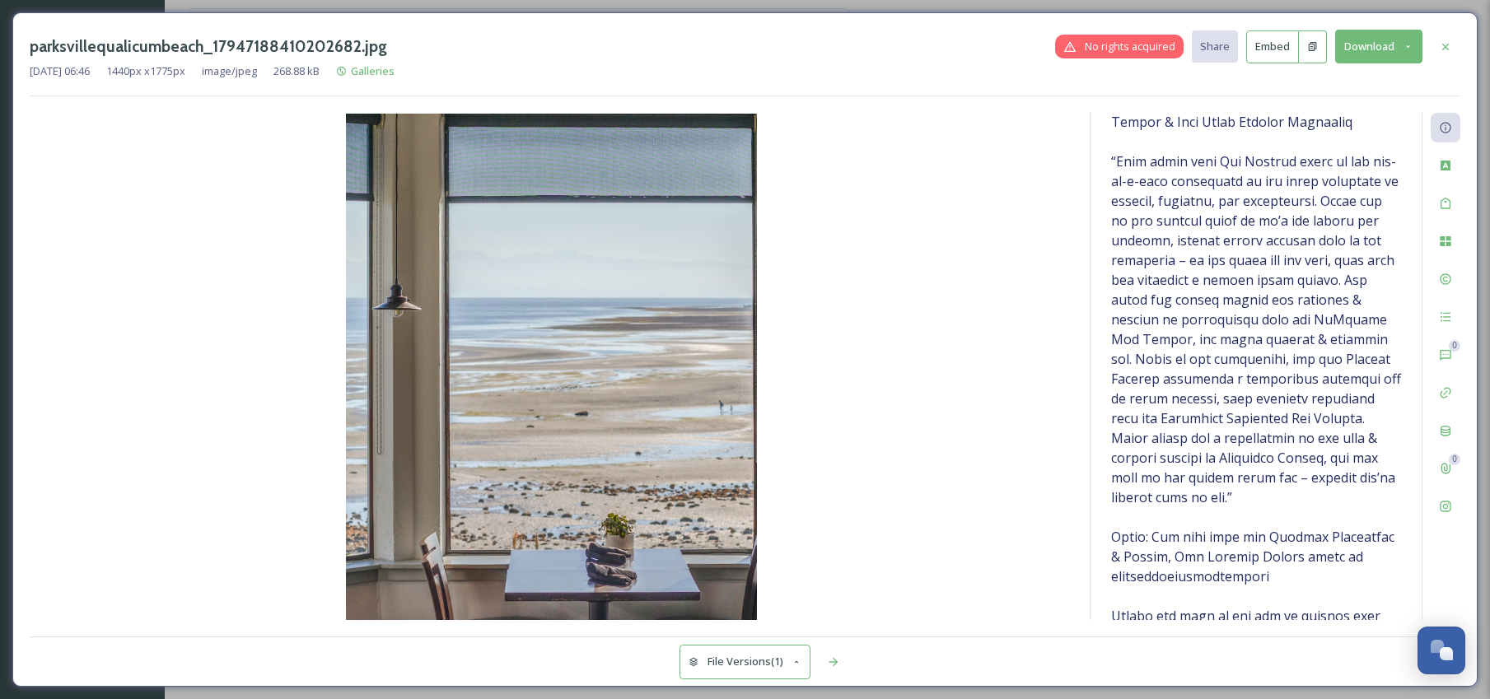
scroll to position [255, 0]
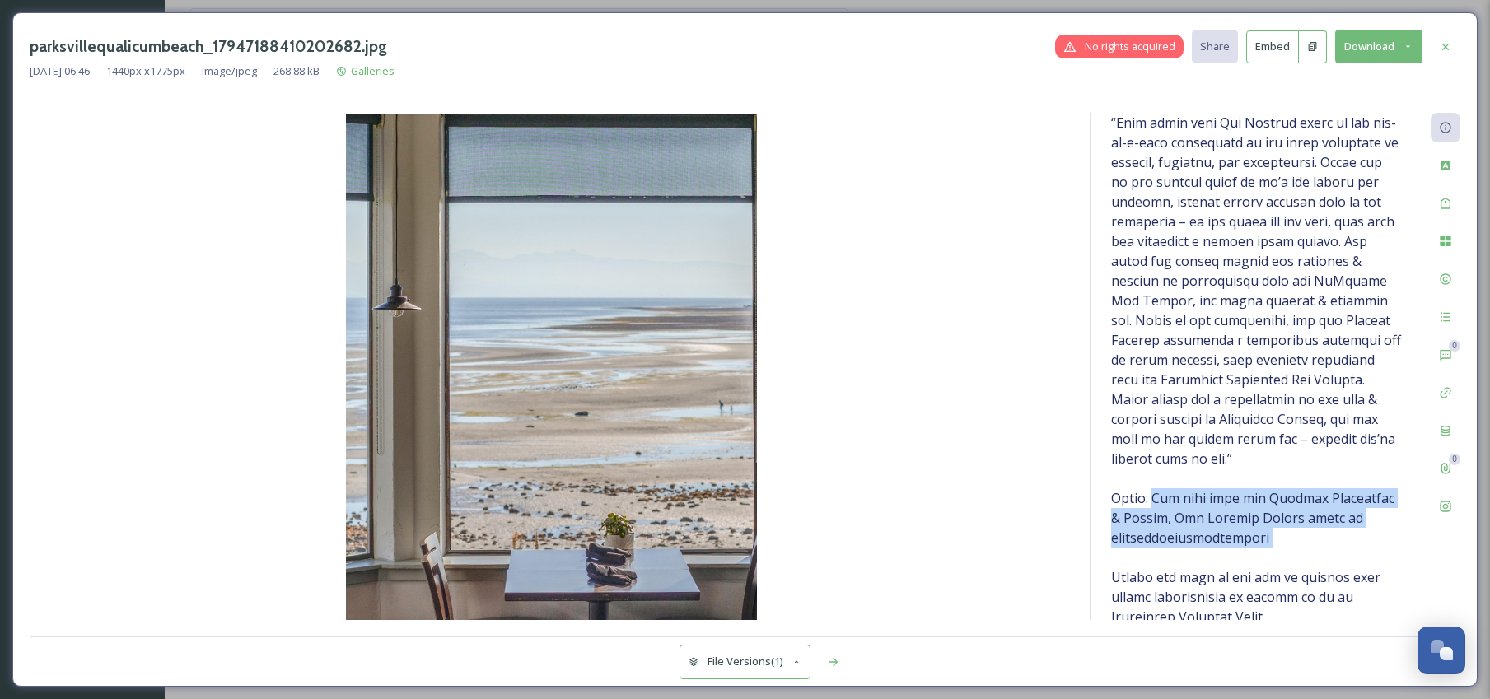
drag, startPoint x: 1160, startPoint y: 518, endPoint x: 1255, endPoint y: 553, distance: 100.8
click at [1255, 553] on span at bounding box center [1256, 390] width 290 height 672
copy span "The view from the Bayside Restaurant & Lounge, The Bayside Resort lobby at bays…"
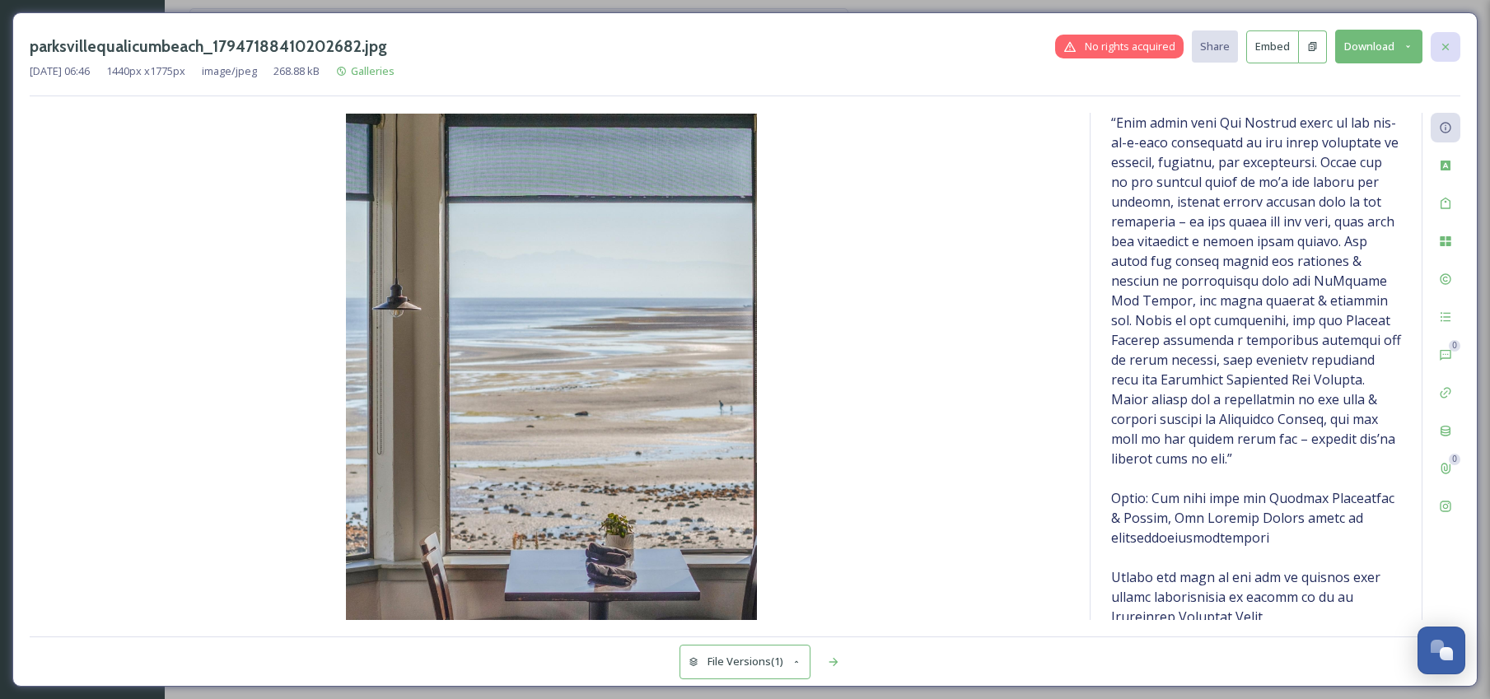
click at [1444, 49] on icon at bounding box center [1445, 46] width 13 height 13
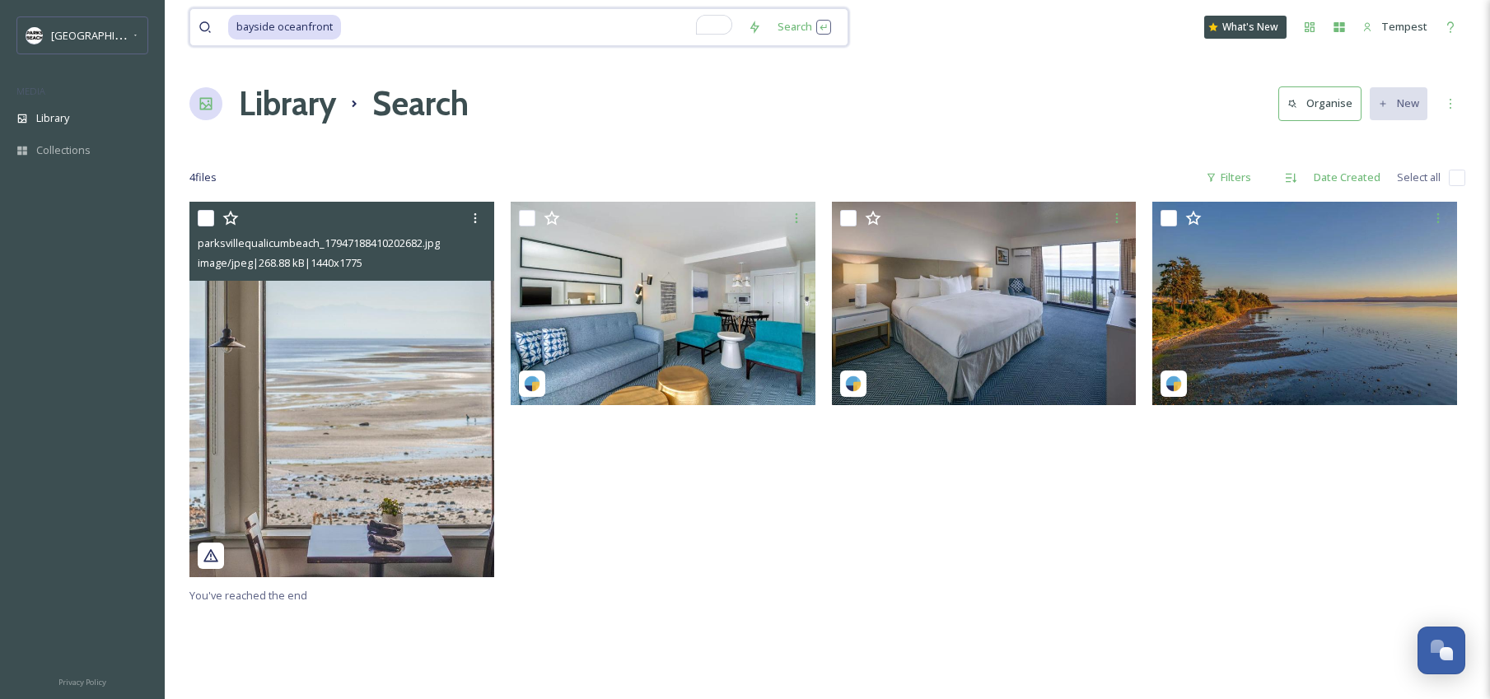
click at [385, 24] on input "To enrich screen reader interactions, please activate Accessibility in Grammarl…" at bounding box center [541, 27] width 397 height 36
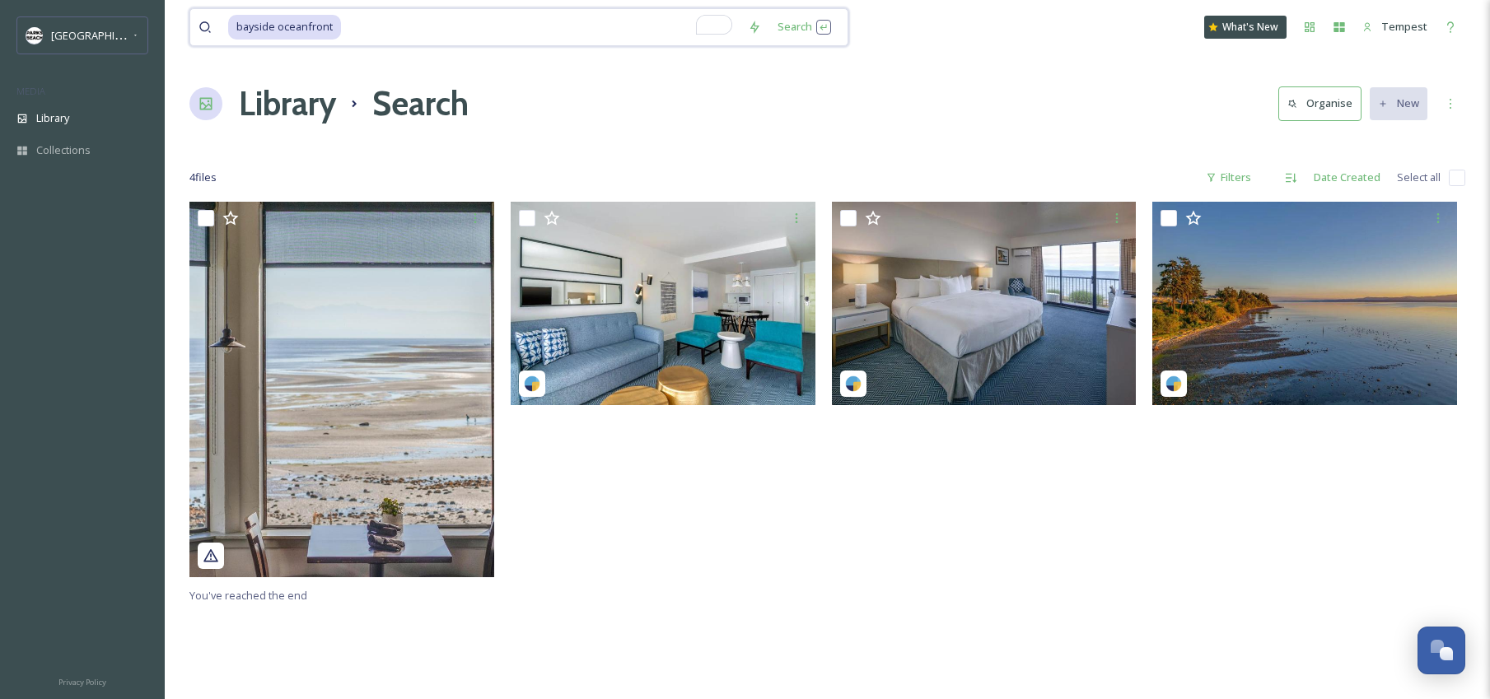
click at [352, 30] on input "To enrich screen reader interactions, please activate Accessibility in Grammarl…" at bounding box center [541, 27] width 397 height 36
drag, startPoint x: 352, startPoint y: 30, endPoint x: 259, endPoint y: 25, distance: 92.4
click at [259, 25] on div "bayside oceanfront" at bounding box center [483, 27] width 511 height 36
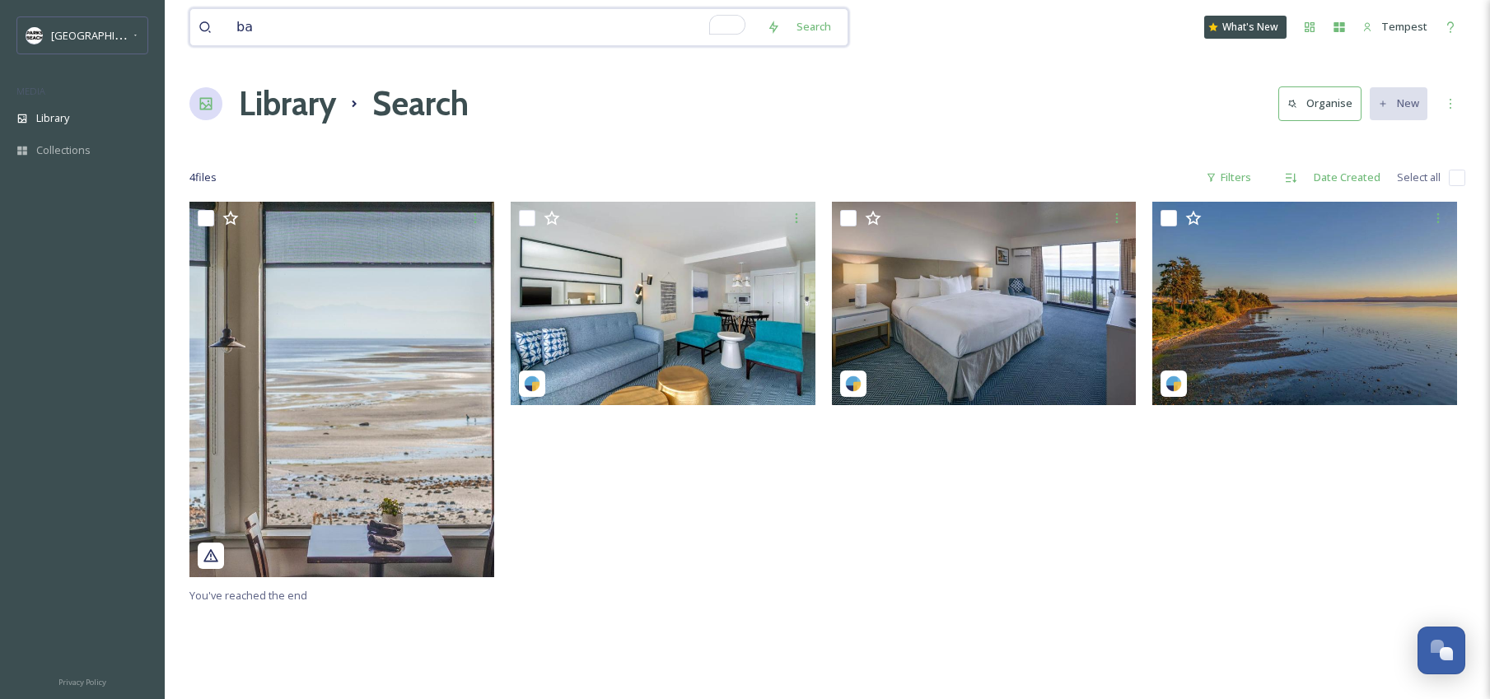
type input "b"
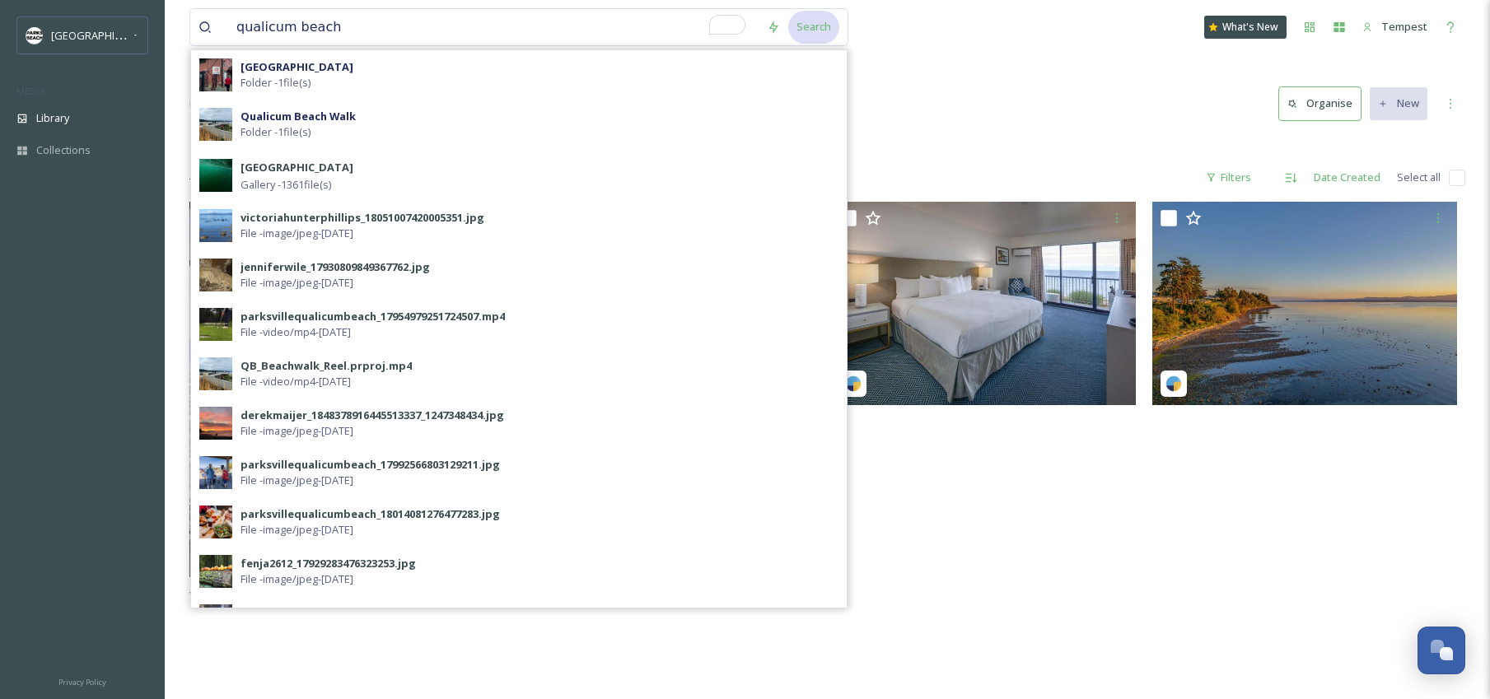
click at [813, 30] on div "Search" at bounding box center [813, 27] width 51 height 32
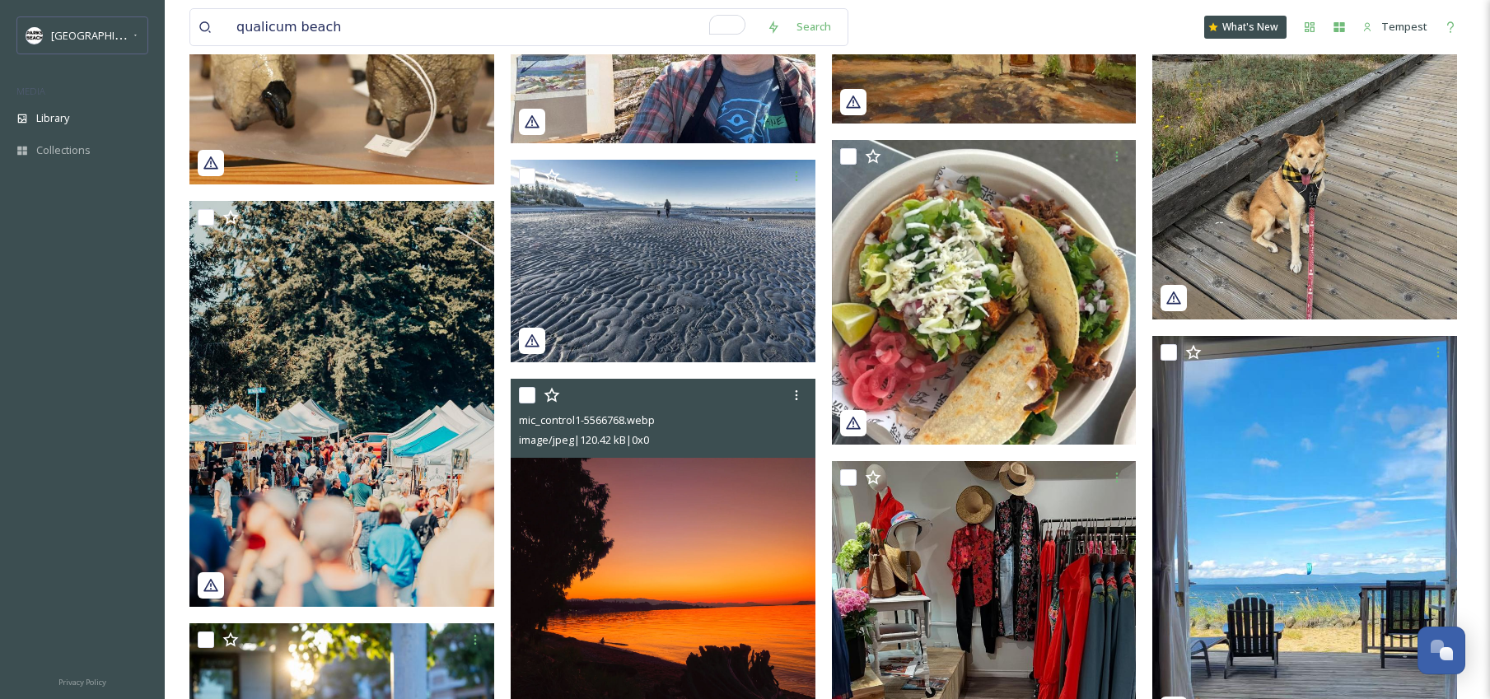
scroll to position [622, 0]
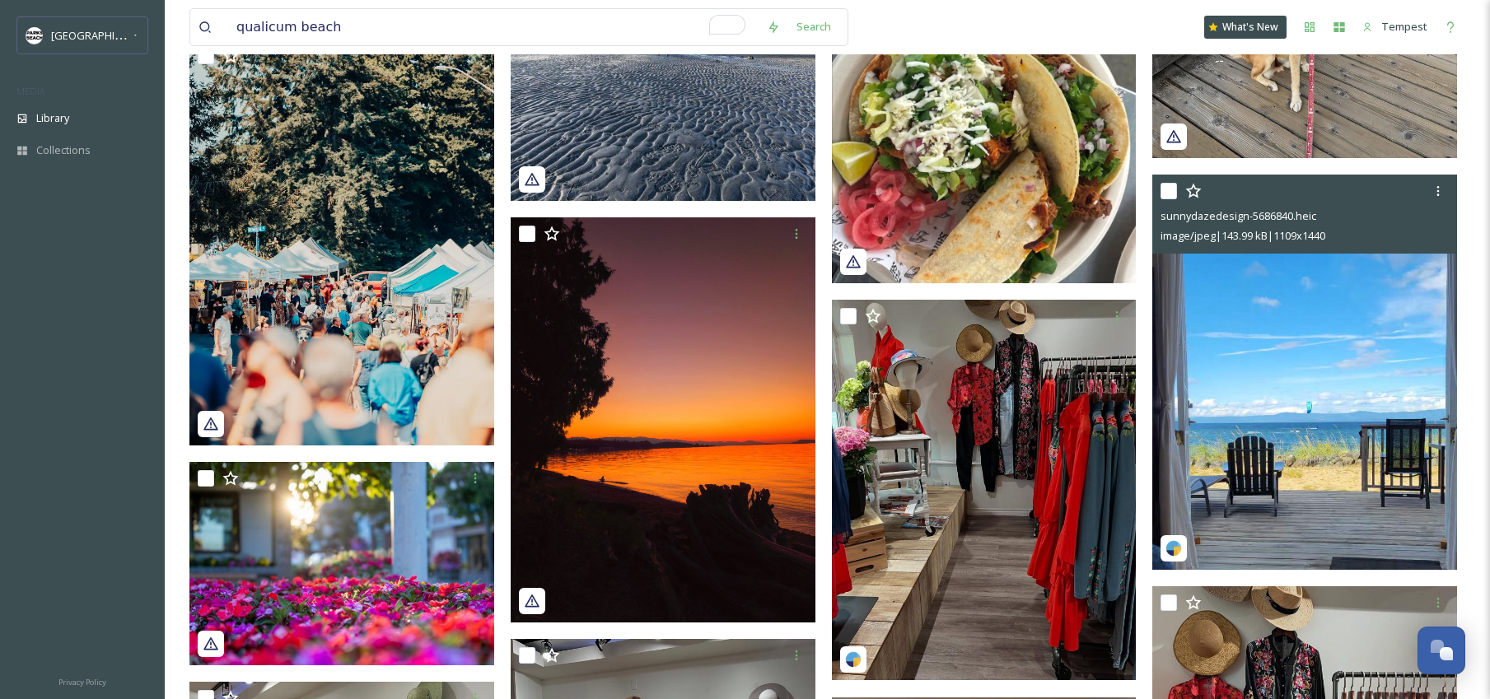
click at [1359, 386] on img at bounding box center [1304, 373] width 305 height 396
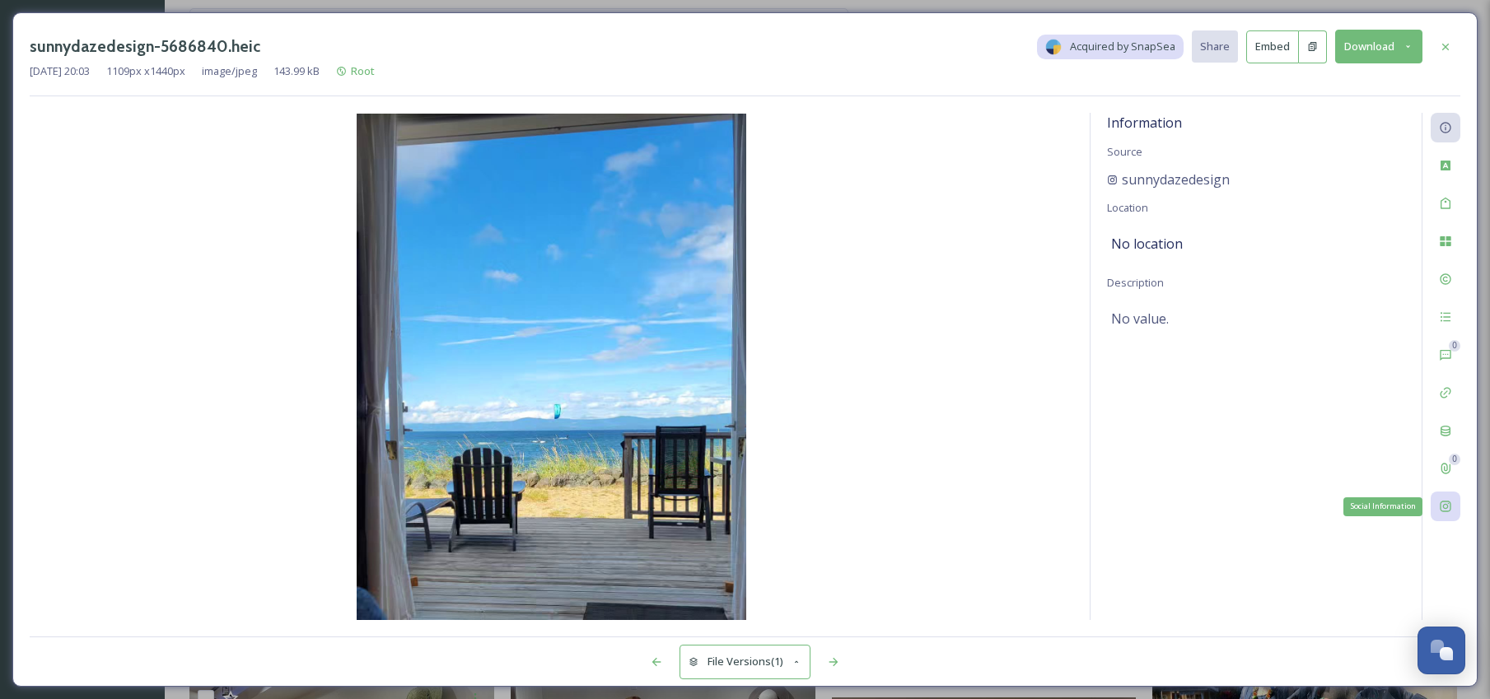
click at [1459, 502] on div "Social Information" at bounding box center [1445, 507] width 30 height 30
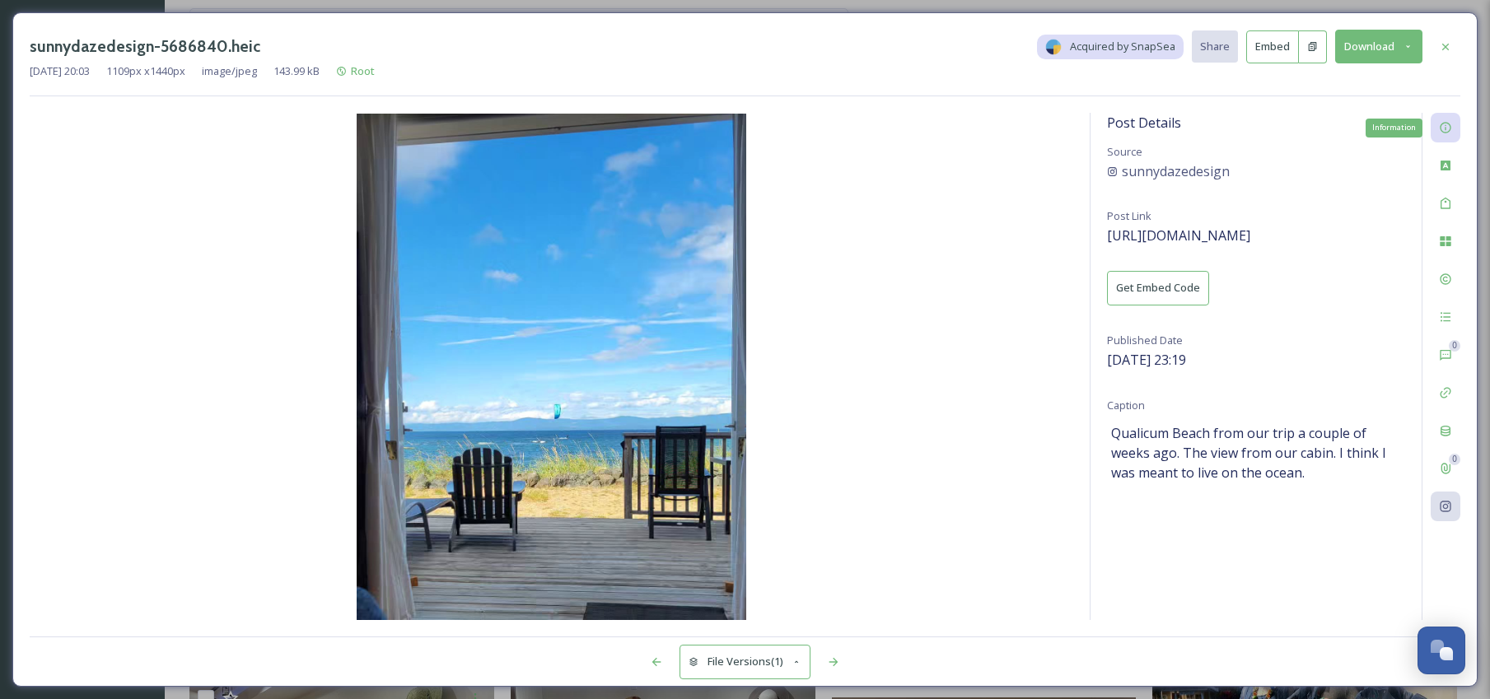
click at [1457, 137] on div "Information" at bounding box center [1445, 128] width 30 height 30
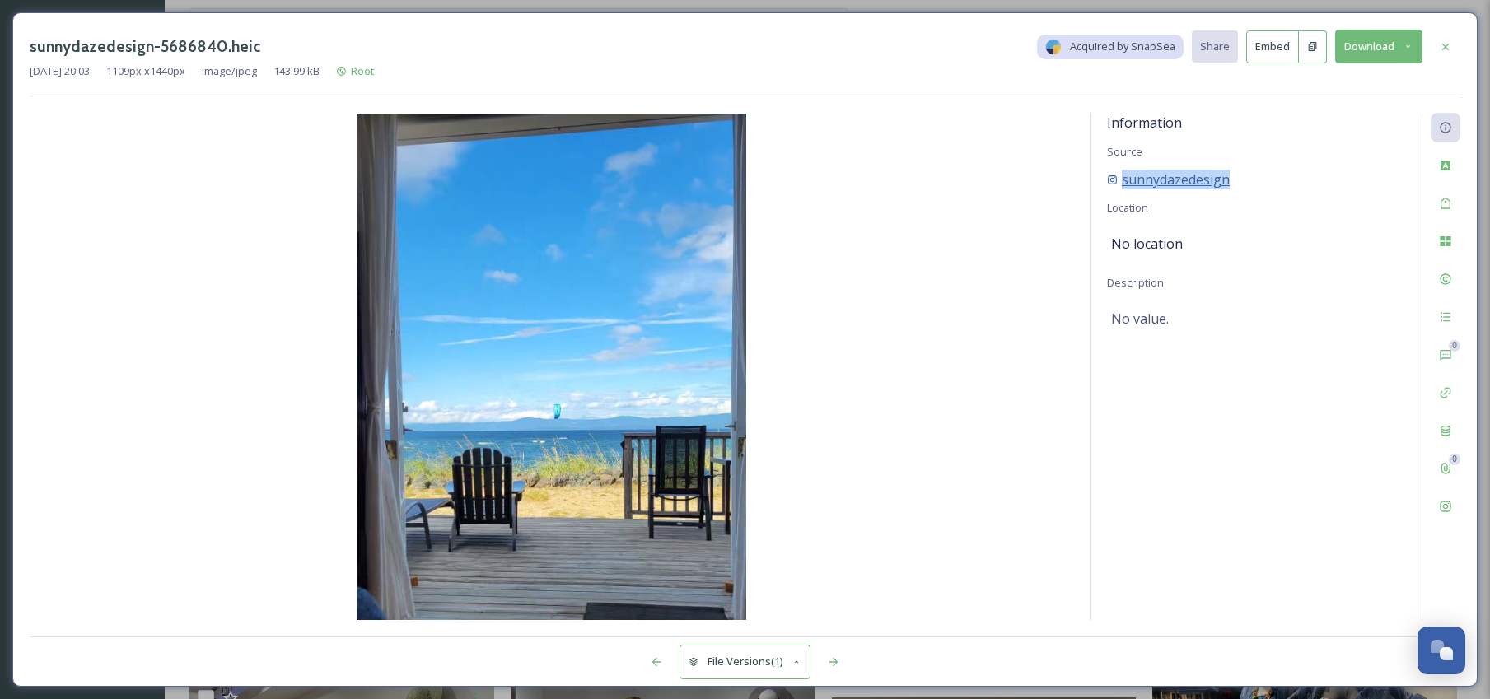
drag, startPoint x: 1257, startPoint y: 176, endPoint x: 1114, endPoint y: 180, distance: 143.3
click at [1114, 180] on div "sunnydazedesign" at bounding box center [1256, 180] width 298 height 20
copy span "sunnydazedesign"
click at [1396, 50] on button "Download" at bounding box center [1378, 47] width 87 height 34
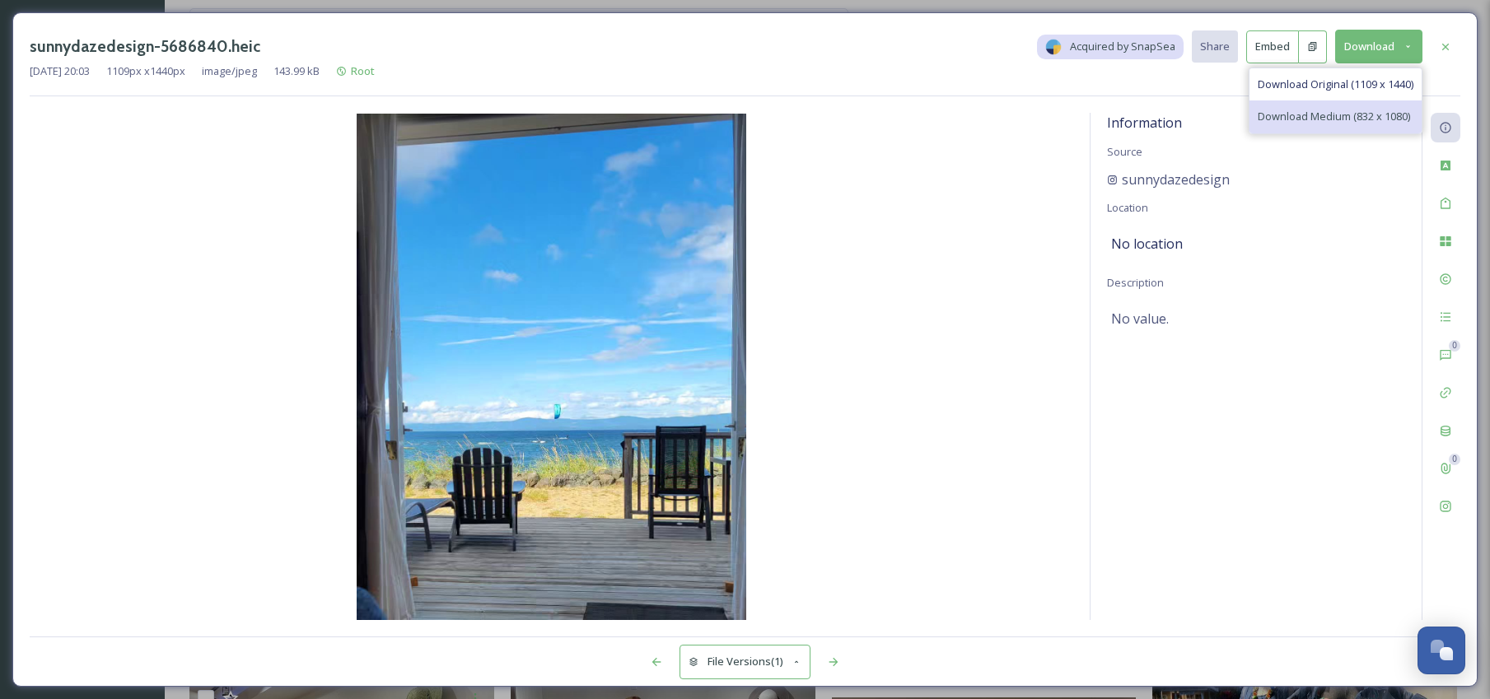
click at [1370, 128] on div "Download Medium (832 x 1080)" at bounding box center [1335, 116] width 172 height 32
click at [1401, 49] on button "Download" at bounding box center [1378, 47] width 87 height 34
click at [1322, 120] on span "Download Medium (832 x 1080)" at bounding box center [1333, 117] width 152 height 16
click at [625, 376] on img at bounding box center [551, 367] width 1043 height 506
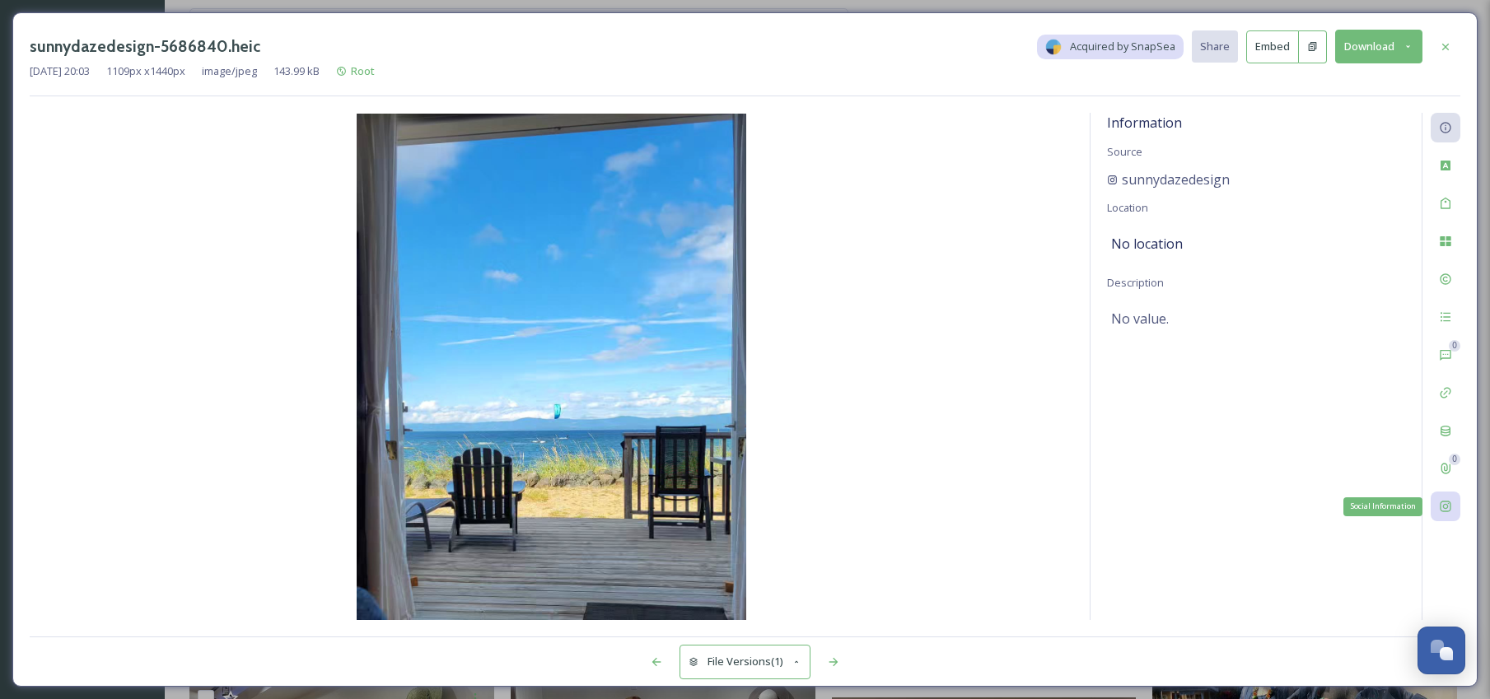
click at [1458, 503] on div "Social Information" at bounding box center [1445, 507] width 30 height 30
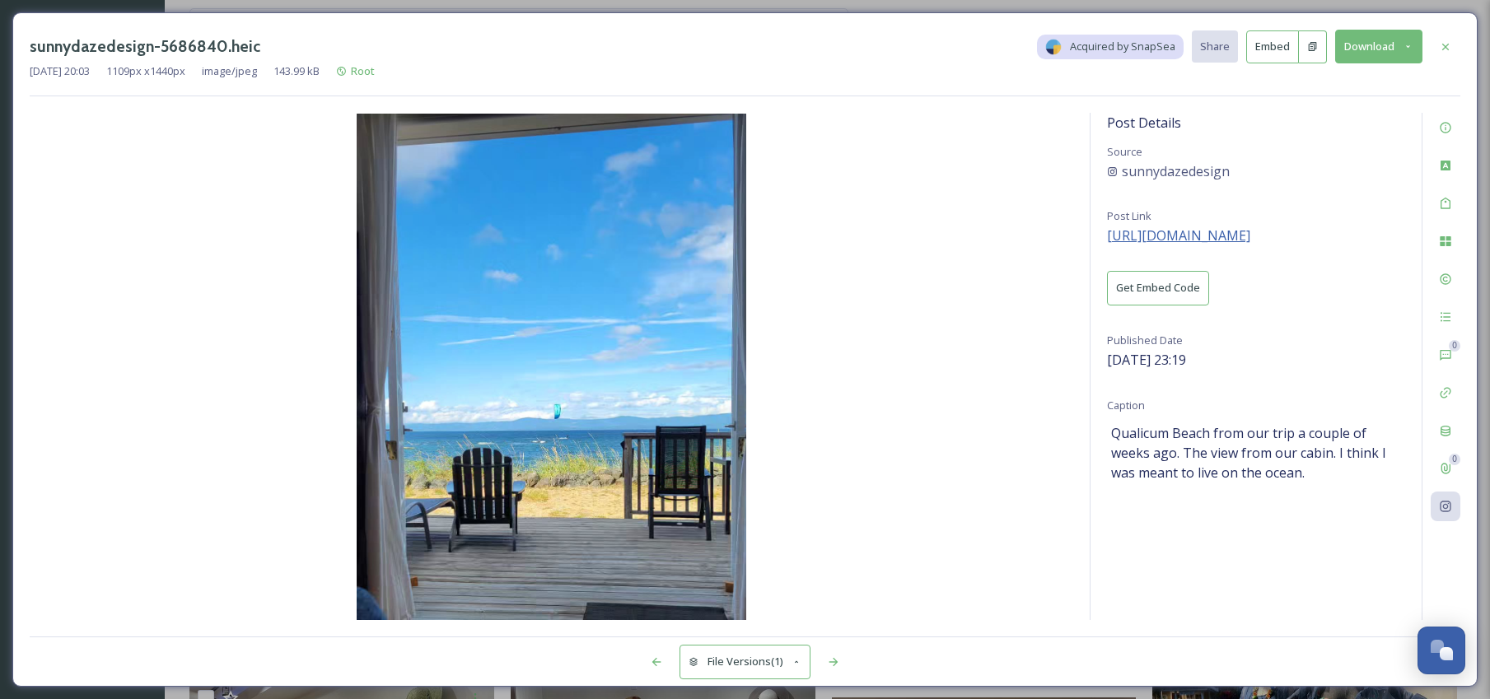
click at [1250, 229] on span "https://www.instagram.com/p/DOAQkjjERFu/" at bounding box center [1178, 235] width 143 height 18
click at [1448, 128] on icon at bounding box center [1445, 127] width 13 height 13
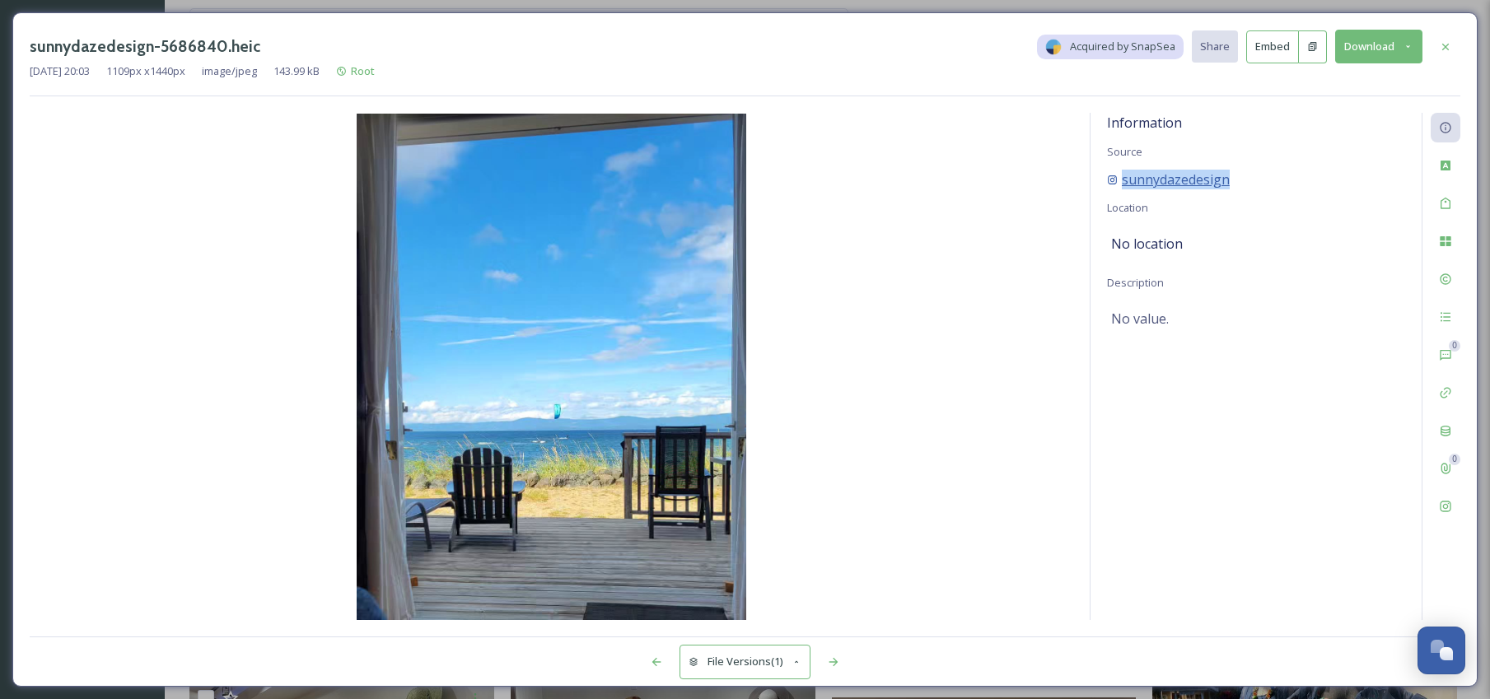
drag, startPoint x: 1240, startPoint y: 182, endPoint x: 1119, endPoint y: 183, distance: 121.1
click at [1119, 183] on div "sunnydazedesign" at bounding box center [1256, 180] width 298 height 20
copy span "sunnydazedesign"
click at [953, 304] on img at bounding box center [551, 367] width 1043 height 506
click at [1444, 48] on icon at bounding box center [1445, 46] width 7 height 7
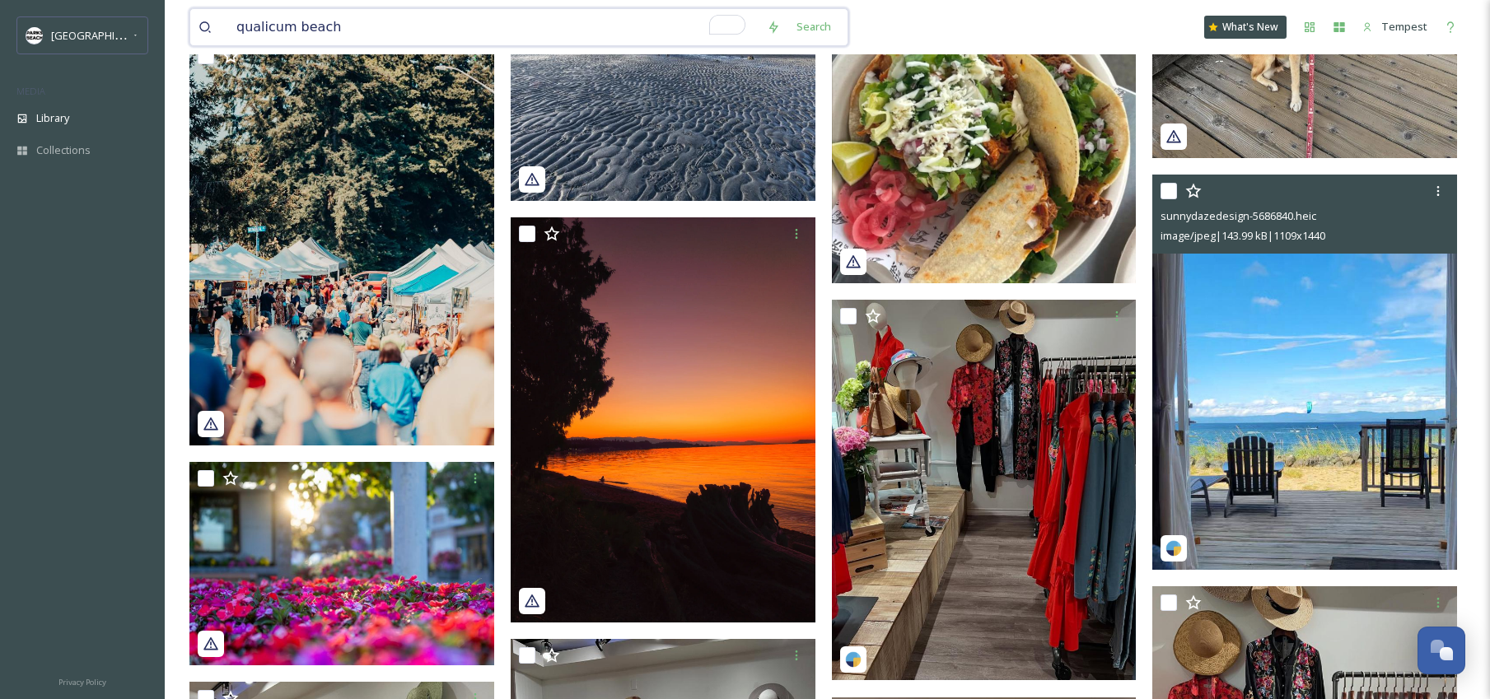
click at [358, 40] on input "qualicum beach" at bounding box center [493, 27] width 530 height 36
type input "arrowsmith coombs"
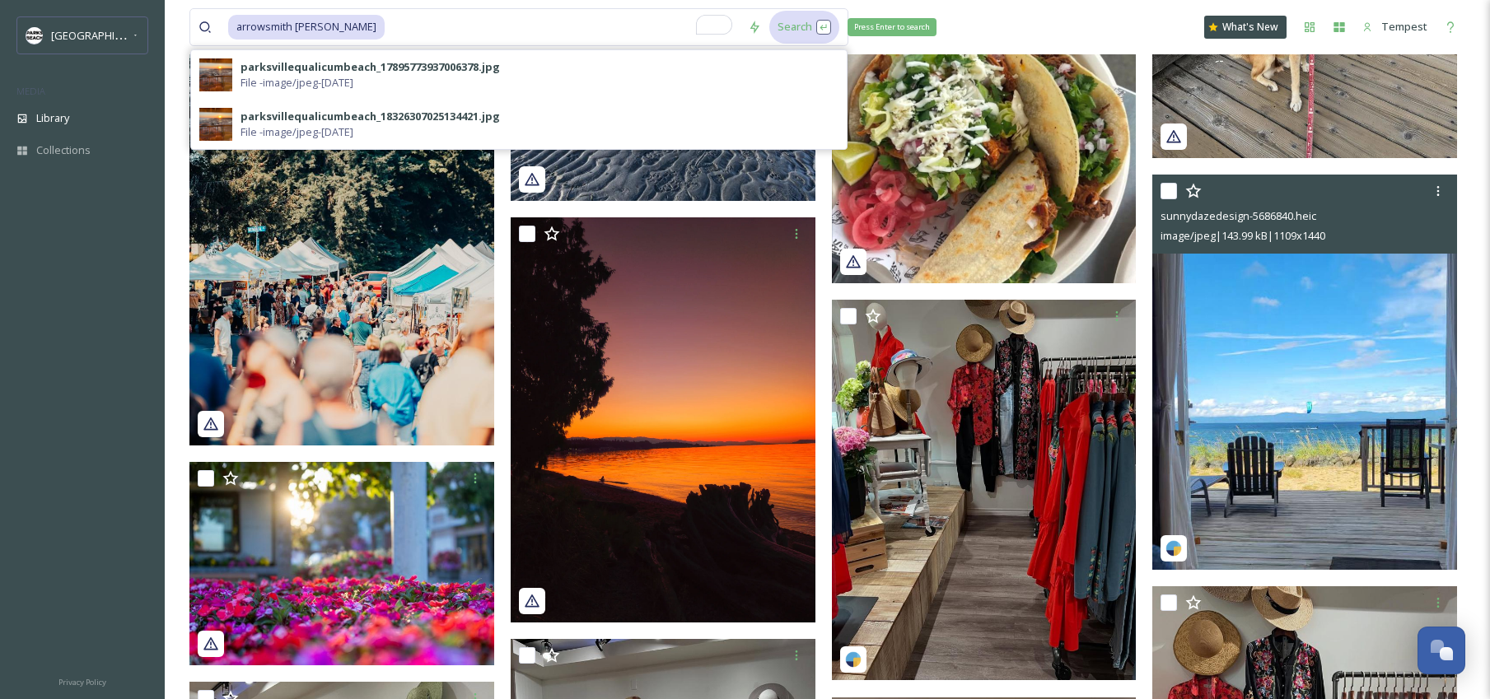
click at [781, 36] on div "Search Press Enter to search" at bounding box center [804, 27] width 70 height 32
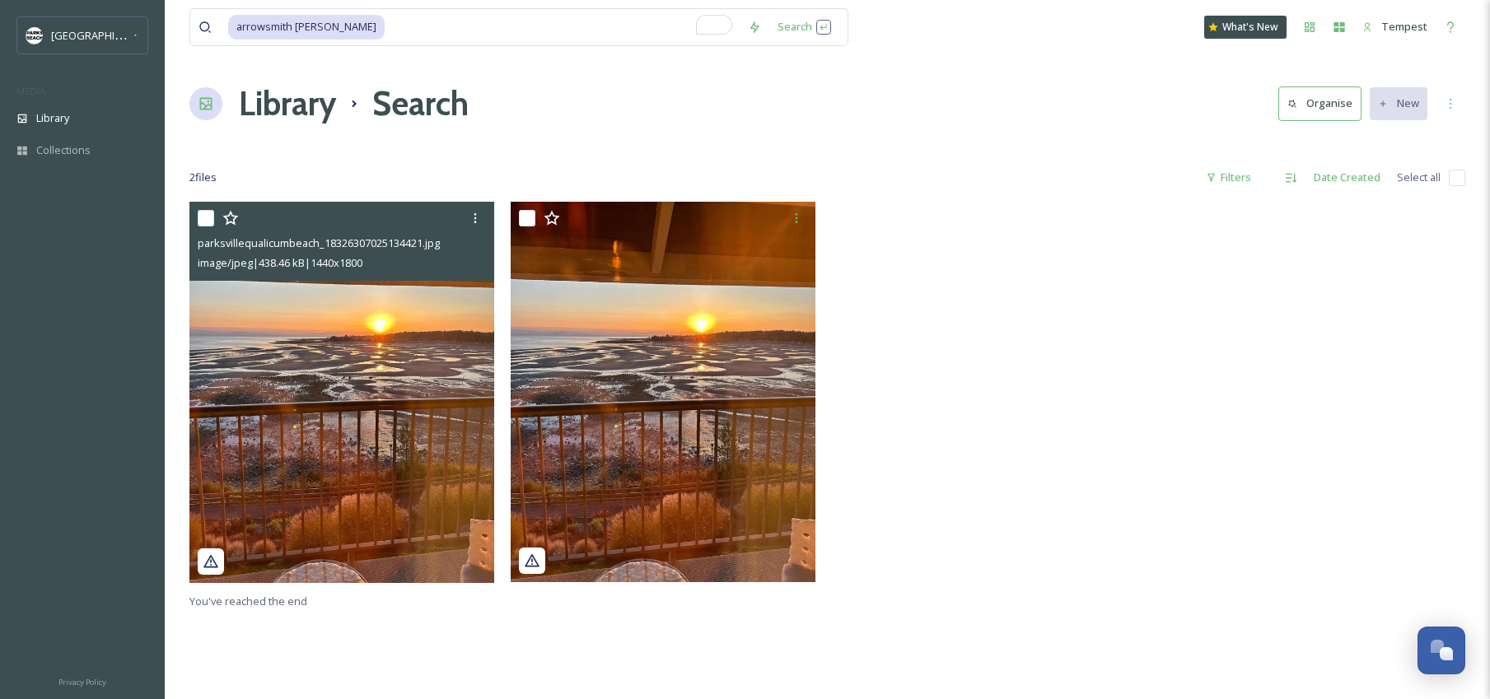
click at [417, 398] on img at bounding box center [341, 392] width 305 height 381
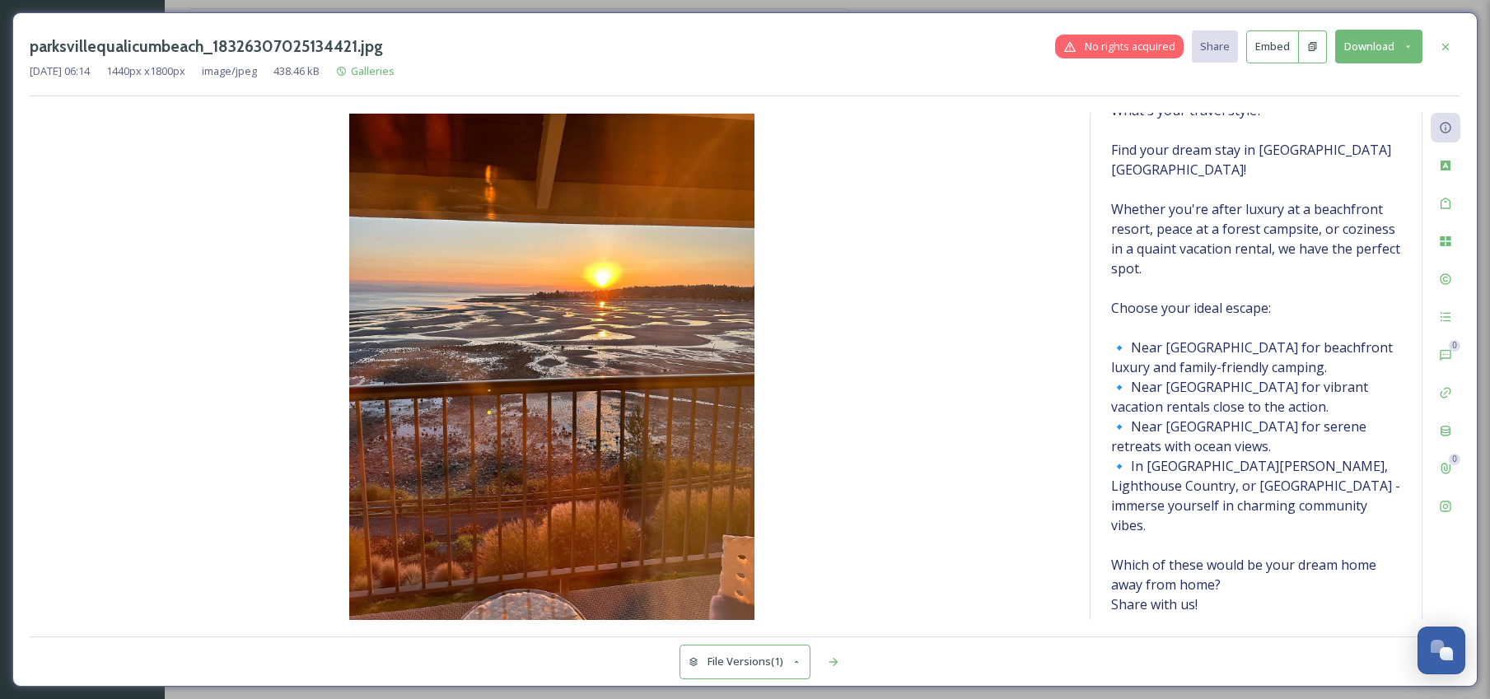
scroll to position [217, 0]
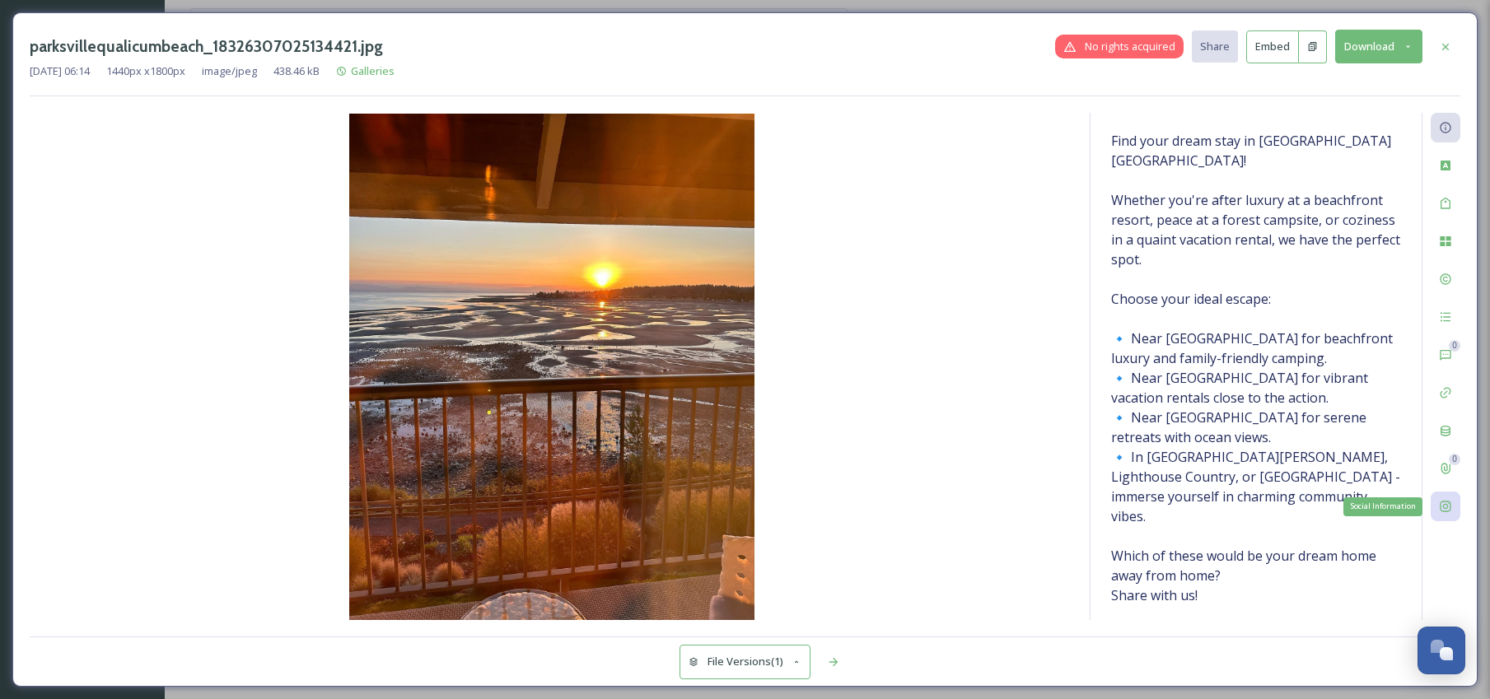
click at [1455, 507] on div "Social Information" at bounding box center [1445, 507] width 30 height 30
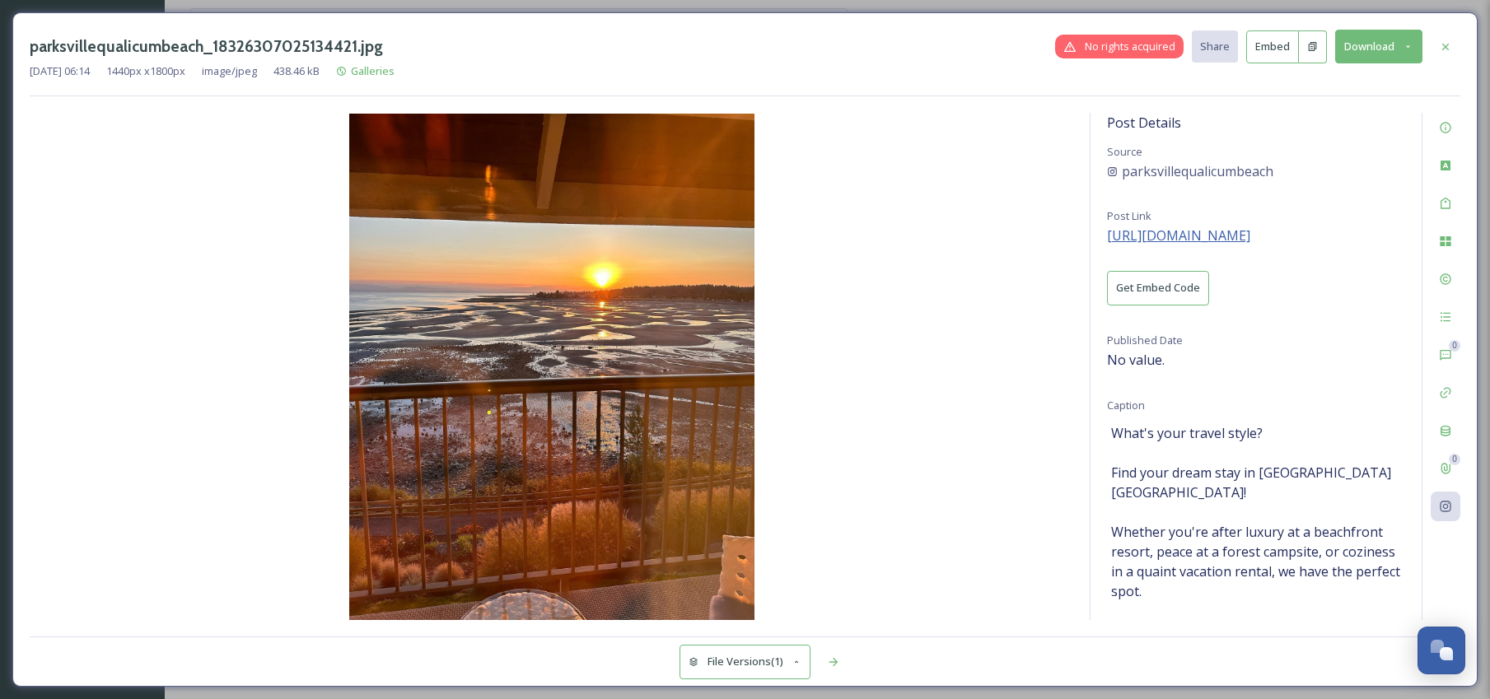
click at [1234, 232] on span "https://instagram.com/p/C7P4jqAhSB2" at bounding box center [1178, 235] width 143 height 18
click at [1442, 42] on icon at bounding box center [1445, 46] width 13 height 13
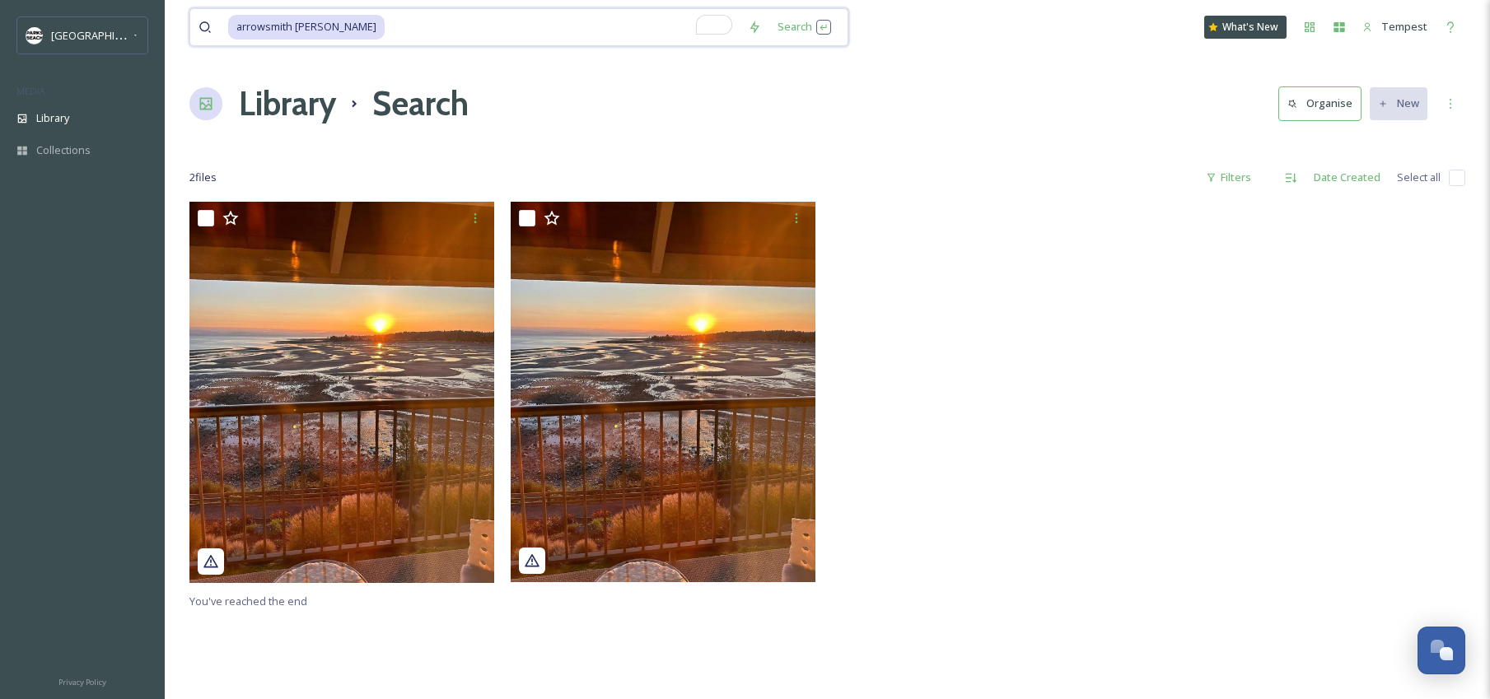
click at [386, 37] on input "To enrich screen reader interactions, please activate Accessibility in Grammarl…" at bounding box center [562, 27] width 353 height 36
click at [386, 31] on input "To enrich screen reader interactions, please activate Accessibility in Grammarl…" at bounding box center [562, 27] width 353 height 36
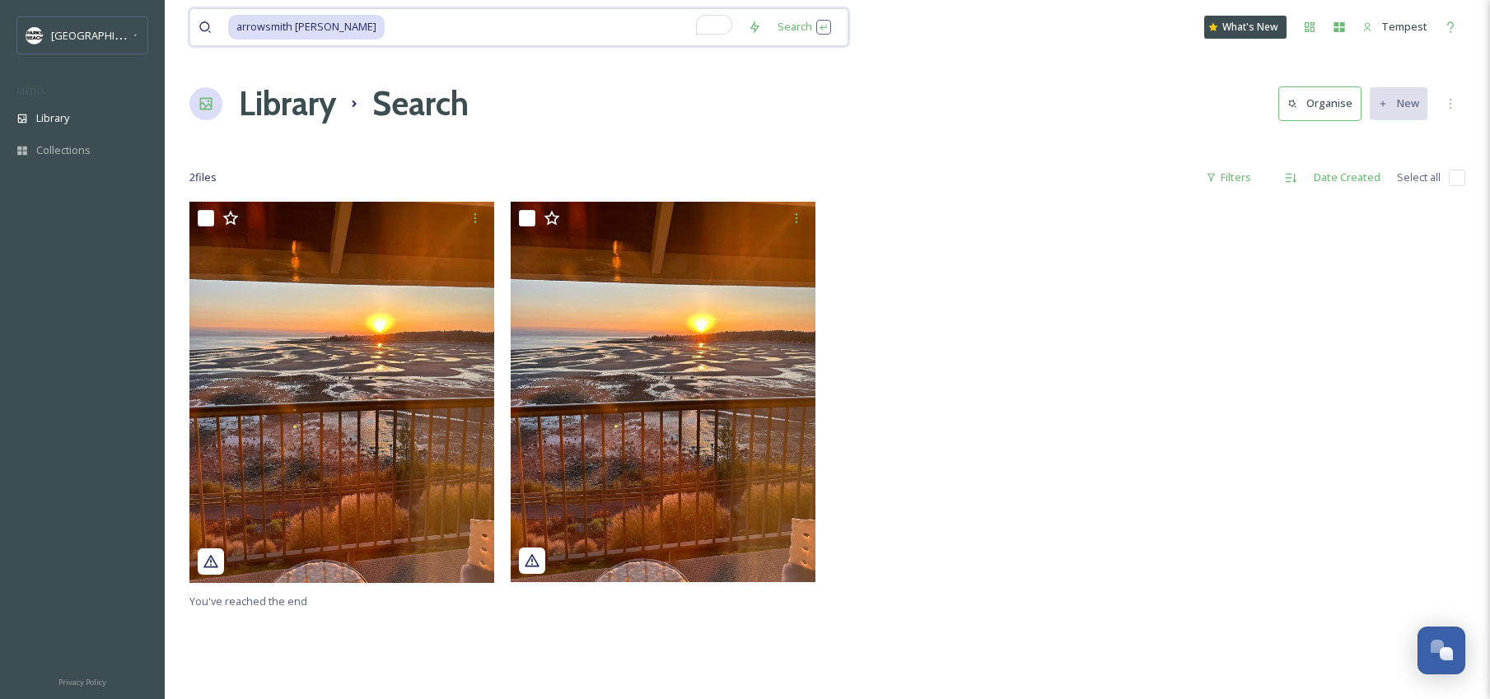
click at [386, 31] on input "To enrich screen reader interactions, please activate Accessibility in Grammarl…" at bounding box center [562, 27] width 353 height 36
type input "a"
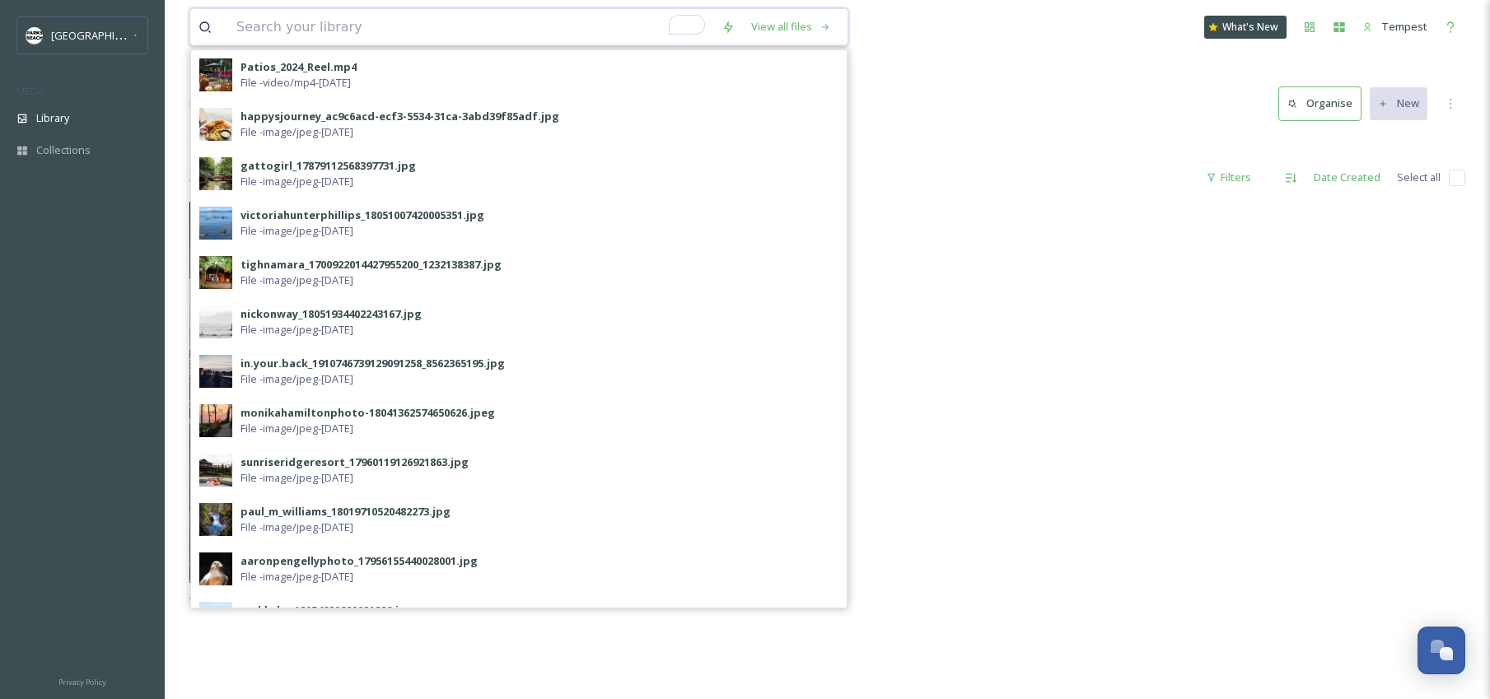
click at [346, 29] on input "To enrich screen reader interactions, please activate Accessibility in Grammarl…" at bounding box center [470, 27] width 485 height 36
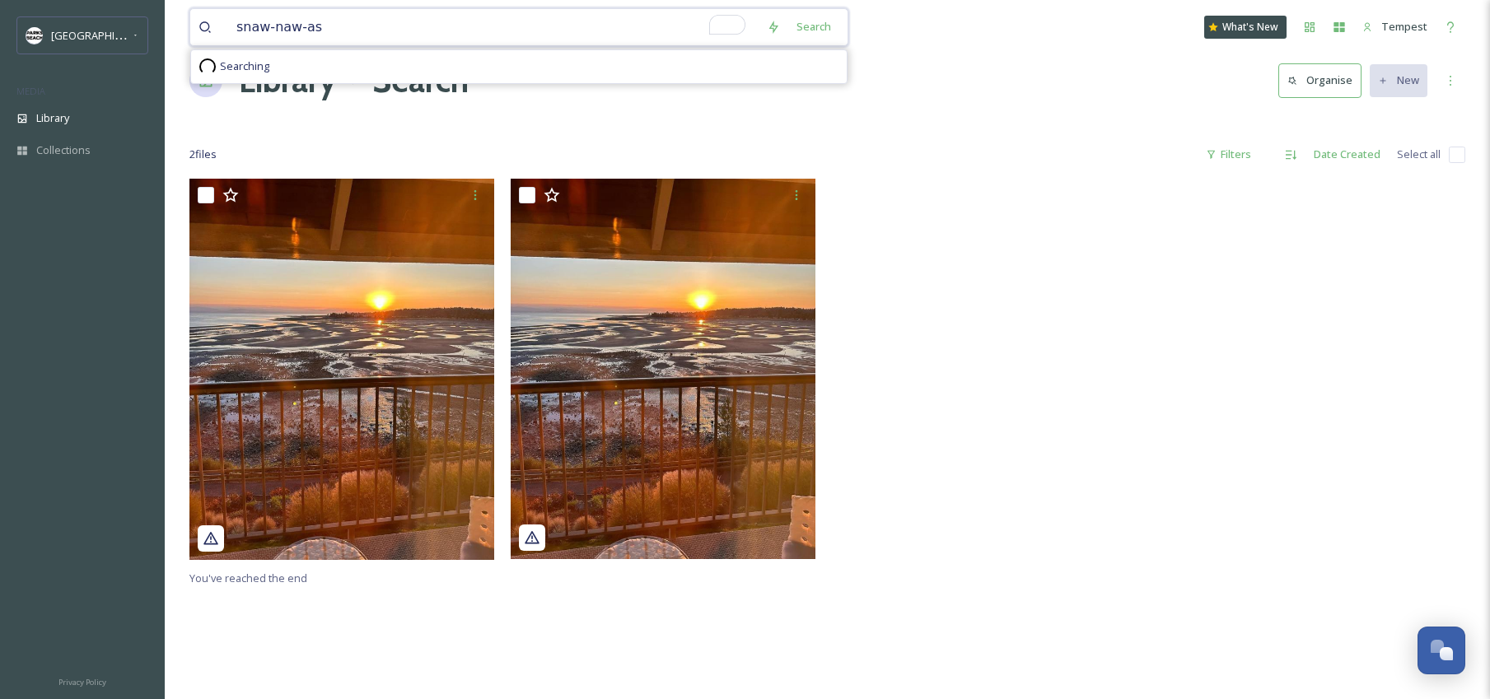
scroll to position [46, 0]
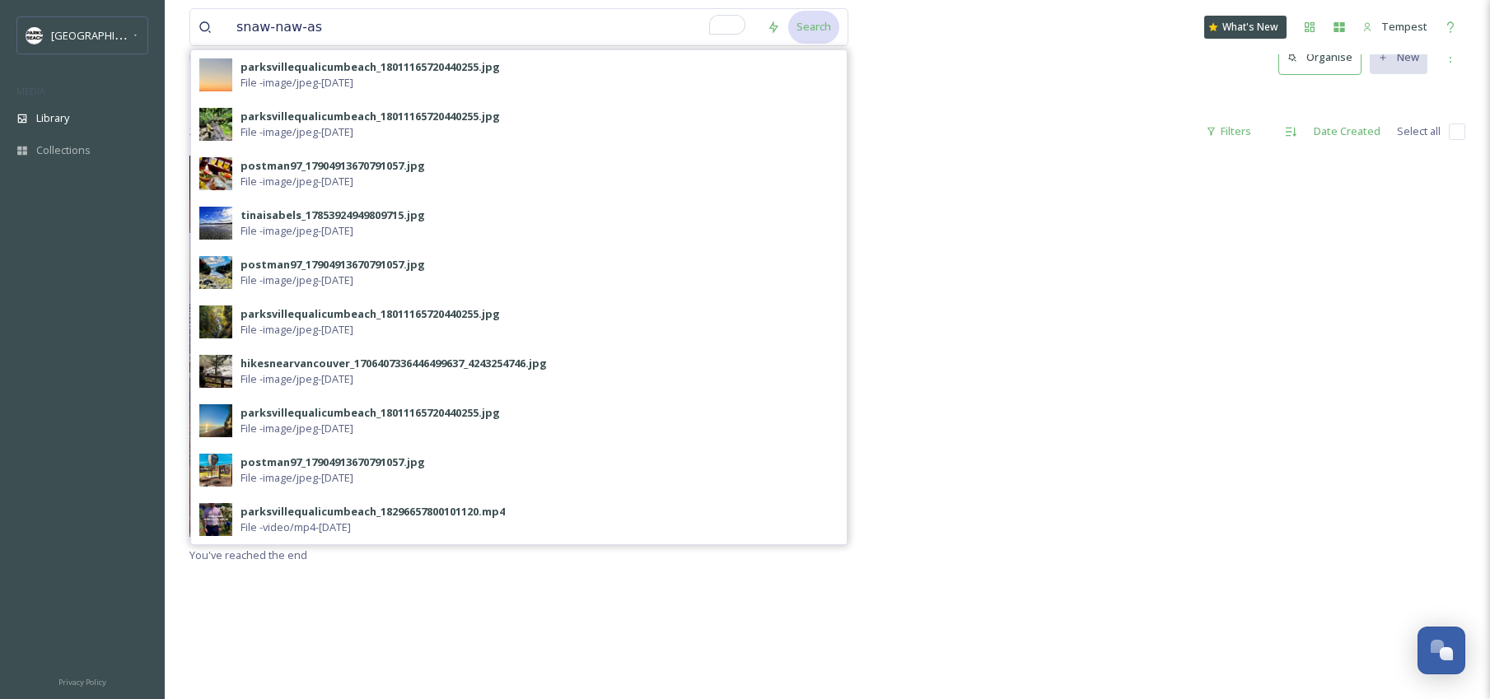
click at [814, 30] on div "Search" at bounding box center [813, 27] width 51 height 32
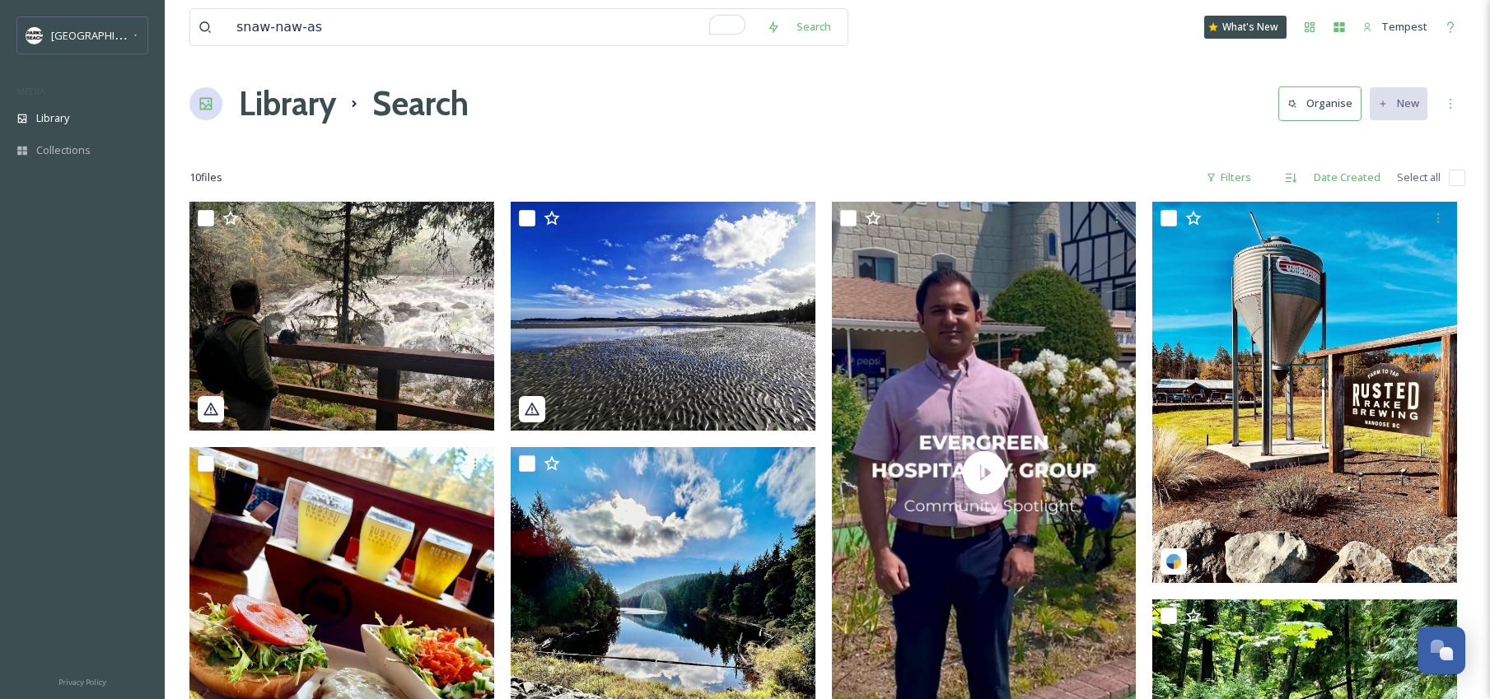
click at [996, 79] on div "Library Search Organise New" at bounding box center [827, 103] width 1276 height 49
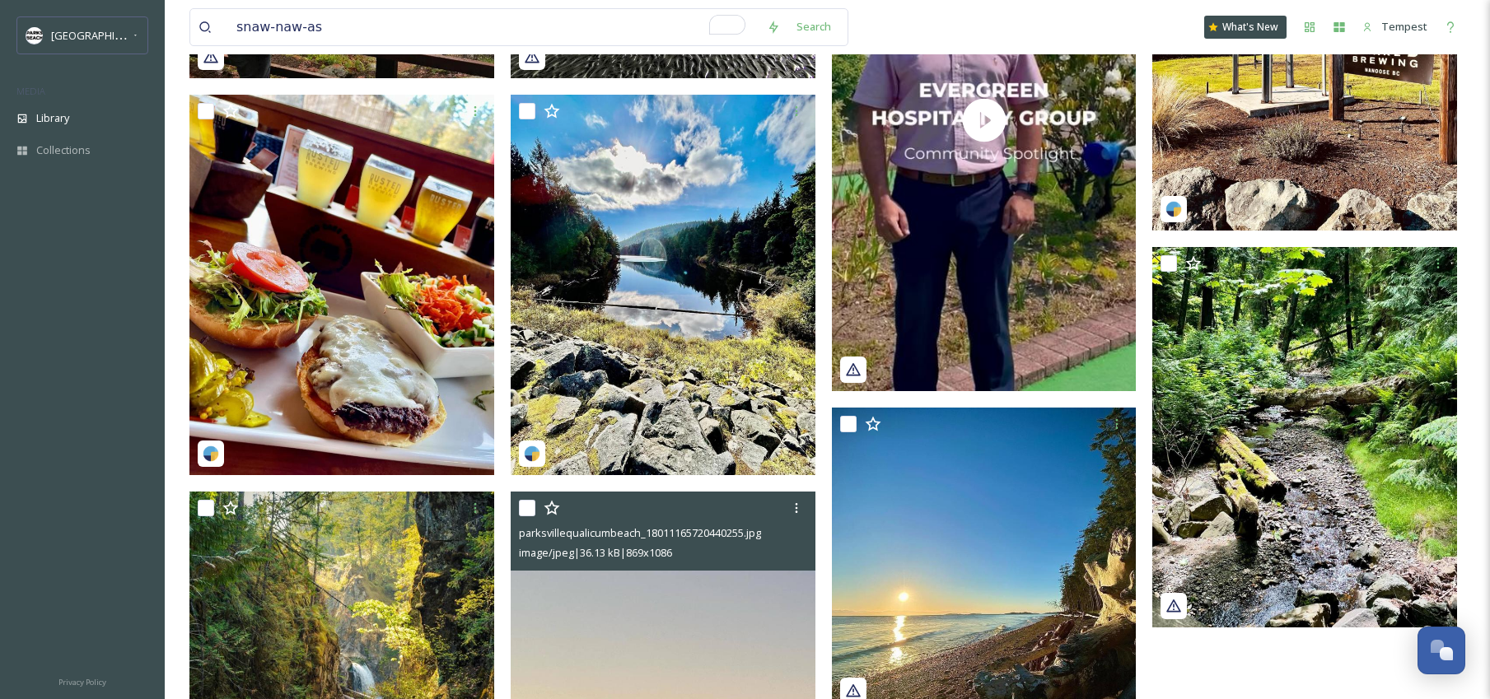
scroll to position [554, 0]
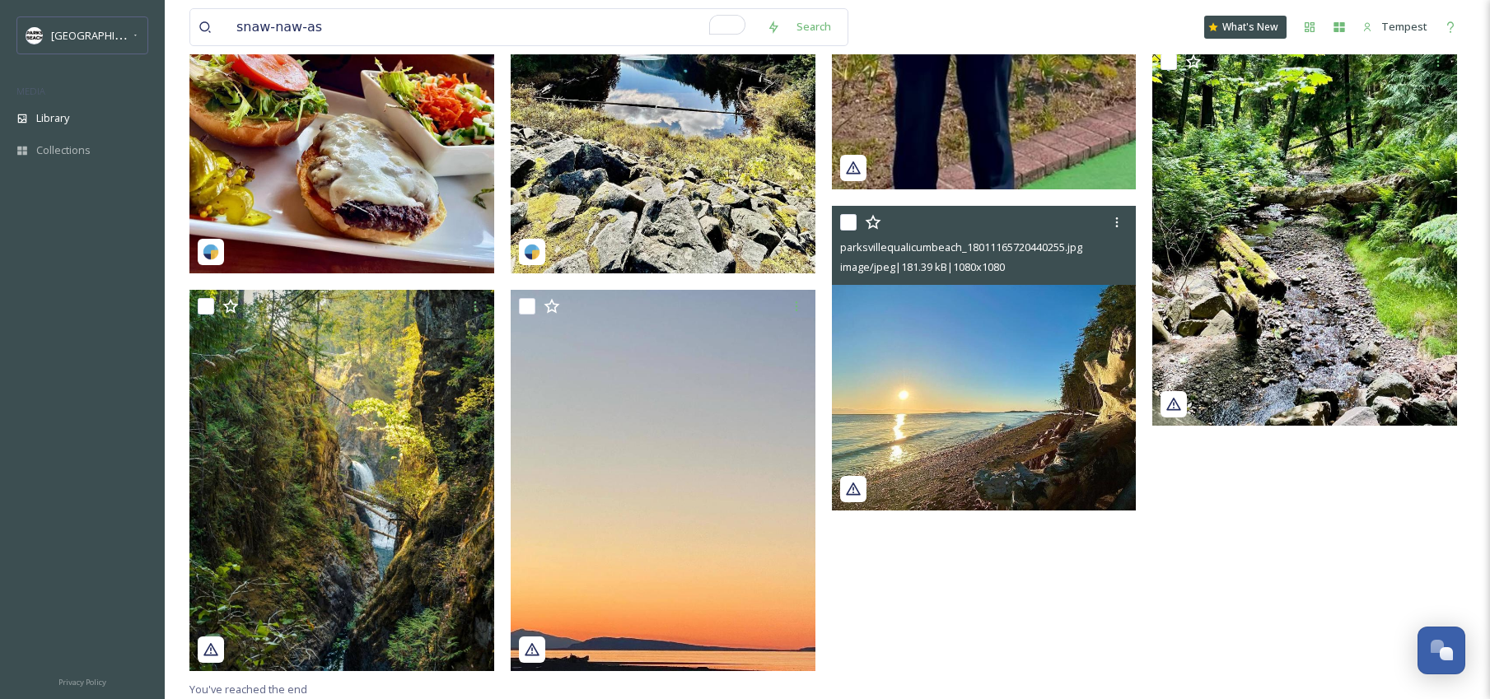
click at [943, 447] on img at bounding box center [984, 358] width 305 height 305
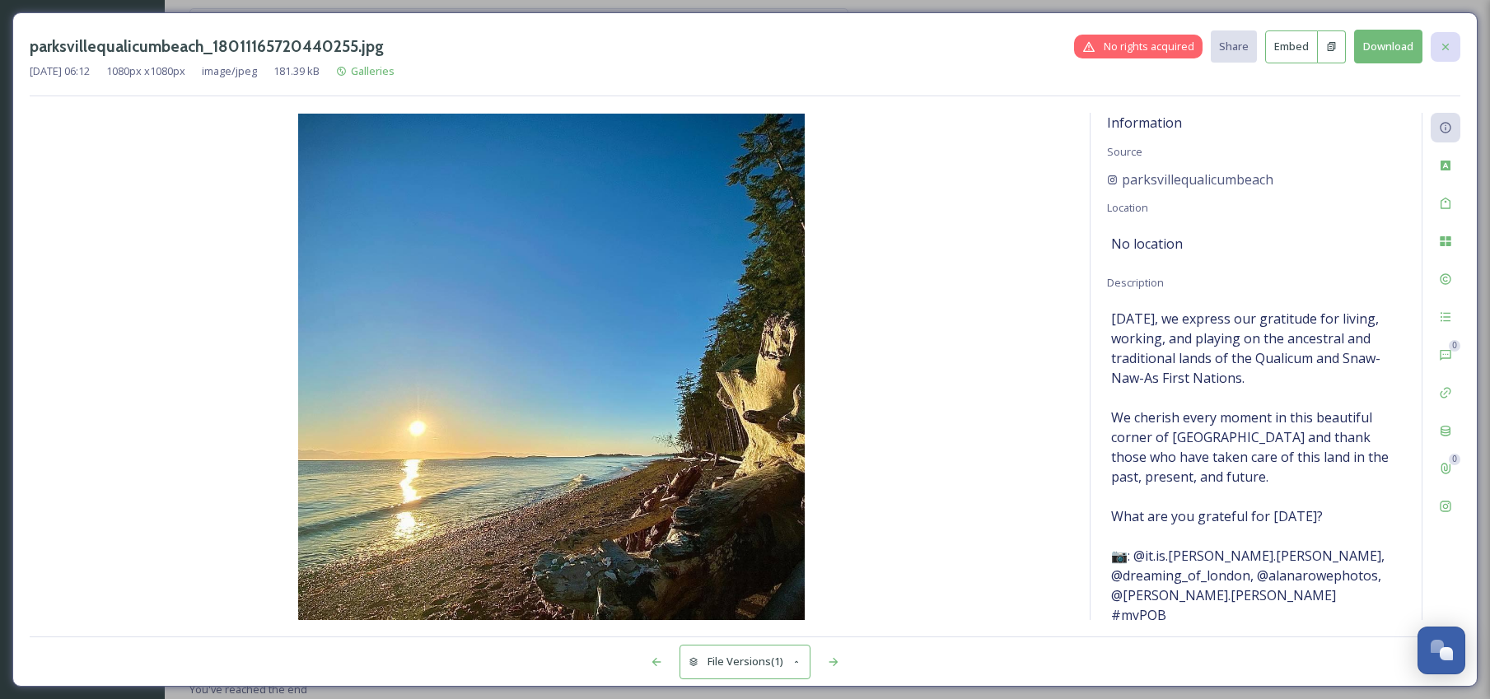
click at [1451, 42] on icon at bounding box center [1445, 46] width 13 height 13
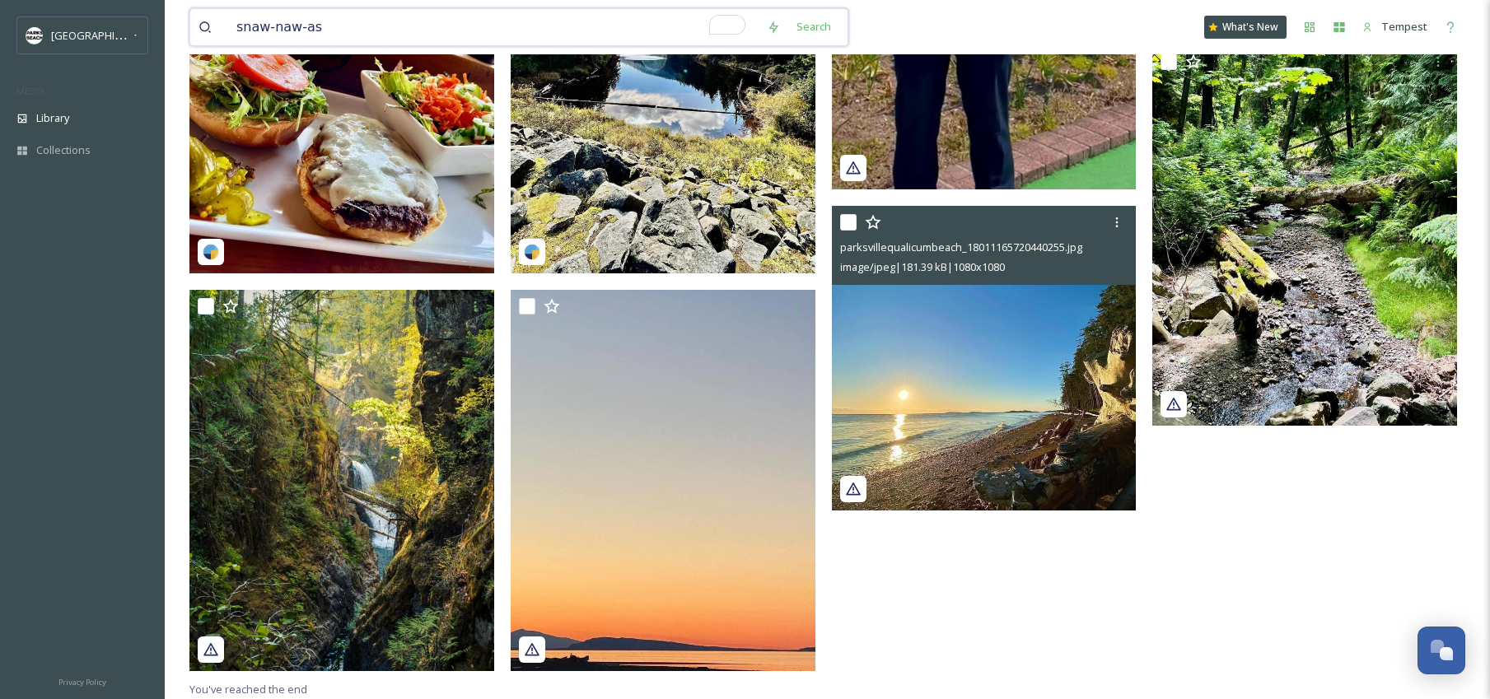
click at [352, 31] on input "snaw-naw-as" at bounding box center [493, 27] width 530 height 36
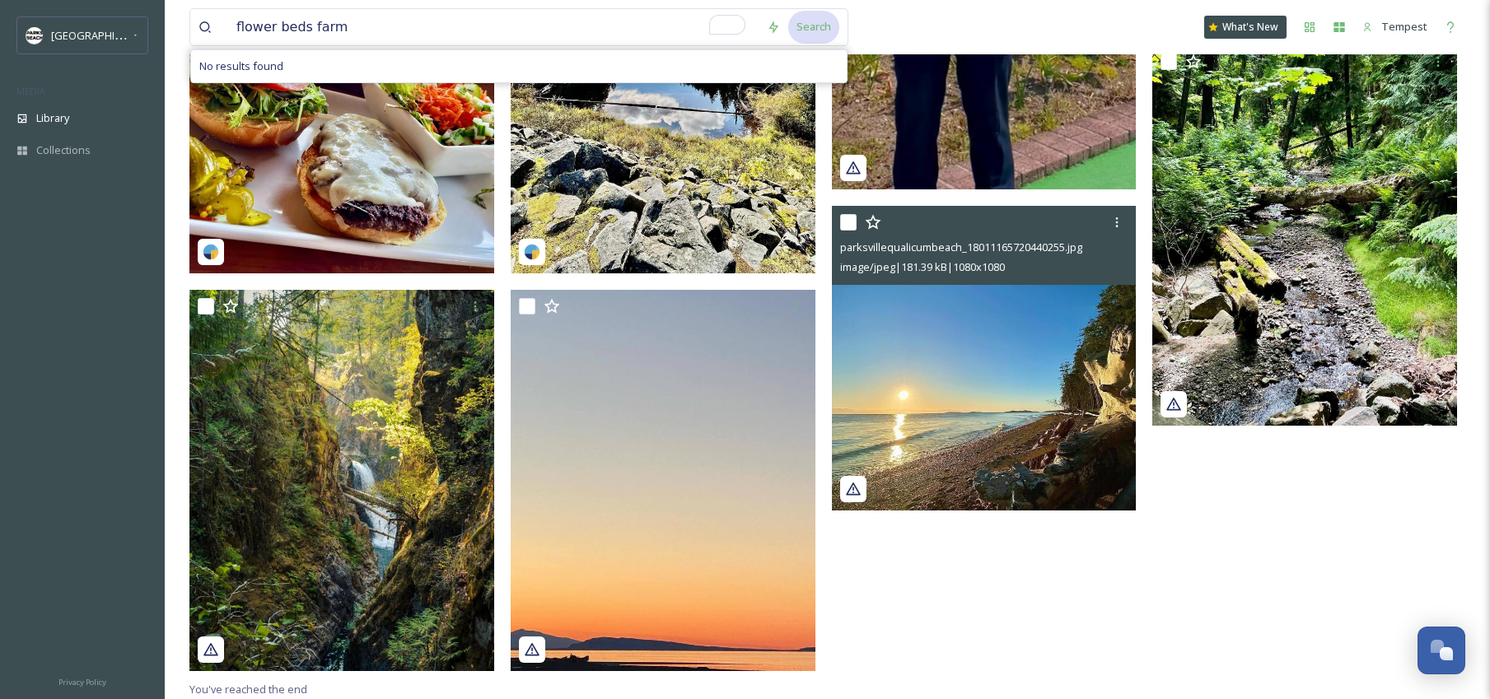
click at [796, 25] on div "Search" at bounding box center [813, 27] width 51 height 32
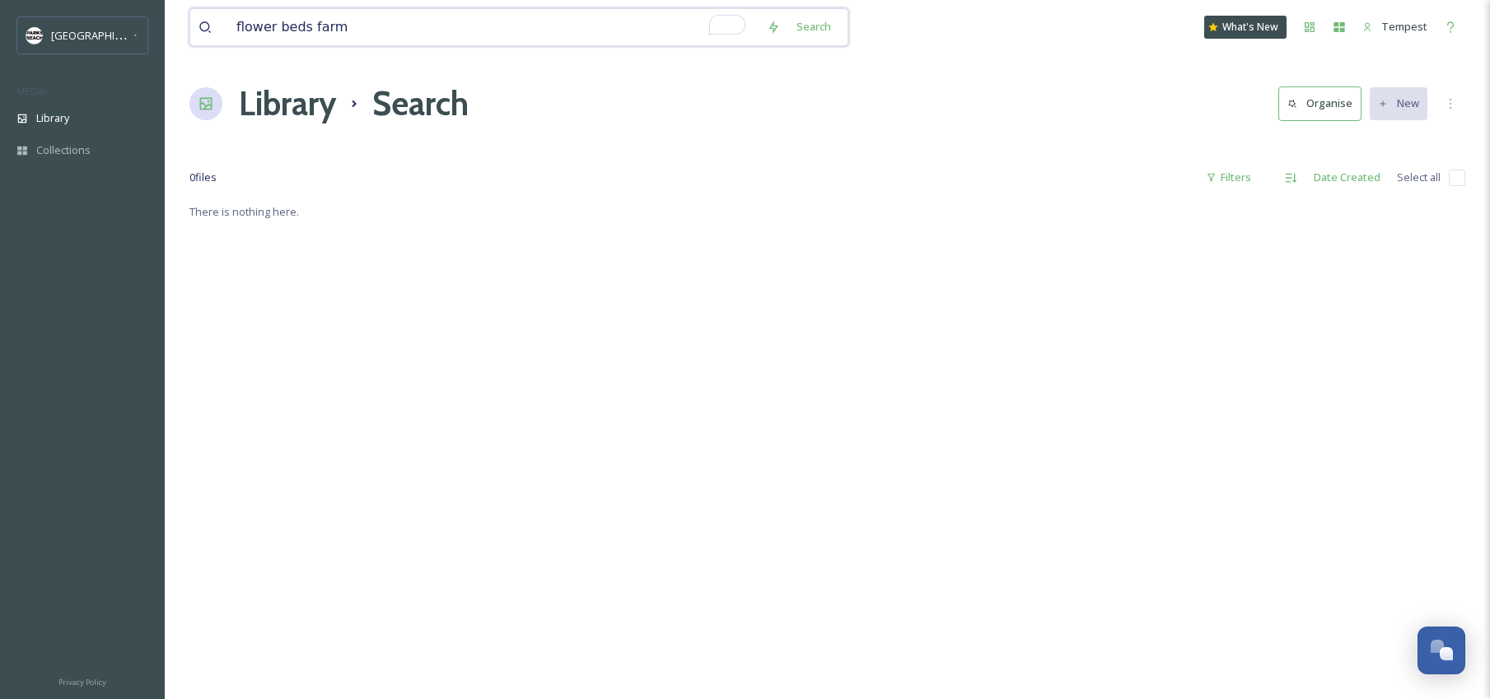
click at [482, 29] on input "flower beds farm" at bounding box center [493, 27] width 530 height 36
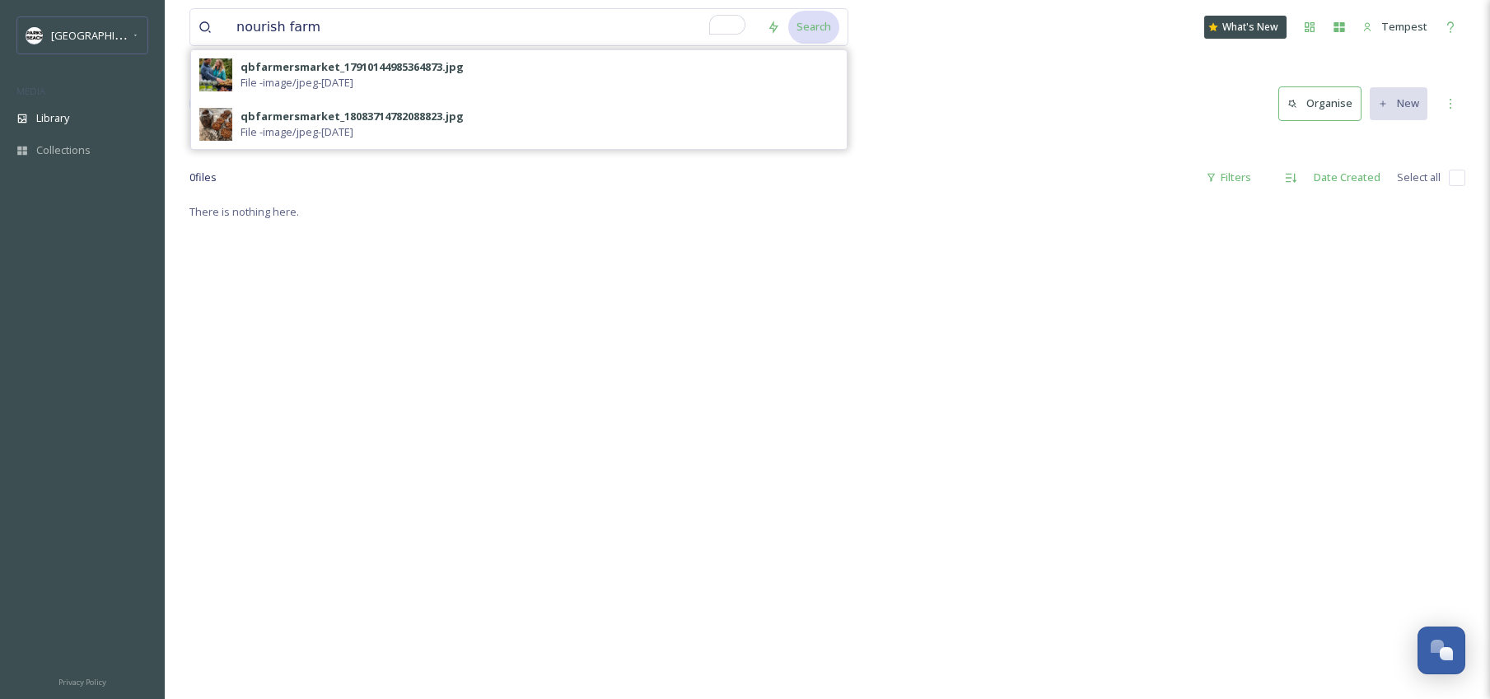
click at [819, 32] on div "Search" at bounding box center [813, 27] width 51 height 32
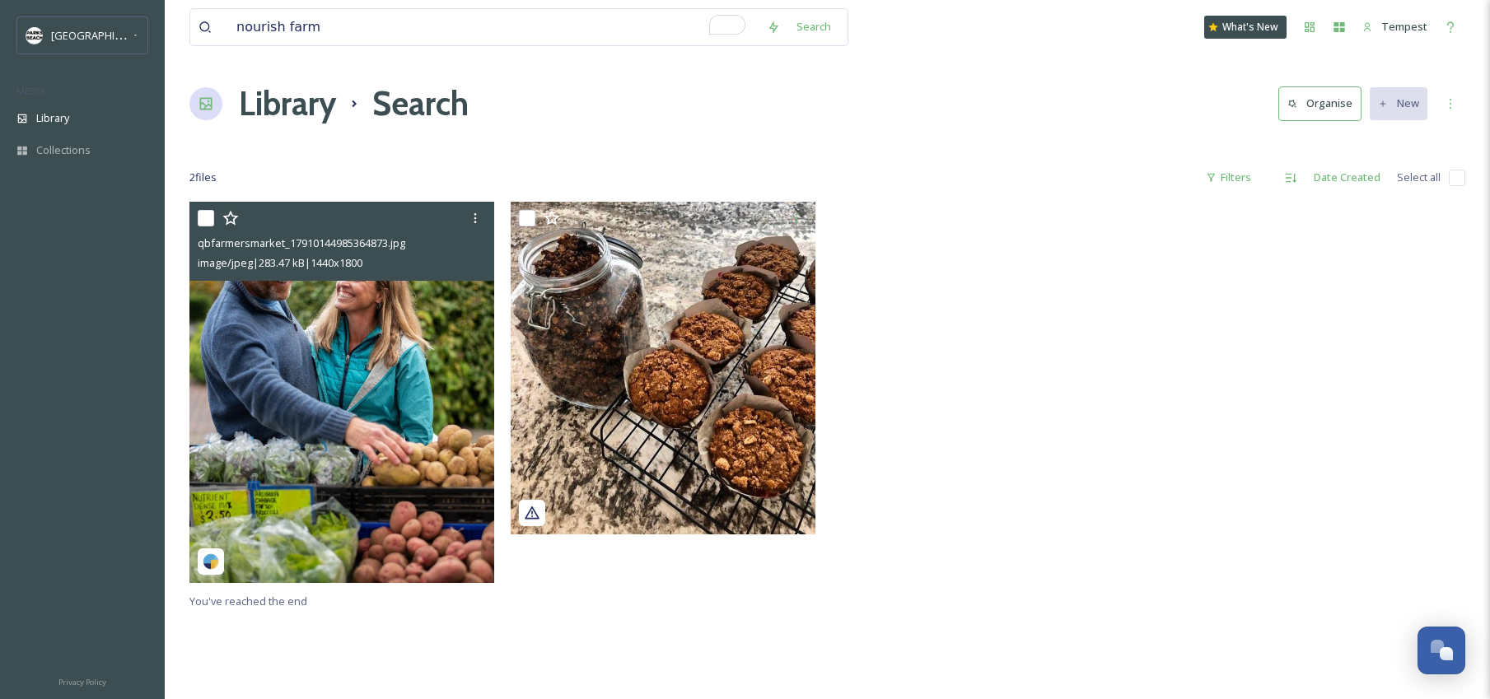
click at [357, 318] on img at bounding box center [341, 392] width 305 height 381
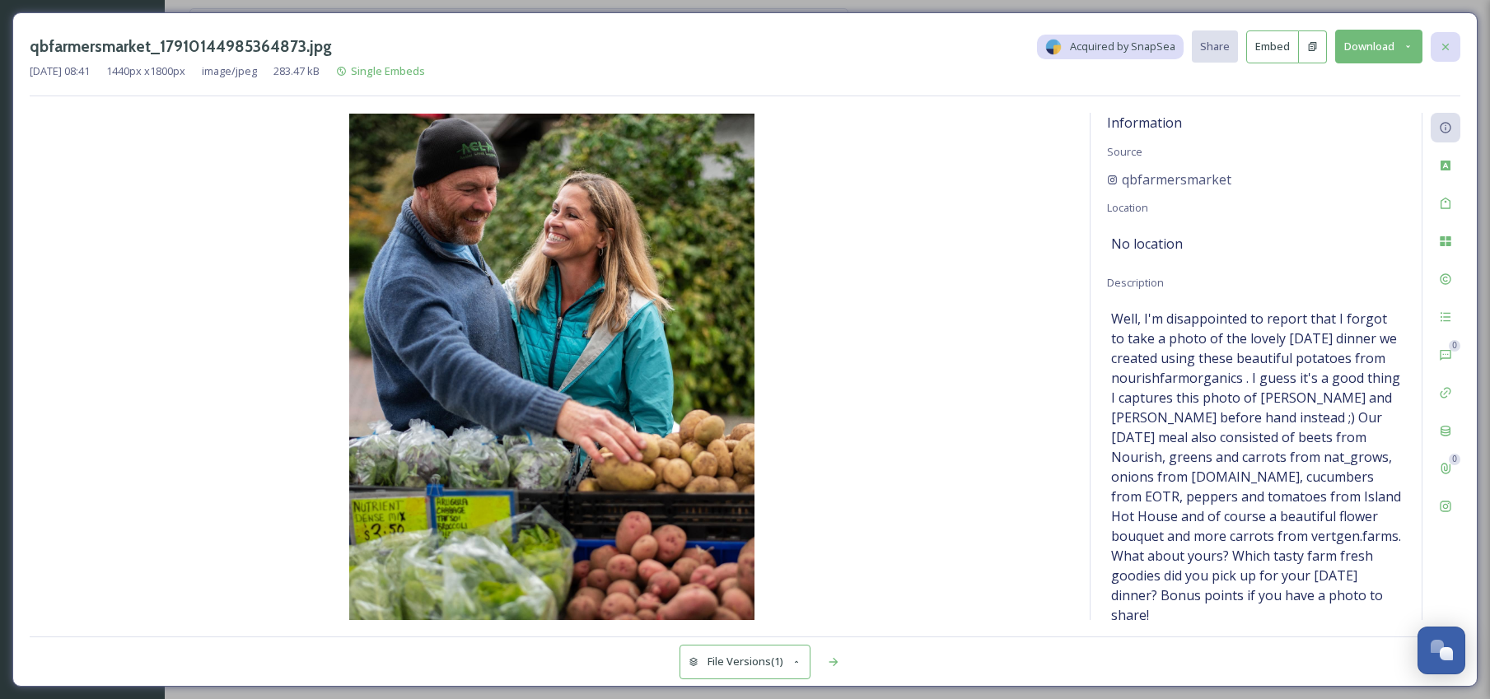
click at [1453, 44] on div at bounding box center [1445, 47] width 30 height 30
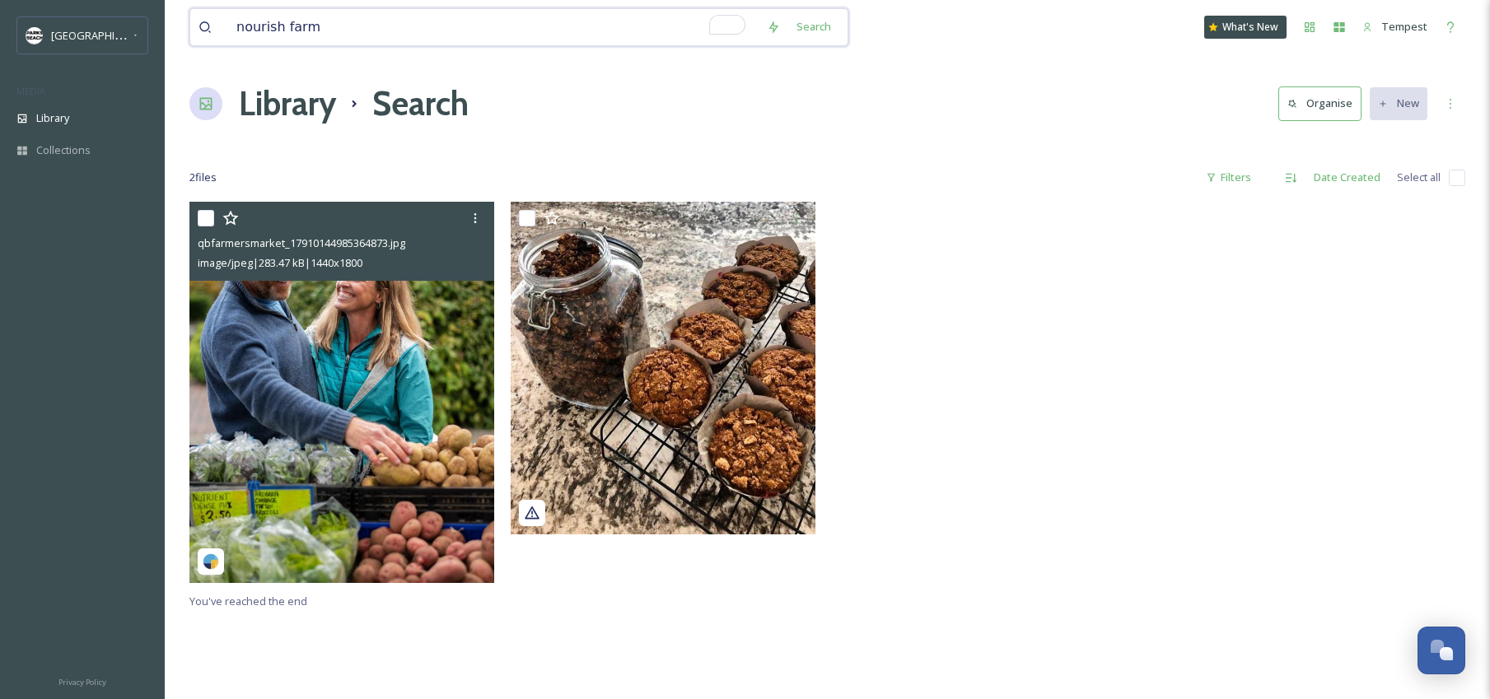
click at [281, 35] on input "nourish farm" at bounding box center [493, 27] width 530 height 36
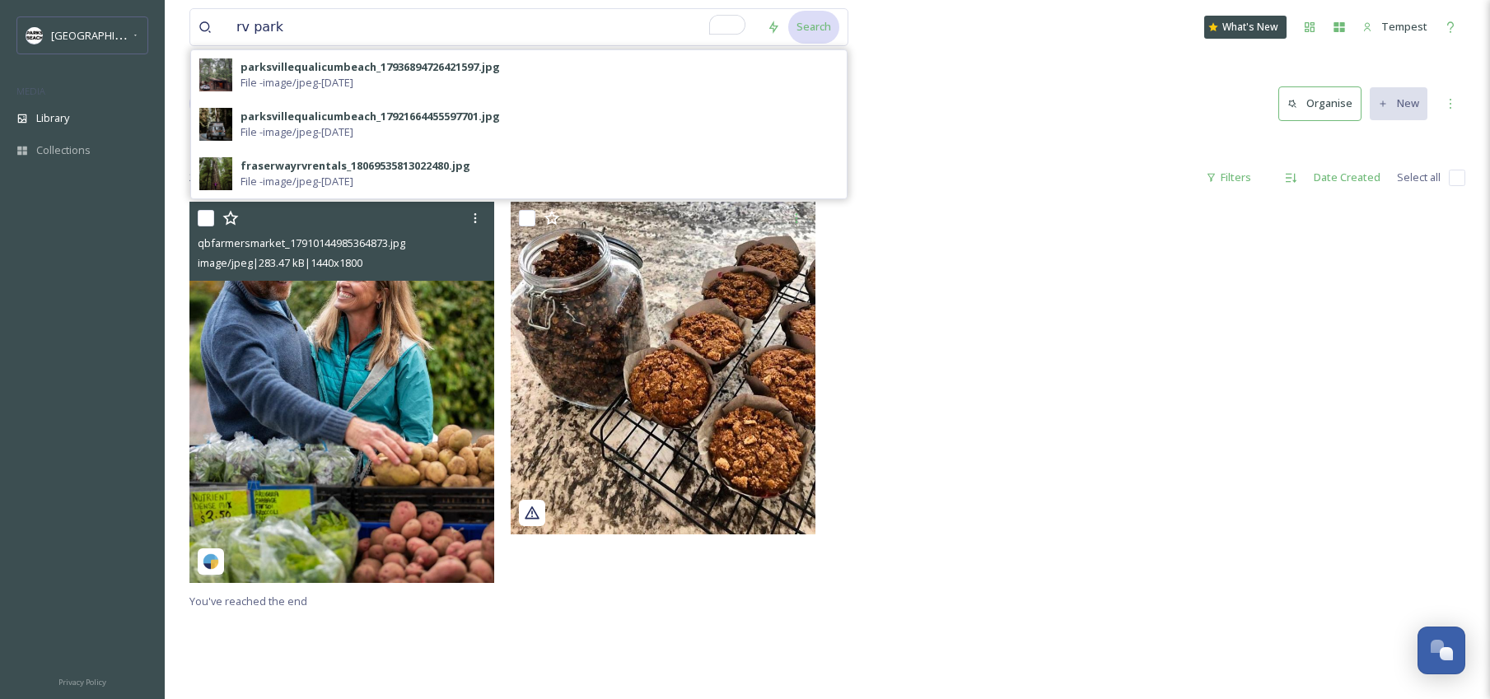
click at [813, 37] on div "Search" at bounding box center [813, 27] width 51 height 32
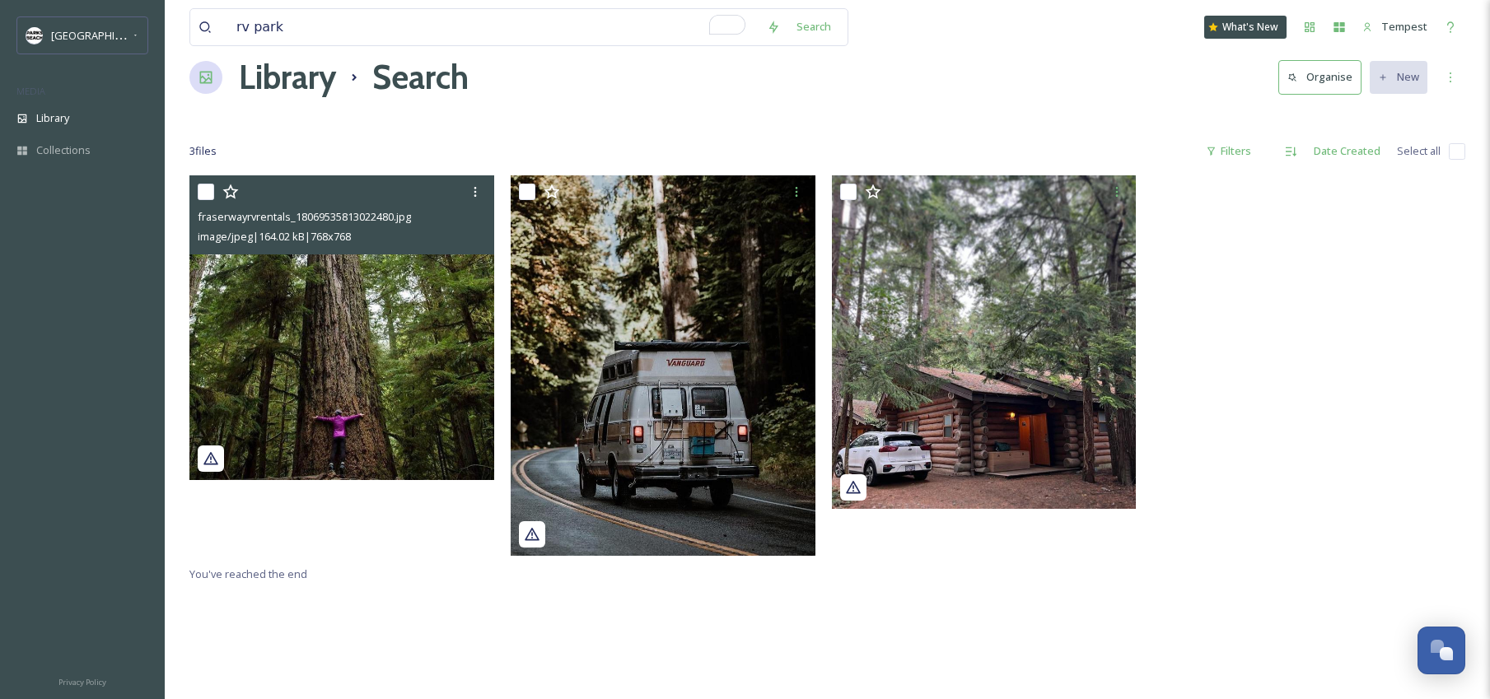
scroll to position [40, 0]
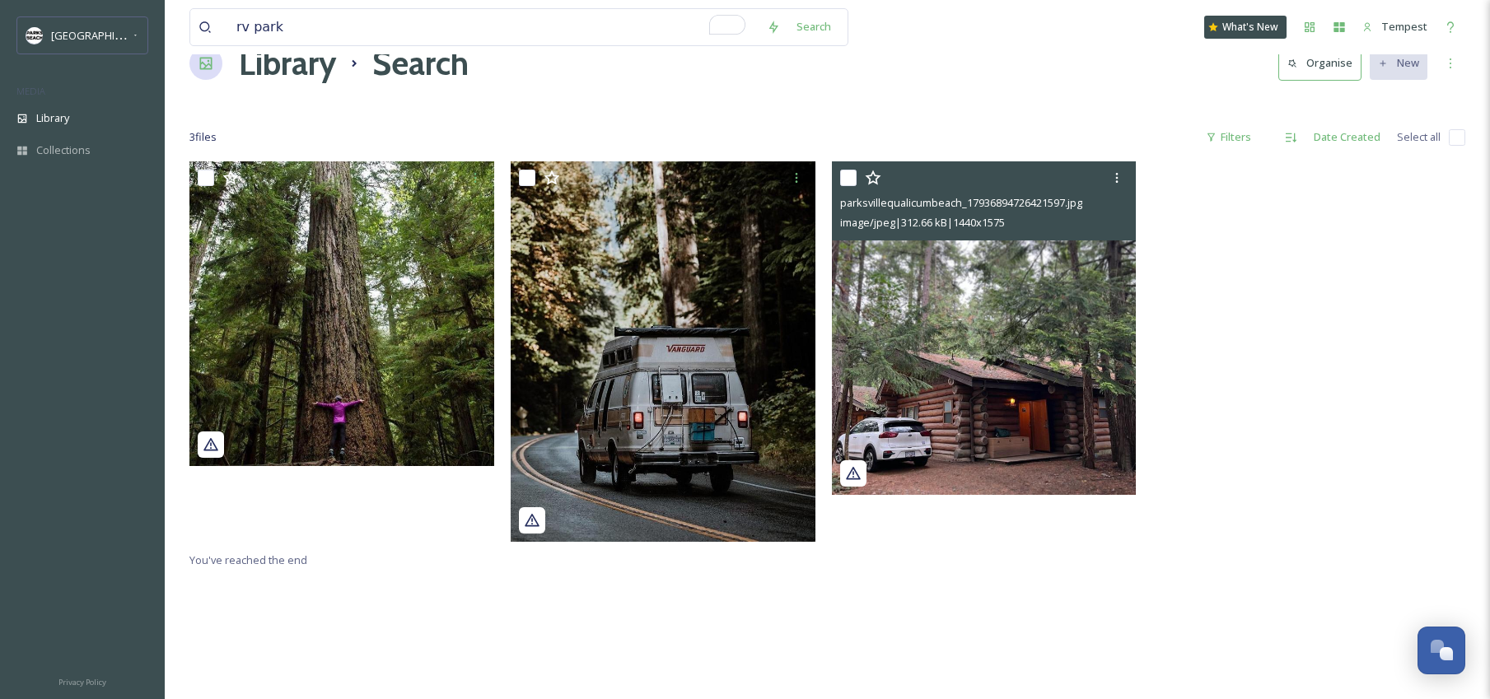
click at [1001, 365] on img at bounding box center [984, 328] width 305 height 334
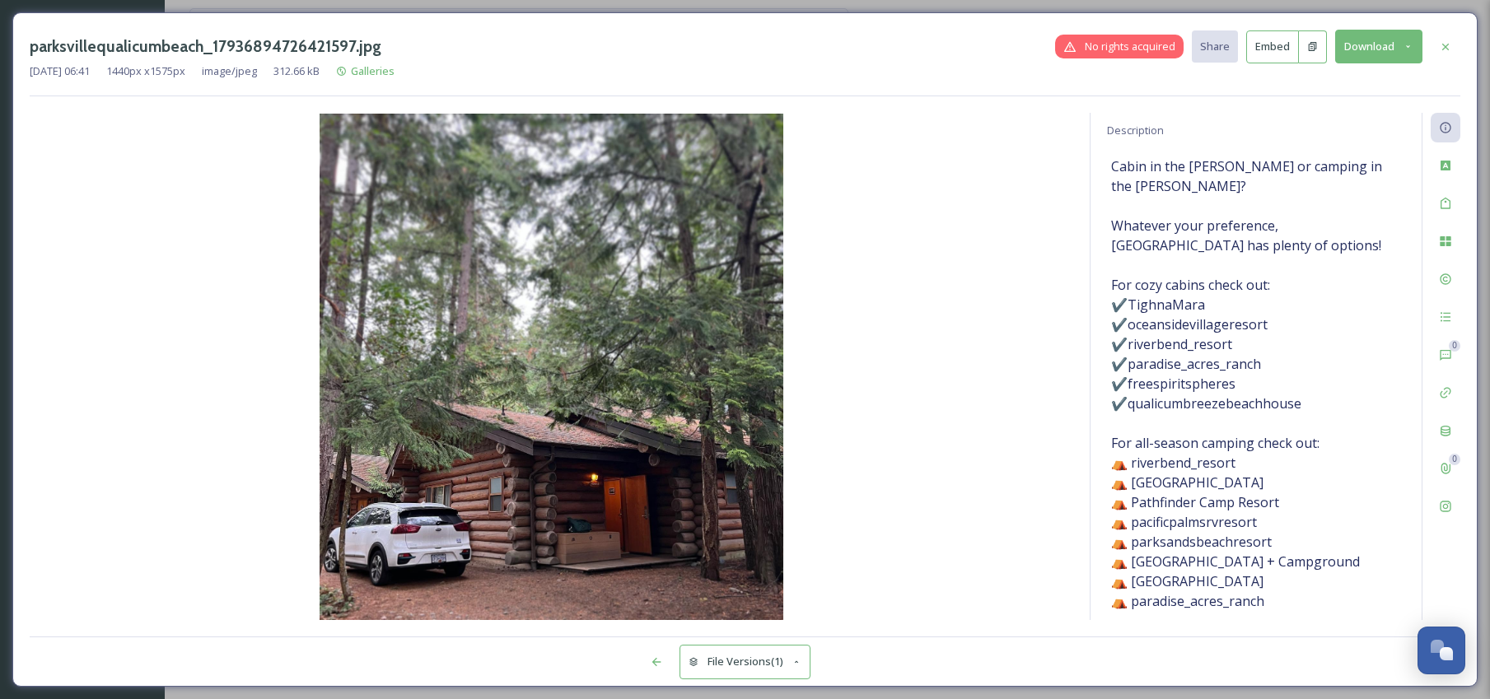
scroll to position [114, 0]
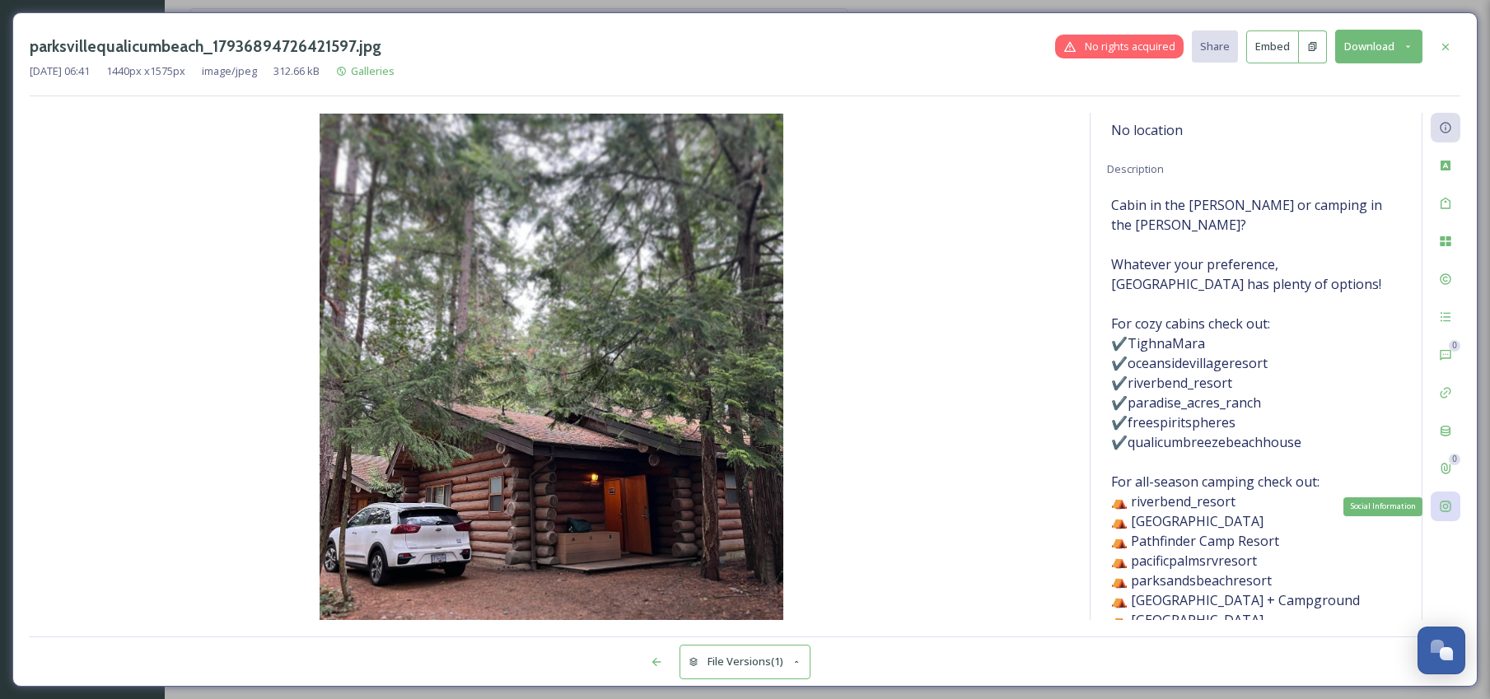
click at [1439, 513] on div "Social Information" at bounding box center [1445, 507] width 30 height 30
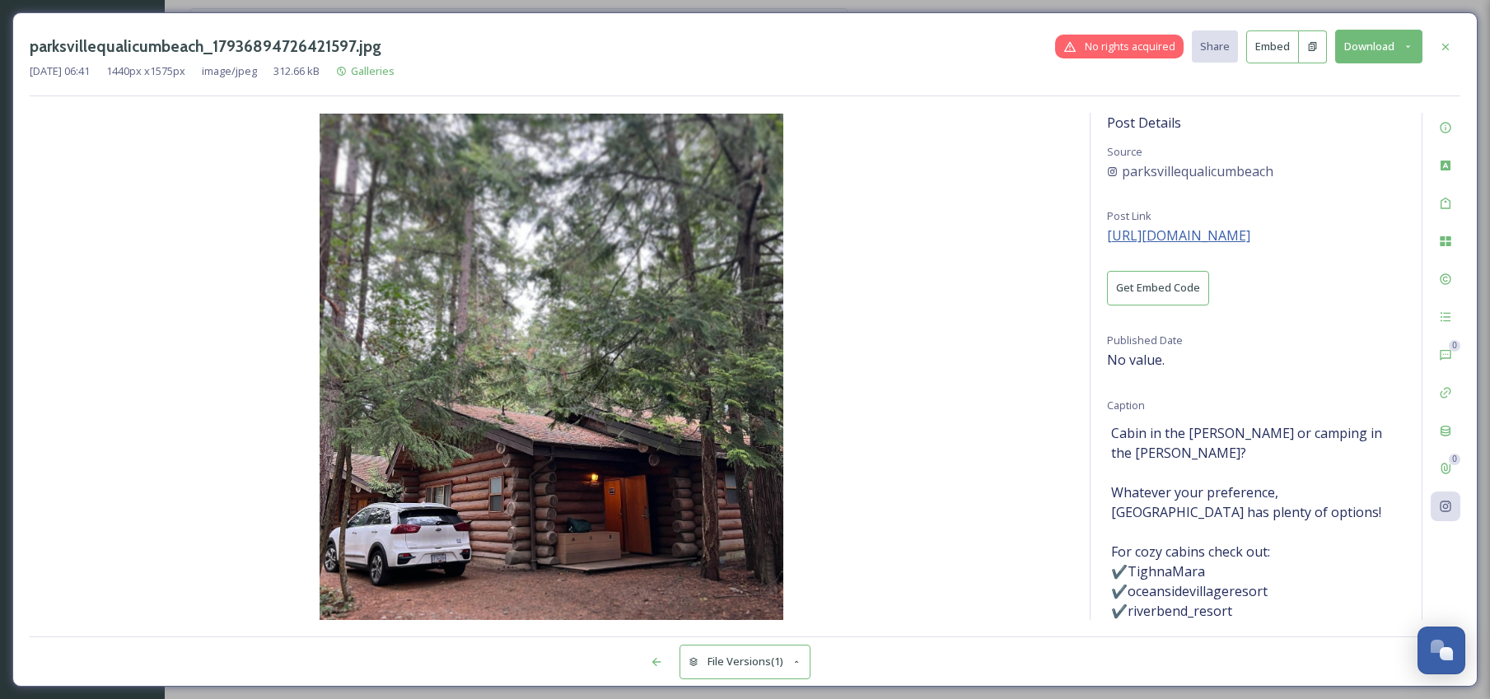
click at [1248, 236] on span "https://instagram.com/p/CmFNzElP-Mq" at bounding box center [1178, 235] width 143 height 18
click at [1445, 50] on icon at bounding box center [1445, 46] width 13 height 13
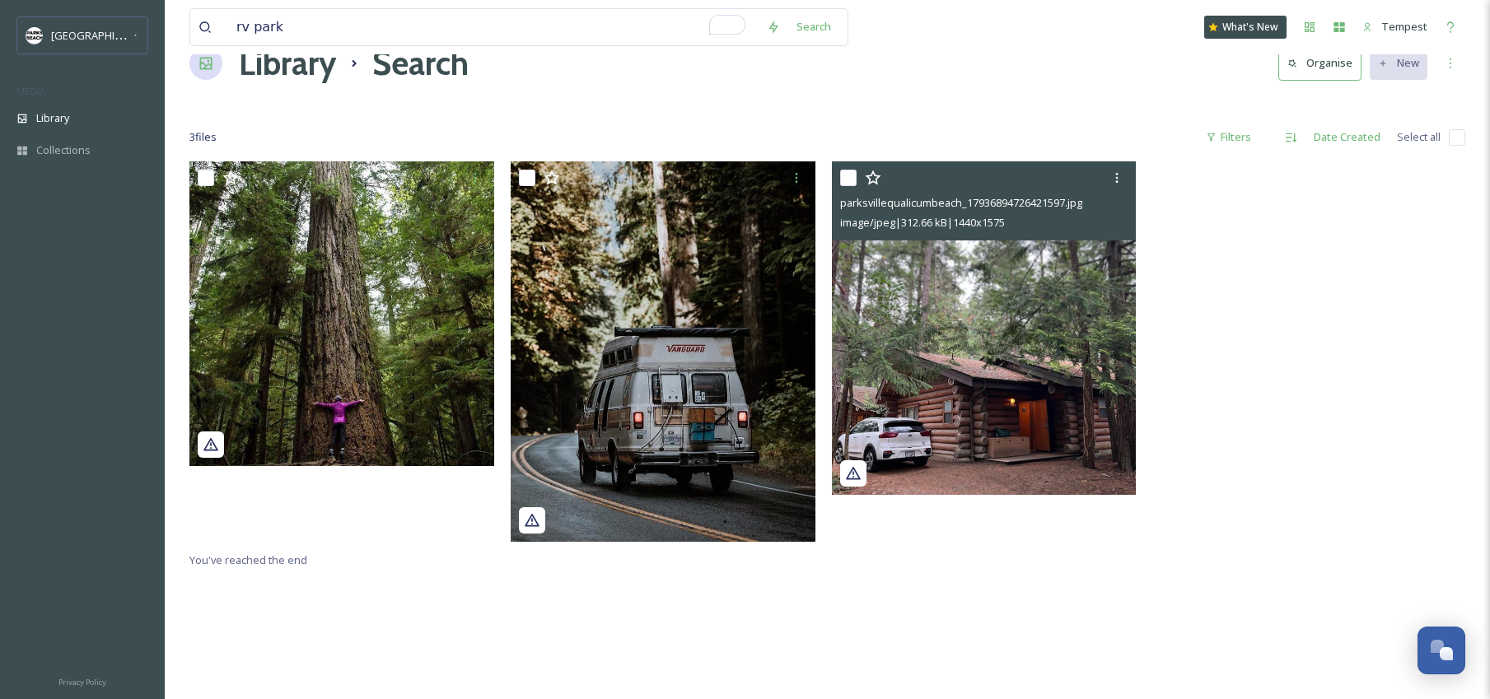
click at [997, 343] on img at bounding box center [984, 328] width 305 height 334
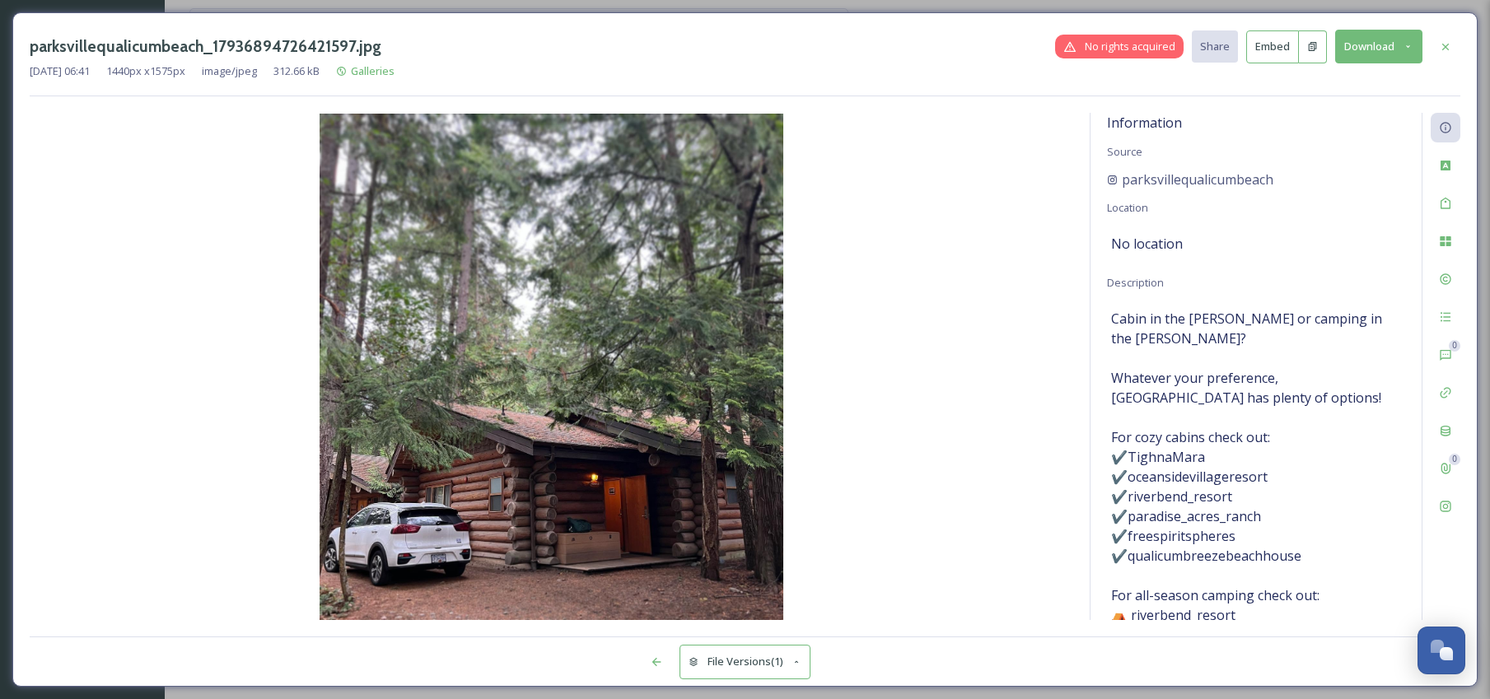
click at [1446, 44] on icon at bounding box center [1445, 46] width 13 height 13
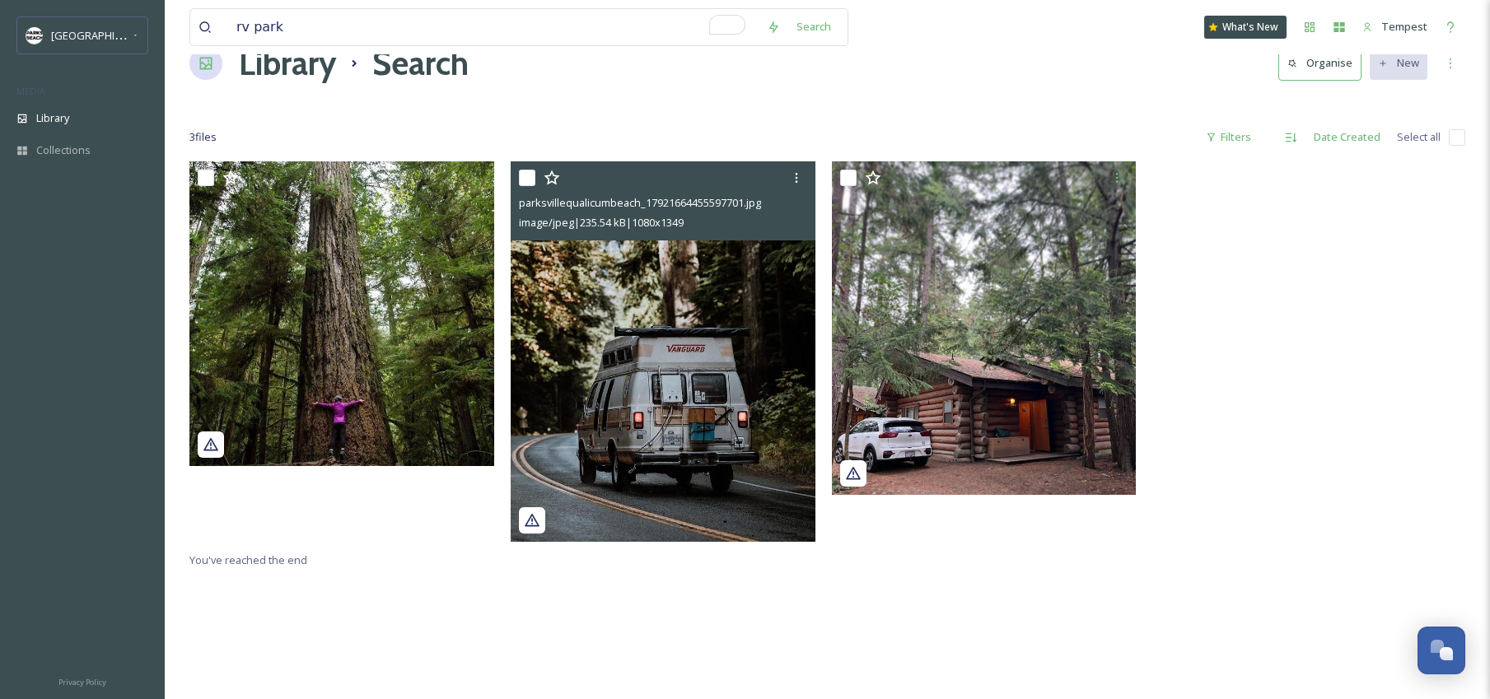
click at [618, 325] on img at bounding box center [663, 351] width 305 height 380
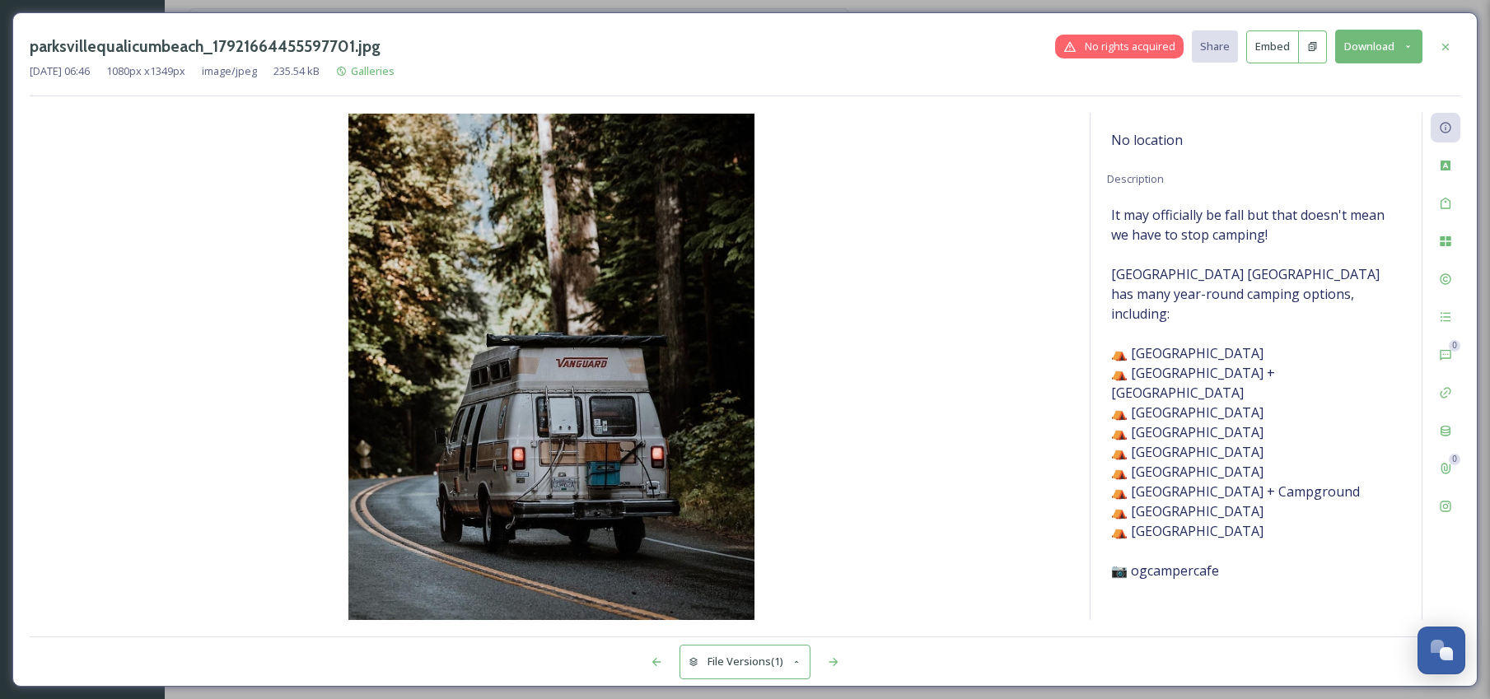
scroll to position [111, 0]
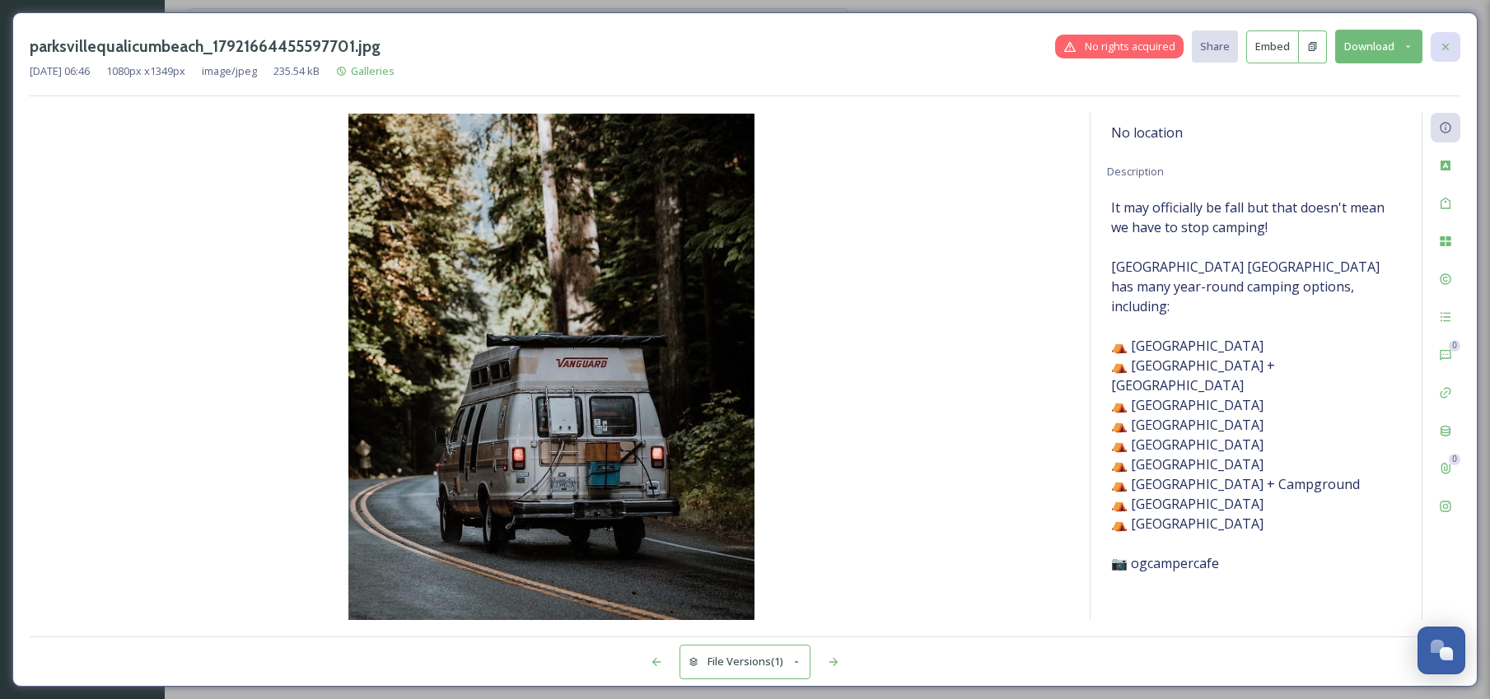
click at [1448, 53] on div at bounding box center [1445, 47] width 30 height 30
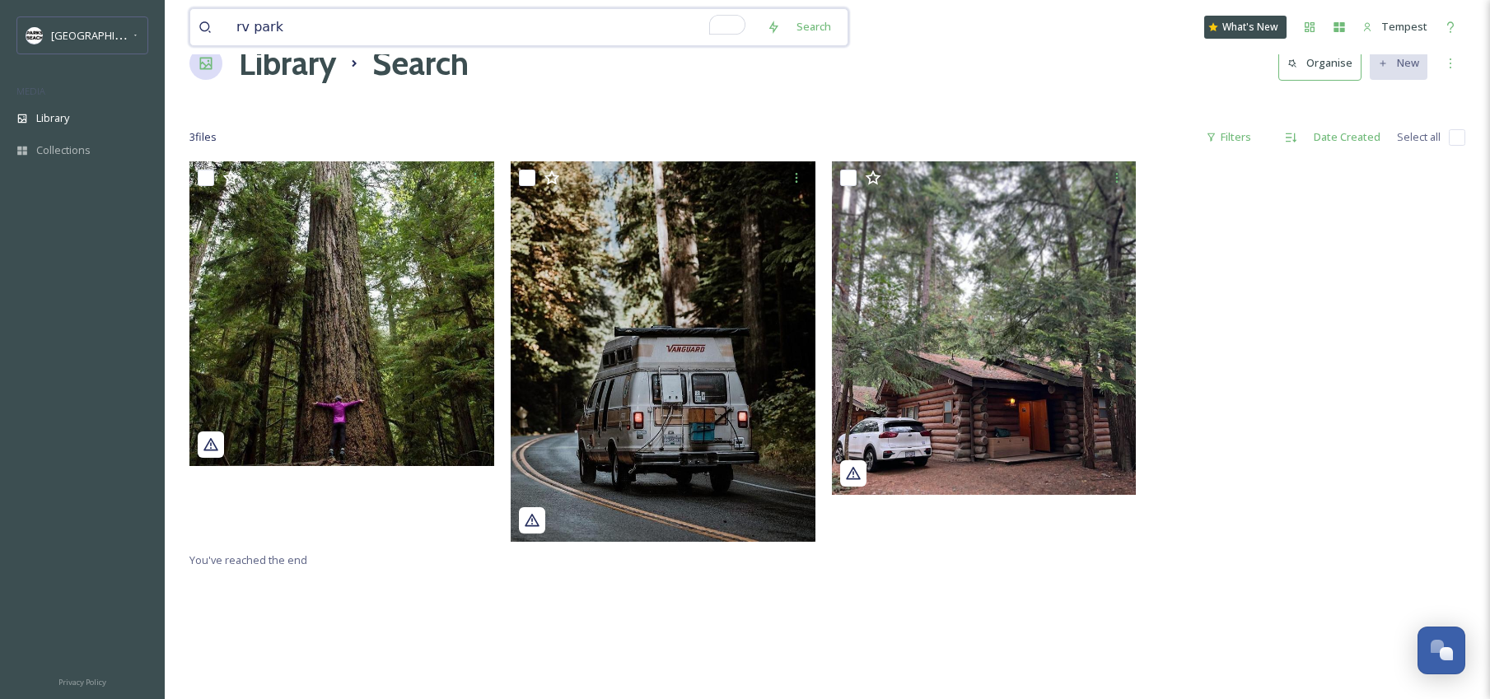
click at [317, 25] on input "rv park" at bounding box center [493, 27] width 530 height 36
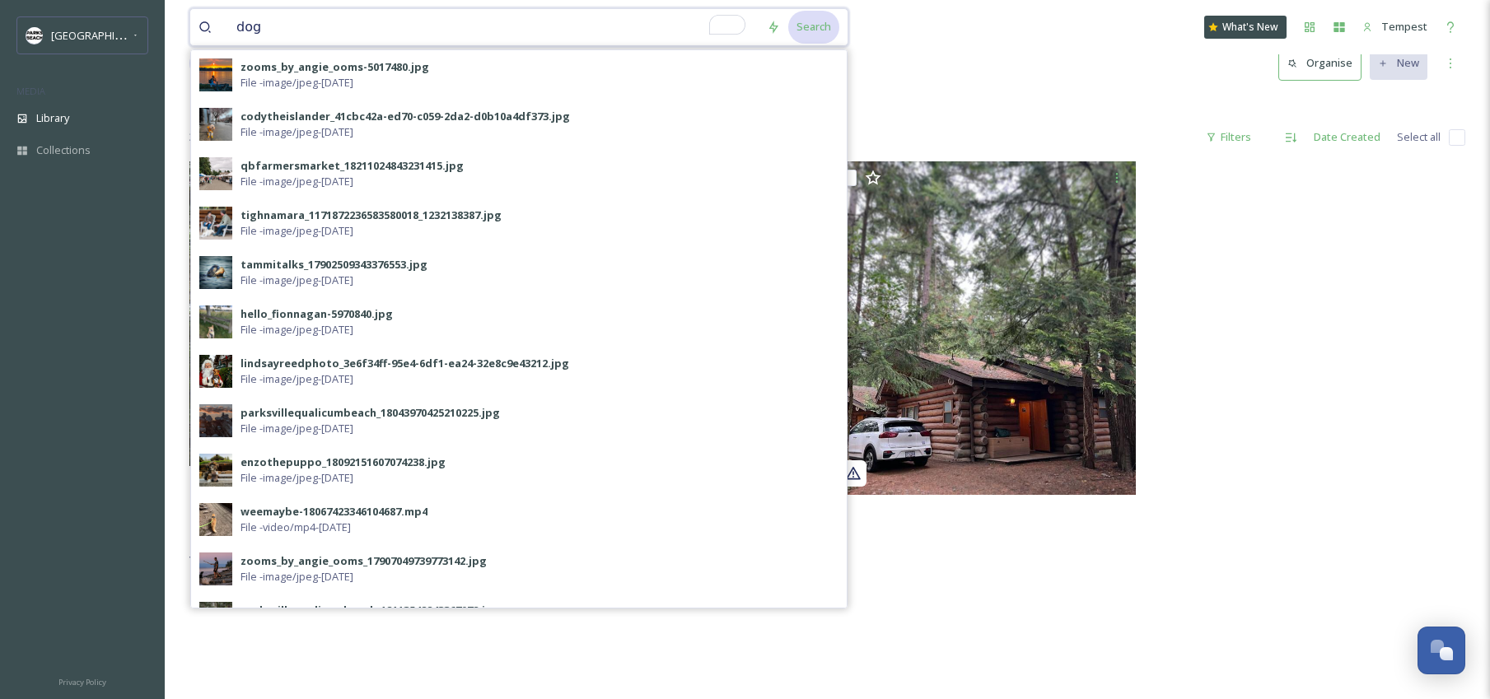
type input "dog"
click at [820, 33] on div "Search" at bounding box center [813, 27] width 51 height 32
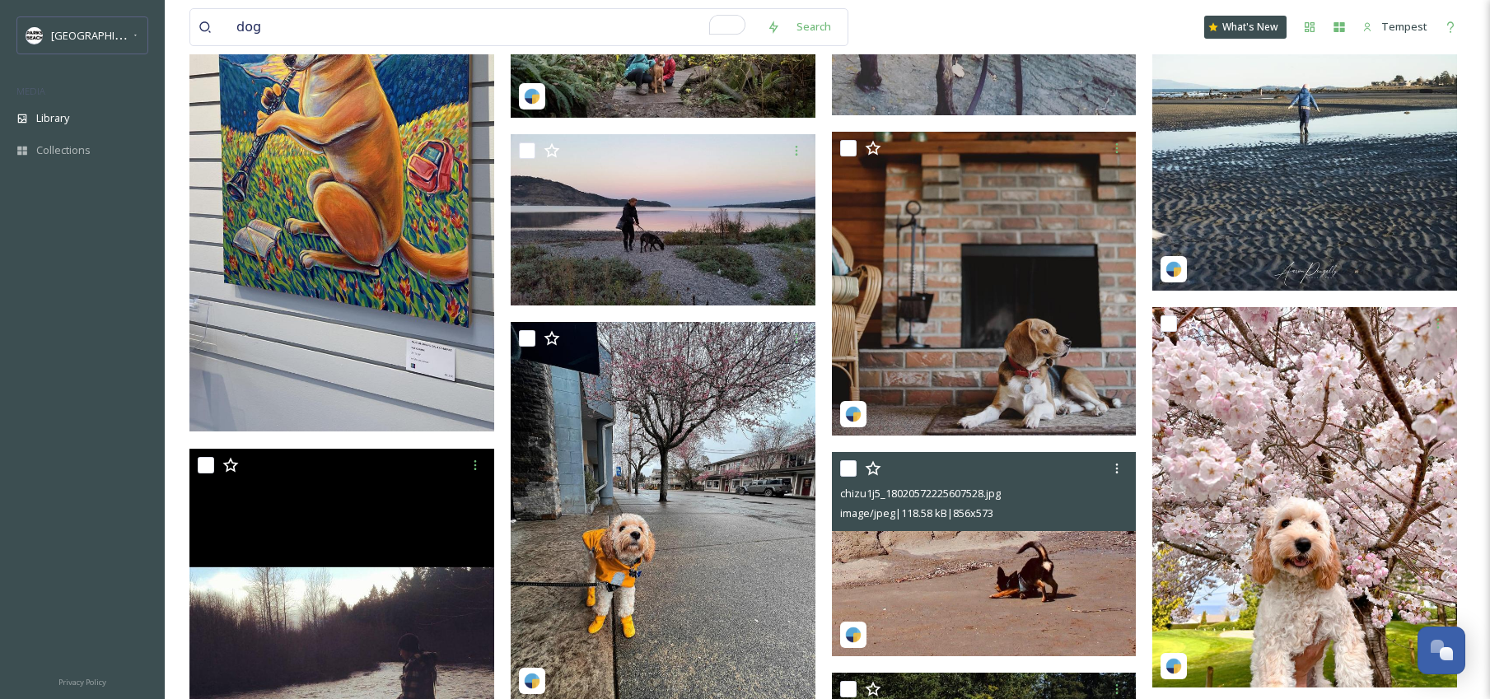
scroll to position [2619, 0]
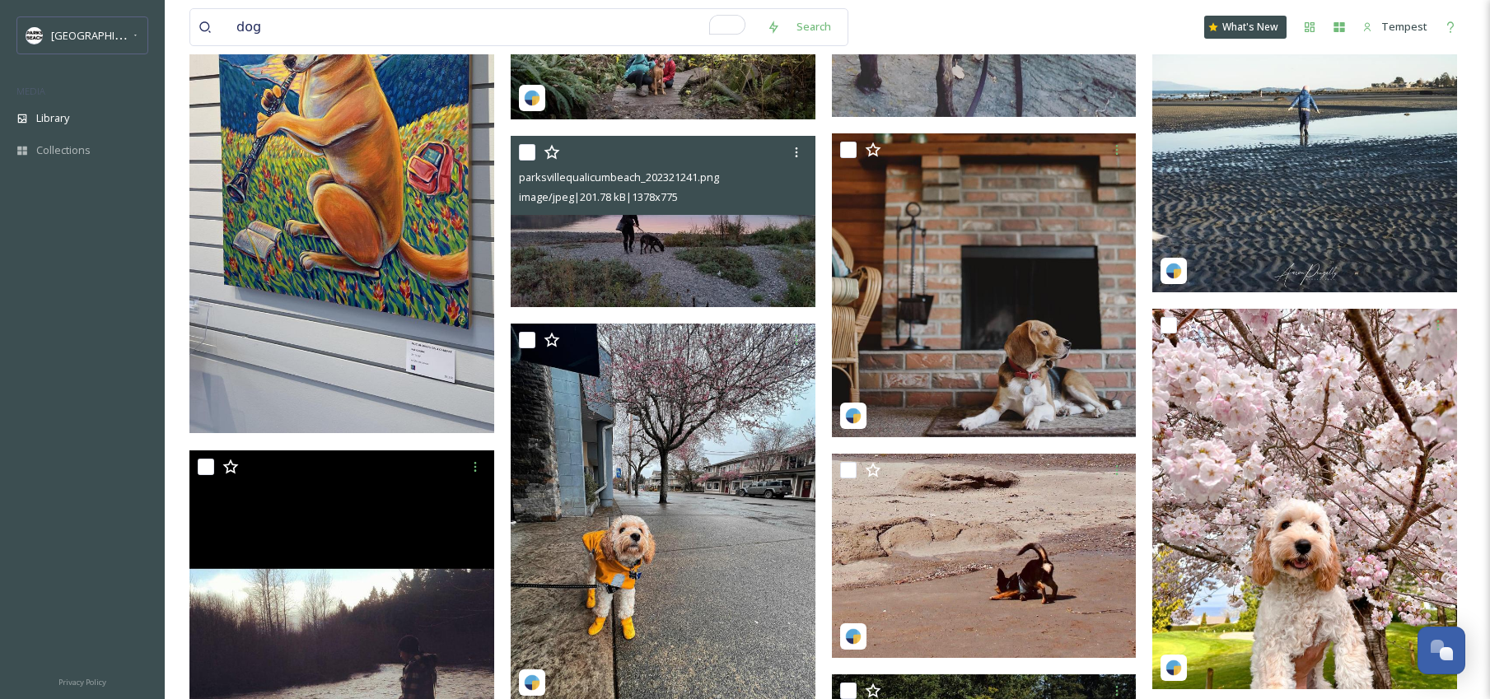
click at [697, 231] on img at bounding box center [663, 221] width 305 height 171
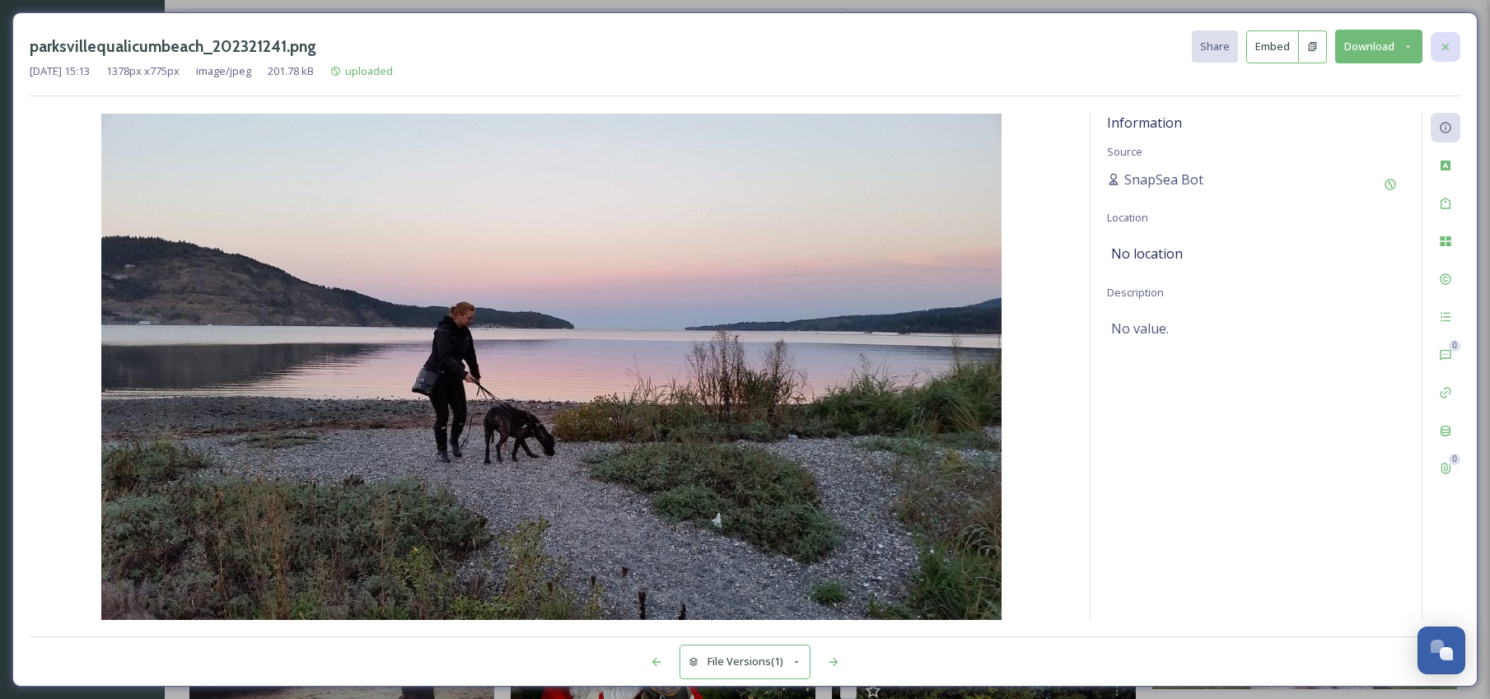
click at [1446, 53] on icon at bounding box center [1445, 46] width 13 height 13
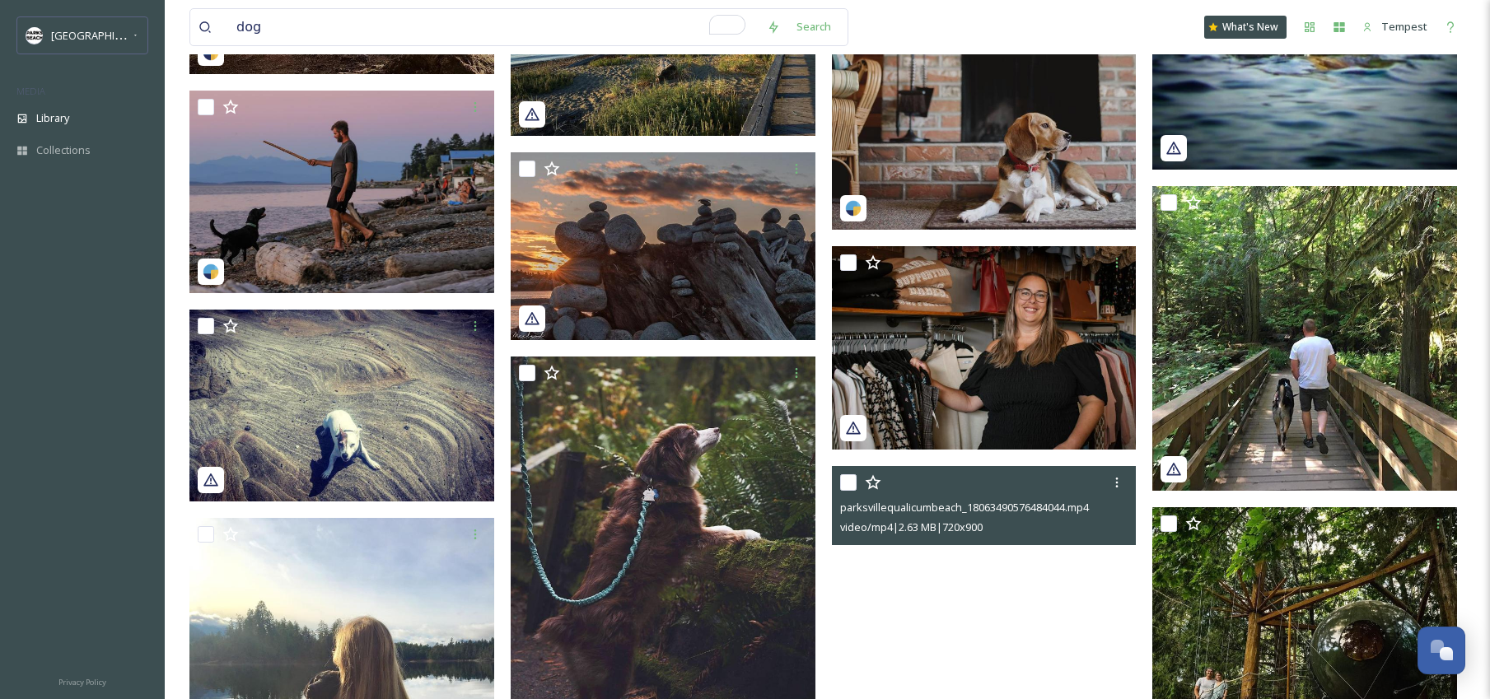
scroll to position [4428, 0]
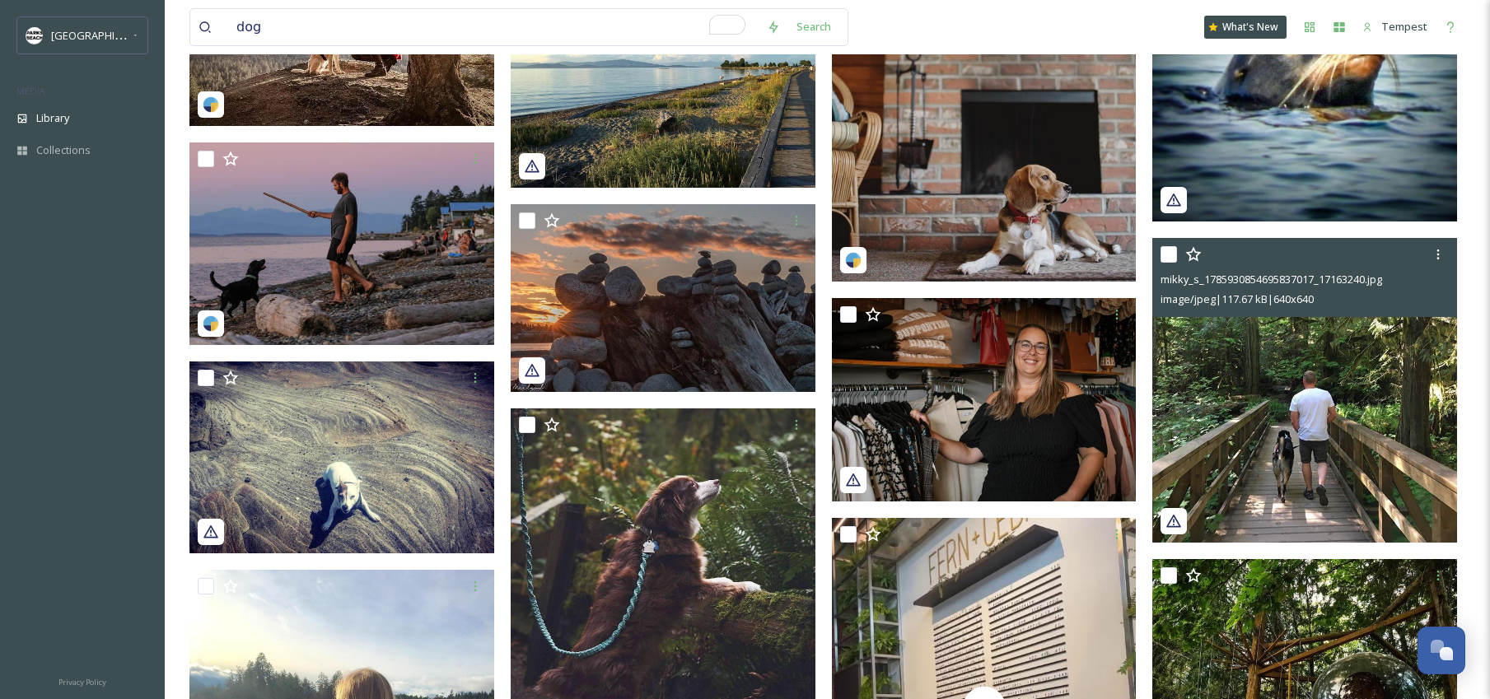
click at [1294, 425] on img at bounding box center [1304, 390] width 305 height 305
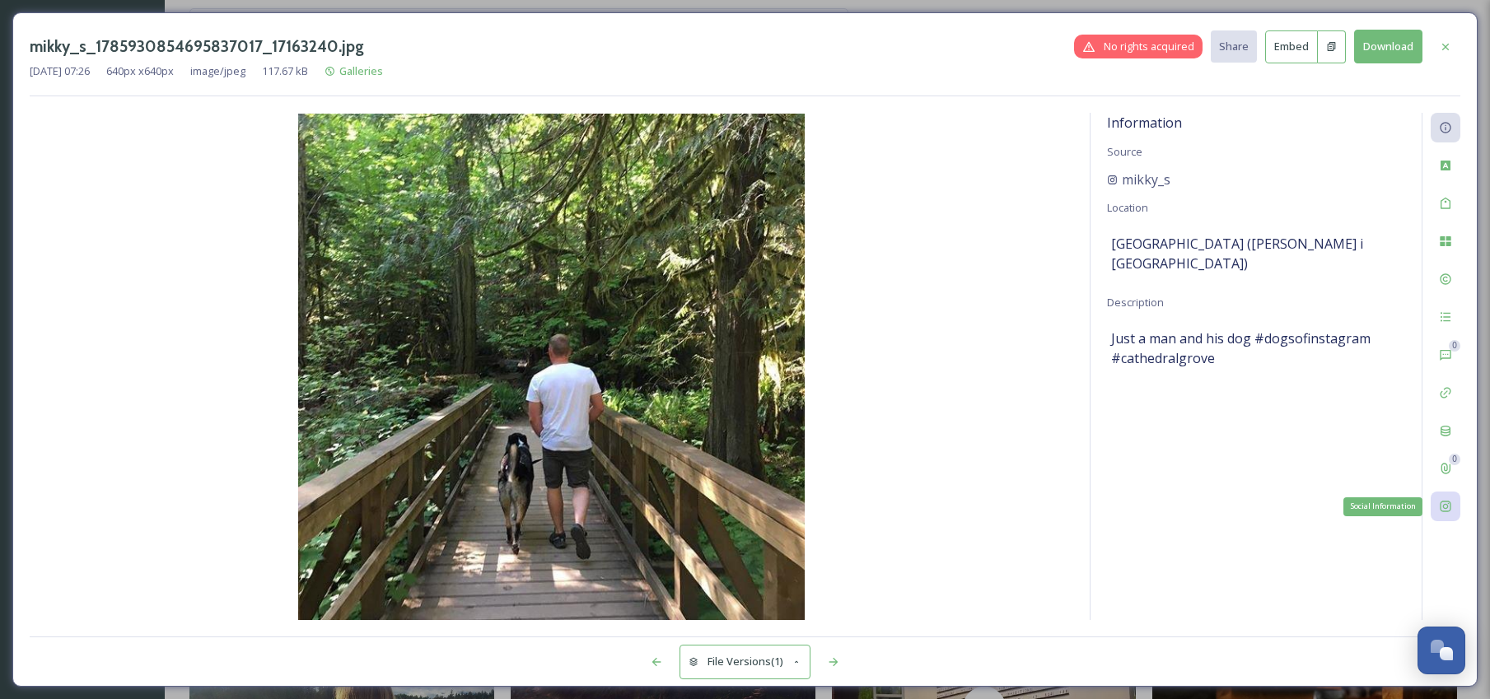
click at [1449, 511] on icon at bounding box center [1445, 506] width 13 height 13
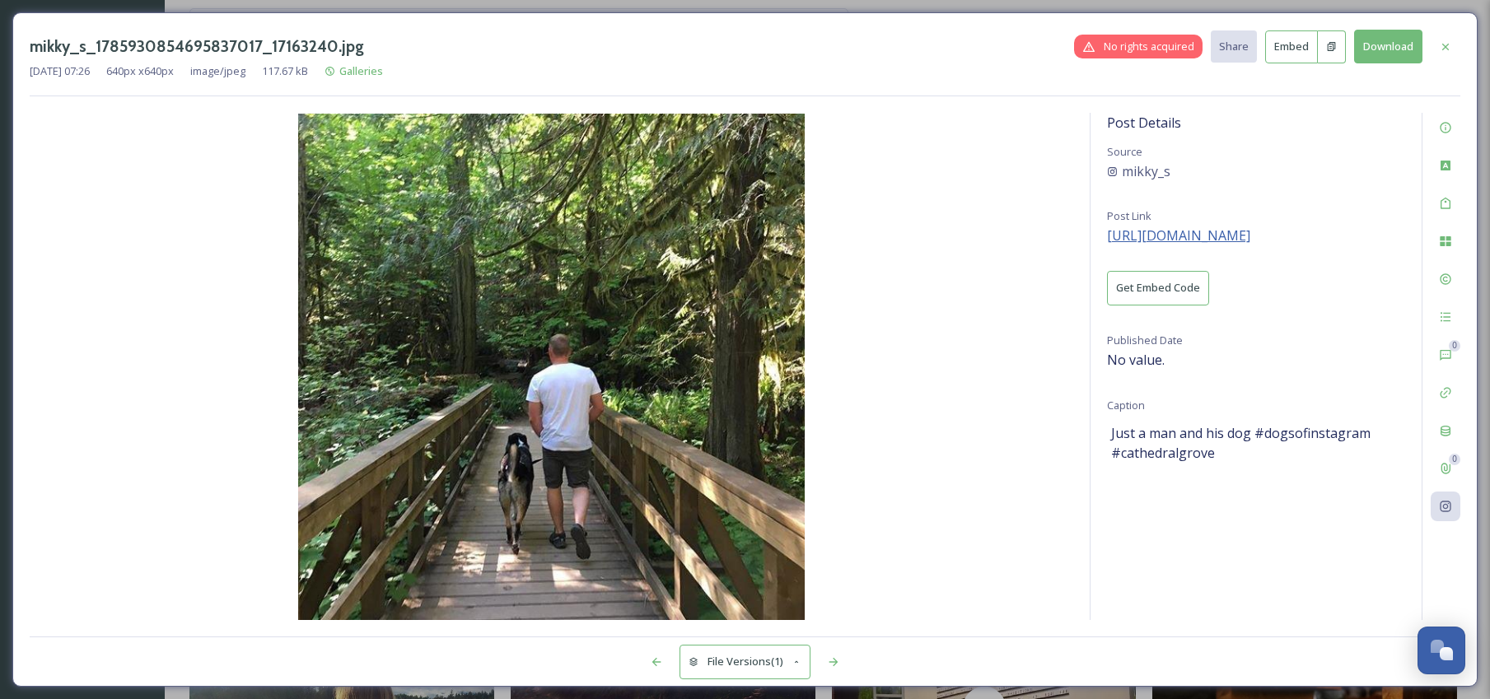
click at [1250, 238] on span "https://www.instagram.com/p/BjI5qZrjh1Z/" at bounding box center [1178, 235] width 143 height 18
click at [1453, 44] on div at bounding box center [1445, 47] width 30 height 30
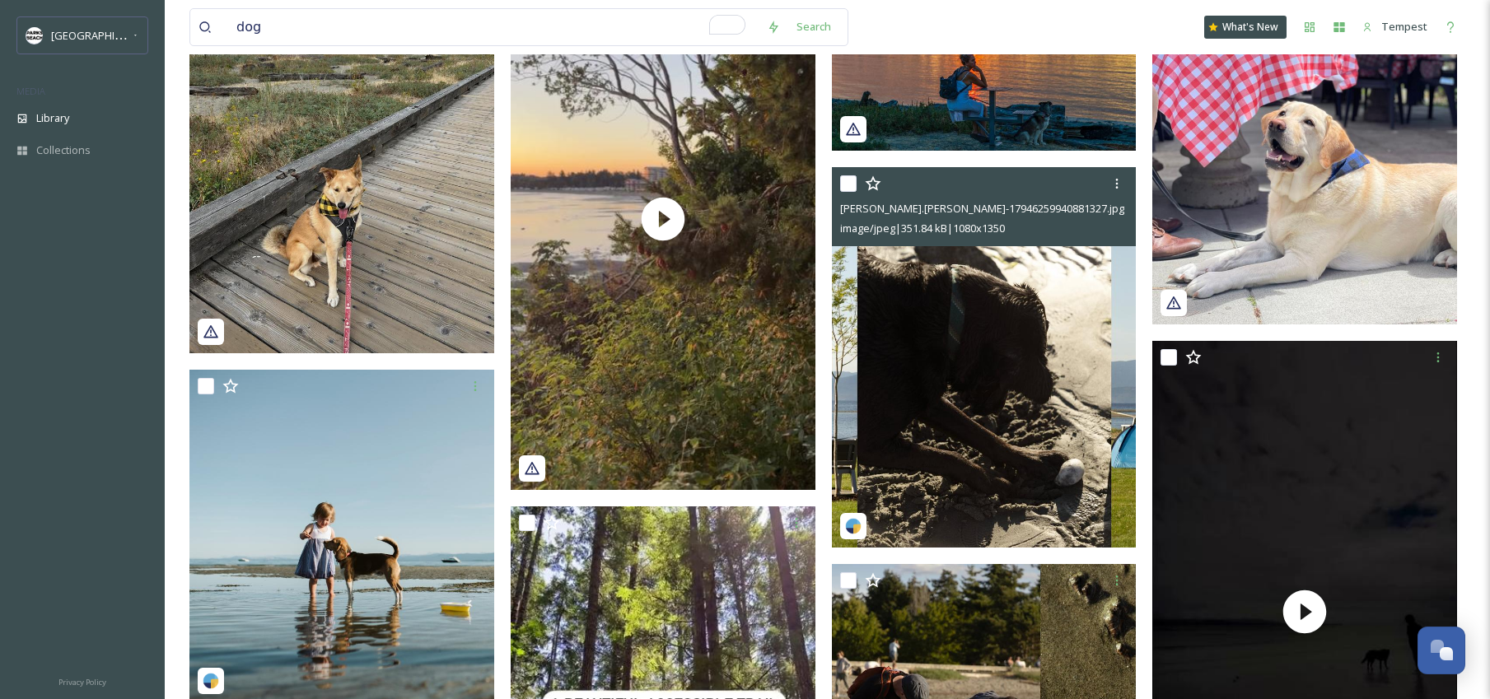
scroll to position [760, 0]
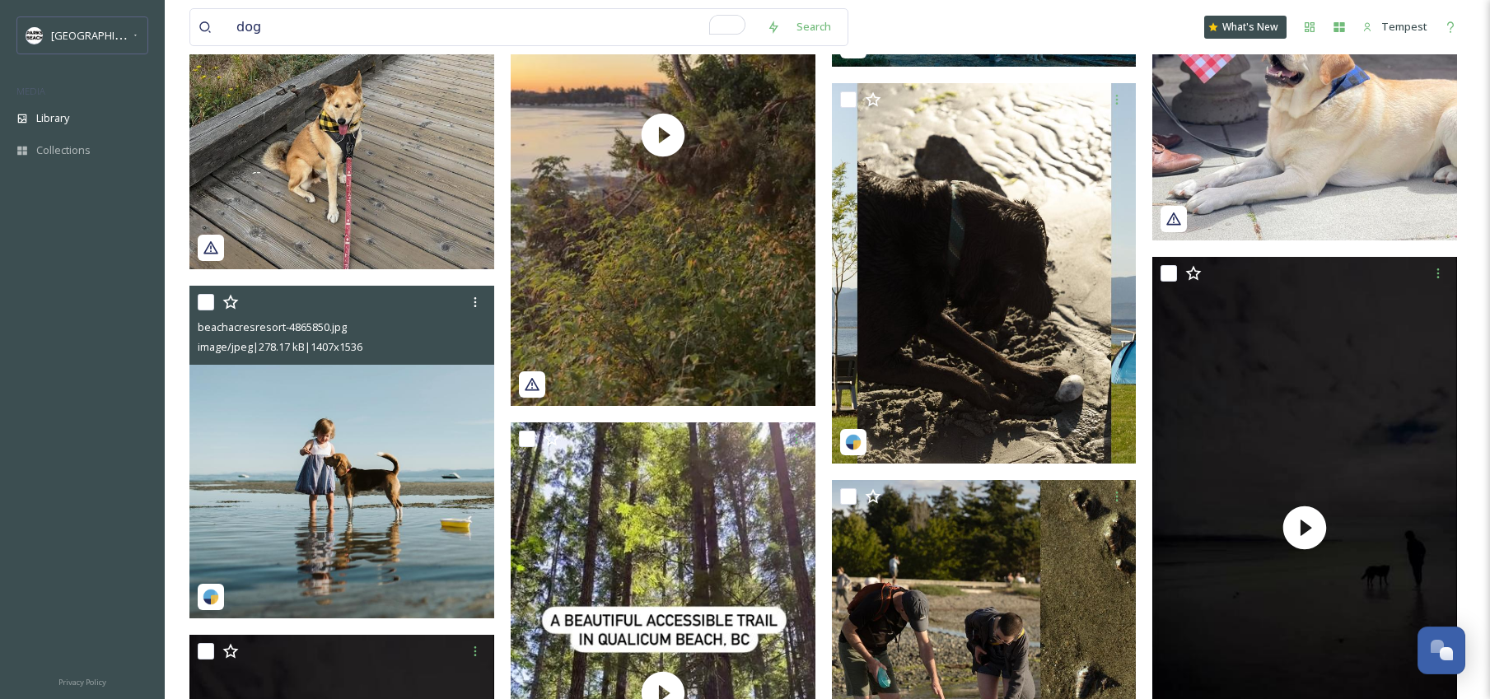
click at [338, 489] on img at bounding box center [341, 452] width 305 height 333
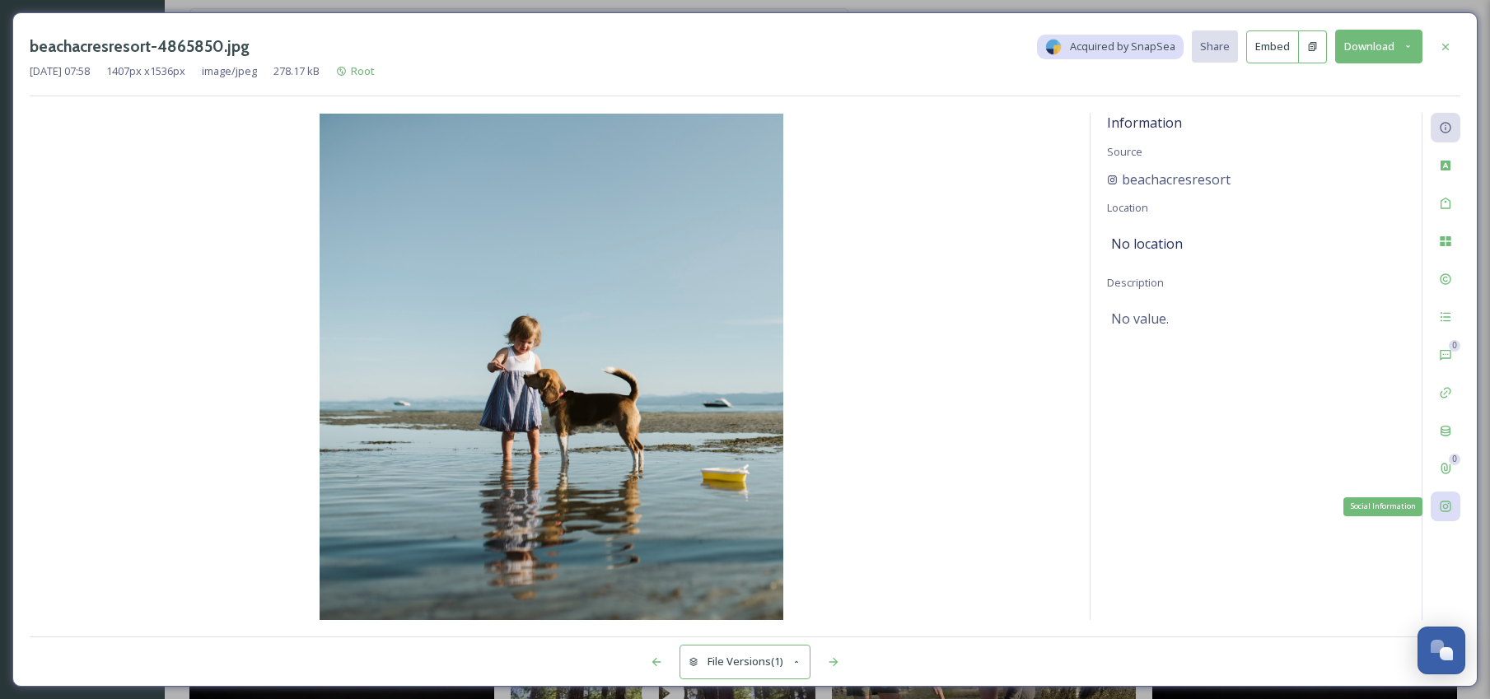
click at [1451, 503] on icon at bounding box center [1445, 506] width 13 height 13
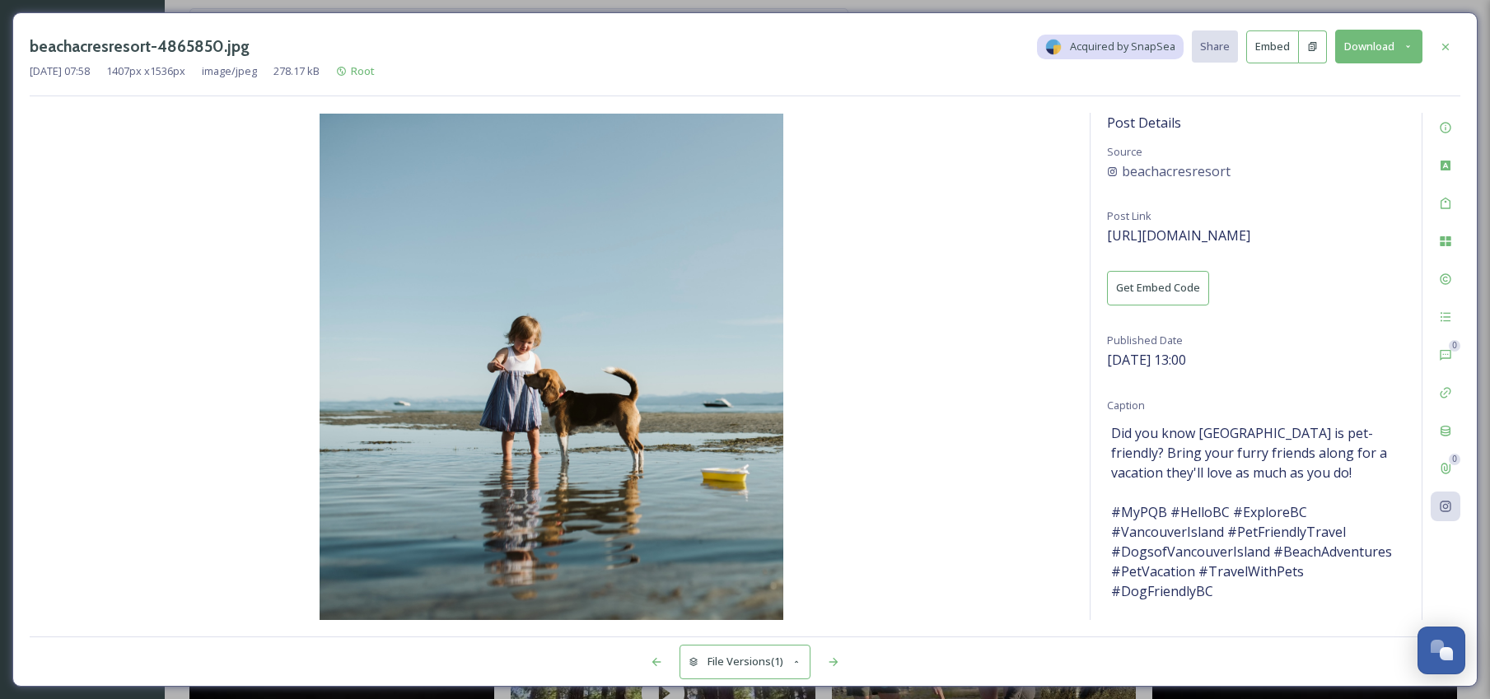
click at [1390, 53] on button "Download" at bounding box center [1378, 47] width 87 height 34
click at [1369, 119] on span "Download Medium (989 x 1080)" at bounding box center [1333, 117] width 152 height 16
drag, startPoint x: 1265, startPoint y: 171, endPoint x: 430, endPoint y: 65, distance: 841.7
click at [1446, 131] on icon at bounding box center [1445, 127] width 13 height 13
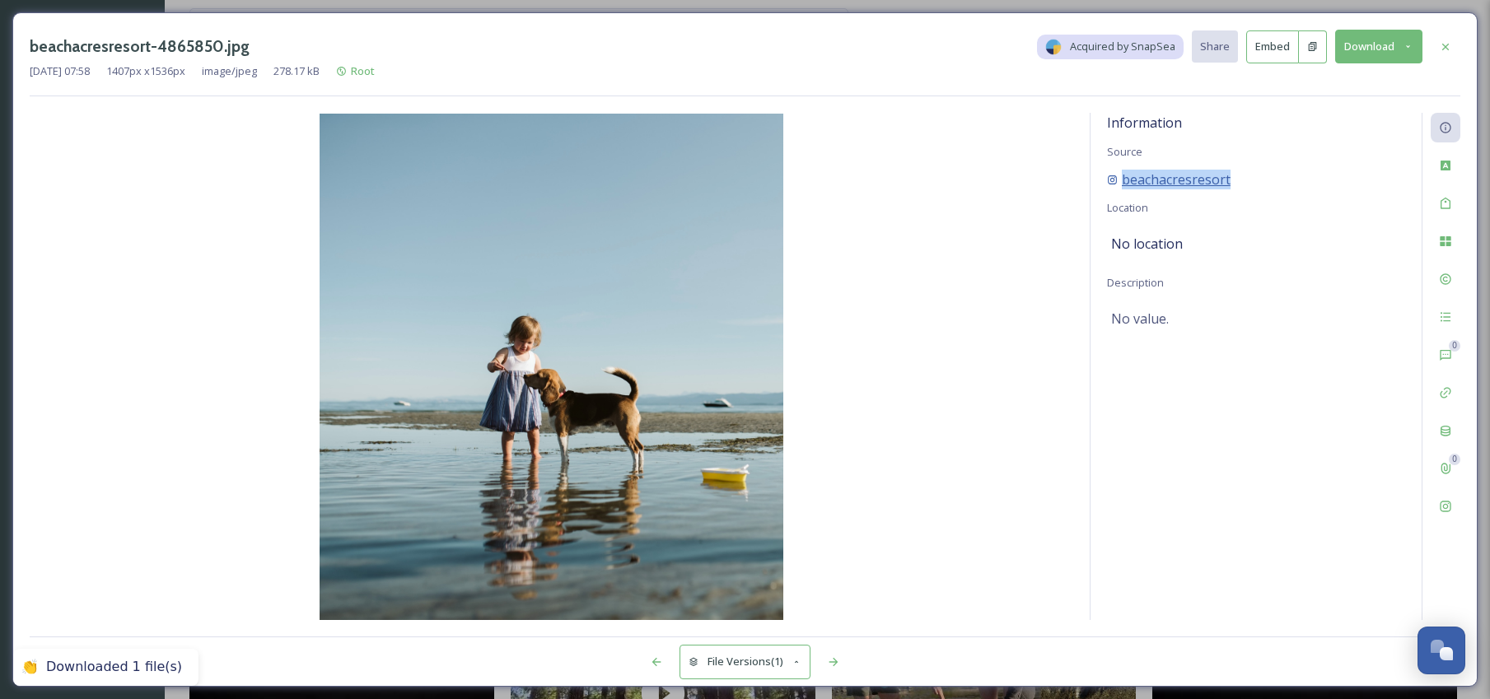
drag, startPoint x: 1276, startPoint y: 181, endPoint x: 1116, endPoint y: 180, distance: 159.8
click at [1088, 181] on div "Information Source beachacresresort Location No location Description No value. …" at bounding box center [745, 366] width 1430 height 507
drag, startPoint x: 1448, startPoint y: 49, endPoint x: 1323, endPoint y: 38, distance: 125.7
click at [1448, 50] on icon at bounding box center [1445, 46] width 13 height 13
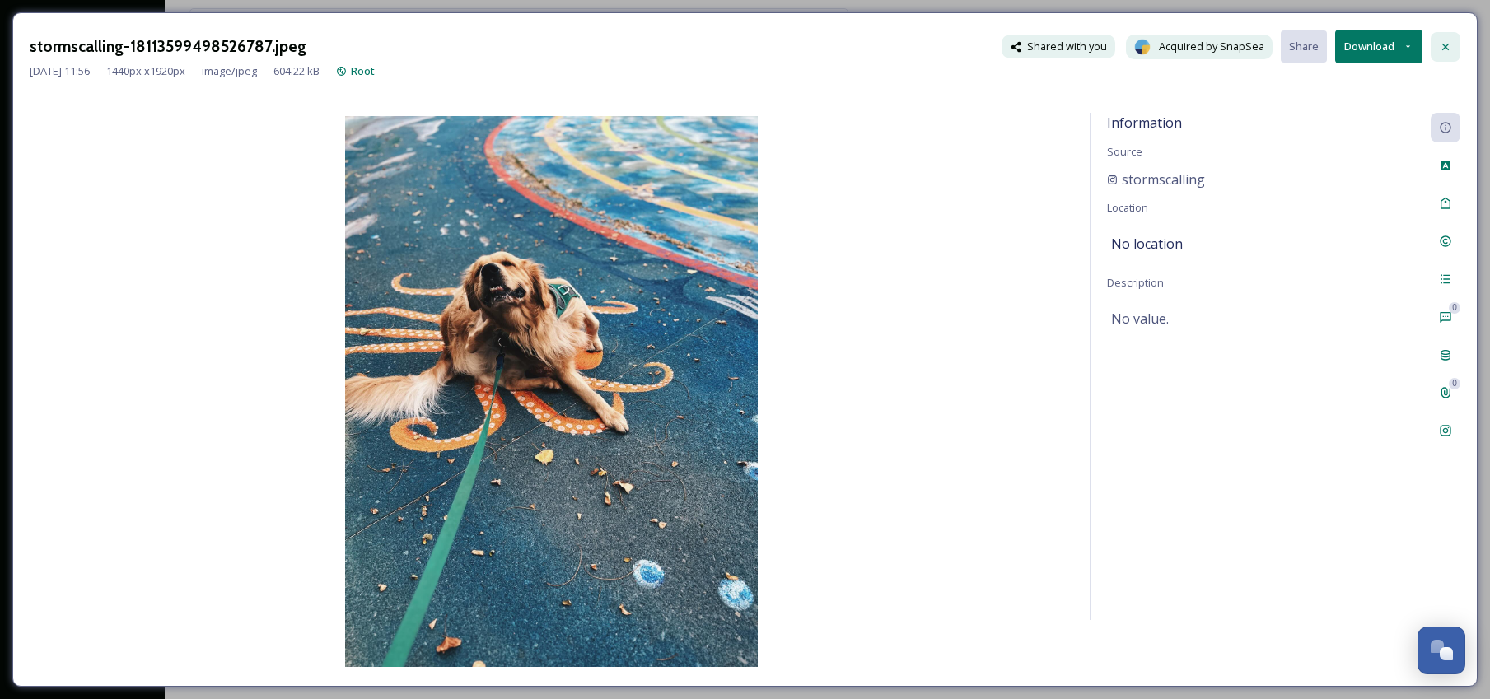
click at [1450, 52] on icon at bounding box center [1445, 46] width 13 height 13
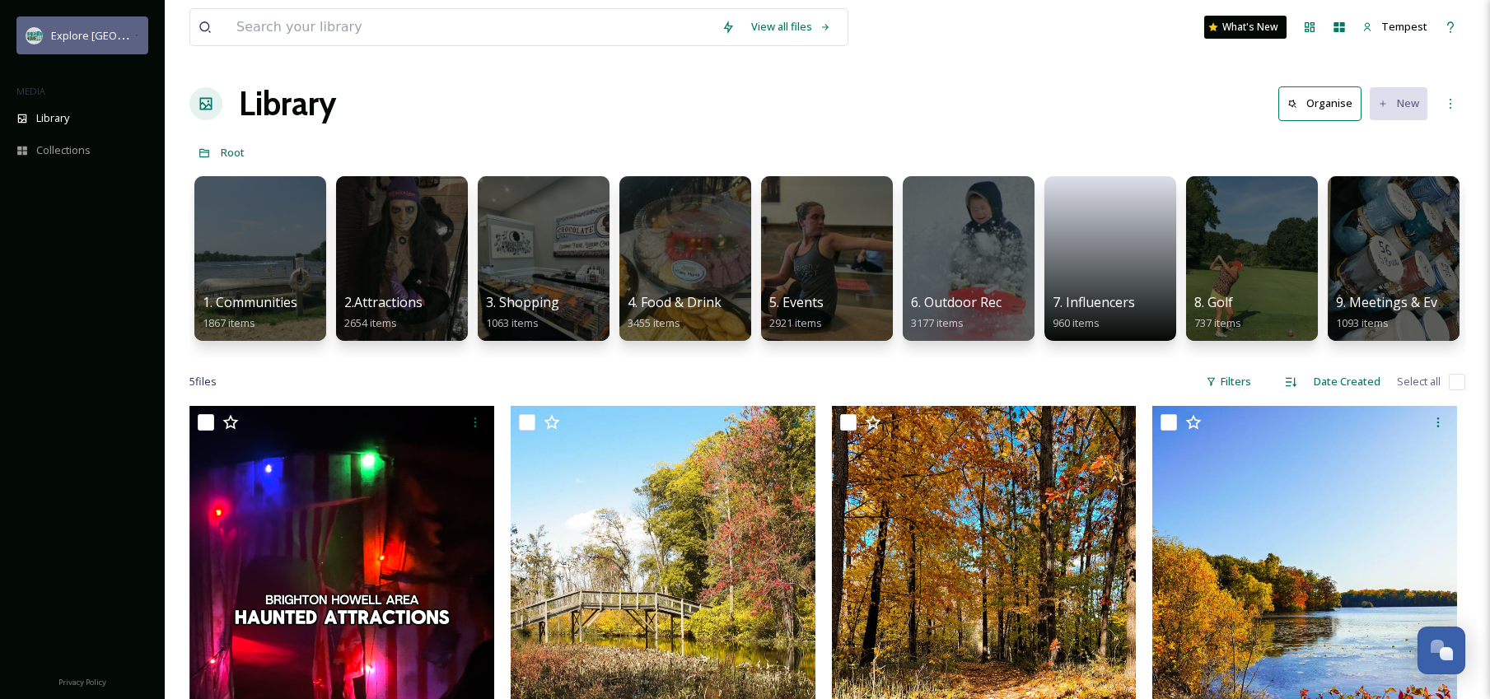
click at [106, 44] on div "Explore [GEOGRAPHIC_DATA][PERSON_NAME]" at bounding box center [92, 36] width 83 height 20
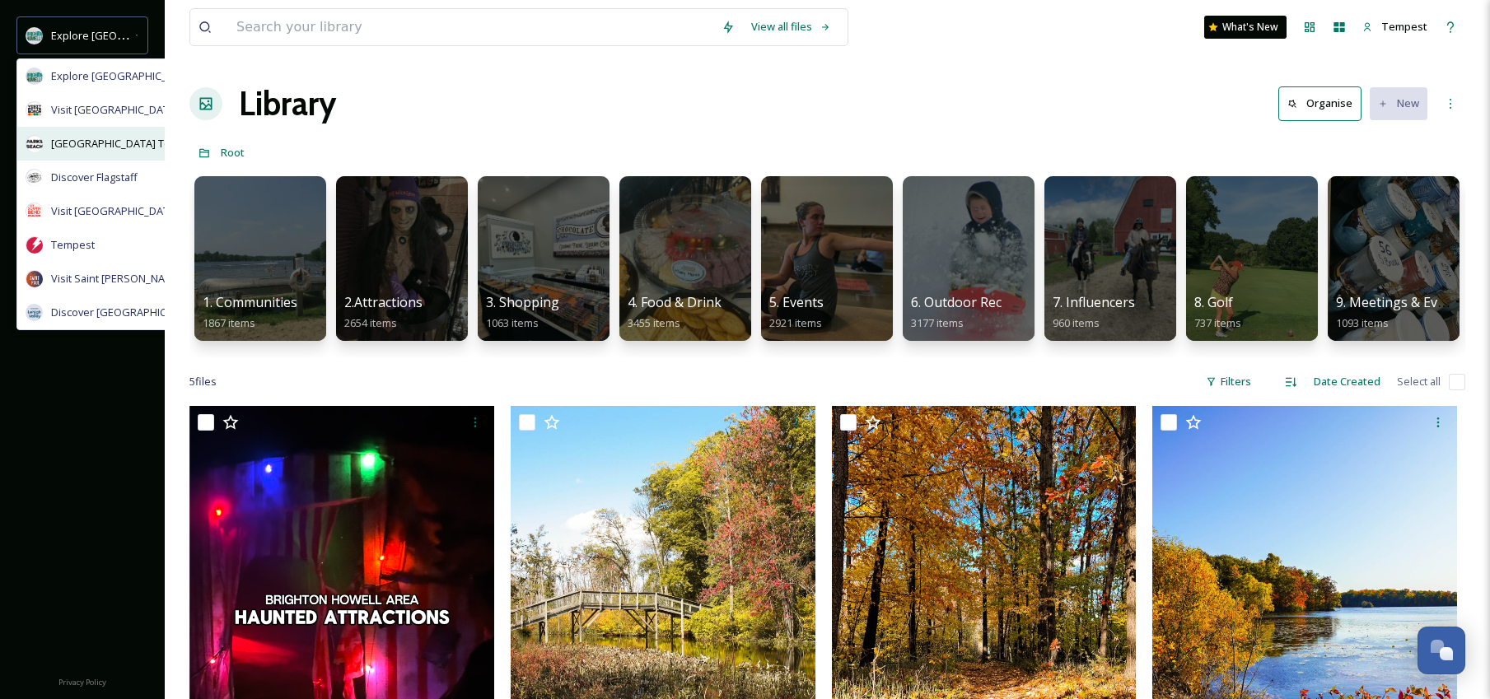
click at [124, 138] on span "[GEOGRAPHIC_DATA] Tourism" at bounding box center [124, 144] width 147 height 16
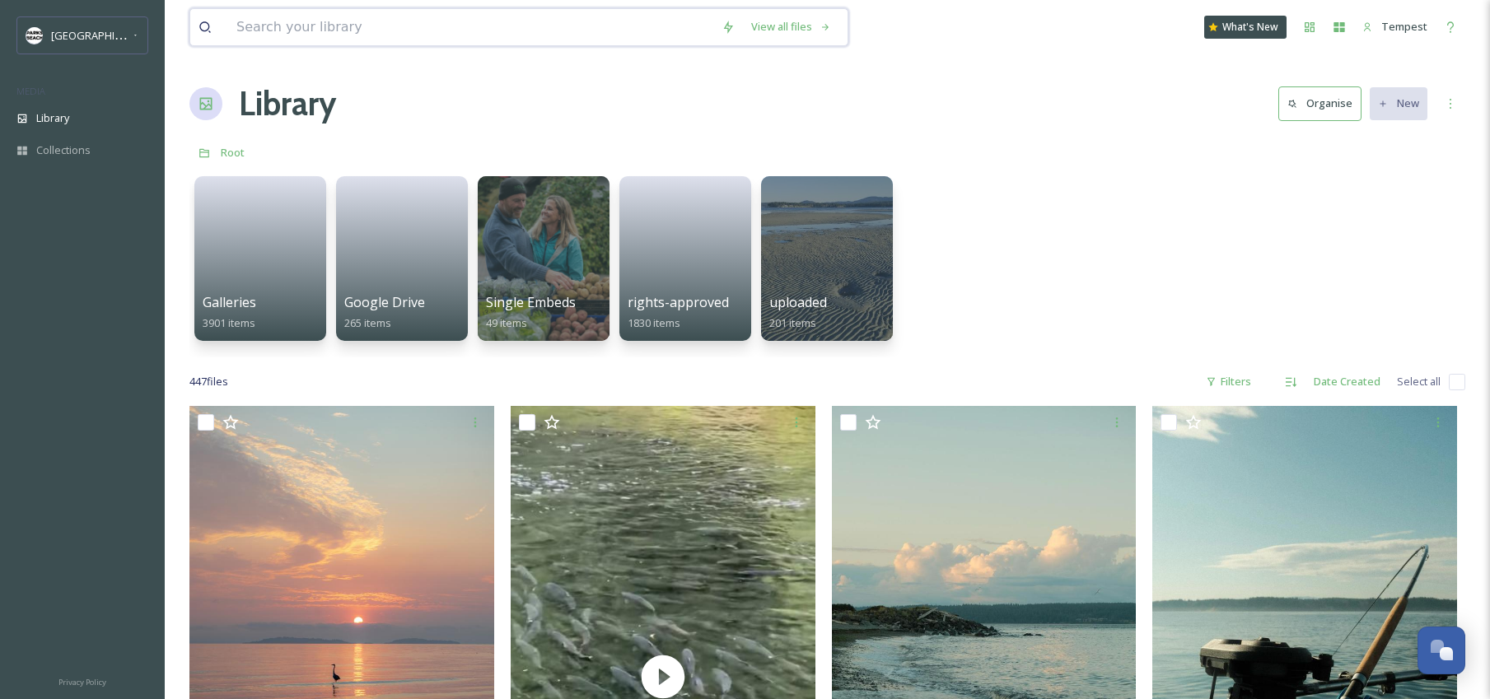
click at [478, 30] on input at bounding box center [470, 27] width 485 height 36
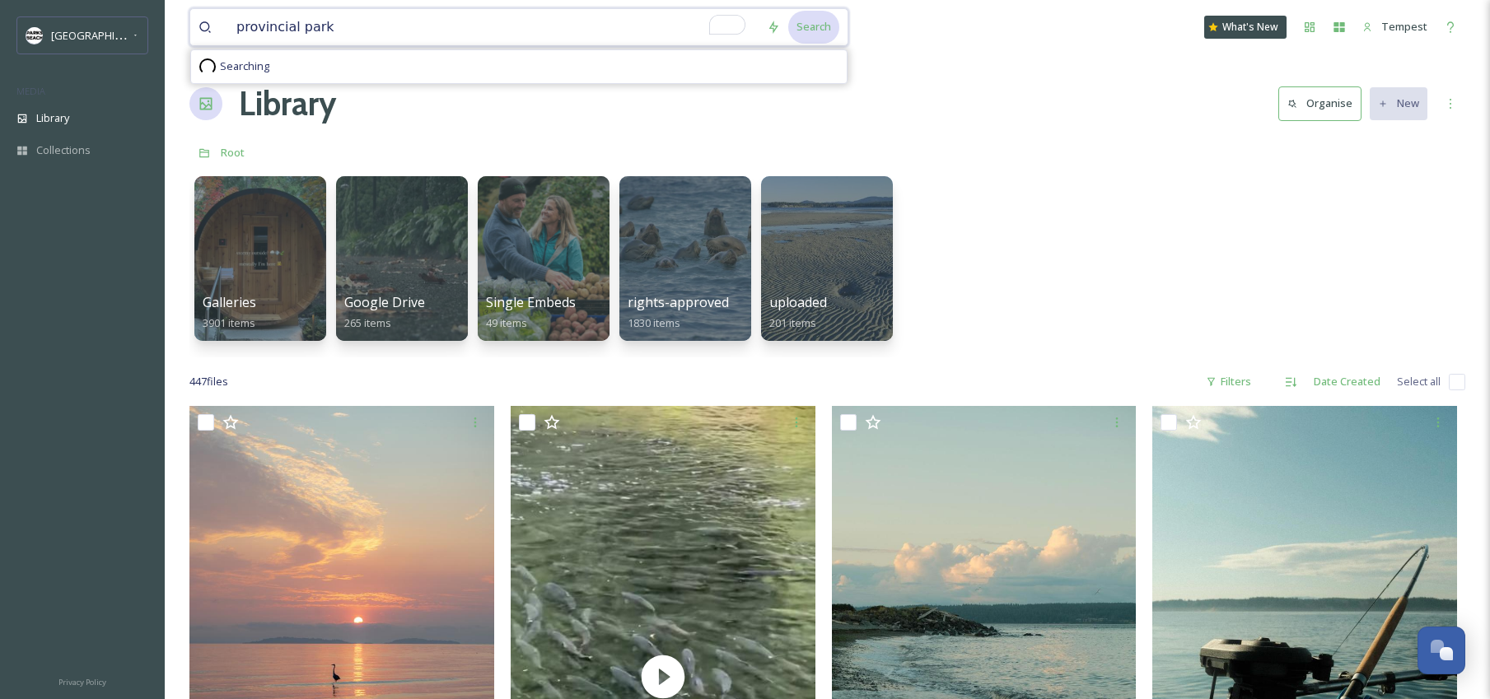
type input "provincial park"
click at [806, 22] on div "Search" at bounding box center [813, 27] width 51 height 32
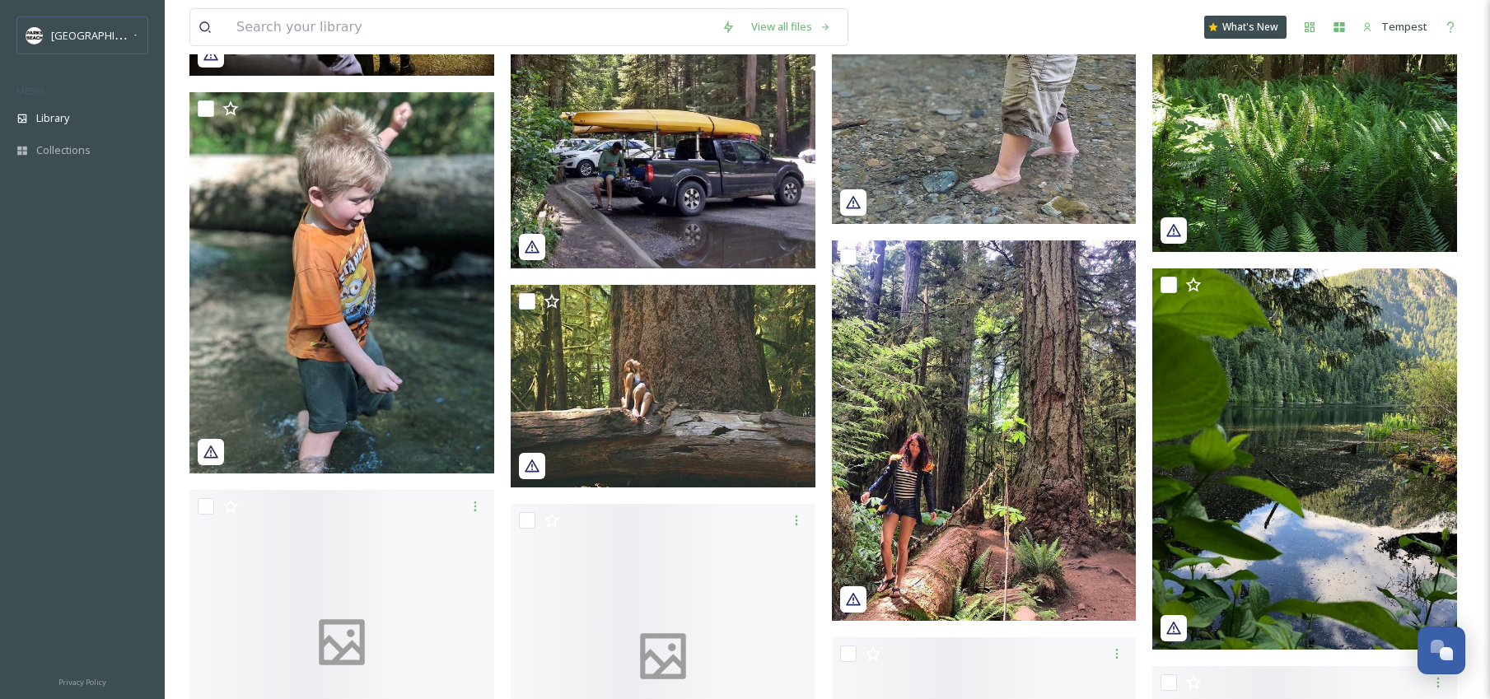
scroll to position [5460, 0]
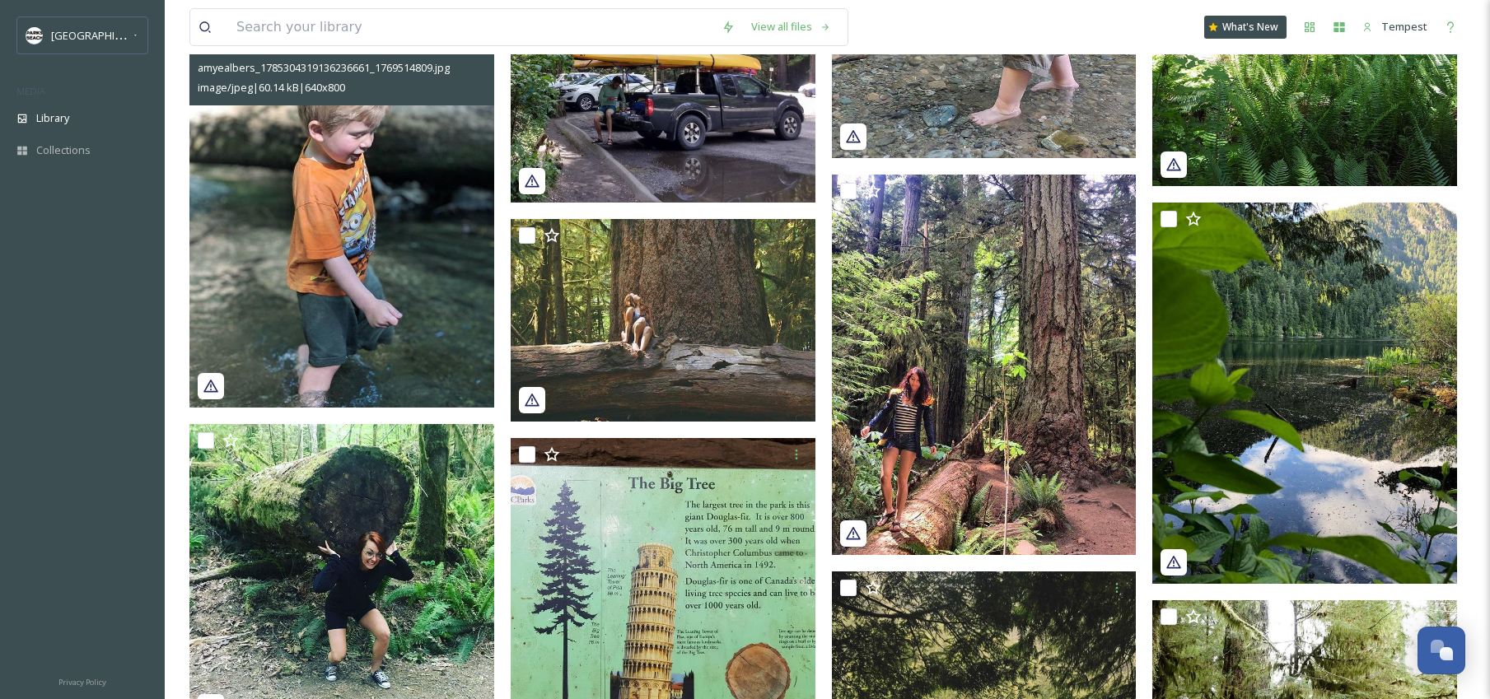
click at [404, 198] on img at bounding box center [341, 216] width 305 height 381
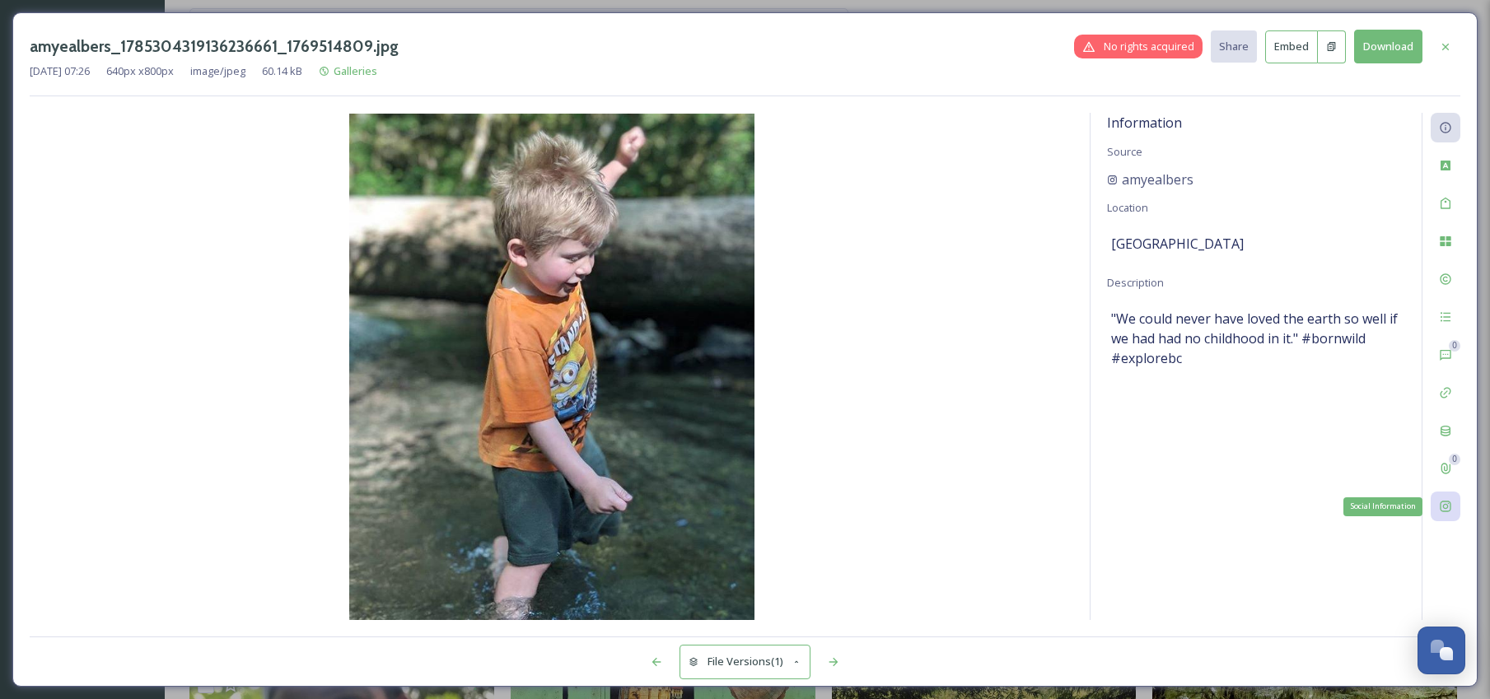
click at [1451, 500] on icon at bounding box center [1445, 506] width 13 height 13
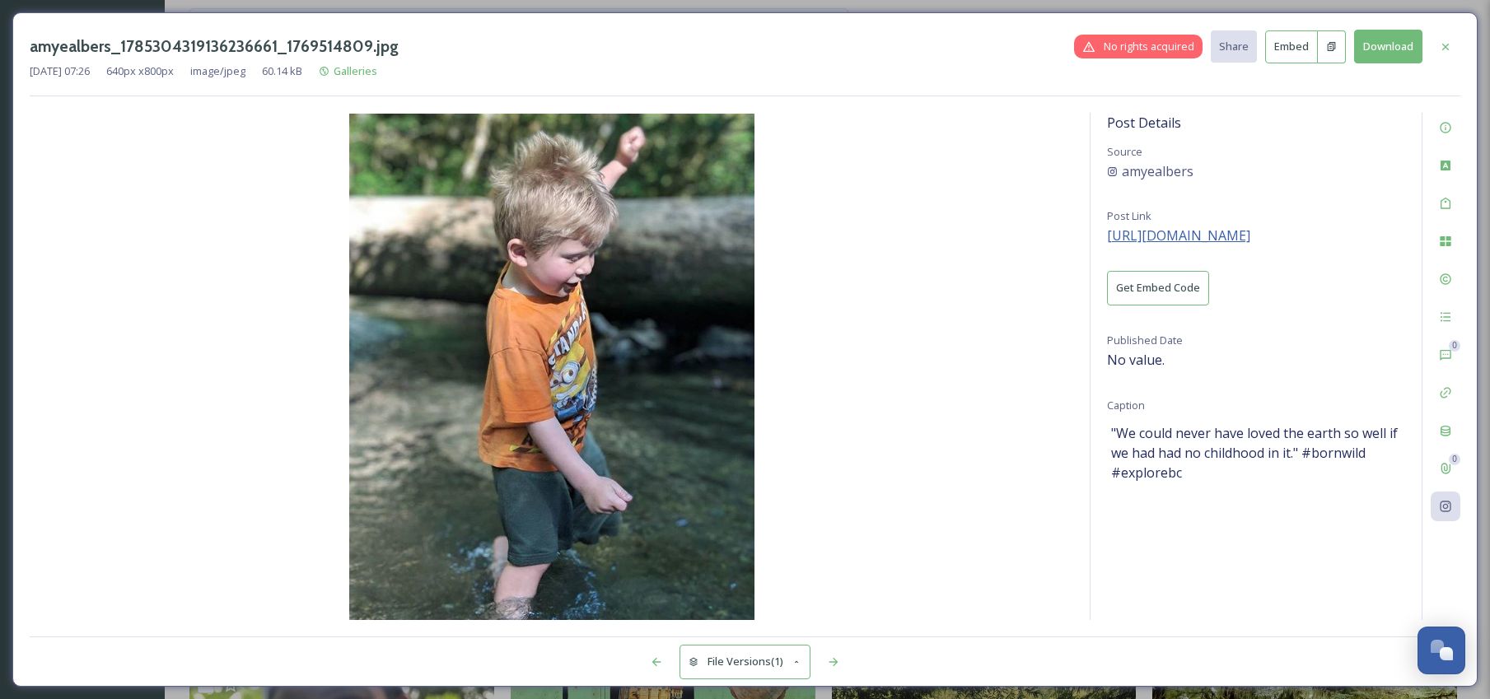
click at [1250, 240] on span "[URL][DOMAIN_NAME]" at bounding box center [1178, 235] width 143 height 18
click at [1444, 46] on icon at bounding box center [1445, 46] width 13 height 13
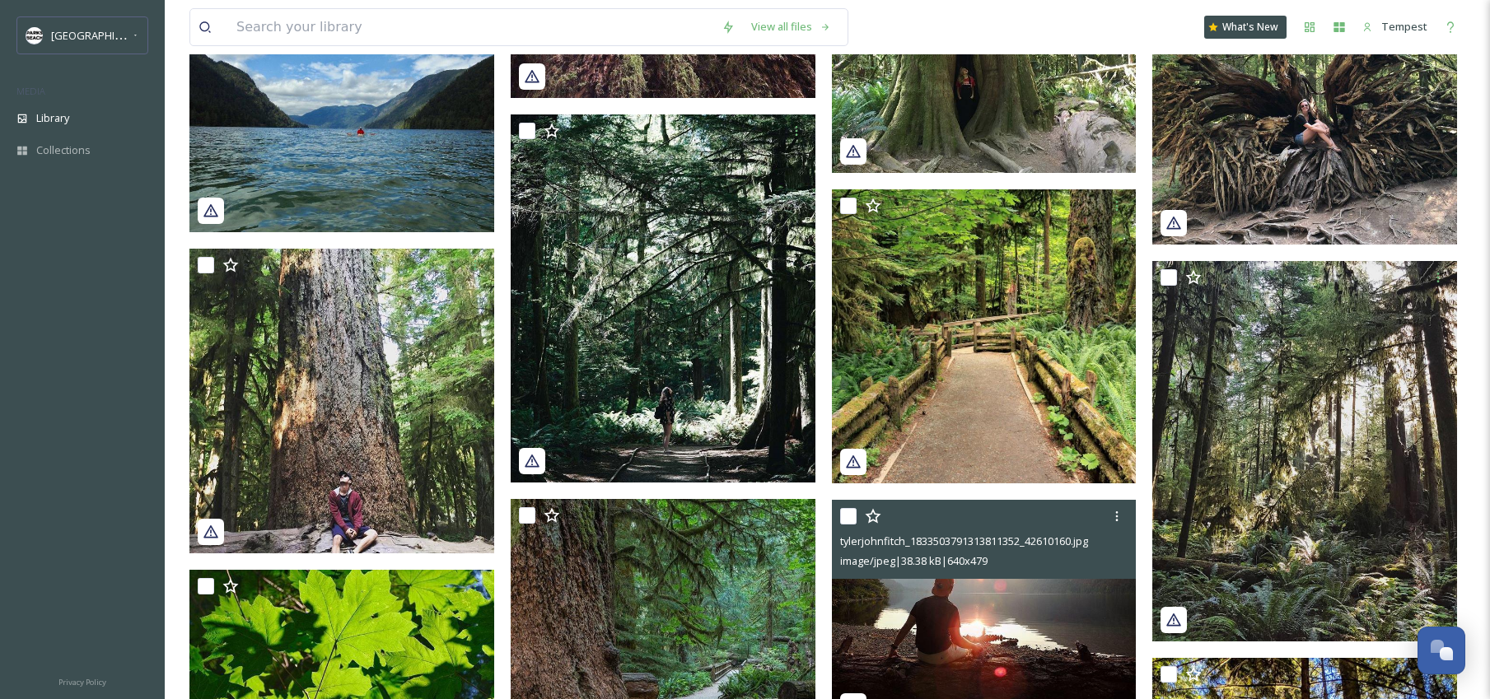
scroll to position [8240, 0]
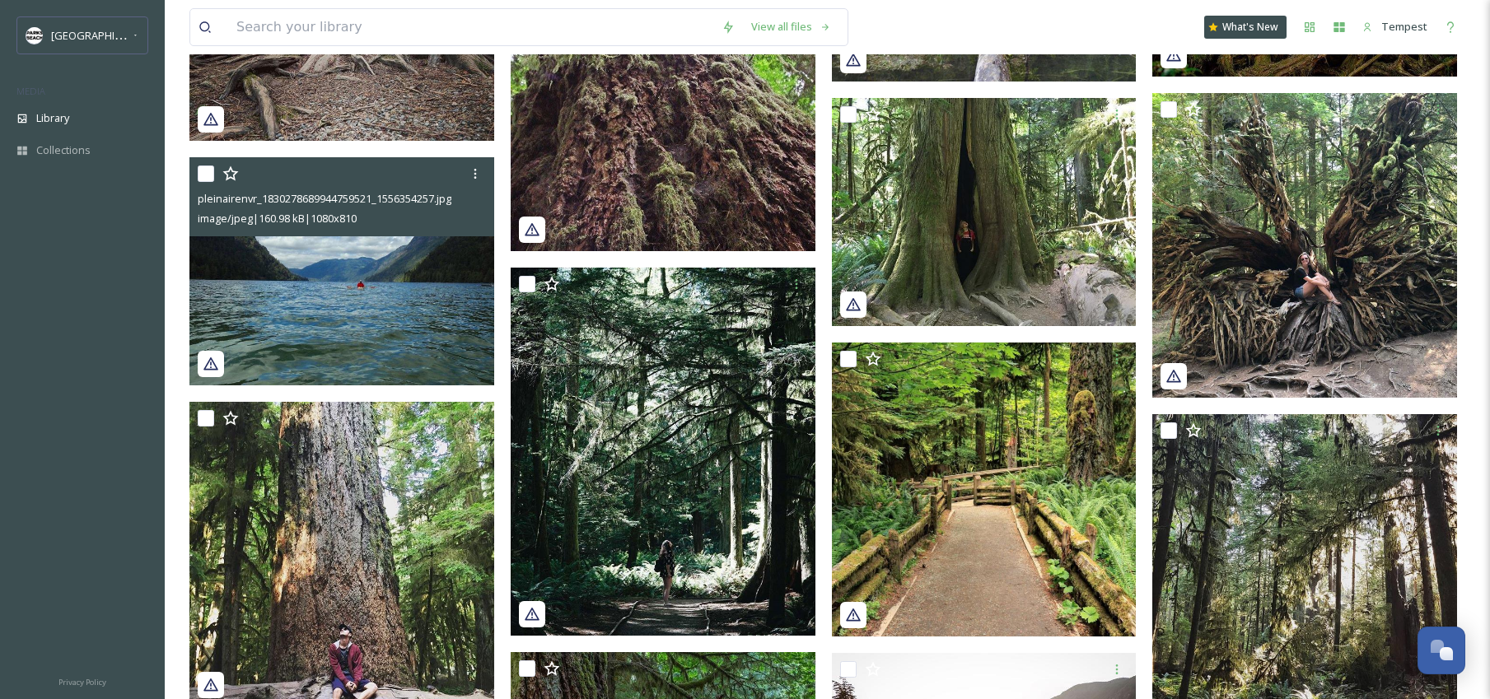
click at [441, 292] on img at bounding box center [341, 271] width 305 height 229
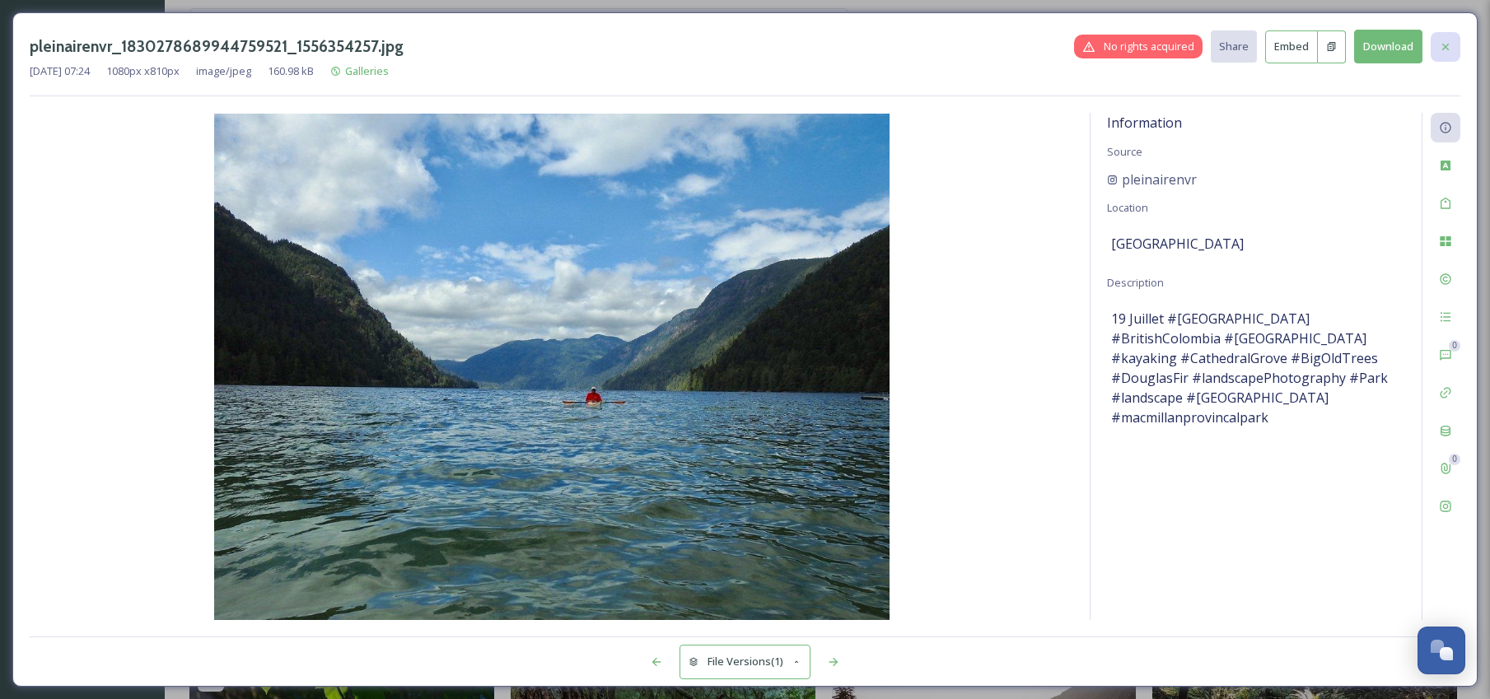
click at [1434, 49] on div at bounding box center [1445, 47] width 30 height 30
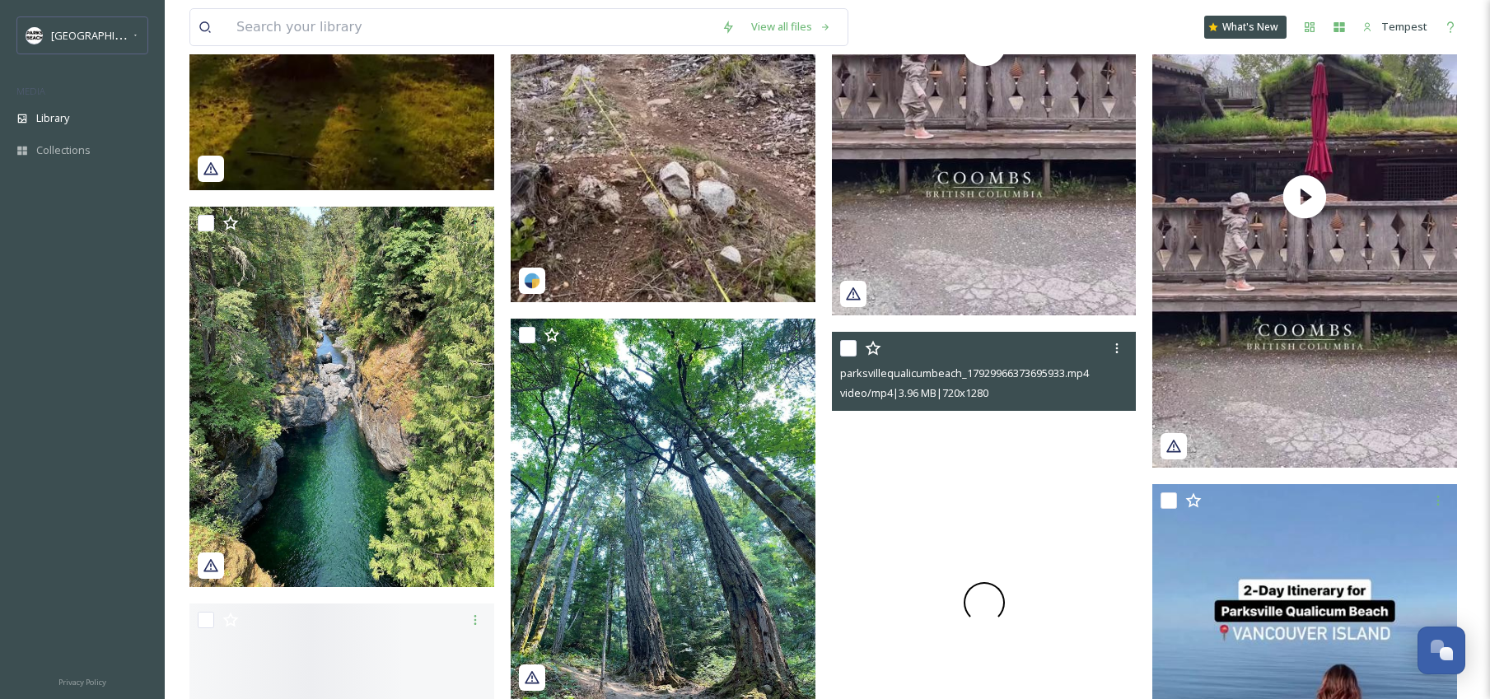
scroll to position [16518, 0]
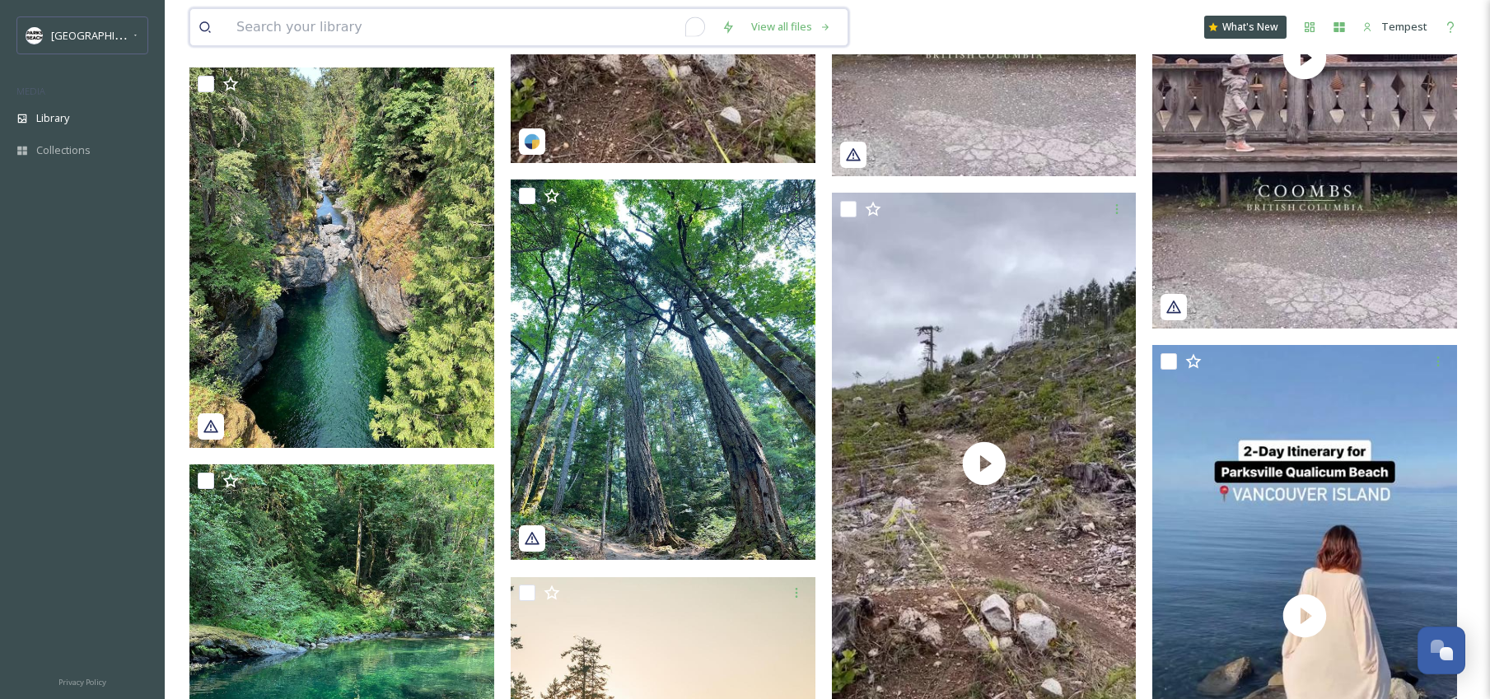
click at [402, 36] on input "To enrich screen reader interactions, please activate Accessibility in Grammarl…" at bounding box center [470, 27] width 485 height 36
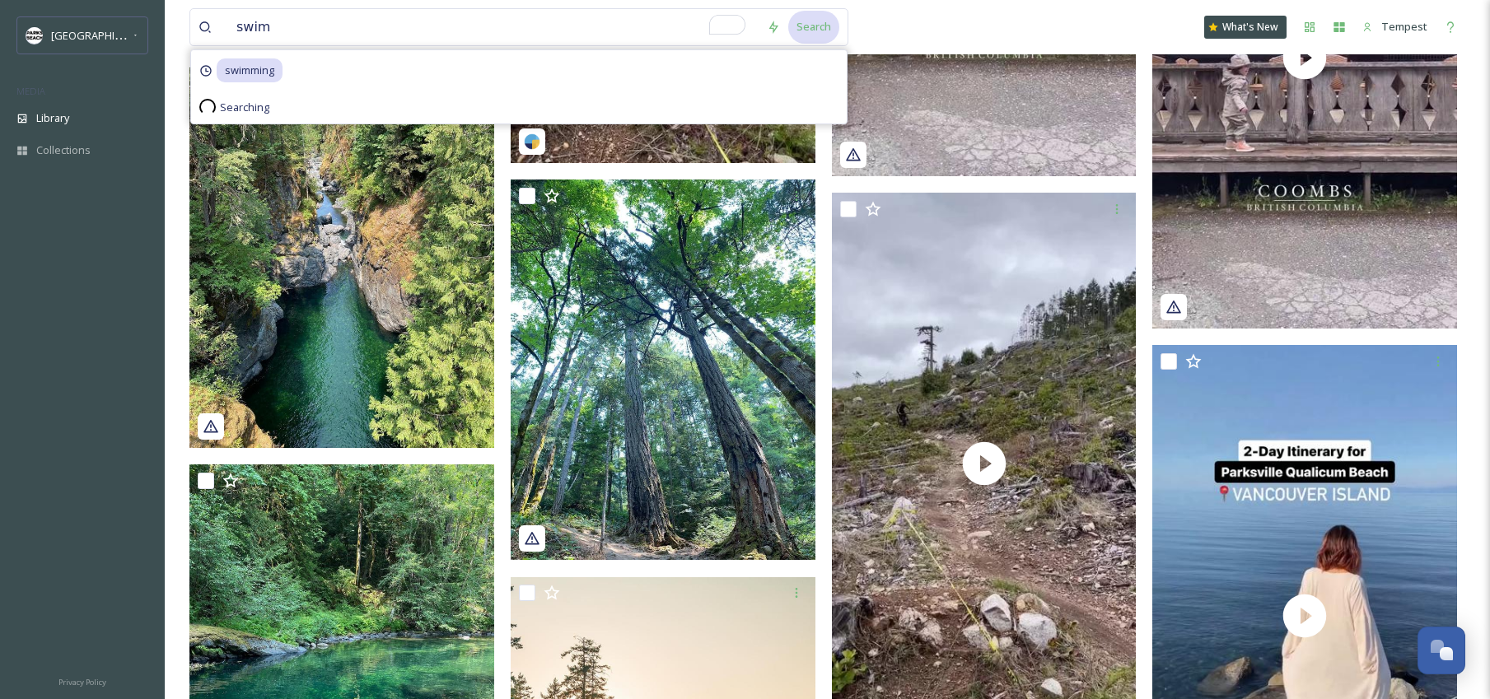
click at [807, 28] on div "Search" at bounding box center [813, 27] width 51 height 32
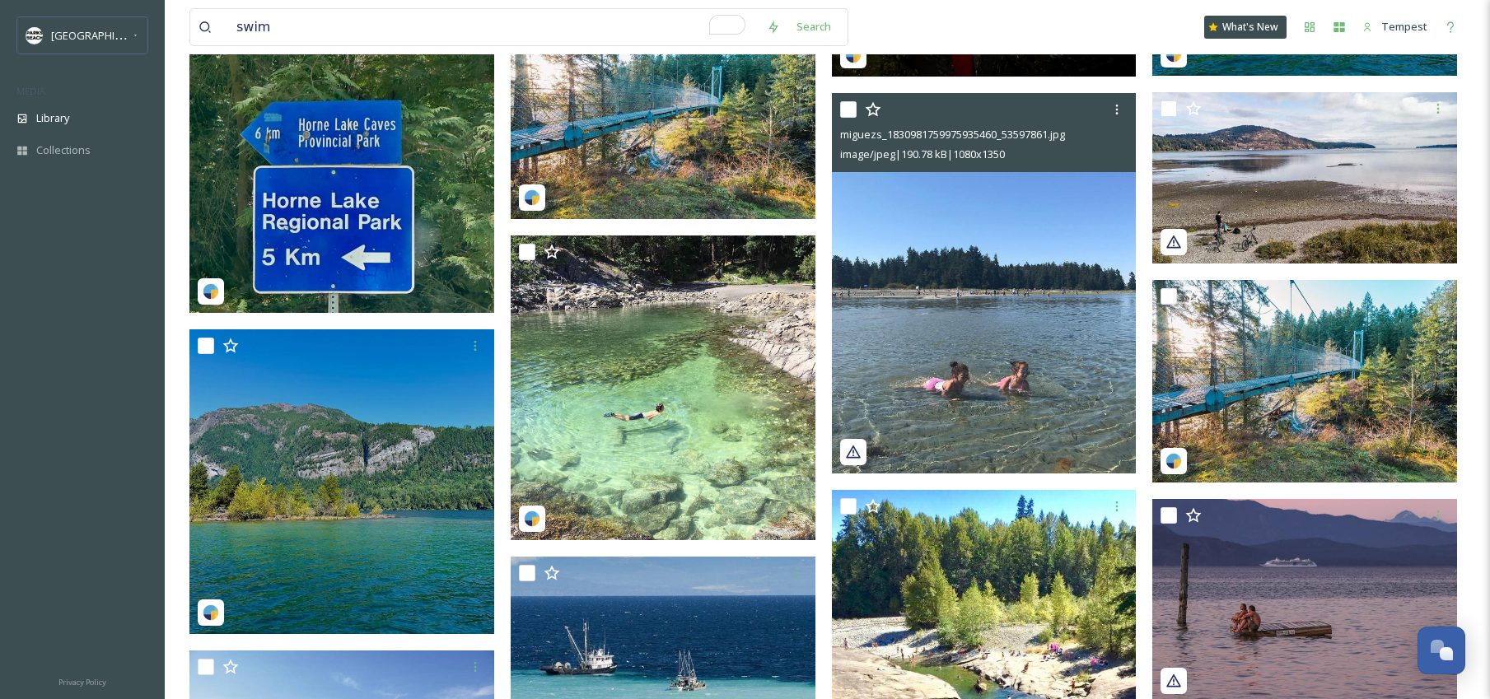
scroll to position [791, 0]
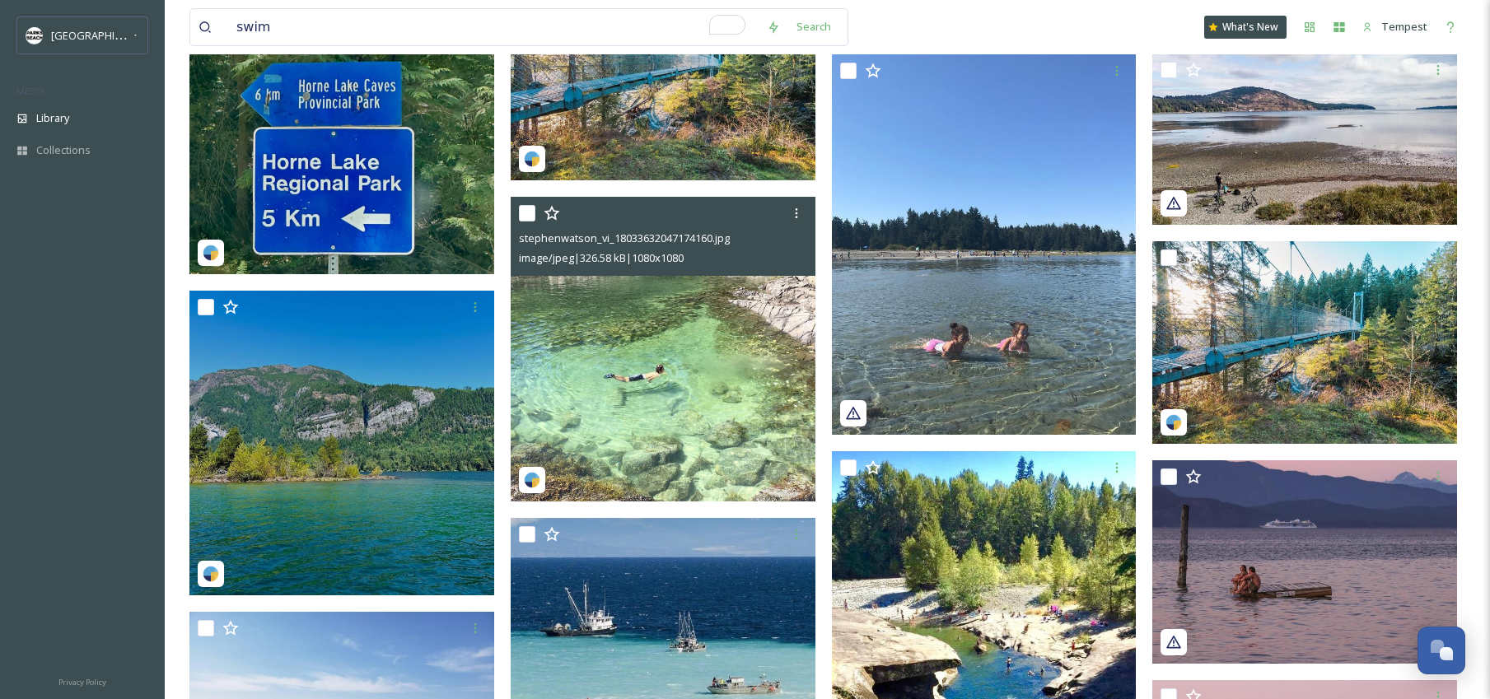
click at [681, 356] on img at bounding box center [663, 349] width 305 height 305
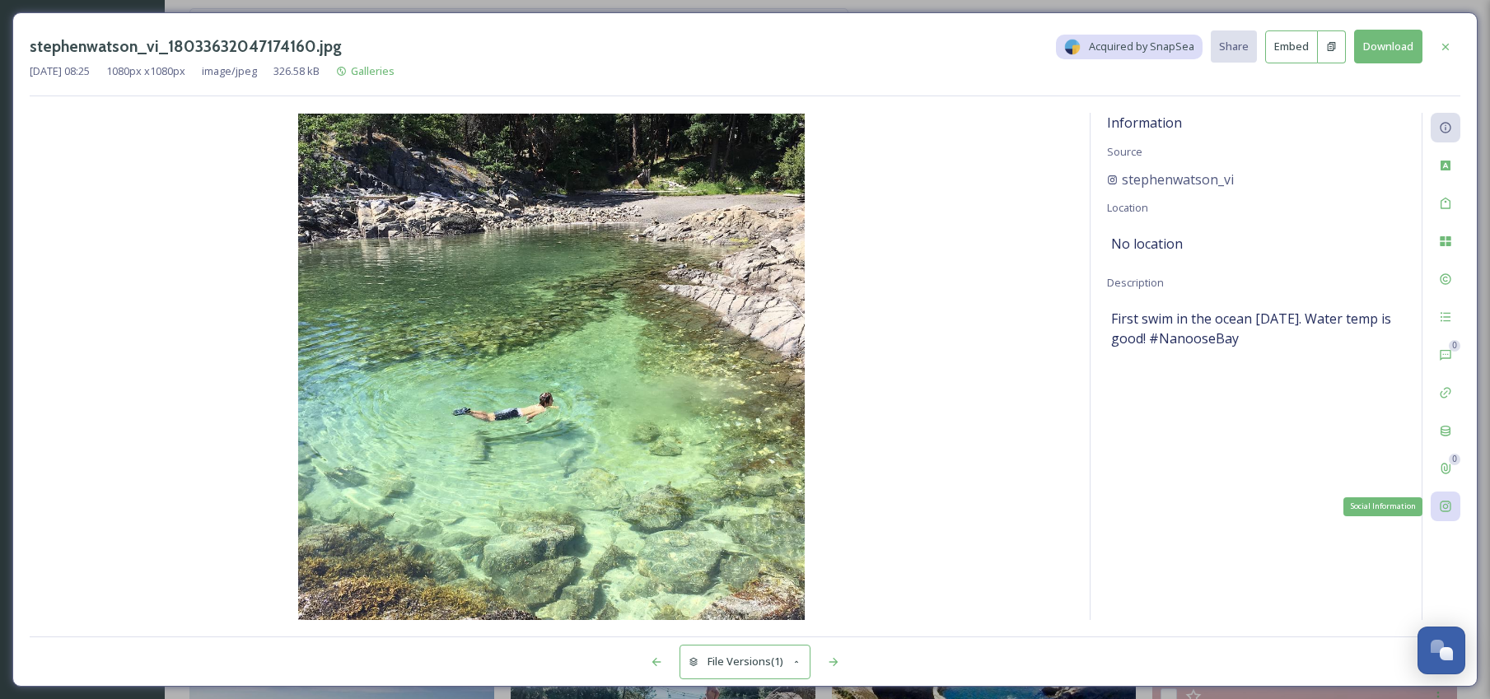
click at [1447, 511] on icon at bounding box center [1445, 506] width 13 height 13
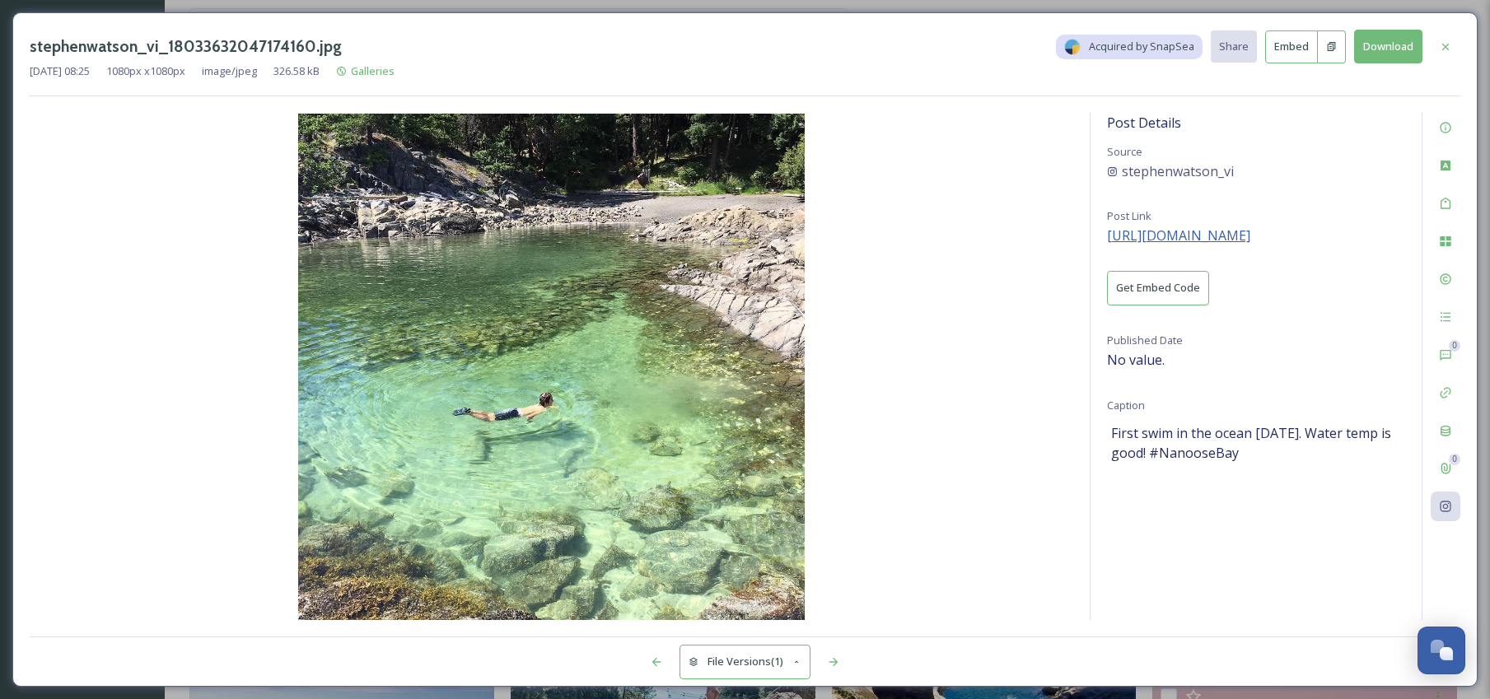
click at [1246, 237] on span "[URL][DOMAIN_NAME]" at bounding box center [1178, 235] width 143 height 18
click at [1445, 48] on icon at bounding box center [1445, 46] width 13 height 13
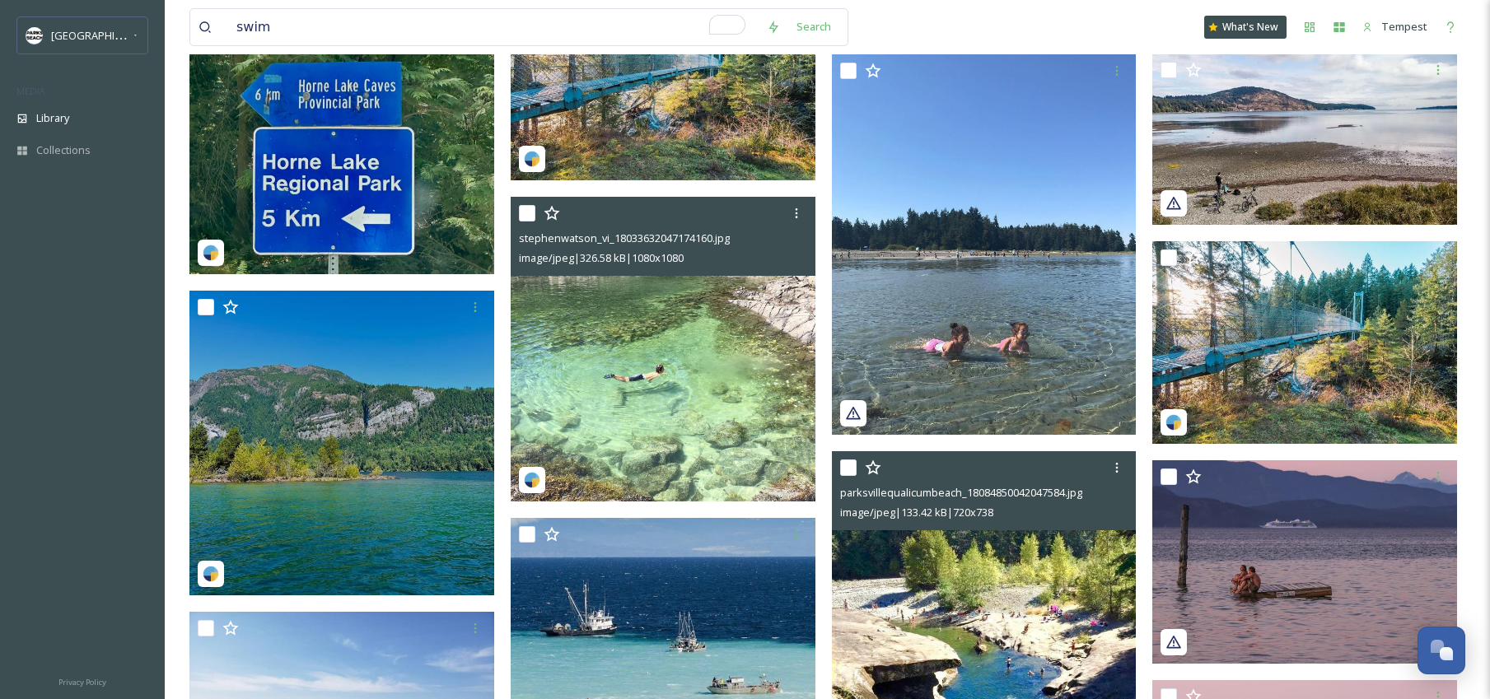
scroll to position [1145, 0]
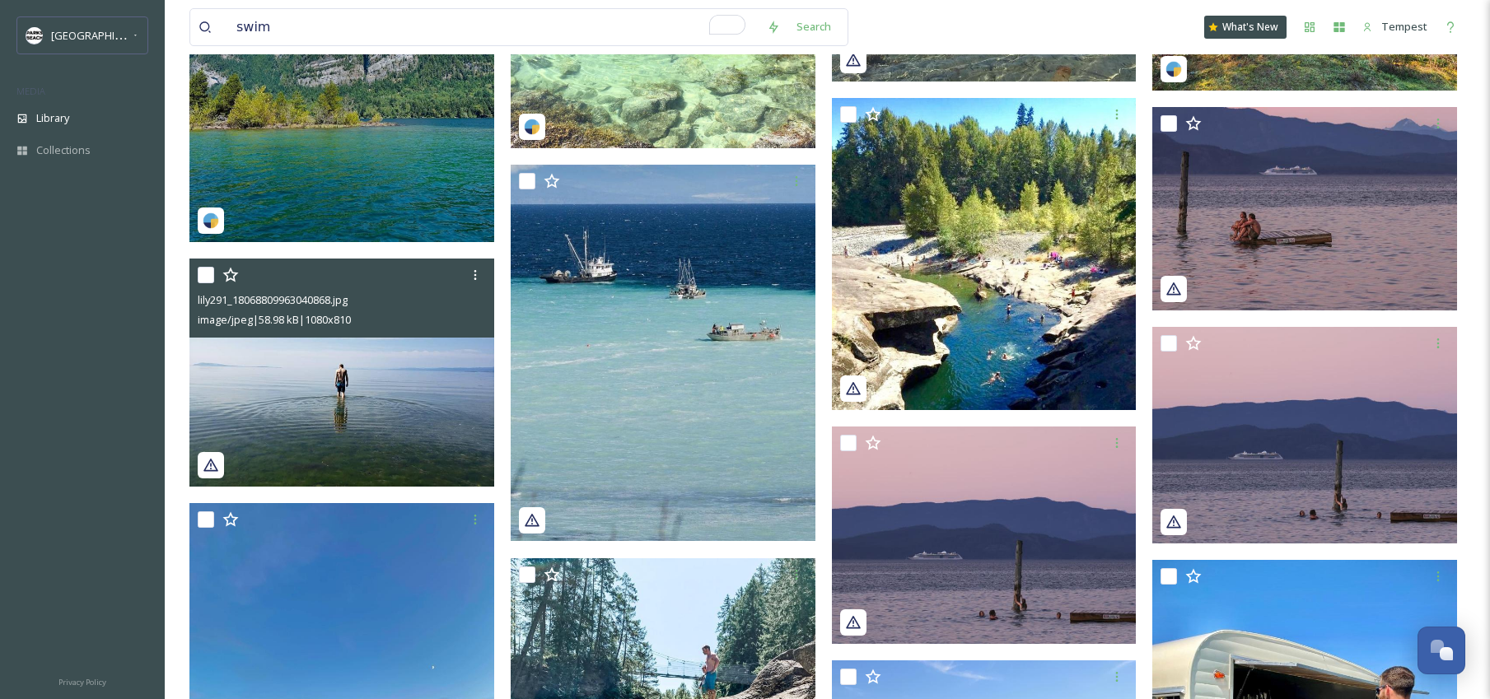
click at [384, 388] on img at bounding box center [341, 373] width 305 height 229
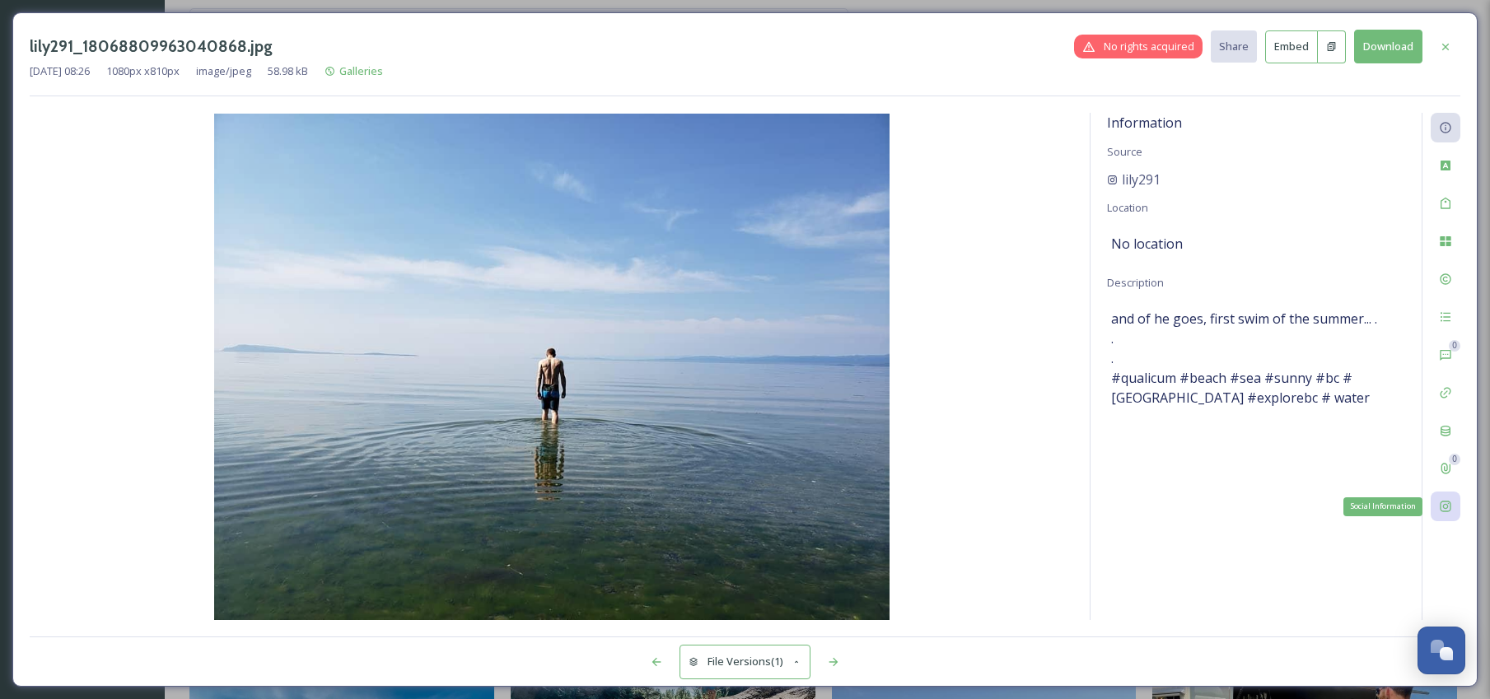
click at [1450, 514] on div "Social Information" at bounding box center [1445, 507] width 30 height 30
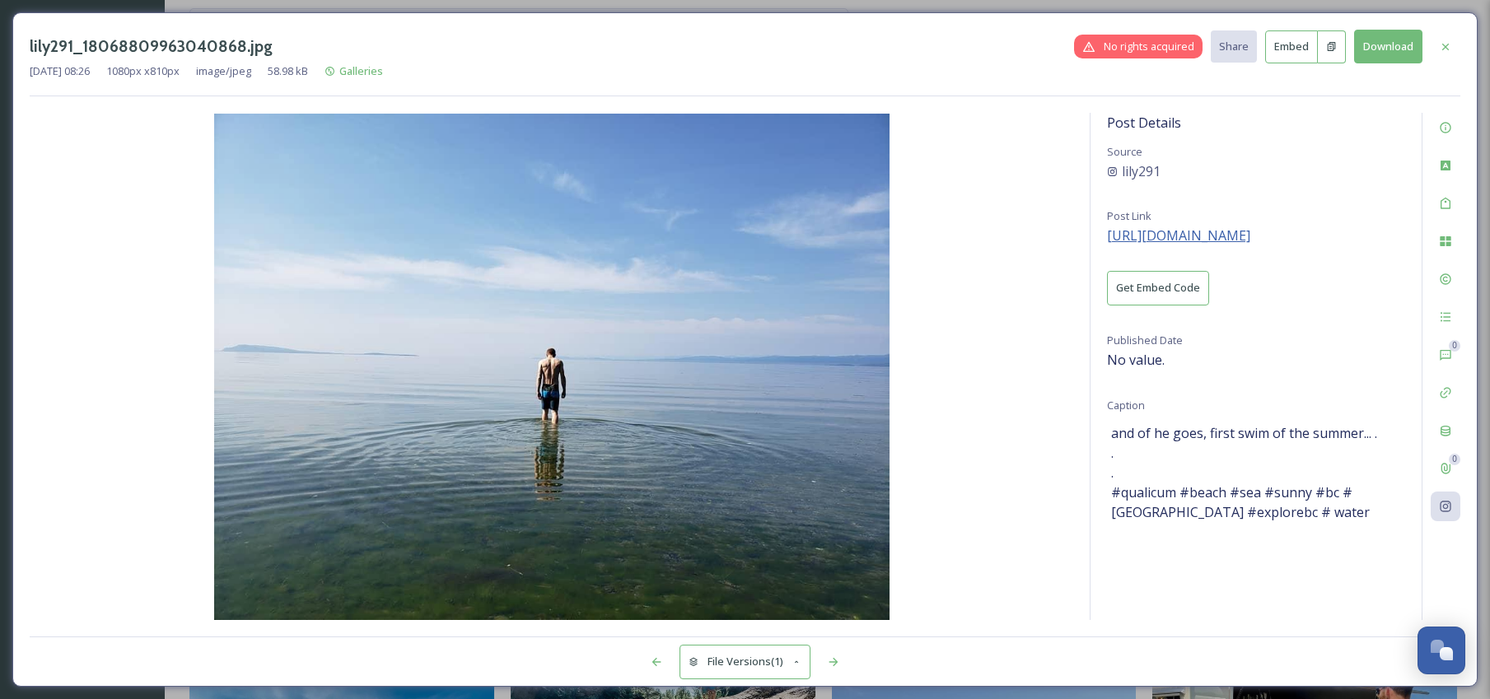
click at [1250, 231] on span "[URL][DOMAIN_NAME]" at bounding box center [1178, 235] width 143 height 18
click at [1447, 50] on icon at bounding box center [1445, 46] width 13 height 13
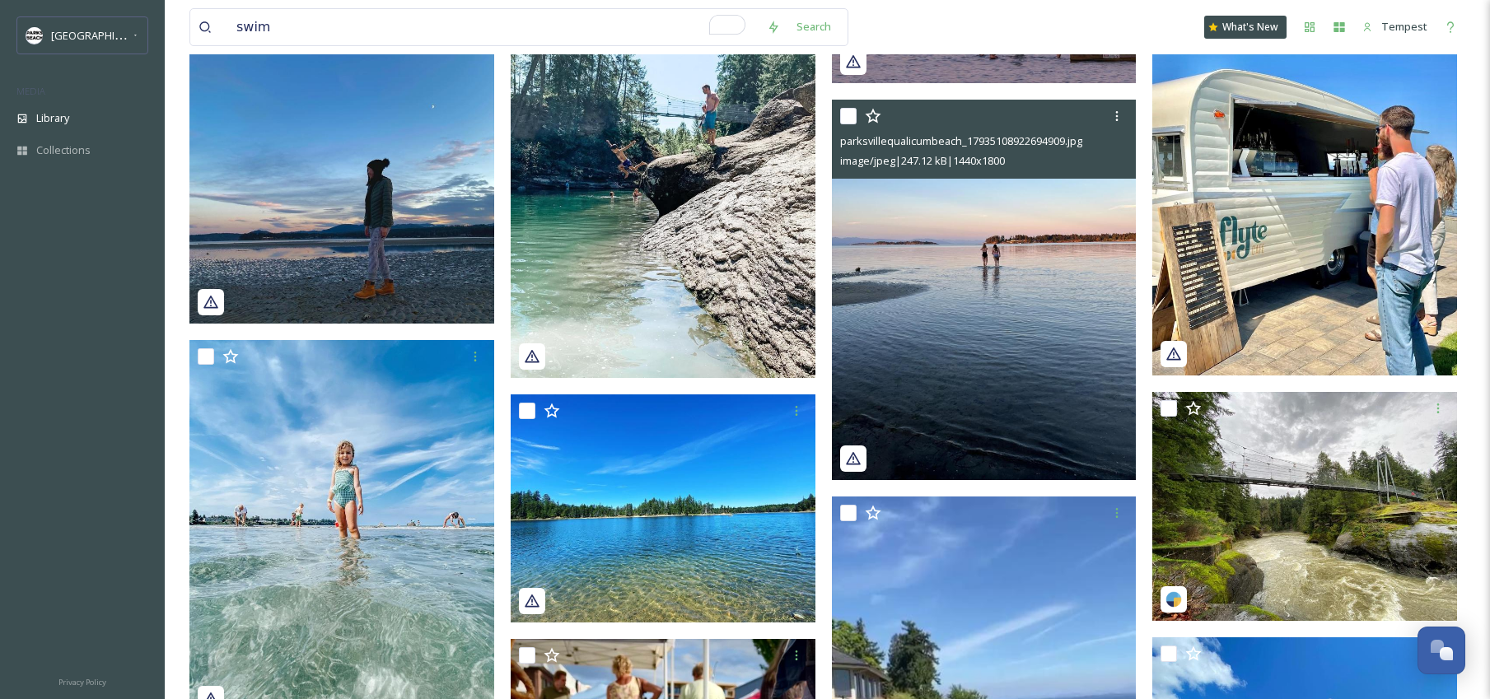
scroll to position [1703, 0]
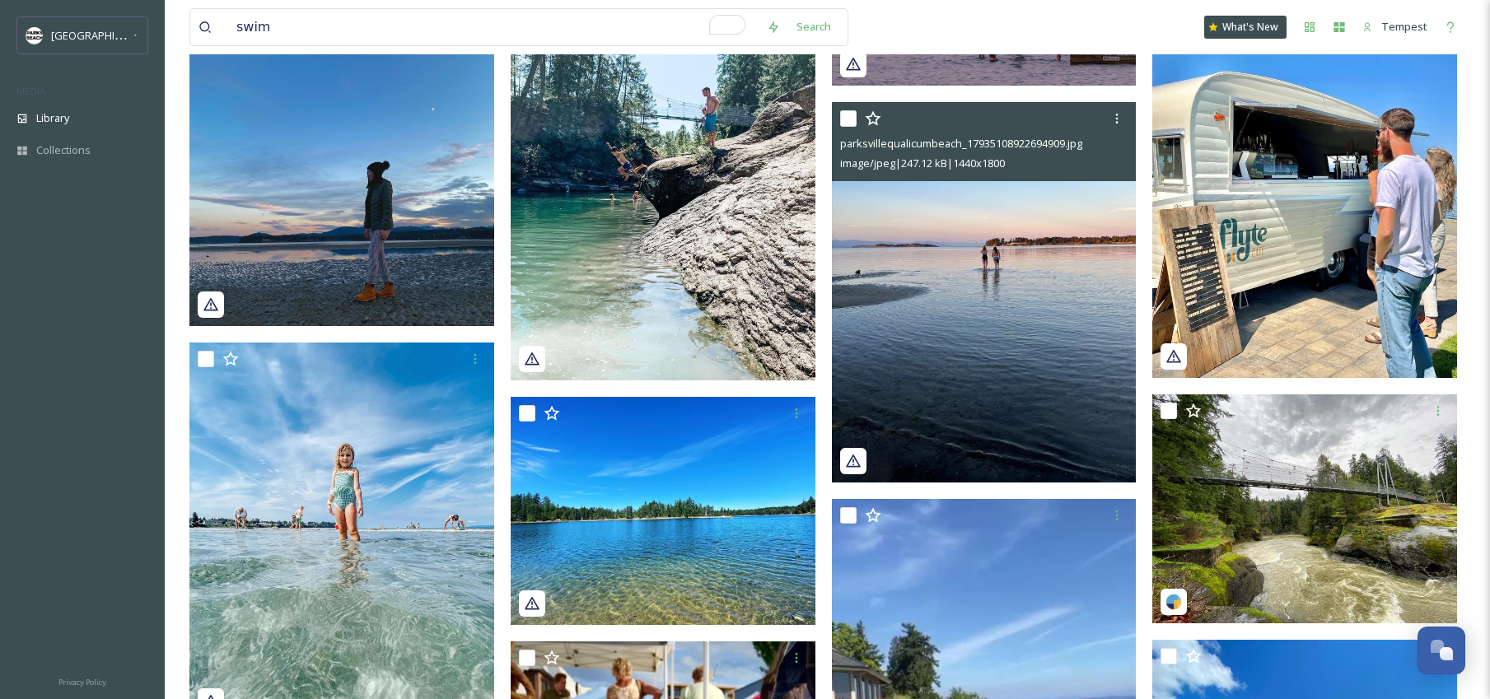
click at [1018, 315] on img at bounding box center [984, 292] width 305 height 381
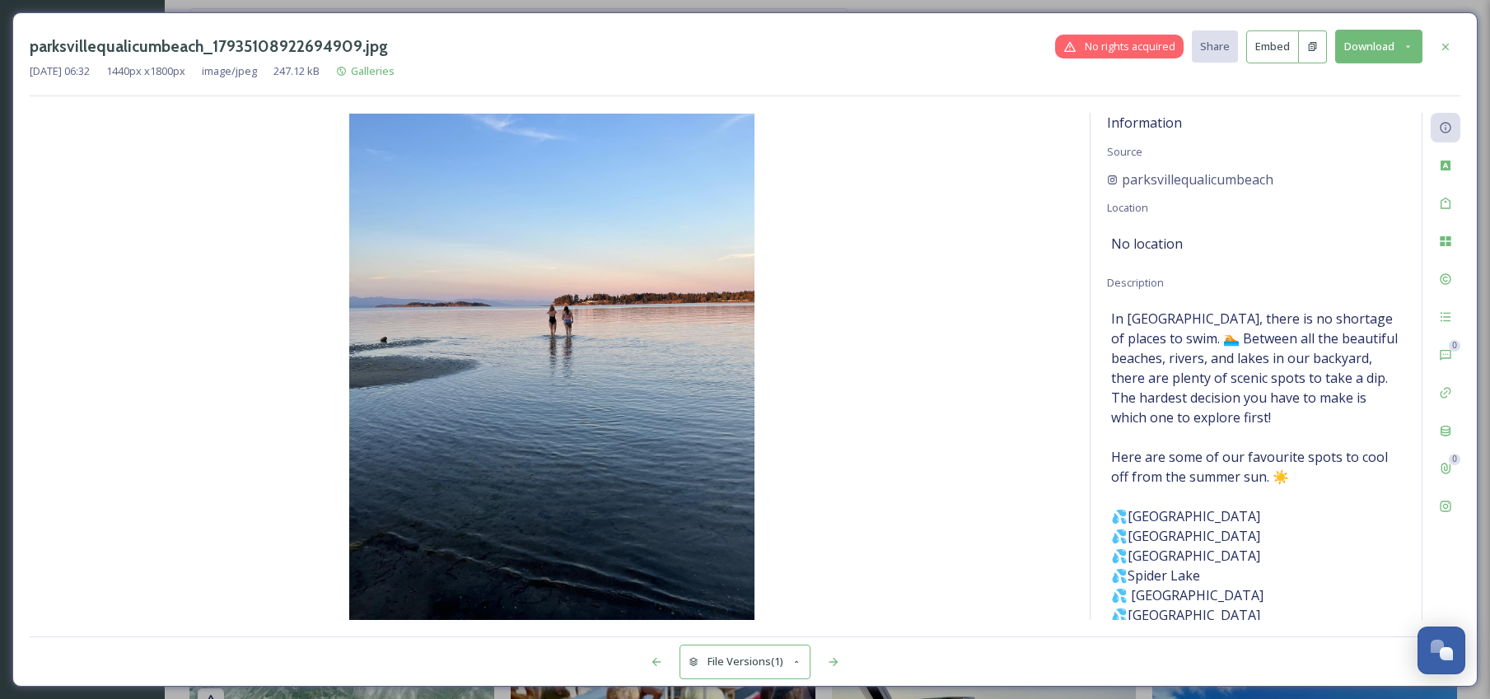
scroll to position [43, 0]
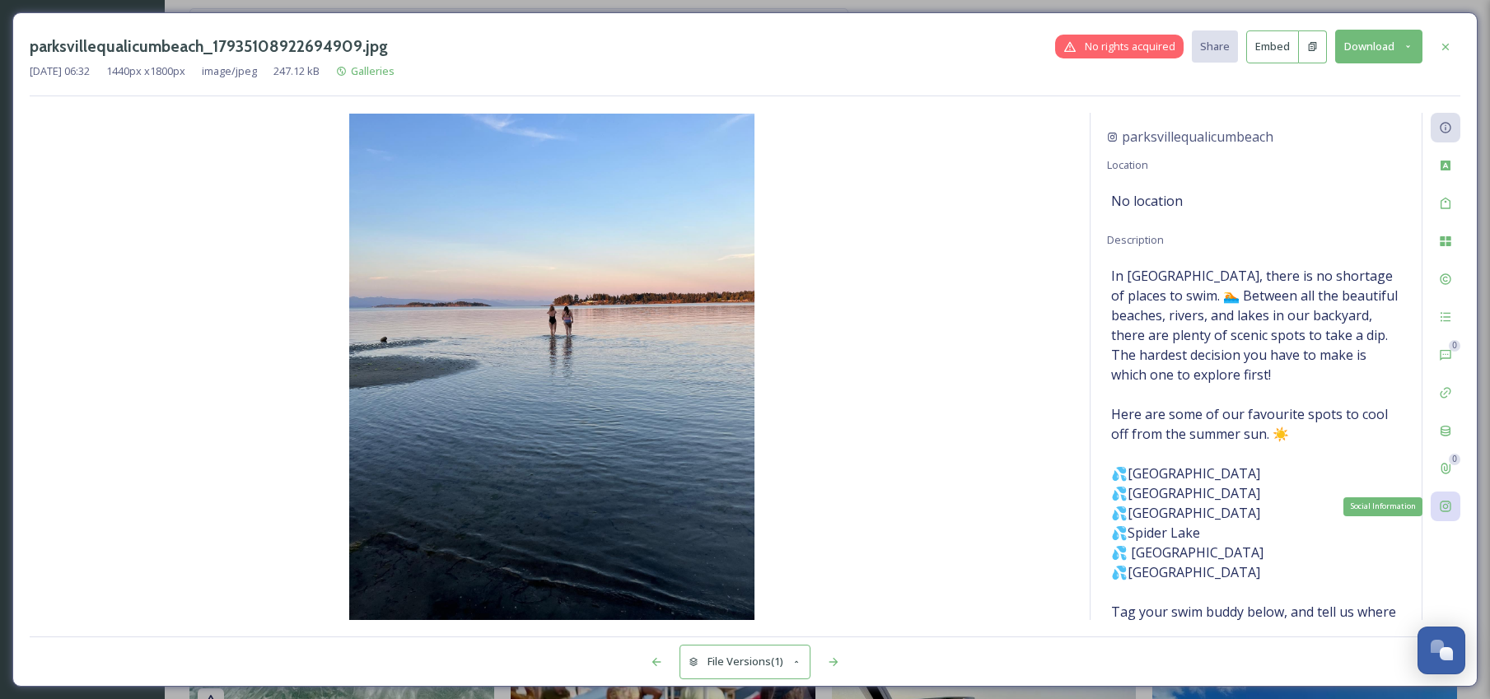
click at [1453, 506] on div "Social Information" at bounding box center [1445, 507] width 30 height 30
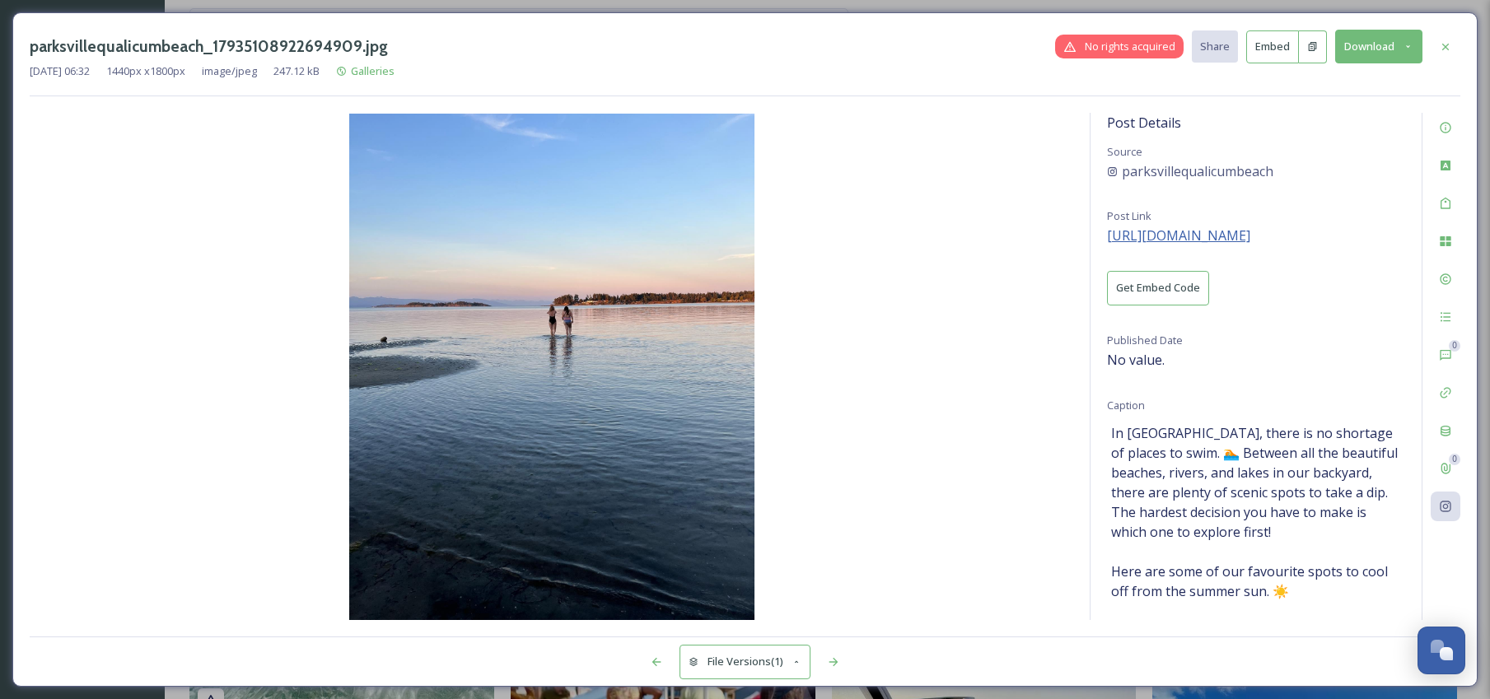
click at [1225, 239] on span "[URL][DOMAIN_NAME]" at bounding box center [1178, 235] width 143 height 18
click at [1418, 46] on button "Download" at bounding box center [1378, 47] width 87 height 34
click at [1338, 124] on span "Download Medium (864 x 1080)" at bounding box center [1333, 117] width 152 height 16
click at [1444, 44] on icon at bounding box center [1445, 46] width 13 height 13
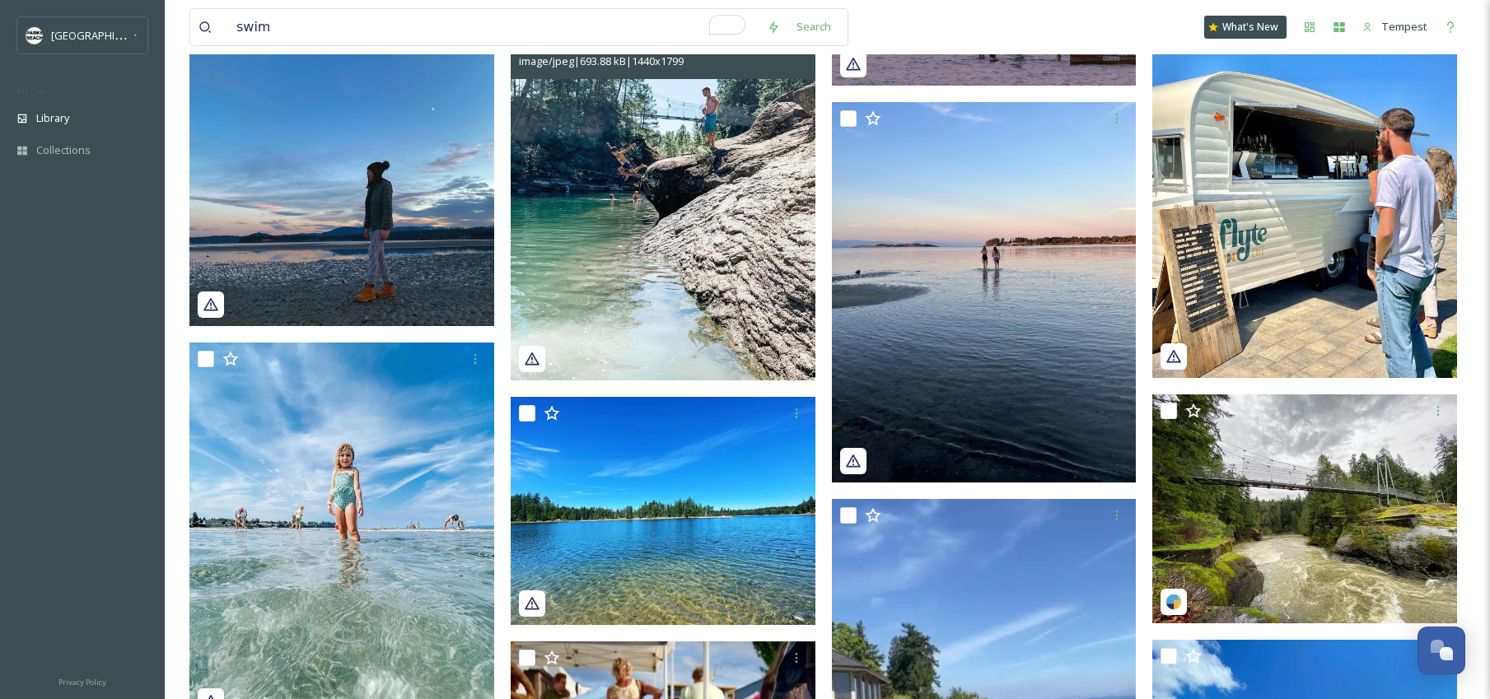
click at [791, 287] on img at bounding box center [663, 190] width 305 height 380
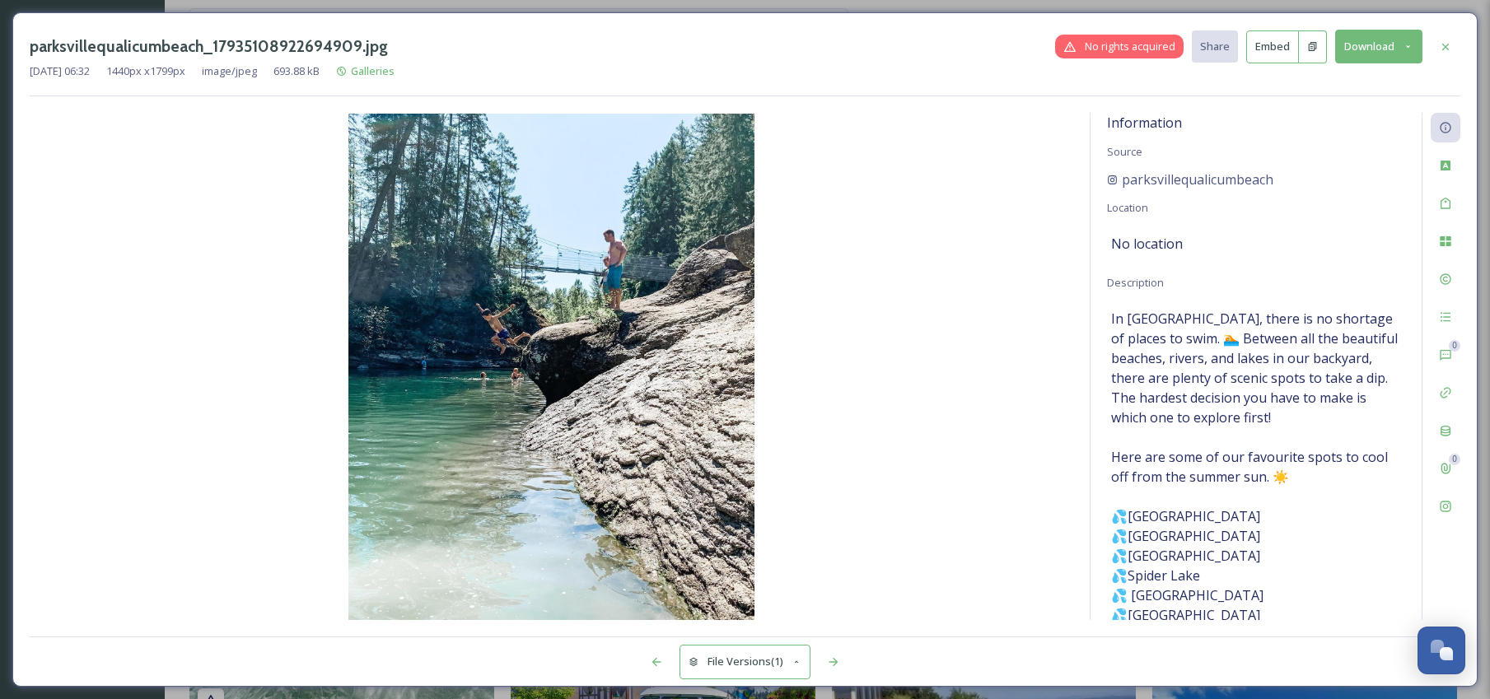
click at [1347, 56] on button "Download" at bounding box center [1378, 47] width 87 height 34
click at [1346, 120] on span "Download Medium (864 x 1080)" at bounding box center [1333, 117] width 152 height 16
click at [1448, 49] on icon at bounding box center [1445, 46] width 13 height 13
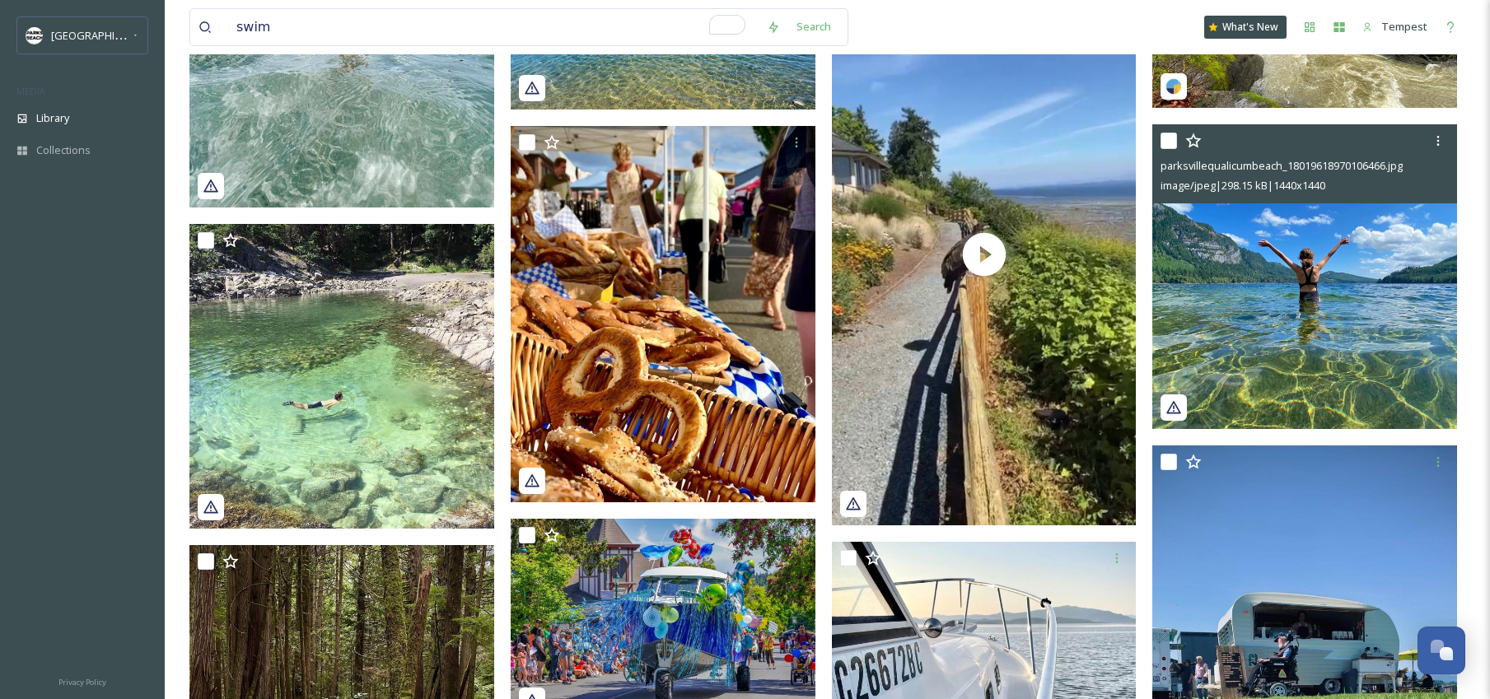
scroll to position [2221, 0]
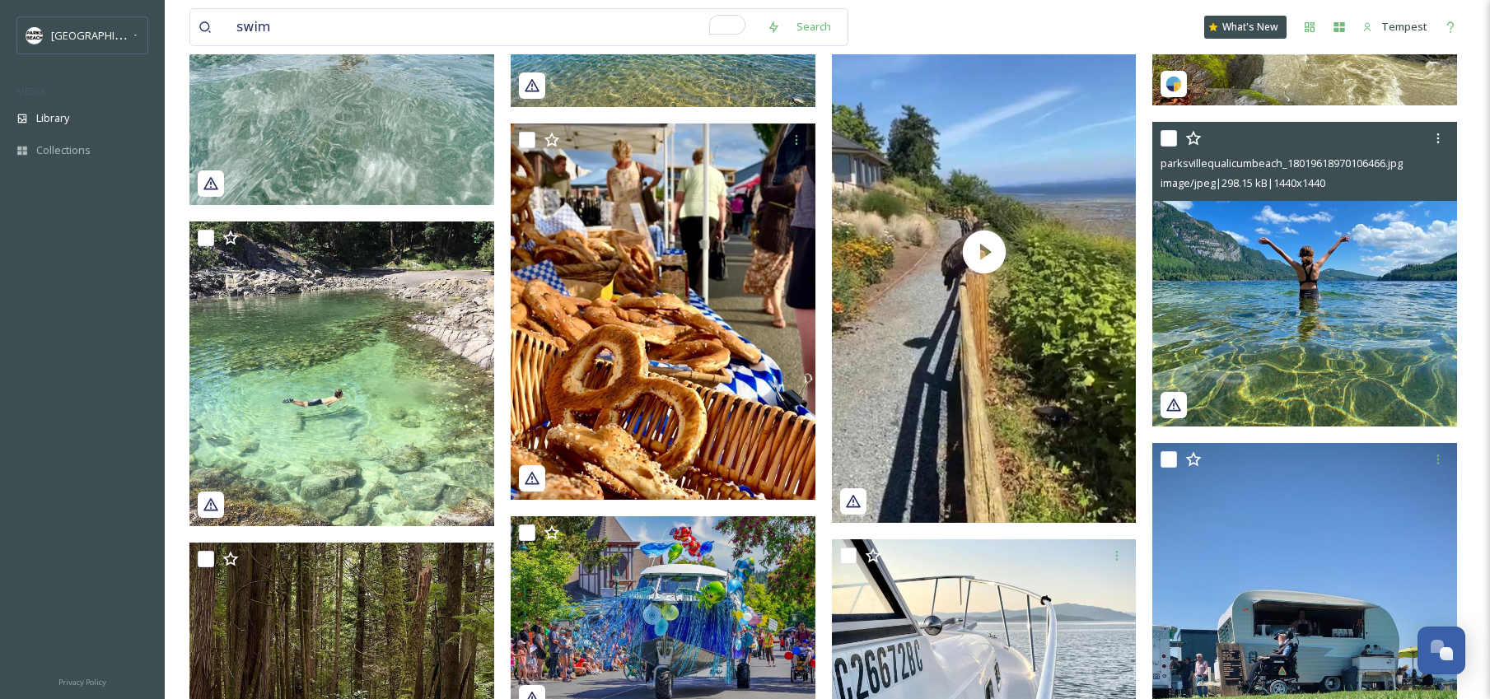
click at [1264, 357] on img at bounding box center [1304, 274] width 305 height 305
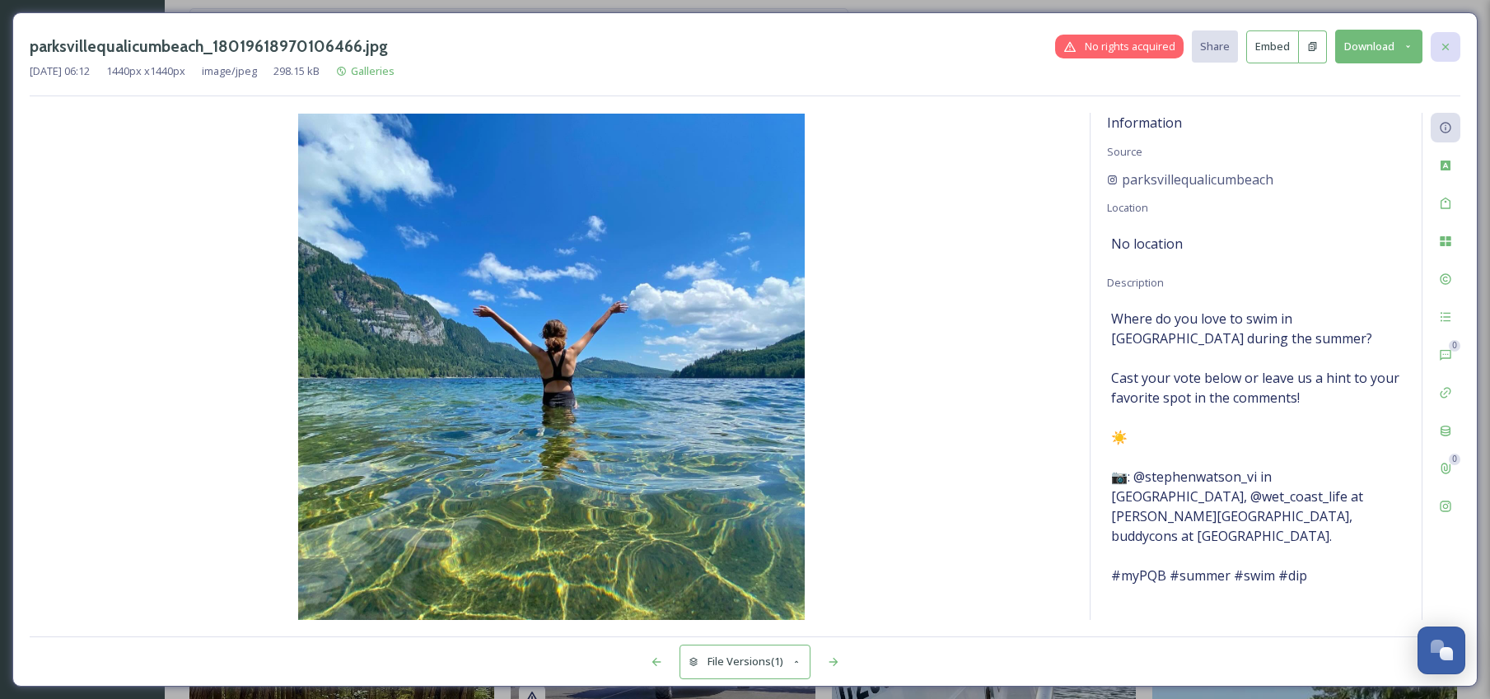
click at [1446, 54] on div at bounding box center [1445, 47] width 30 height 30
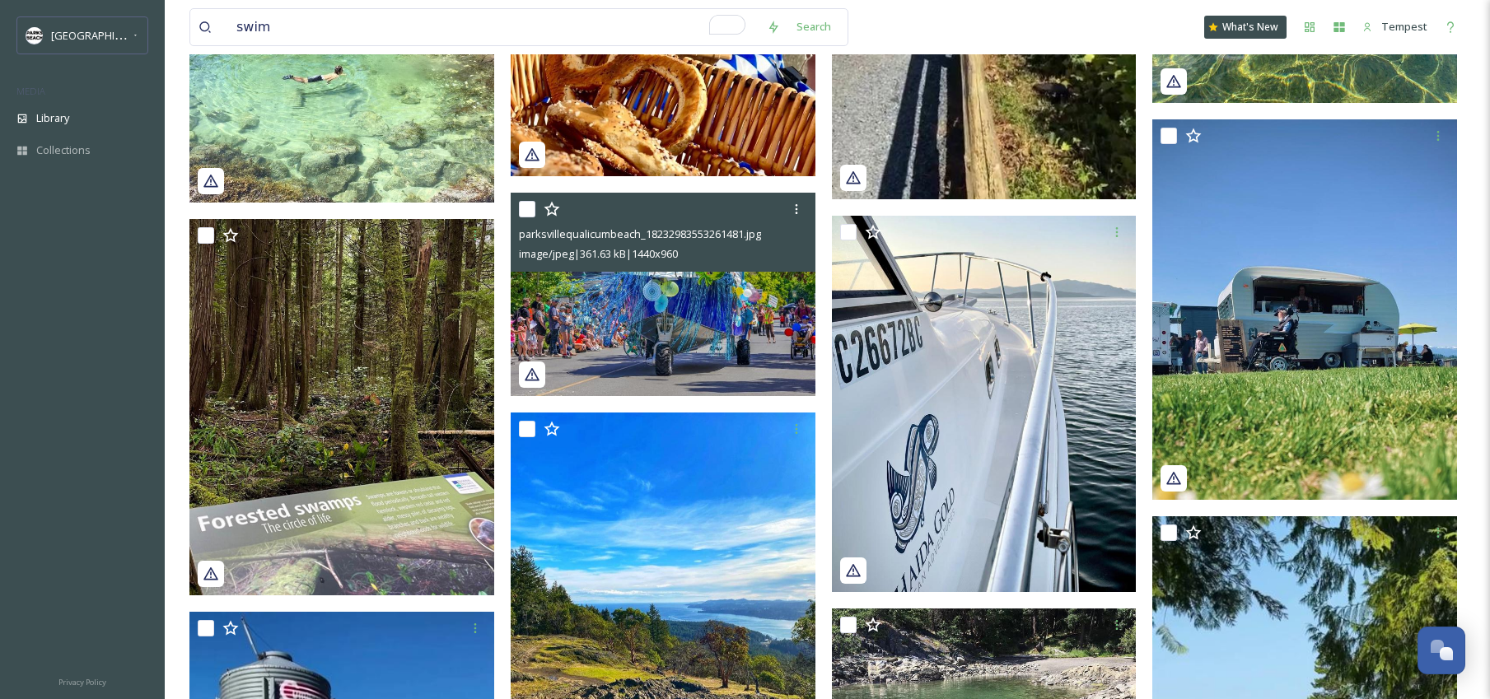
scroll to position [2549, 0]
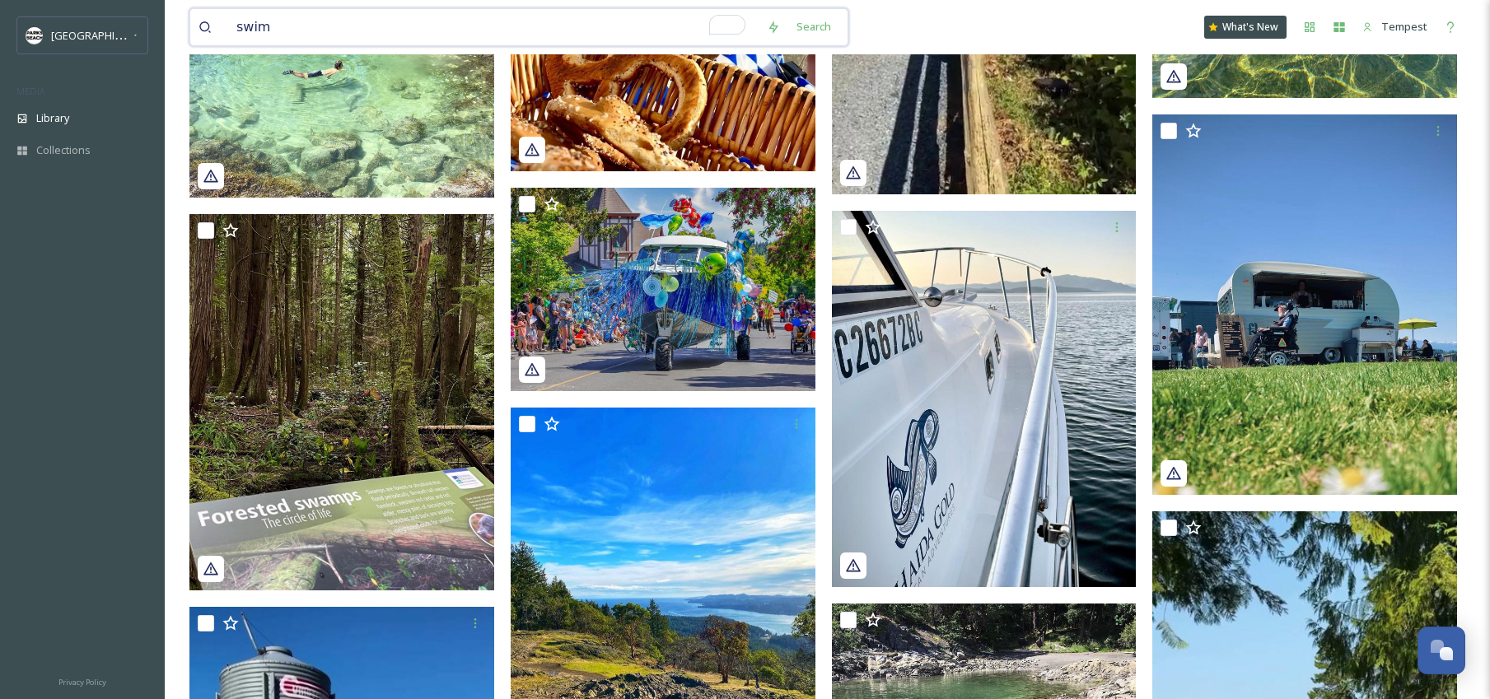
click at [356, 25] on input "swim" at bounding box center [493, 27] width 530 height 36
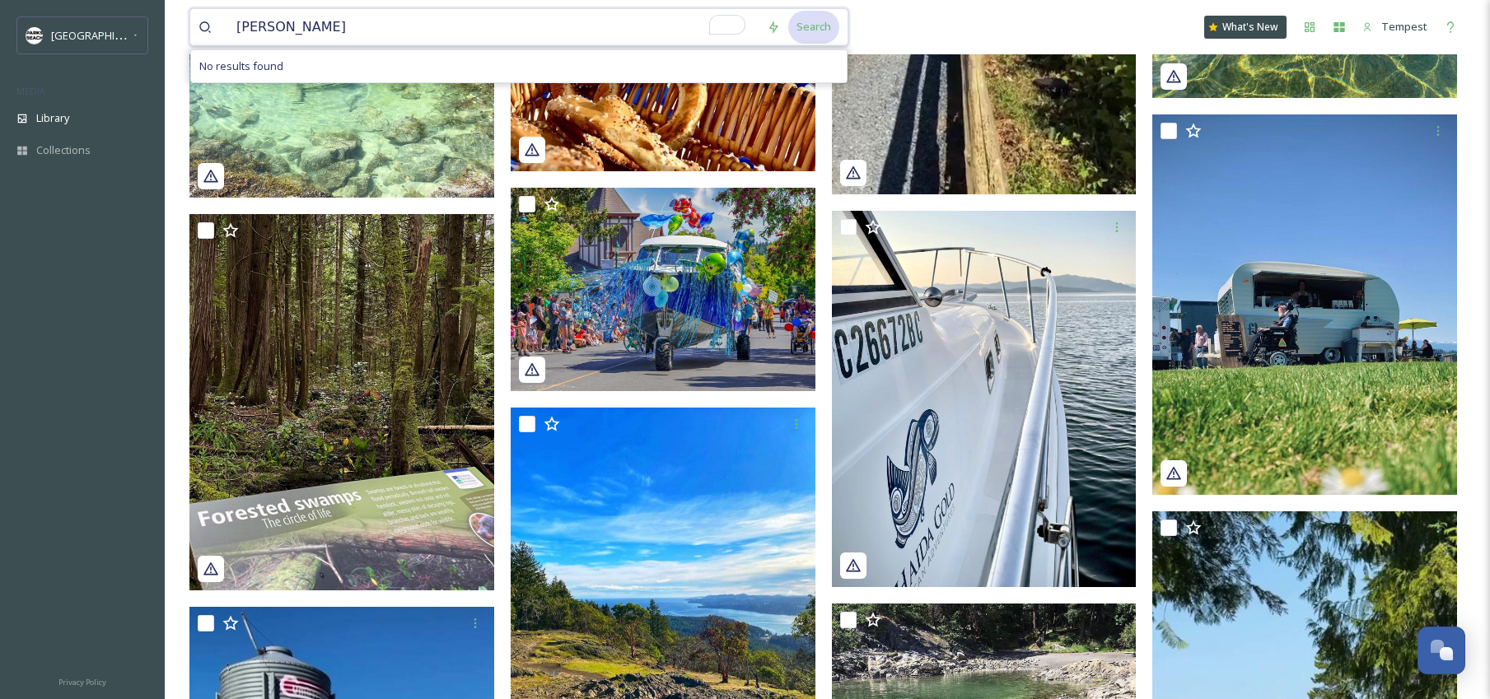
type input "[PERSON_NAME]"
click at [825, 26] on div "Search" at bounding box center [813, 27] width 51 height 32
